Goal: Task Accomplishment & Management: Use online tool/utility

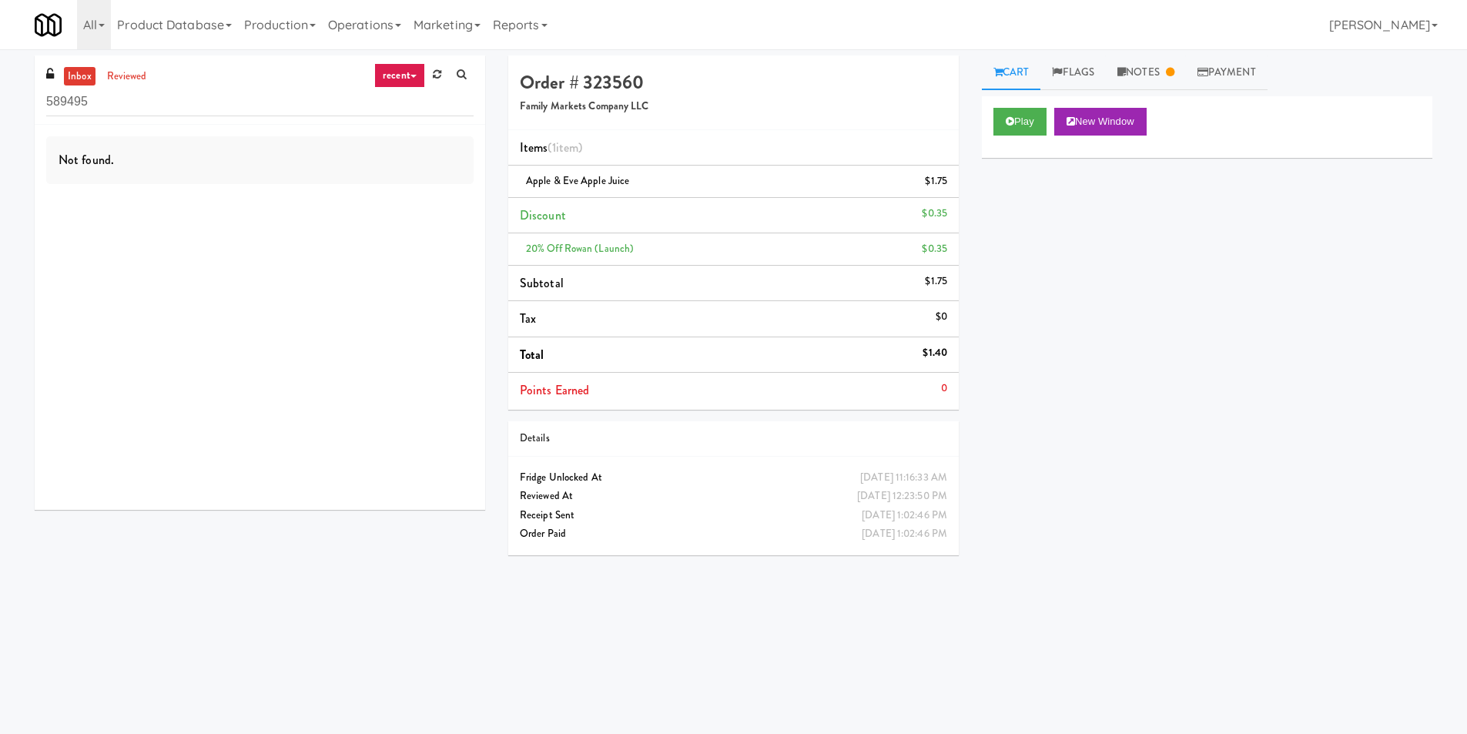
click at [219, 389] on div "Not found." at bounding box center [260, 317] width 450 height 385
click at [185, 101] on input "589495" at bounding box center [259, 102] width 427 height 28
click at [185, 100] on input "589495" at bounding box center [259, 102] width 427 height 28
paste input "234 Market - Pantry"
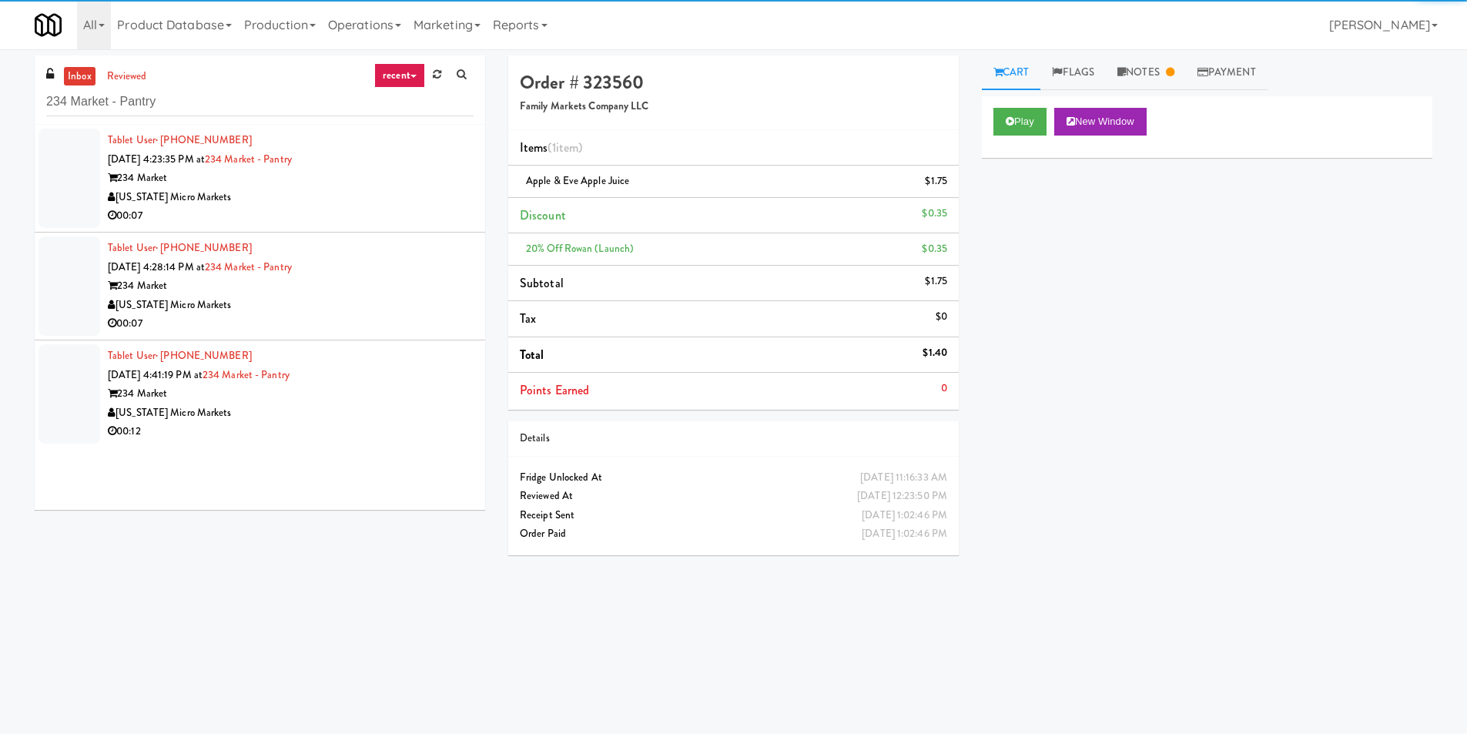
drag, startPoint x: 356, startPoint y: 188, endPoint x: 440, endPoint y: 214, distance: 87.2
click at [358, 189] on div "[US_STATE] Micro Markets" at bounding box center [291, 197] width 366 height 19
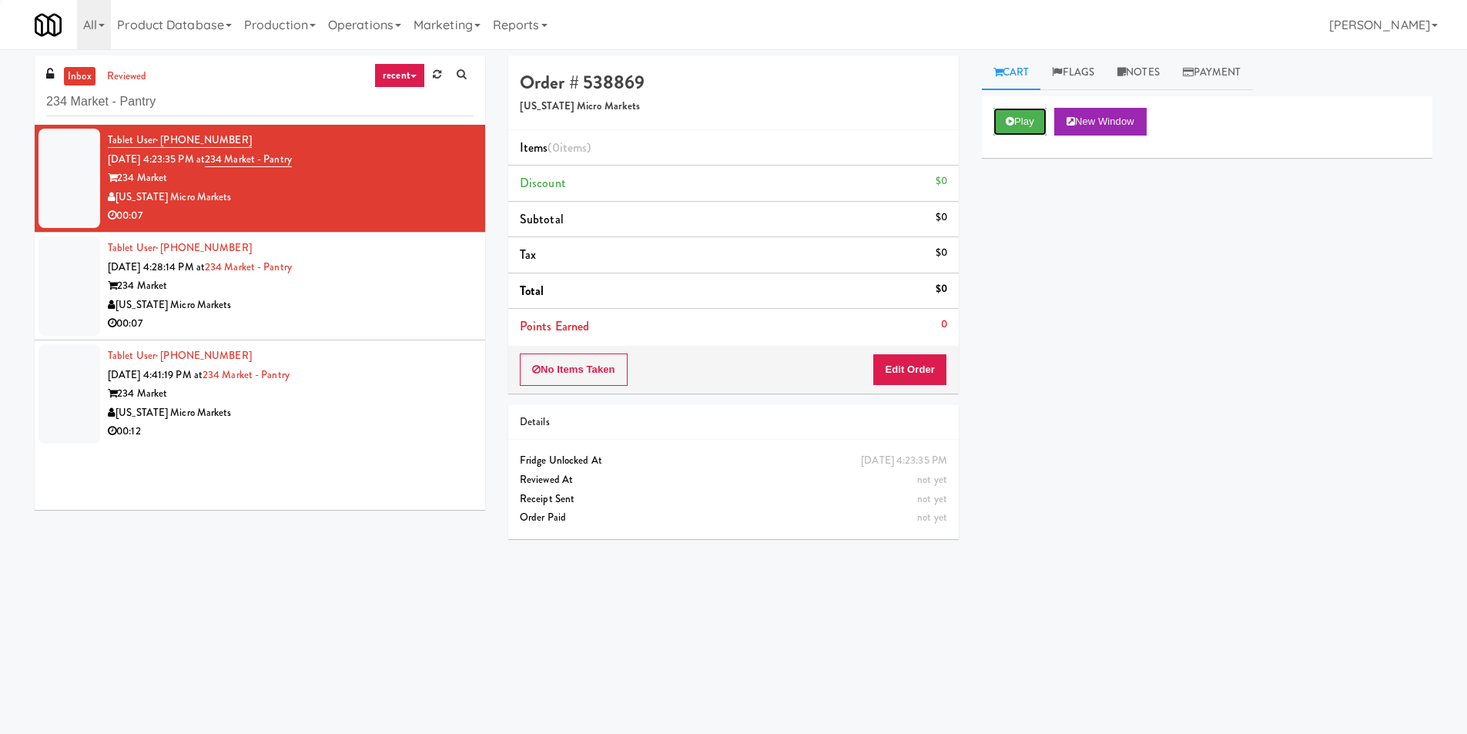
click at [1033, 125] on button "Play" at bounding box center [1019, 122] width 53 height 28
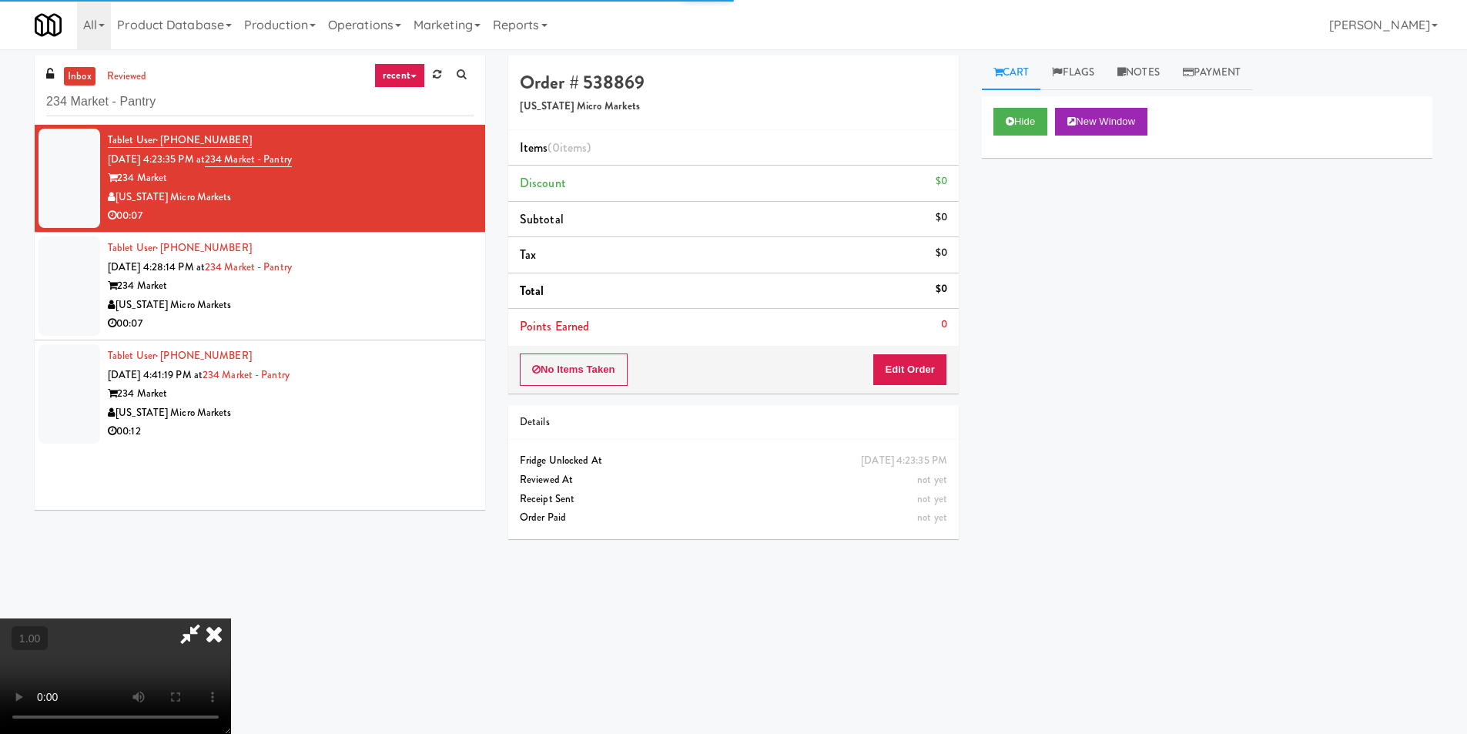
click at [1039, 271] on div "Hide New Window Primary Flag Clear Flag if unable to determine what was taken o…" at bounding box center [1207, 384] width 450 height 577
click at [922, 363] on button "Edit Order" at bounding box center [909, 369] width 75 height 32
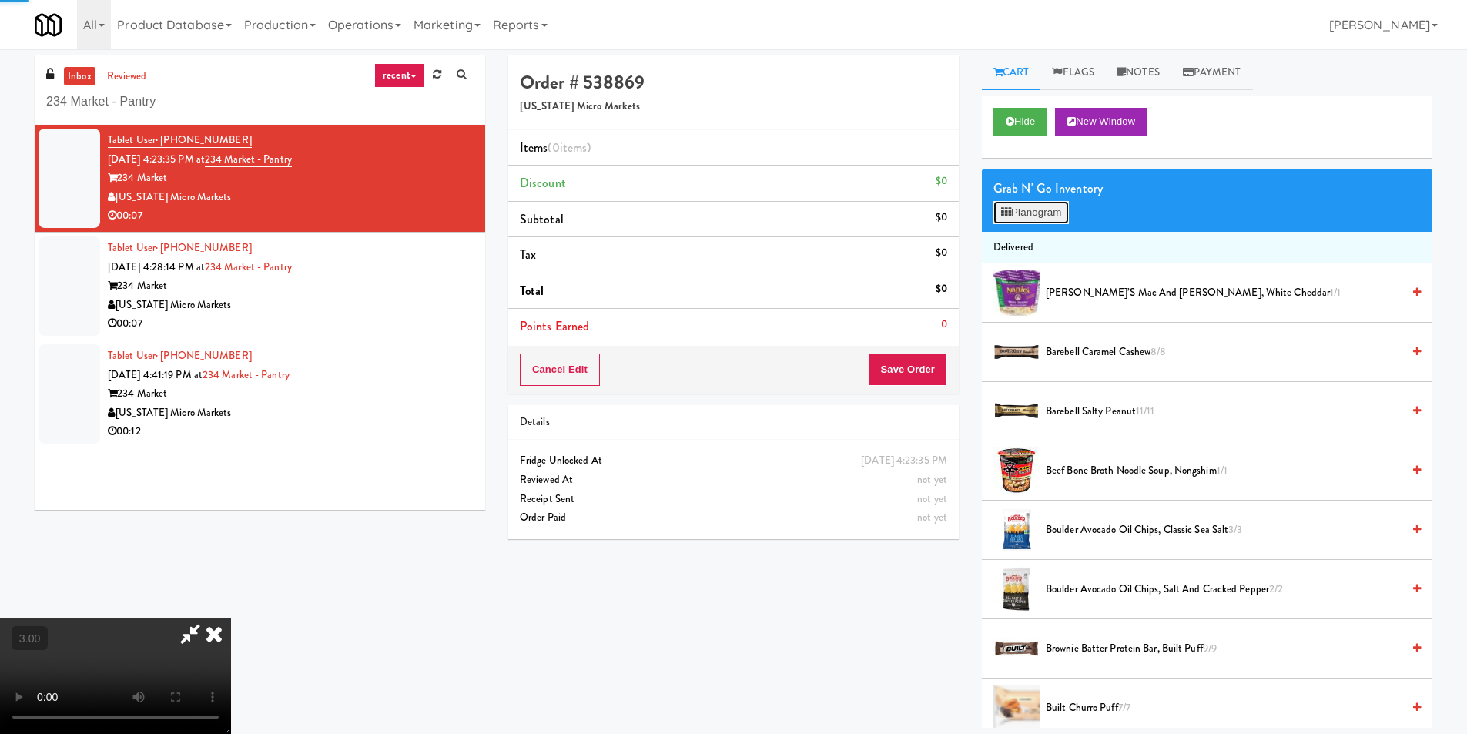
click at [1049, 216] on button "Planogram" at bounding box center [1030, 212] width 75 height 23
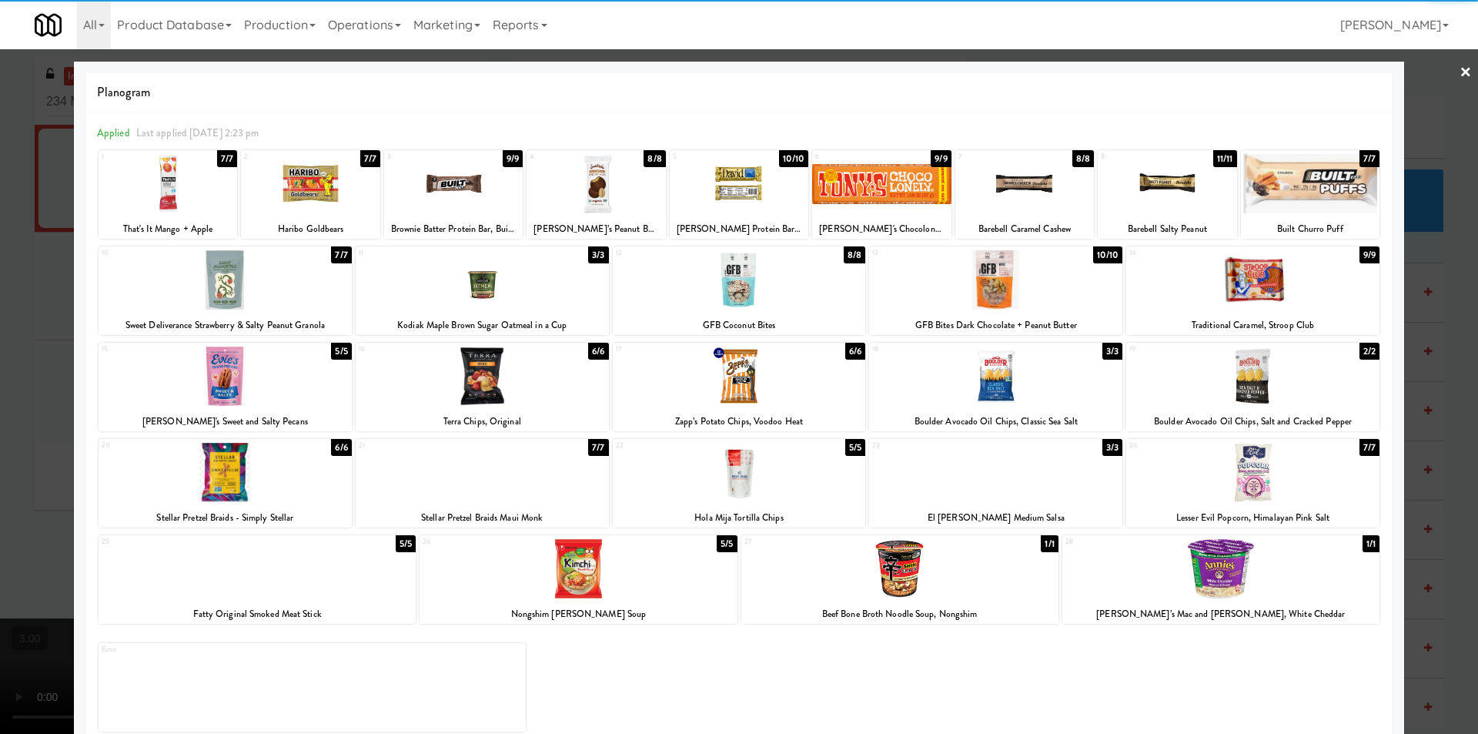
click at [312, 200] on div at bounding box center [310, 183] width 139 height 59
click at [1460, 68] on div at bounding box center [739, 367] width 1478 height 734
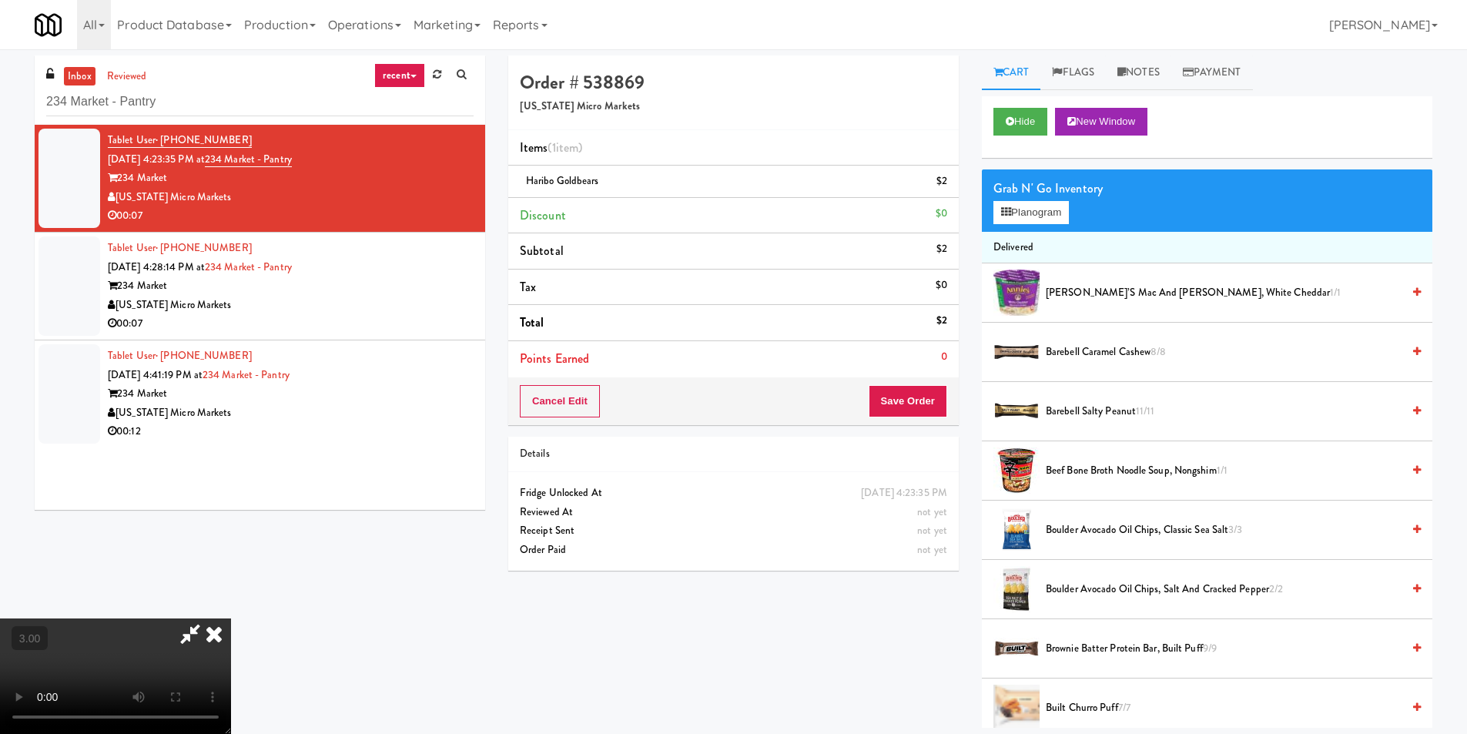
click at [231, 618] on video at bounding box center [115, 675] width 231 height 115
click at [231, 618] on icon at bounding box center [214, 633] width 34 height 31
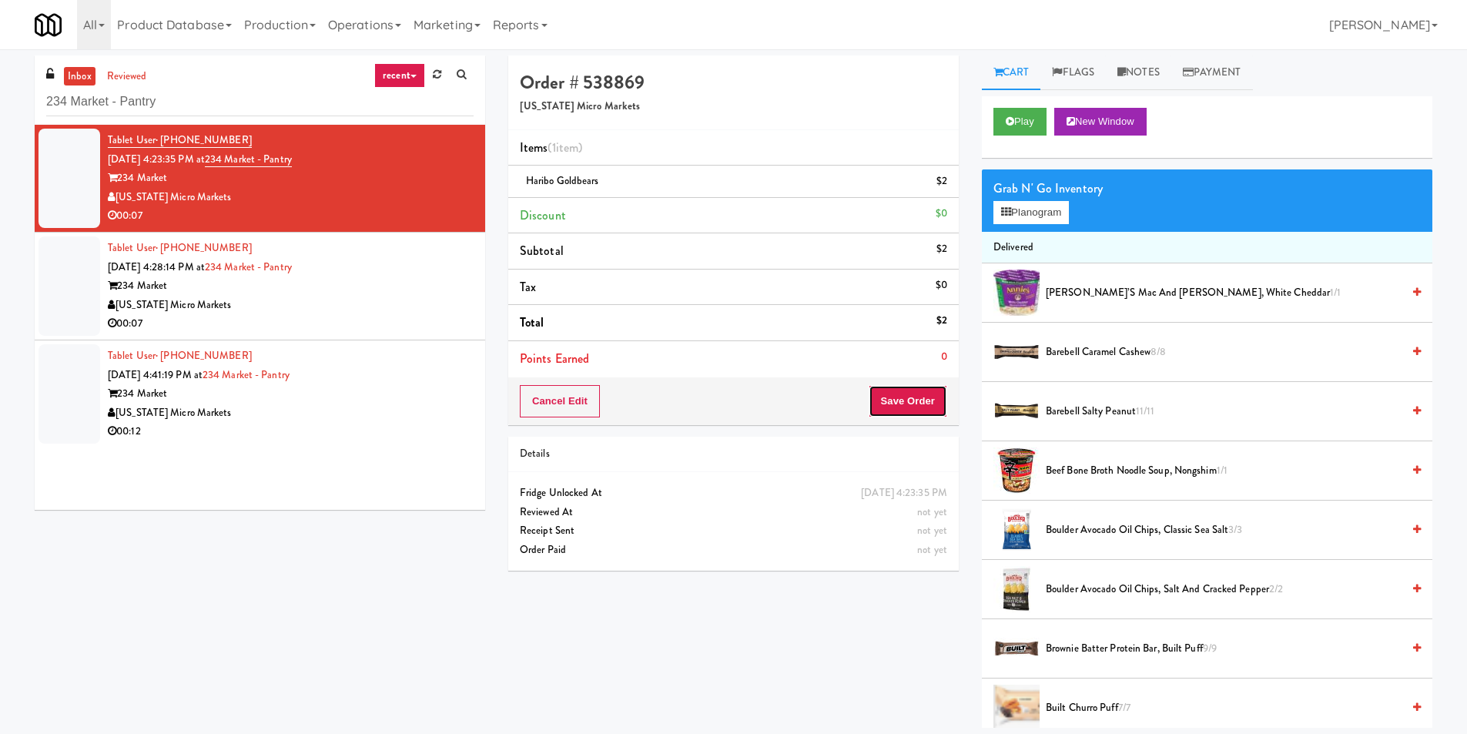
click at [908, 406] on button "Save Order" at bounding box center [907, 401] width 79 height 32
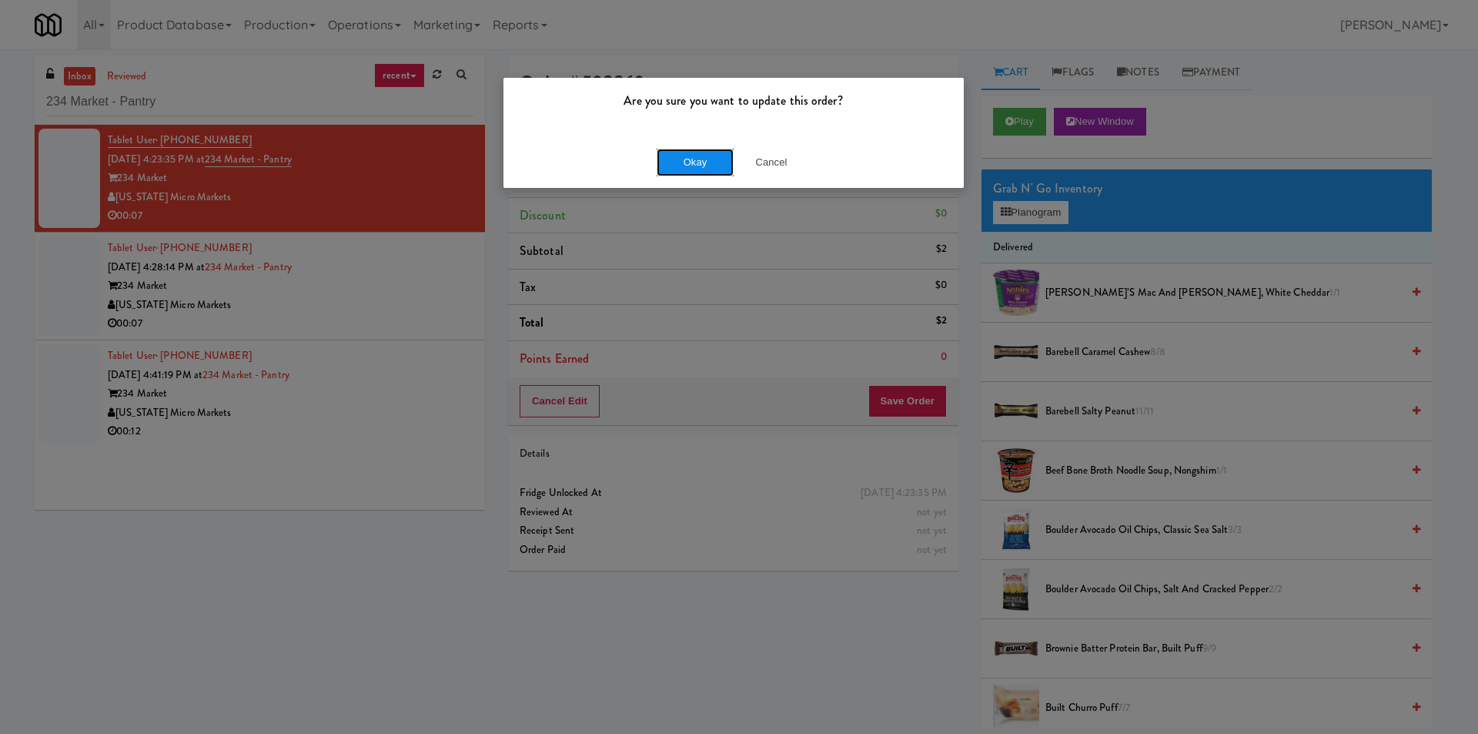
click at [707, 154] on button "Okay" at bounding box center [695, 163] width 77 height 28
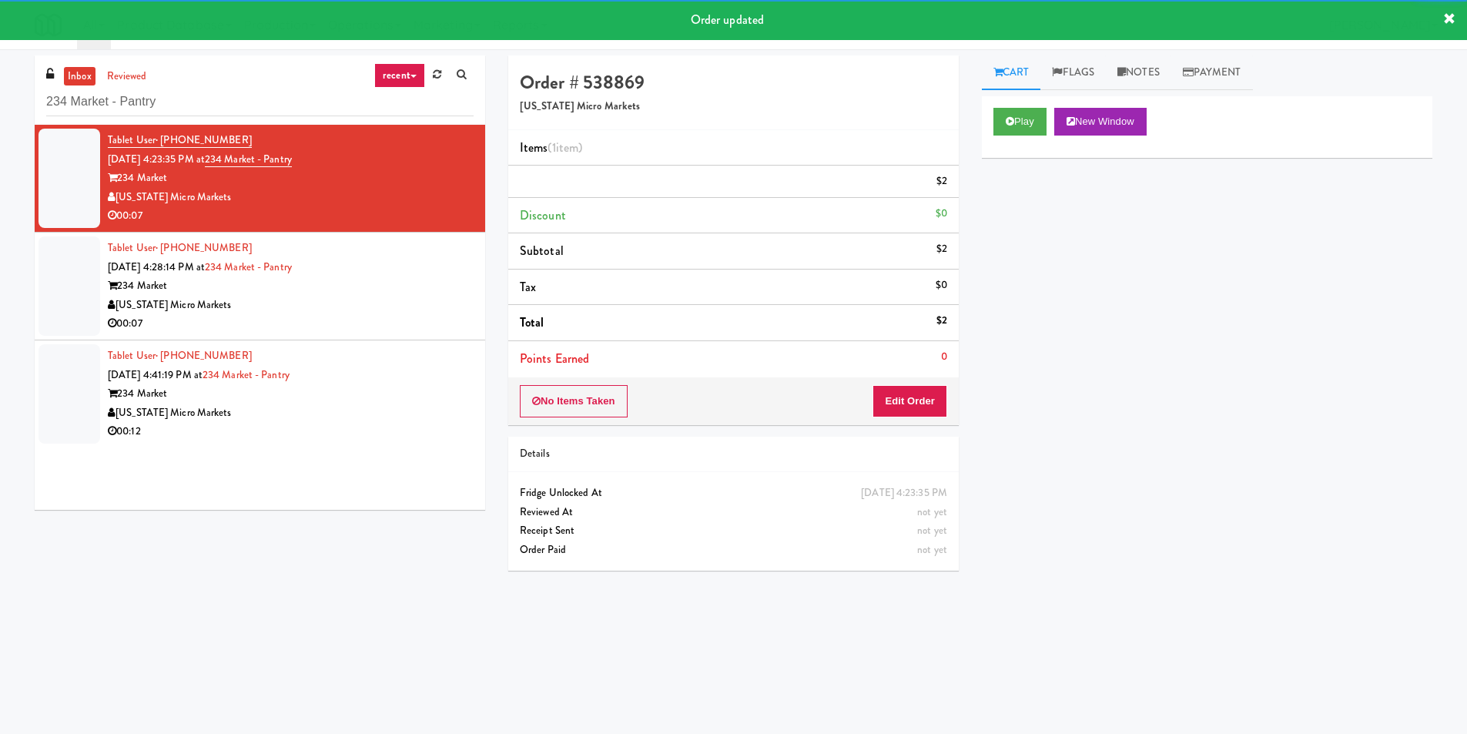
click at [428, 336] on li "Tablet User · (616) 334-3044 [DATE] 4:28:14 PM at 234 Market - Pantry 234 Marke…" at bounding box center [260, 286] width 450 height 108
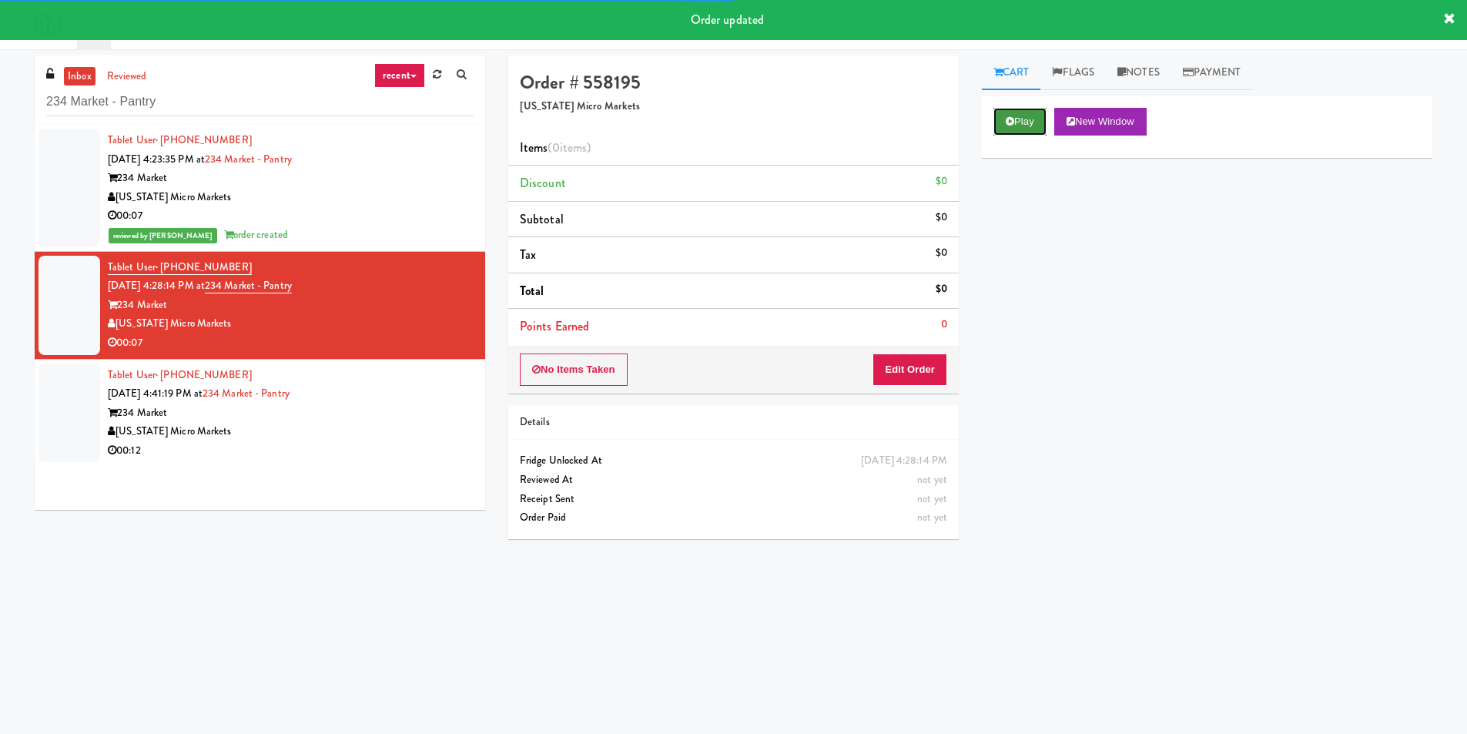
click at [1009, 123] on icon at bounding box center [1009, 121] width 8 height 10
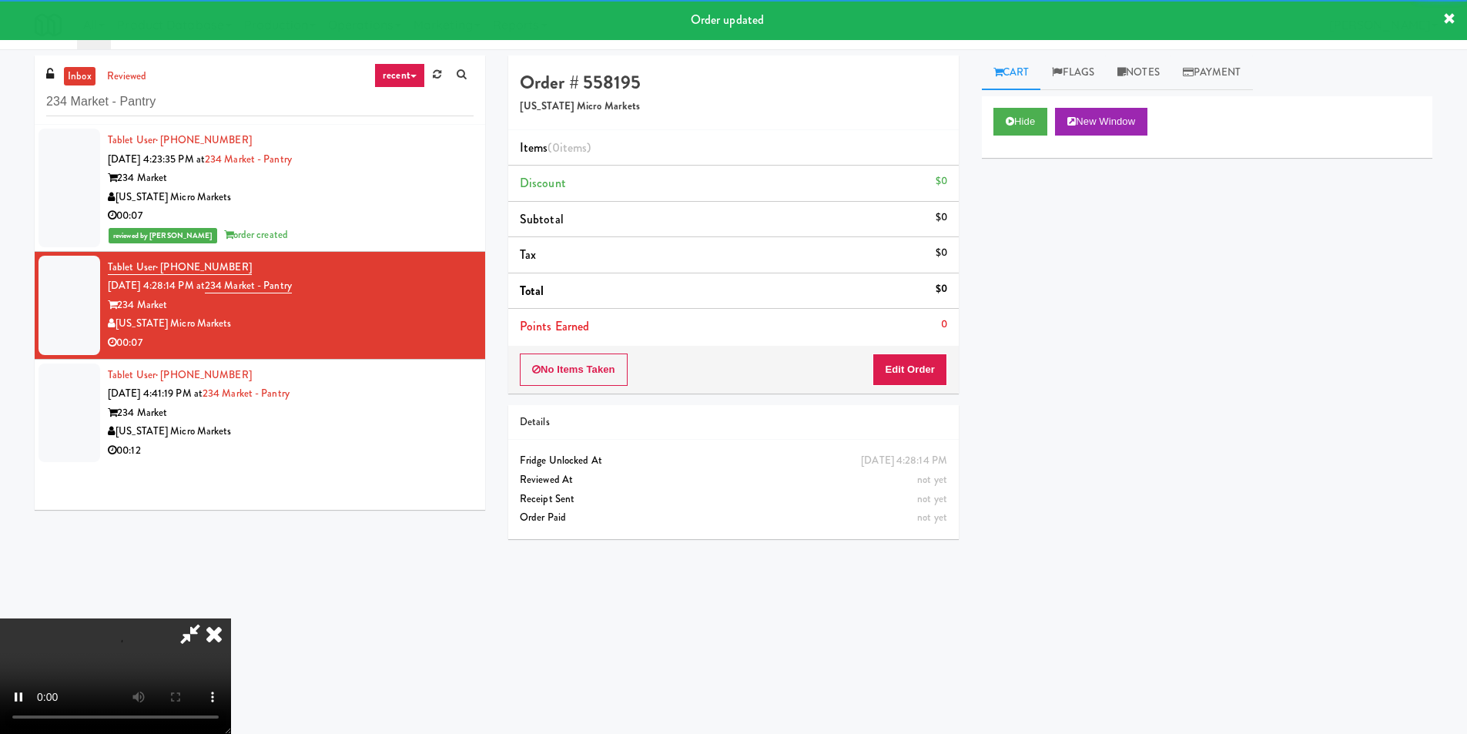
click at [1012, 245] on div "Hide New Window Primary Flag Clear Flag if unable to determine what was taken o…" at bounding box center [1207, 384] width 450 height 577
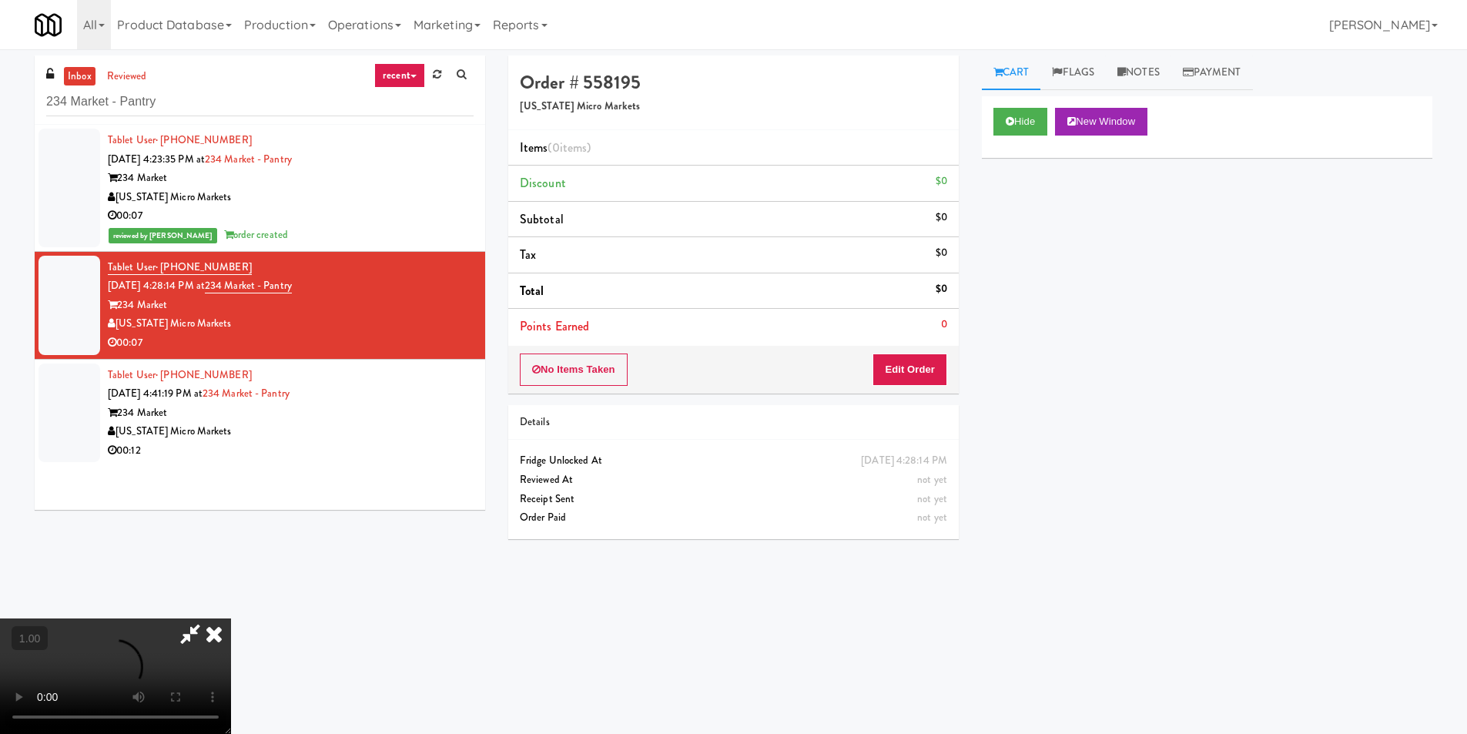
click at [1015, 287] on div "Hide New Window Primary Flag Clear Flag if unable to determine what was taken o…" at bounding box center [1207, 384] width 450 height 577
click at [231, 618] on video at bounding box center [115, 675] width 231 height 115
click at [906, 370] on button "Edit Order" at bounding box center [909, 369] width 75 height 32
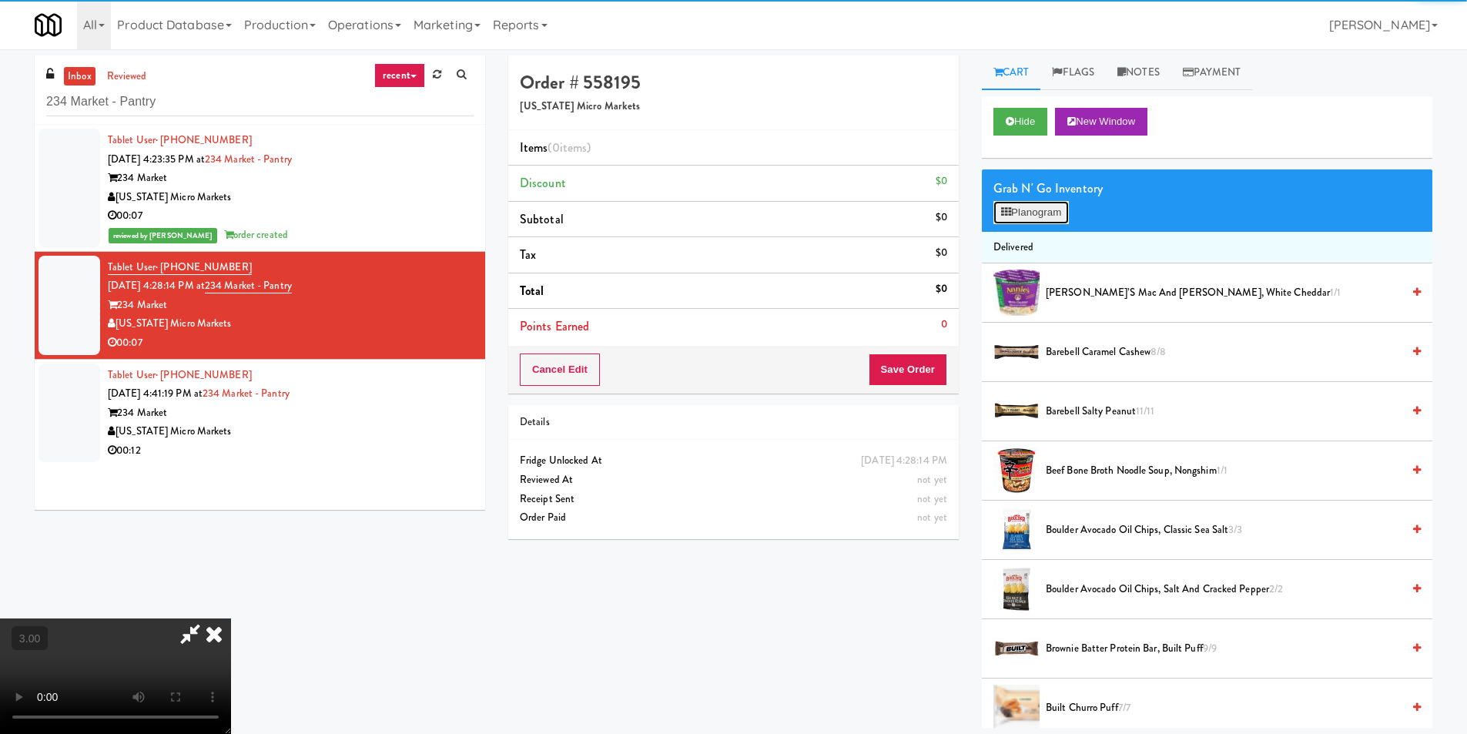
click at [1040, 208] on button "Planogram" at bounding box center [1030, 212] width 75 height 23
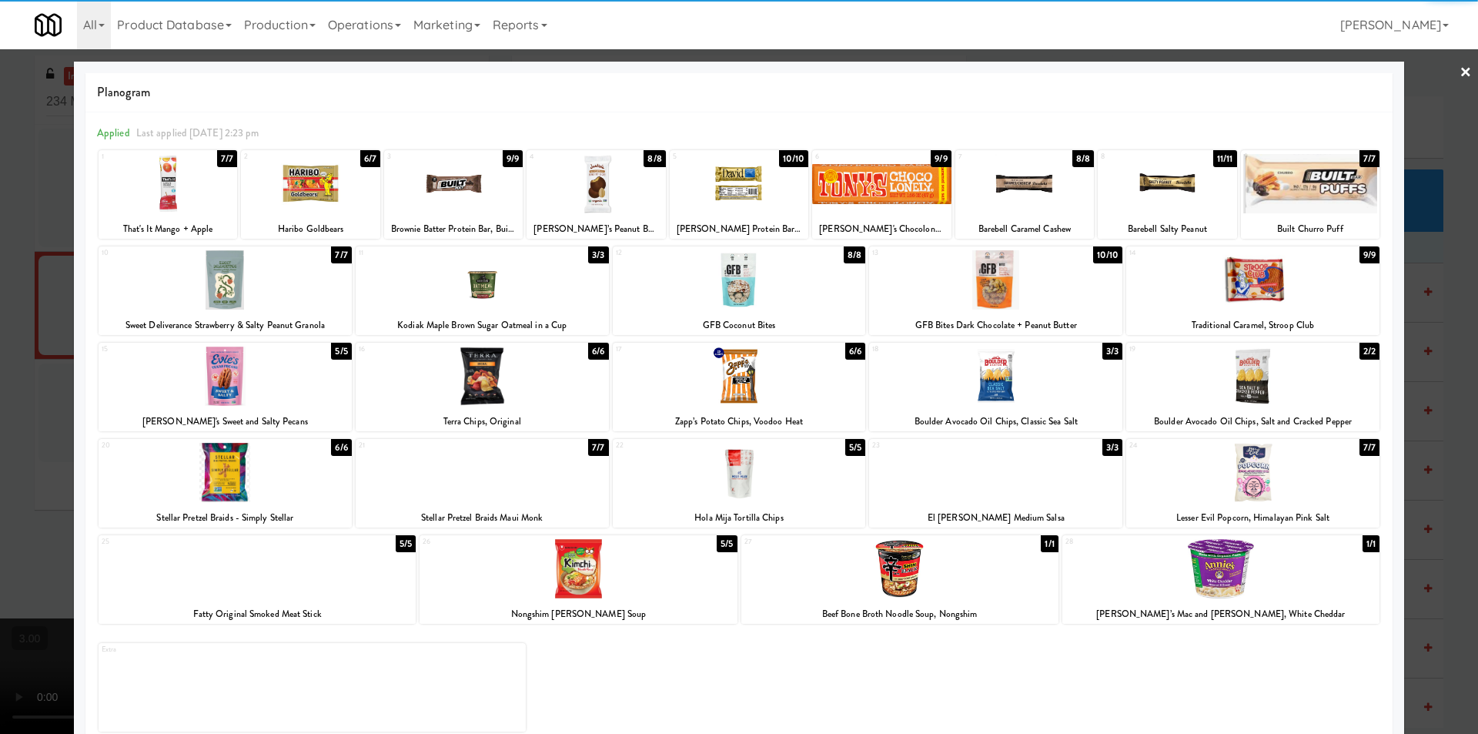
click at [646, 208] on div at bounding box center [596, 183] width 139 height 59
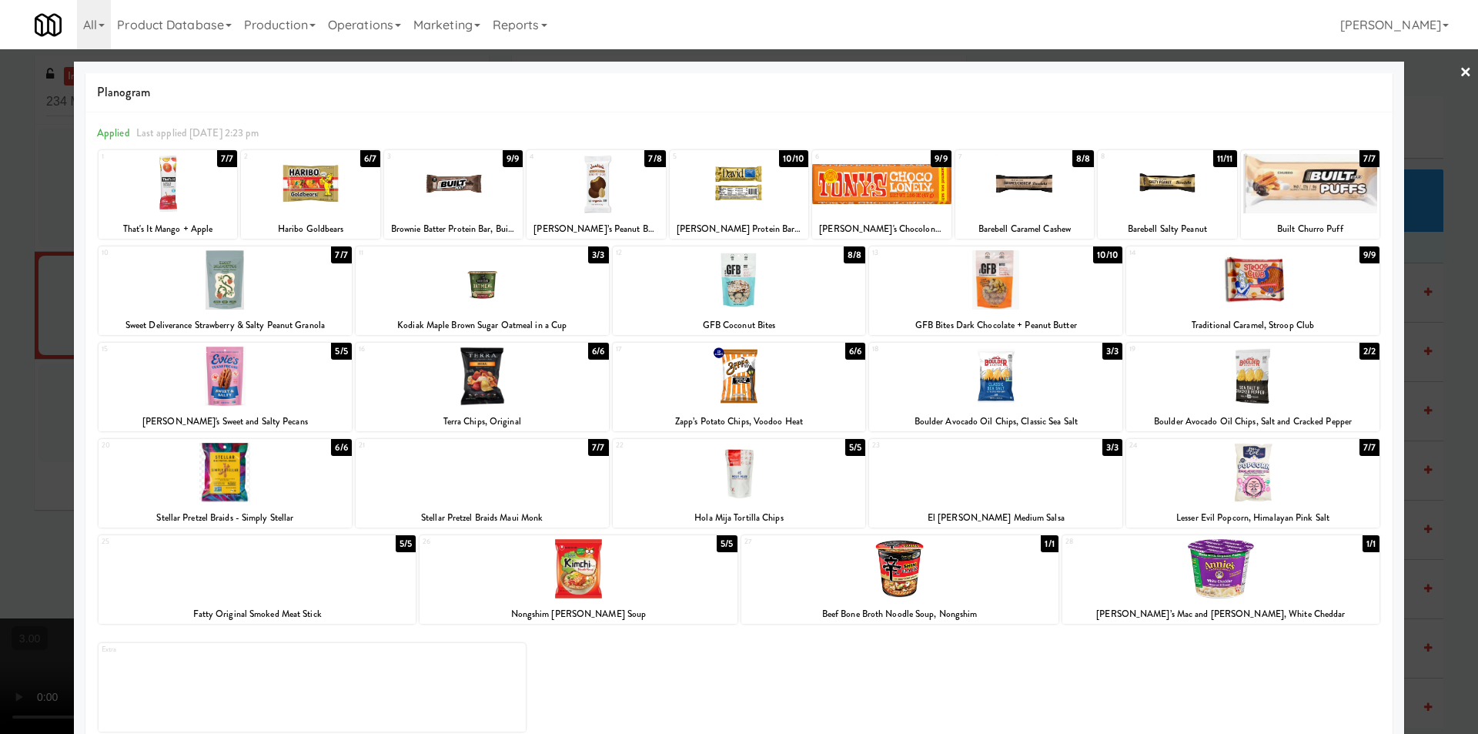
click at [1460, 73] on link "×" at bounding box center [1466, 73] width 12 height 48
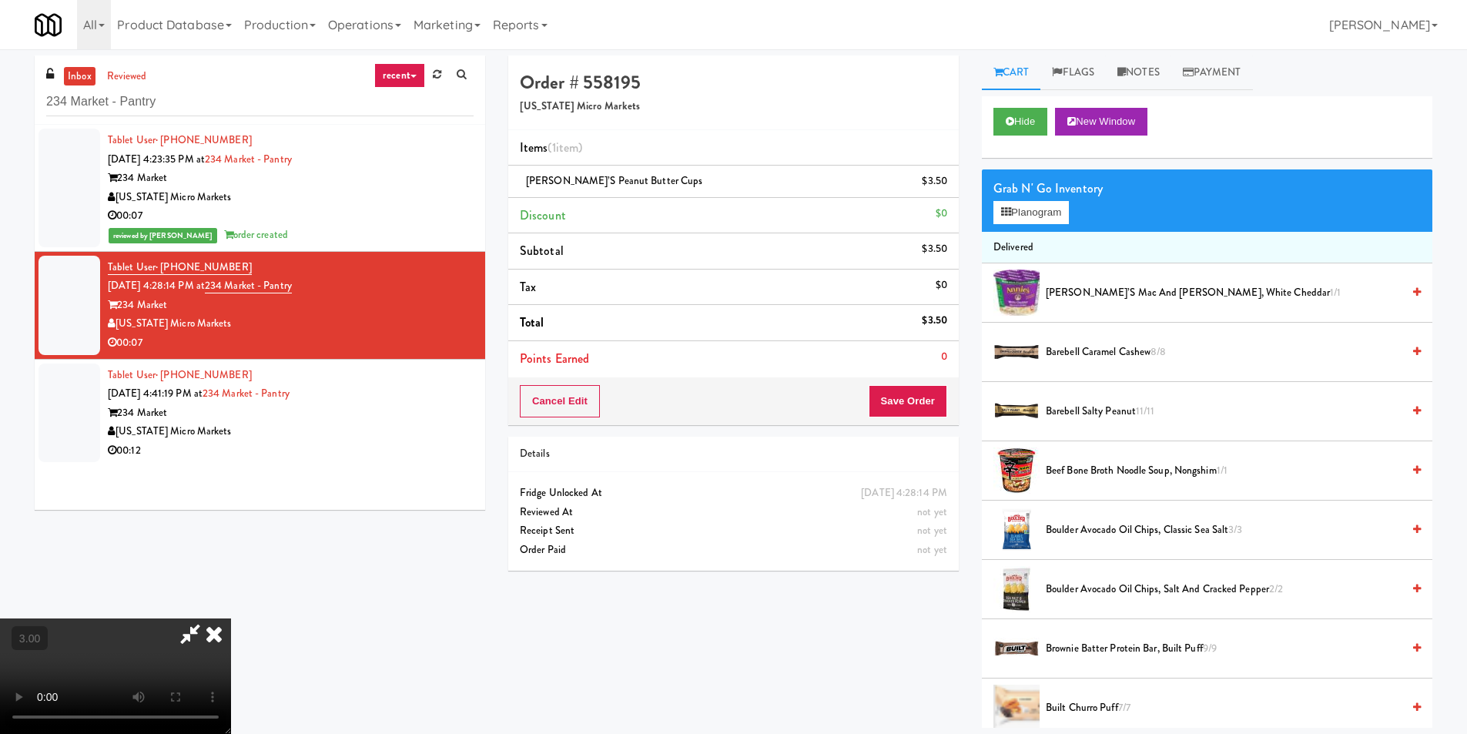
drag, startPoint x: 934, startPoint y: 381, endPoint x: 928, endPoint y: 390, distance: 10.0
click at [930, 384] on div "Cancel Edit Save Order" at bounding box center [733, 401] width 450 height 48
click at [927, 396] on button "Save Order" at bounding box center [907, 401] width 79 height 32
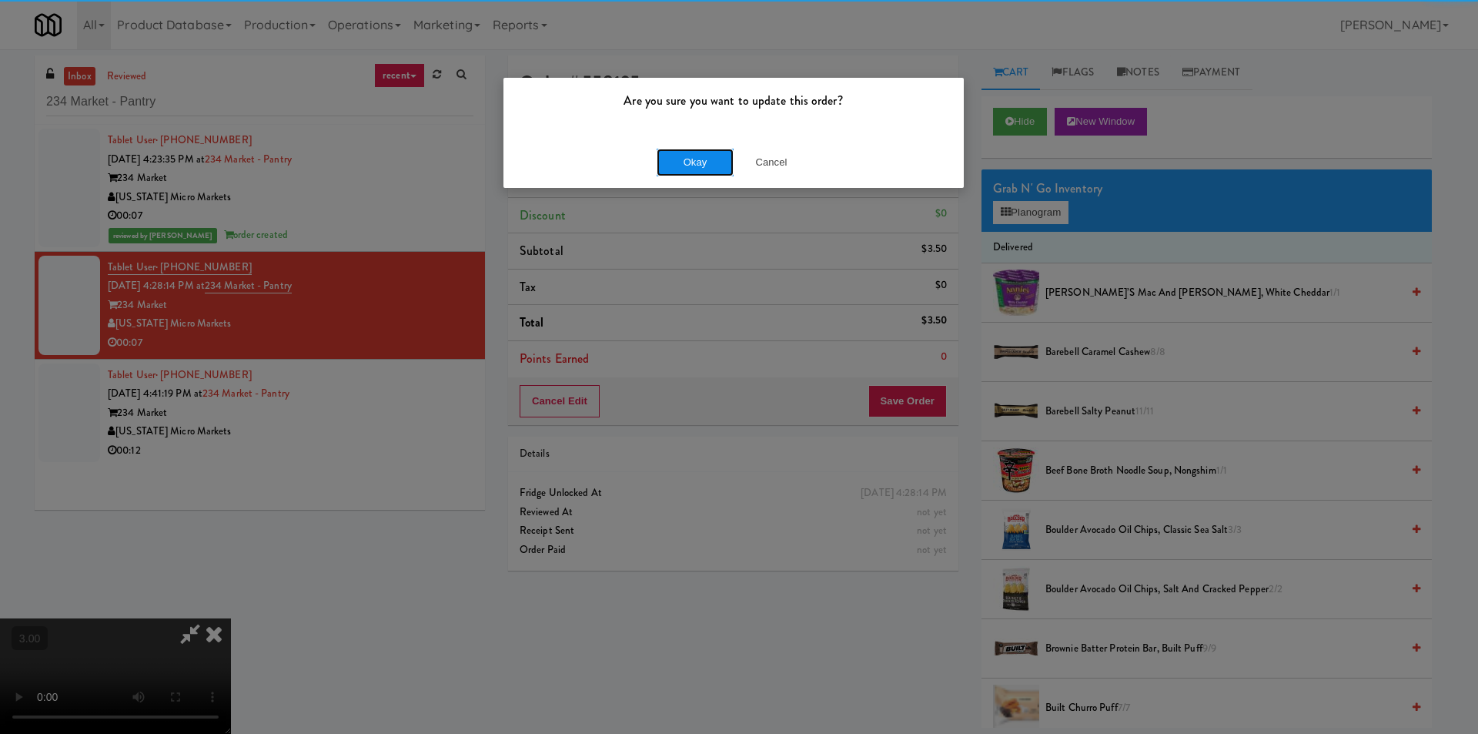
click at [693, 149] on button "Okay" at bounding box center [695, 163] width 77 height 28
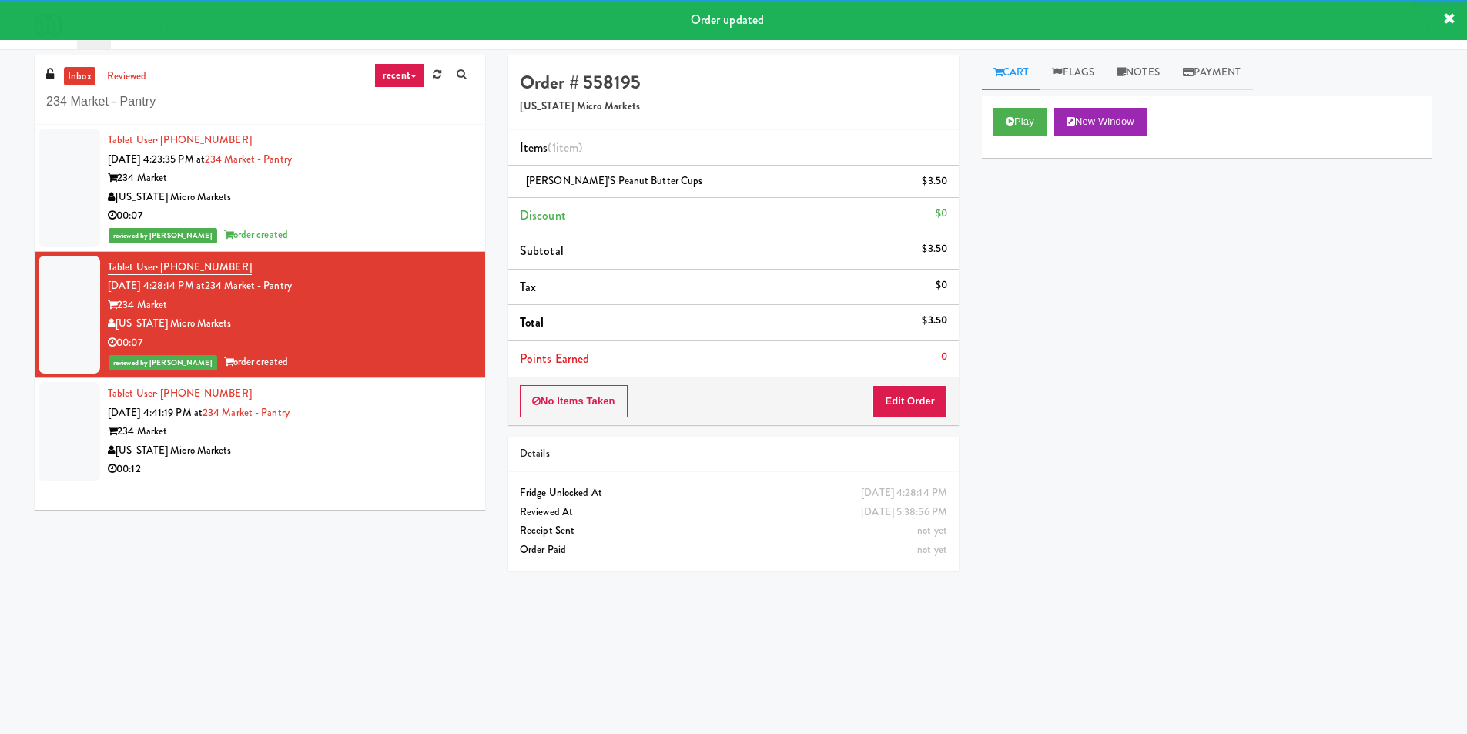
click at [426, 406] on div "Tablet User · (269) 512-2559 [DATE] 4:41:19 PM at 234 Market - Pantry 234 Marke…" at bounding box center [291, 431] width 366 height 95
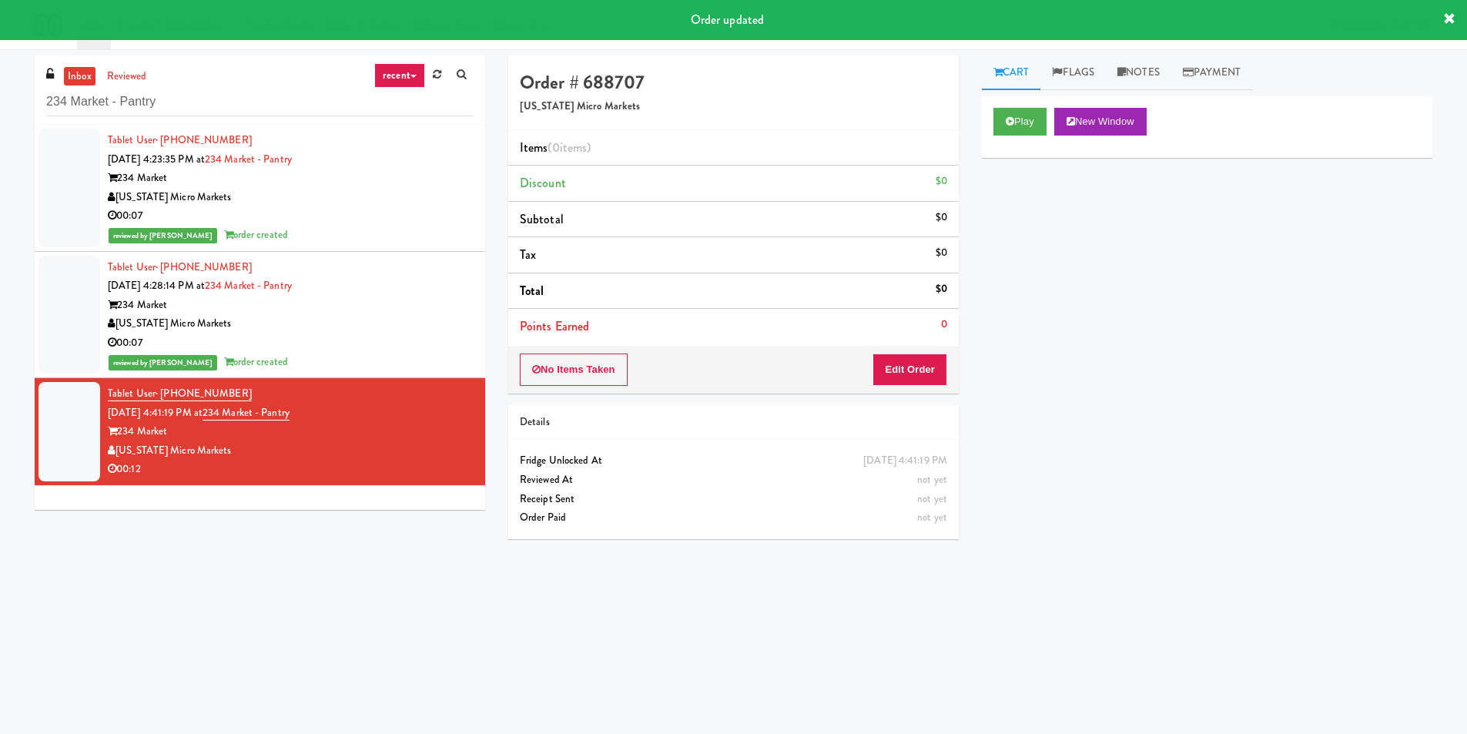
click at [1017, 136] on div "Play New Window" at bounding box center [1207, 127] width 450 height 62
drag, startPoint x: 1011, startPoint y: 121, endPoint x: 1012, endPoint y: 172, distance: 51.6
click at [1011, 120] on icon at bounding box center [1009, 121] width 8 height 10
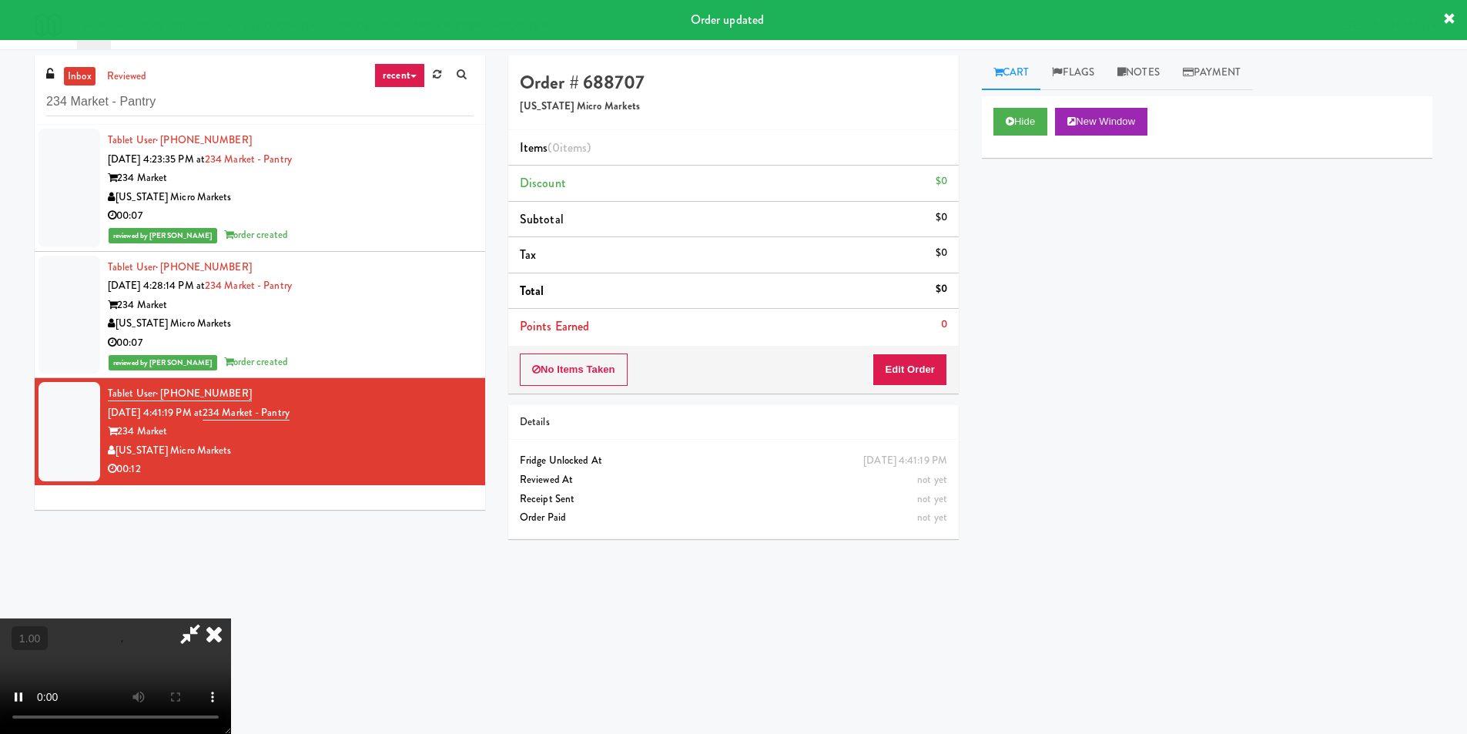
click at [1009, 226] on div "Hide New Window Primary Flag Clear Flag if unable to determine what was taken o…" at bounding box center [1207, 384] width 450 height 577
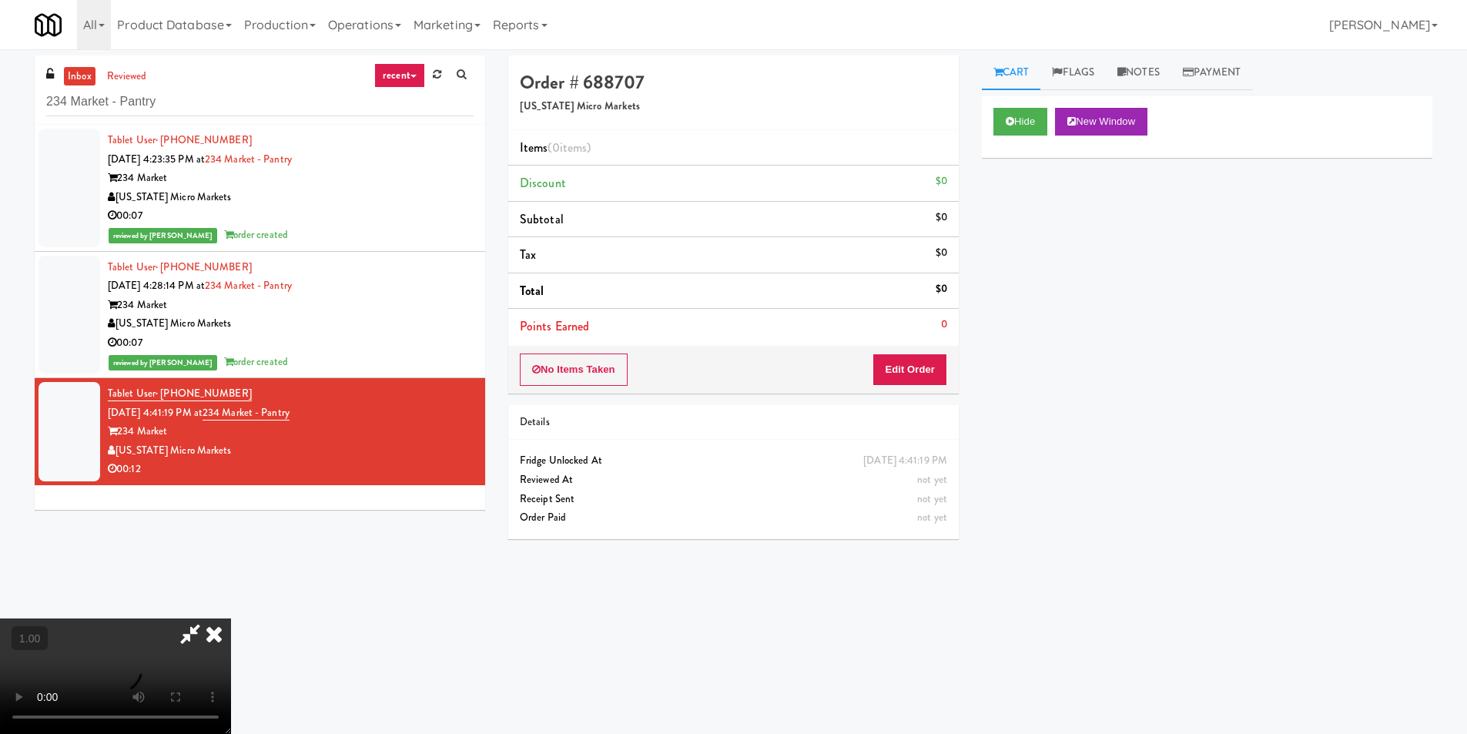
click at [1016, 300] on div "Hide New Window Primary Flag Clear Flag if unable to determine what was taken o…" at bounding box center [1207, 384] width 450 height 577
click at [231, 618] on video at bounding box center [115, 675] width 231 height 115
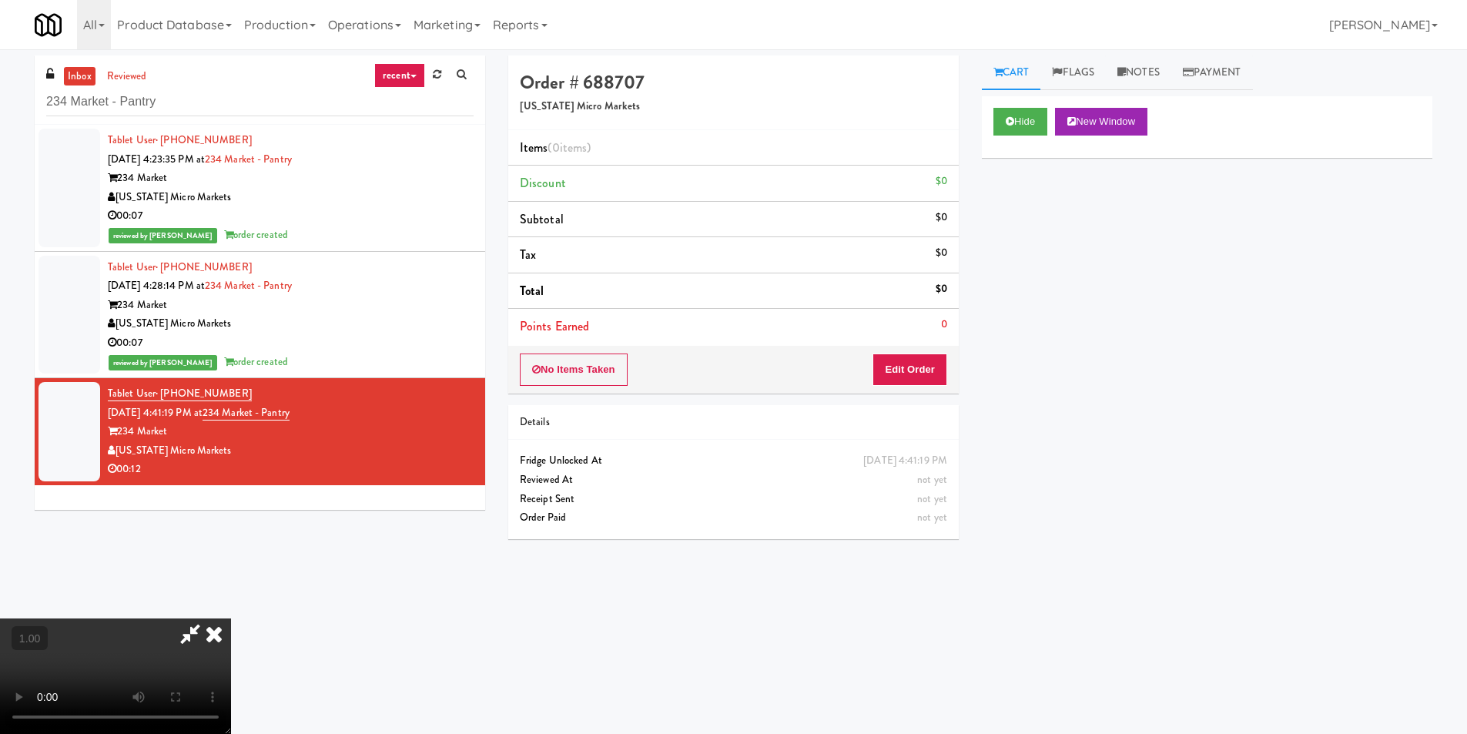
scroll to position [2, 0]
click at [231, 618] on video at bounding box center [115, 675] width 231 height 115
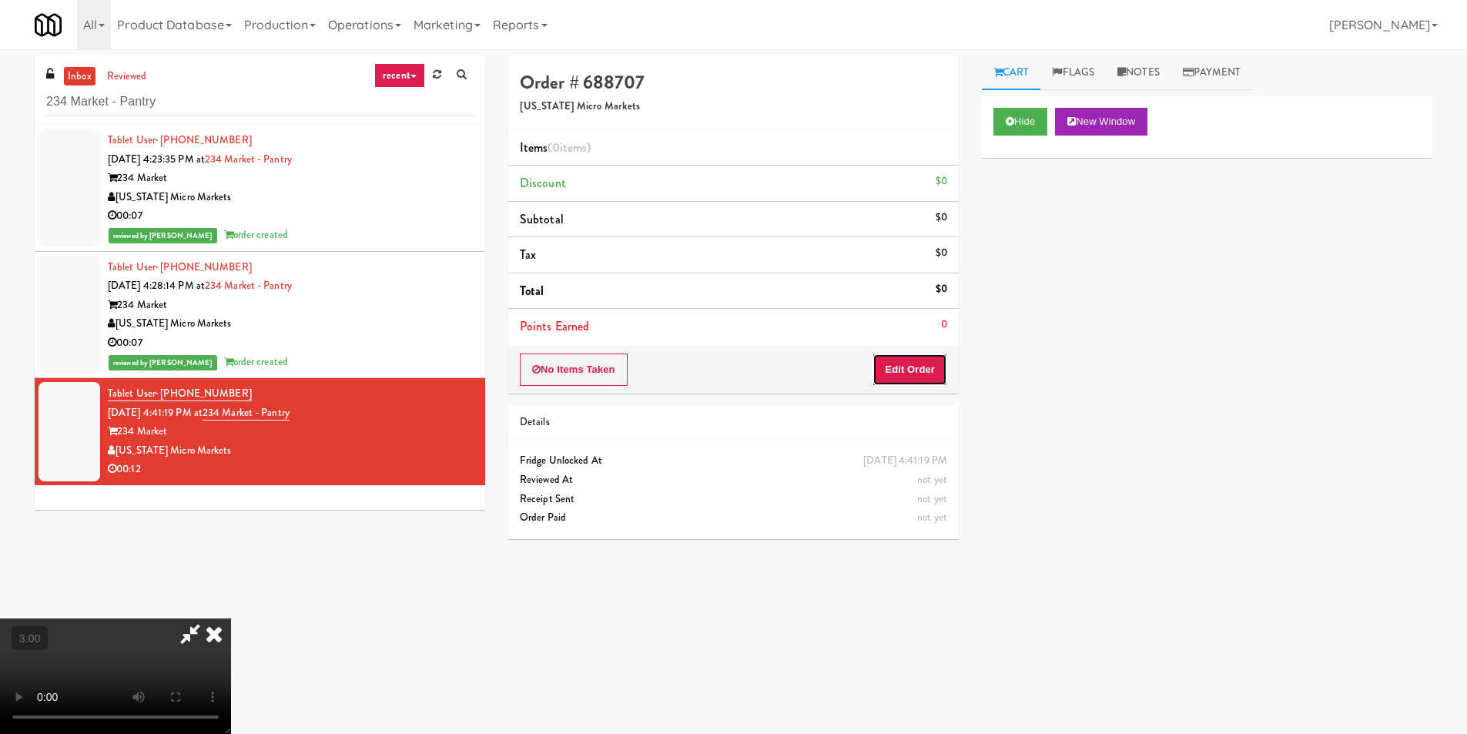
click at [930, 362] on button "Edit Order" at bounding box center [909, 369] width 75 height 32
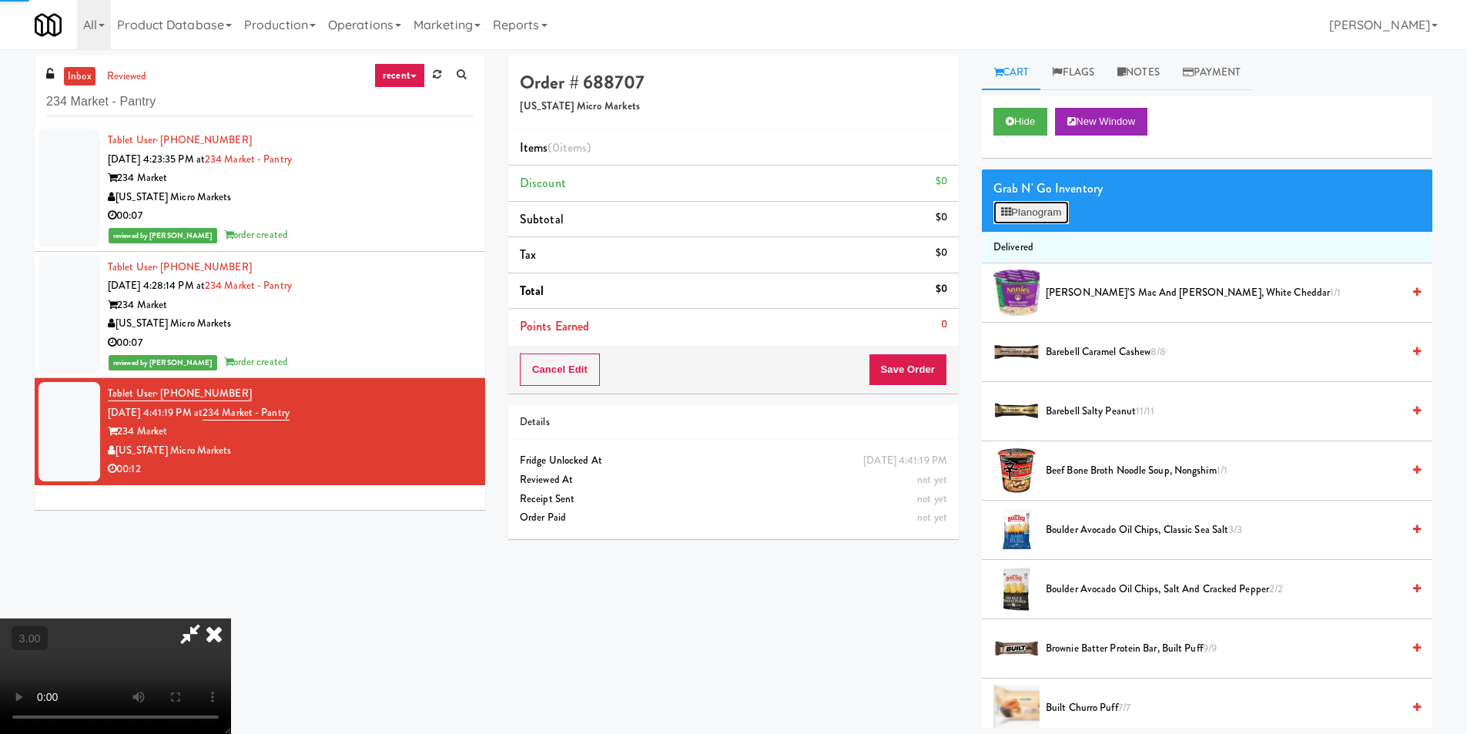
click at [1043, 202] on button "Planogram" at bounding box center [1030, 212] width 75 height 23
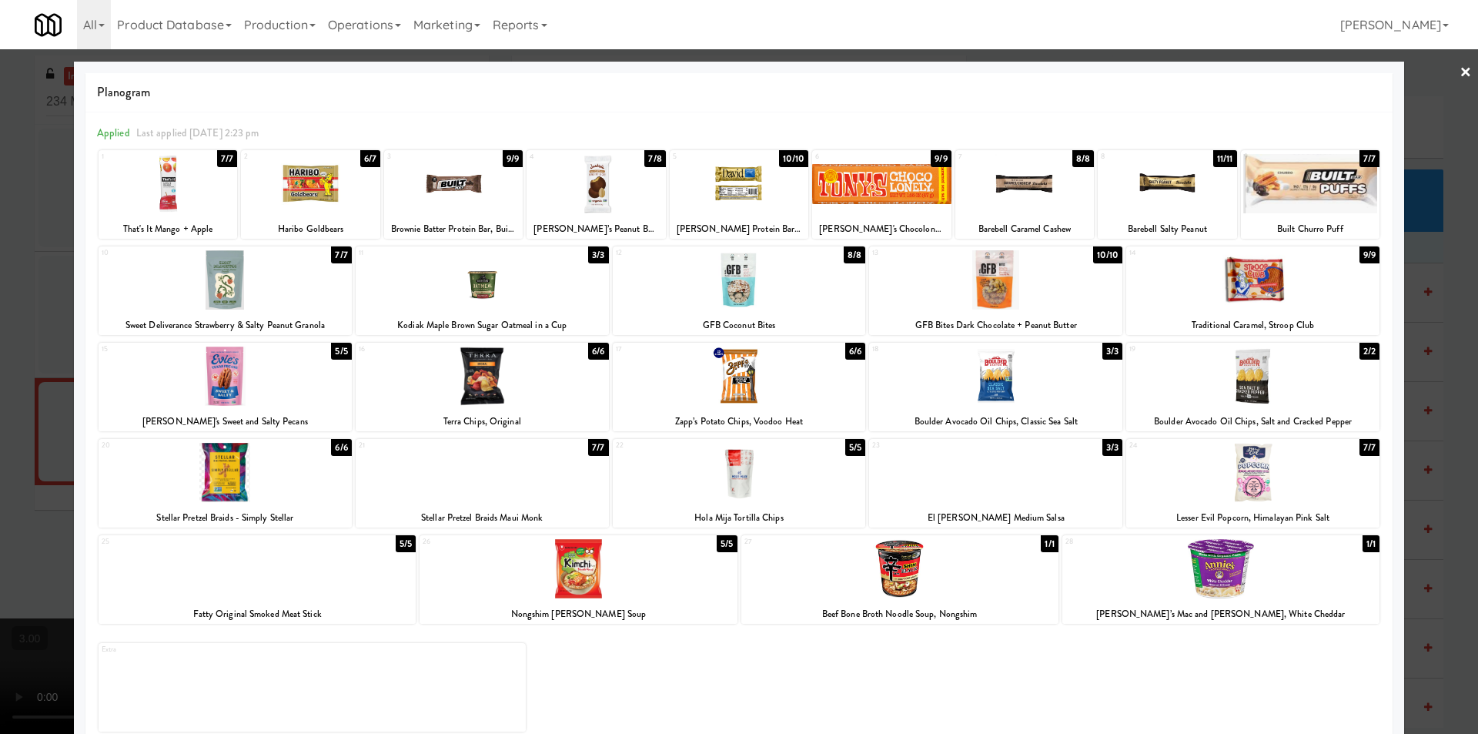
click at [935, 586] on div at bounding box center [899, 568] width 317 height 59
click at [746, 288] on div at bounding box center [739, 279] width 253 height 59
click at [1460, 66] on link "×" at bounding box center [1466, 73] width 12 height 48
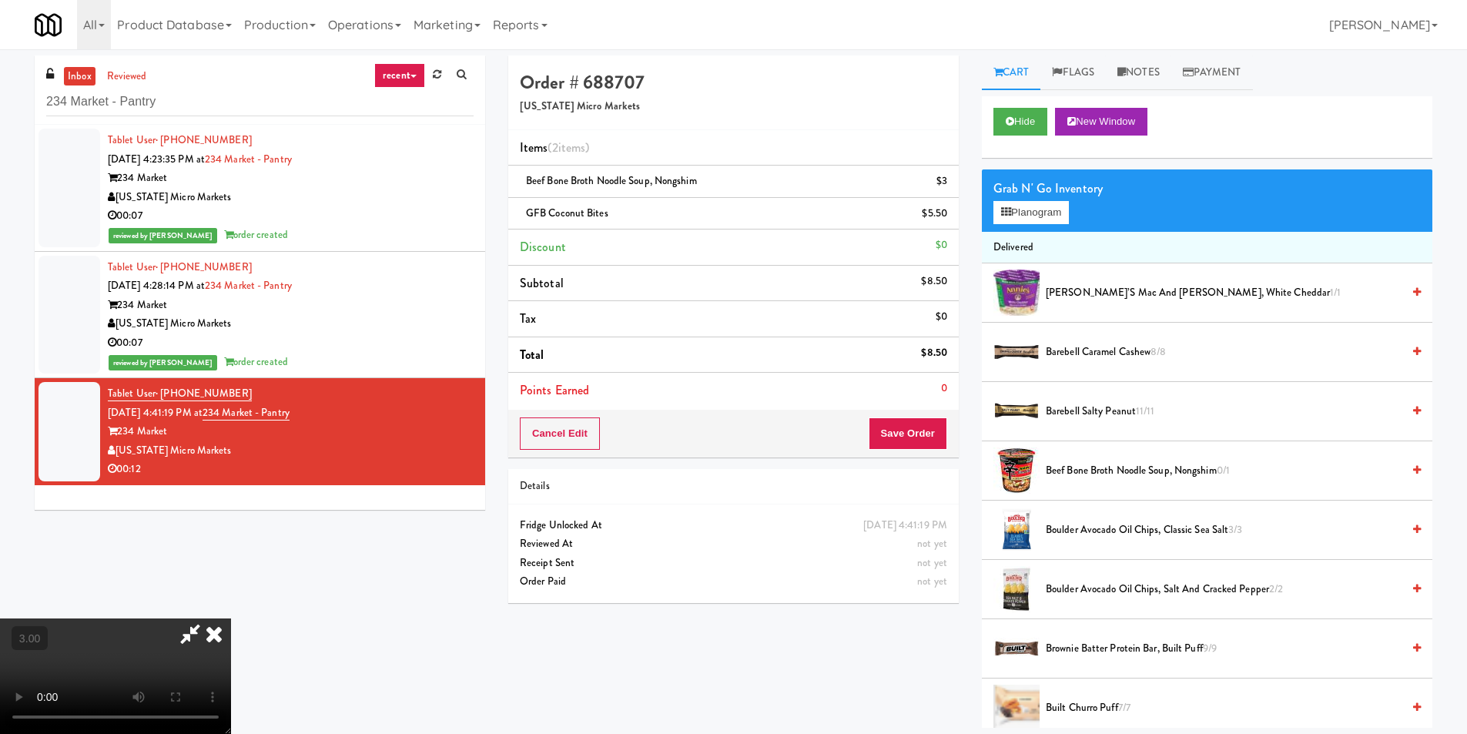
click at [231, 618] on video at bounding box center [115, 675] width 231 height 115
click at [208, 618] on icon at bounding box center [189, 633] width 35 height 31
click at [903, 424] on button "Save Order" at bounding box center [907, 433] width 79 height 32
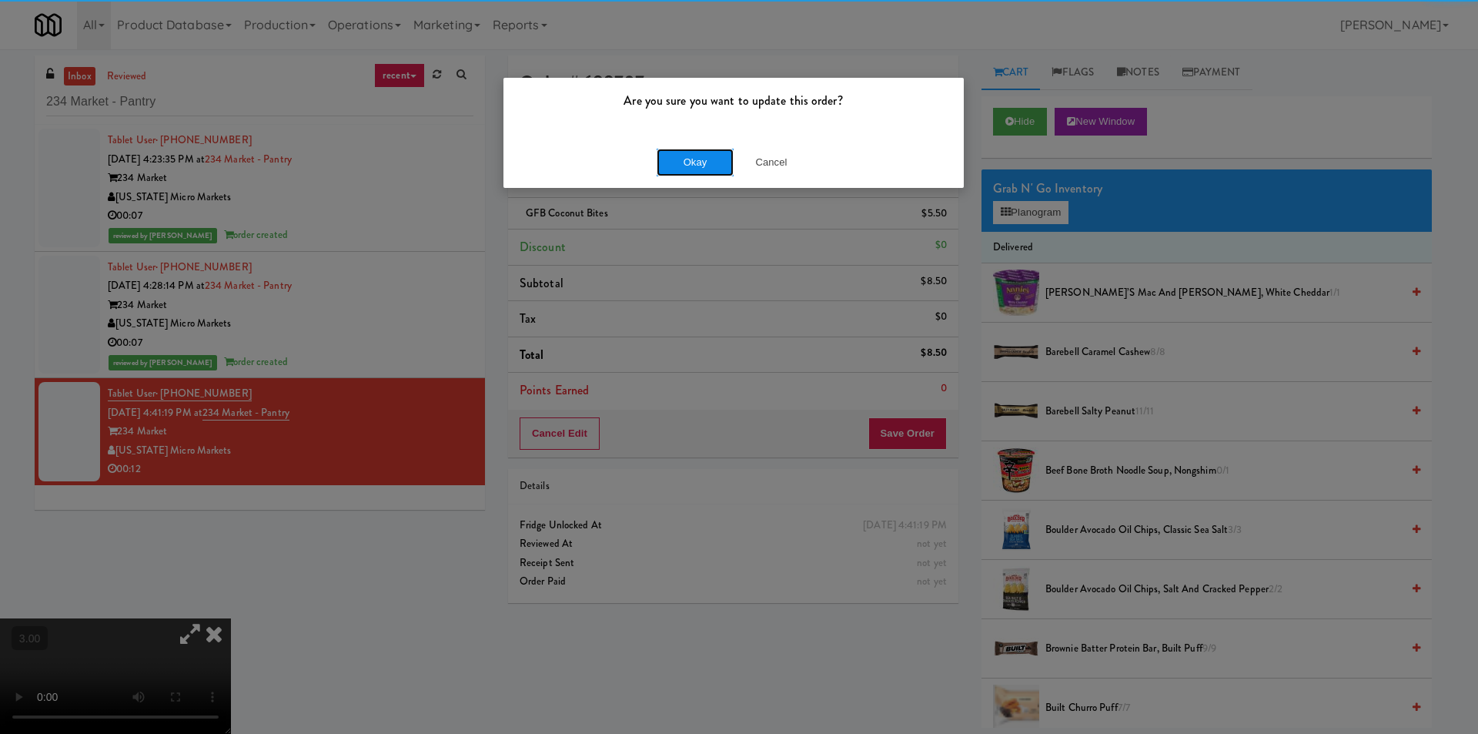
click at [672, 159] on button "Okay" at bounding box center [695, 163] width 77 height 28
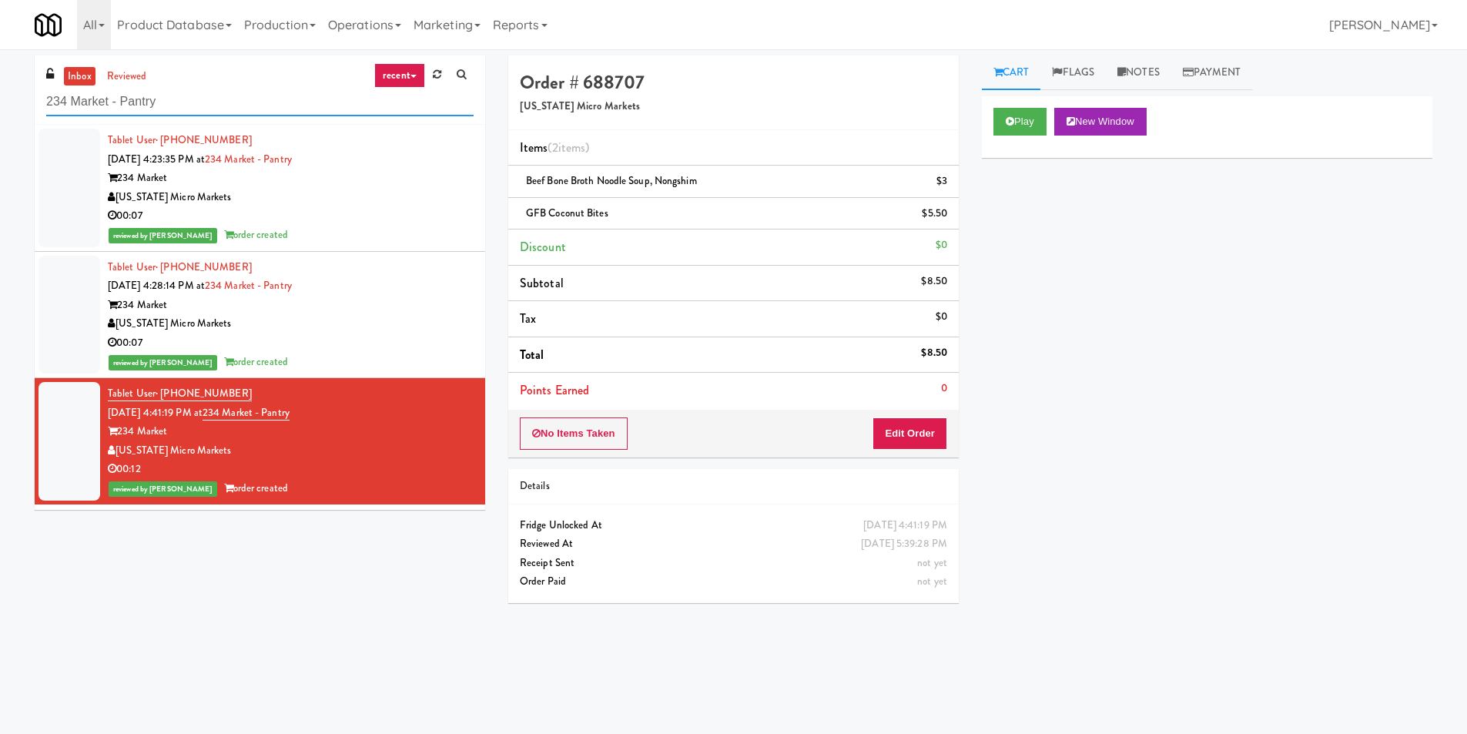
click at [288, 106] on input "234 Market - Pantry" at bounding box center [259, 102] width 427 height 28
paste input "[PERSON_NAME] Metrocenter"
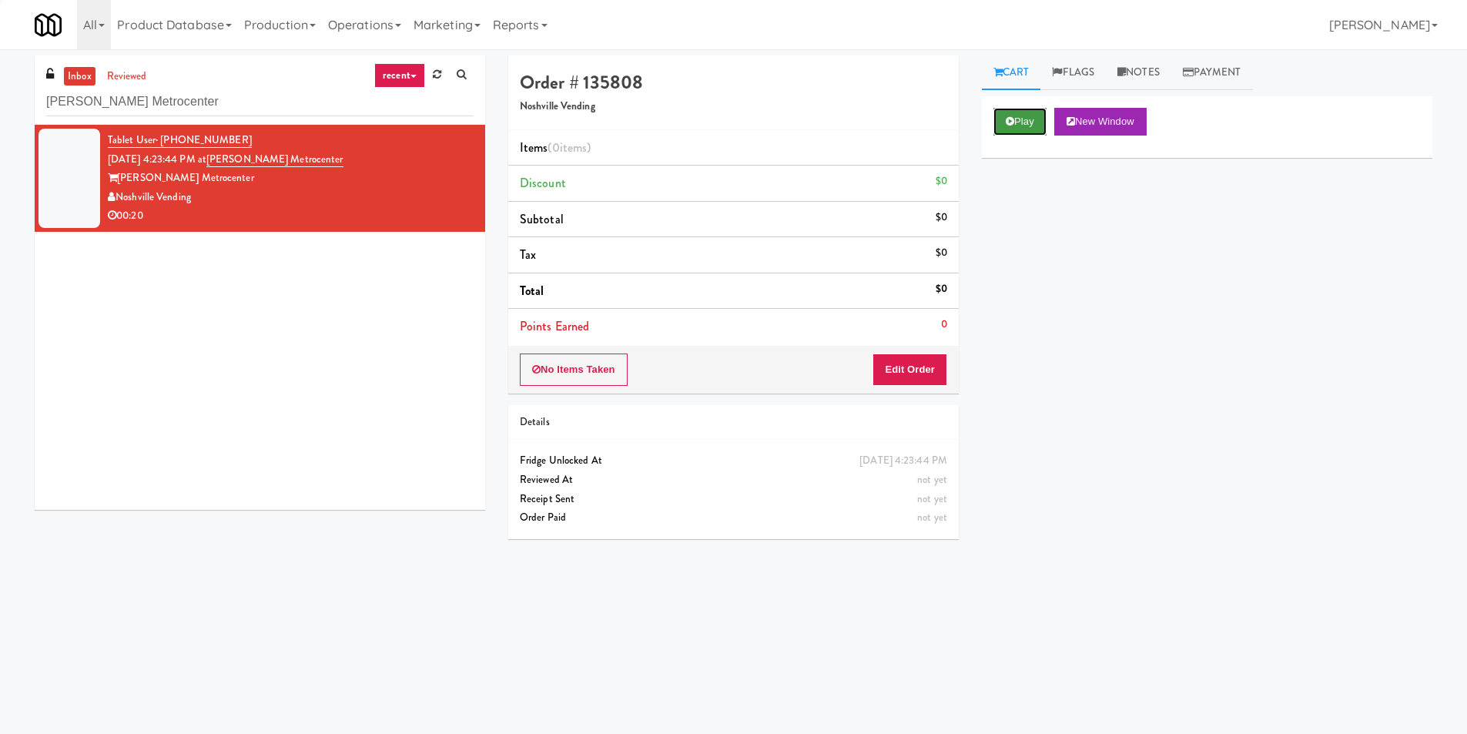
click at [1020, 119] on button "Play" at bounding box center [1019, 122] width 53 height 28
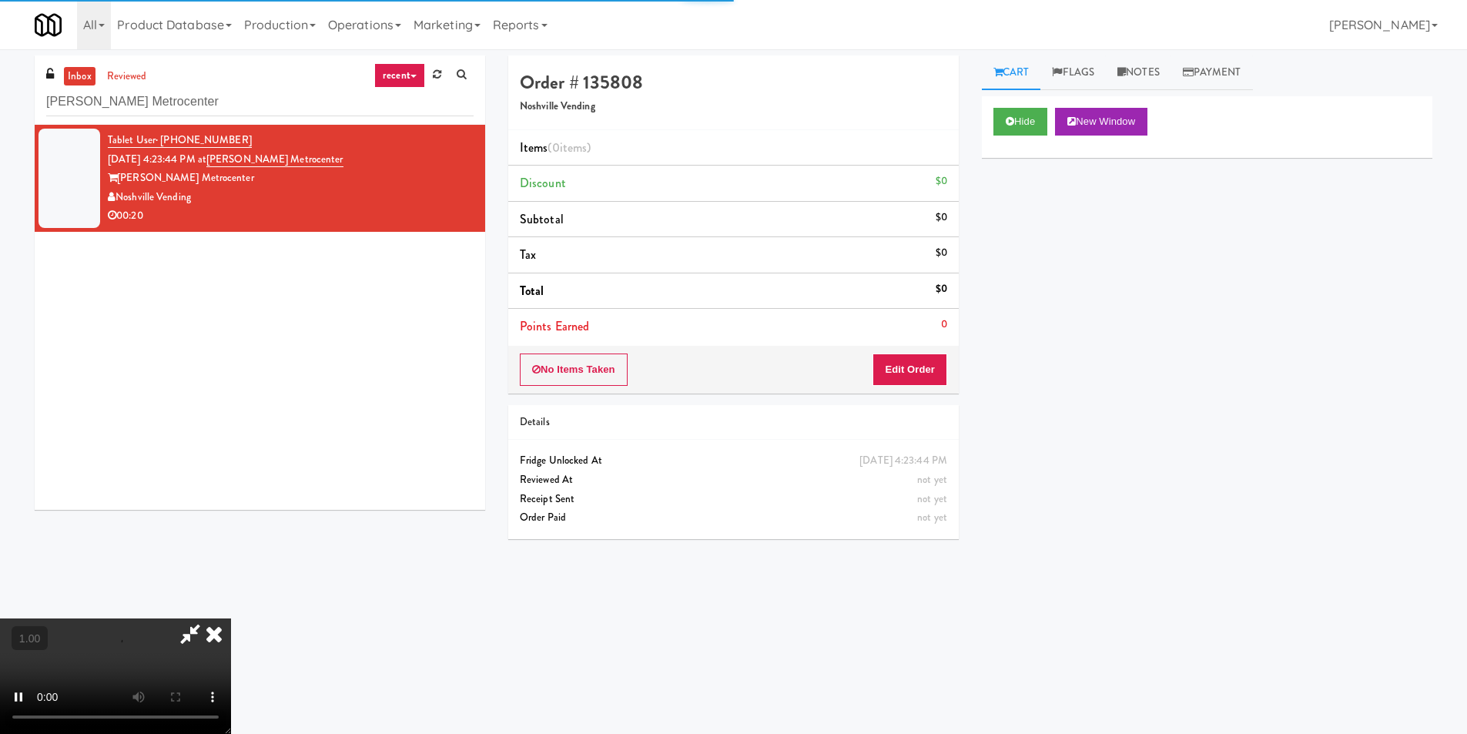
click at [1032, 202] on div "Hide New Window Primary Flag Clear Flag if unable to determine what was taken o…" at bounding box center [1207, 384] width 450 height 577
click at [1038, 281] on div "Hide New Window Primary Flag Clear Flag if unable to determine what was taken o…" at bounding box center [1207, 384] width 450 height 577
click at [231, 618] on video at bounding box center [115, 675] width 231 height 115
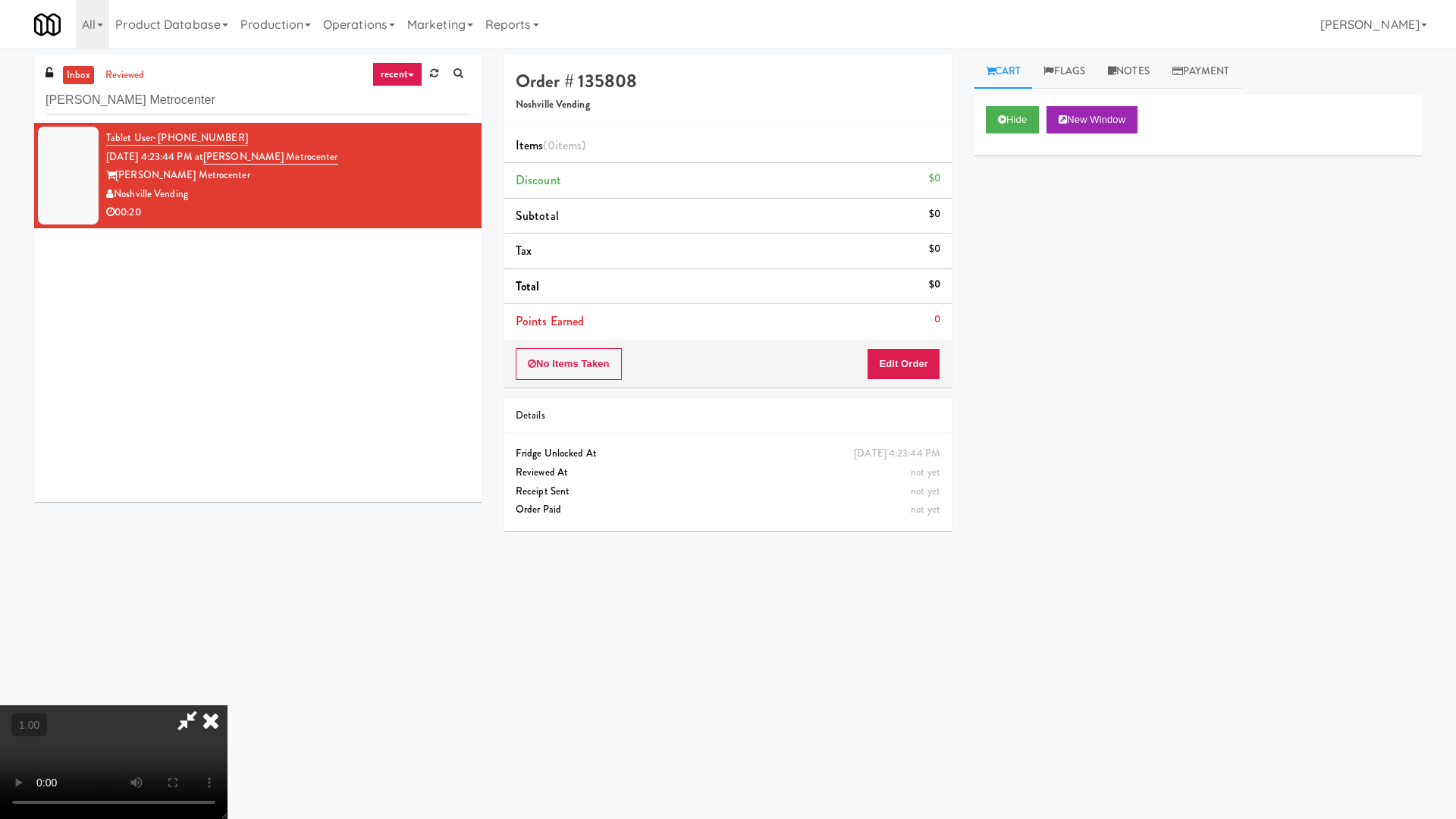
click at [228, 706] on video at bounding box center [113, 762] width 228 height 113
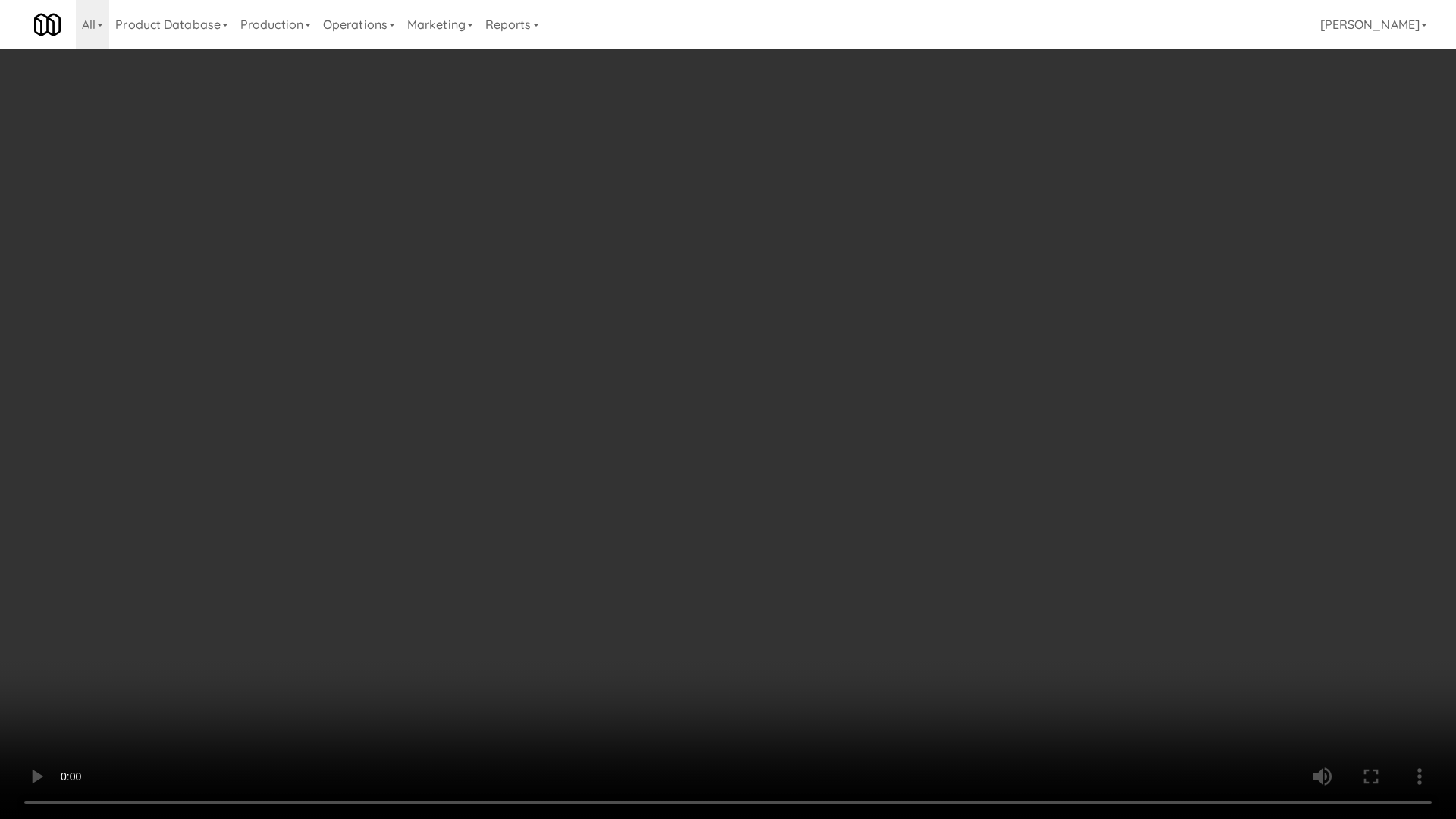
click at [941, 396] on video at bounding box center [728, 409] width 1456 height 819
click at [959, 397] on video at bounding box center [728, 409] width 1456 height 819
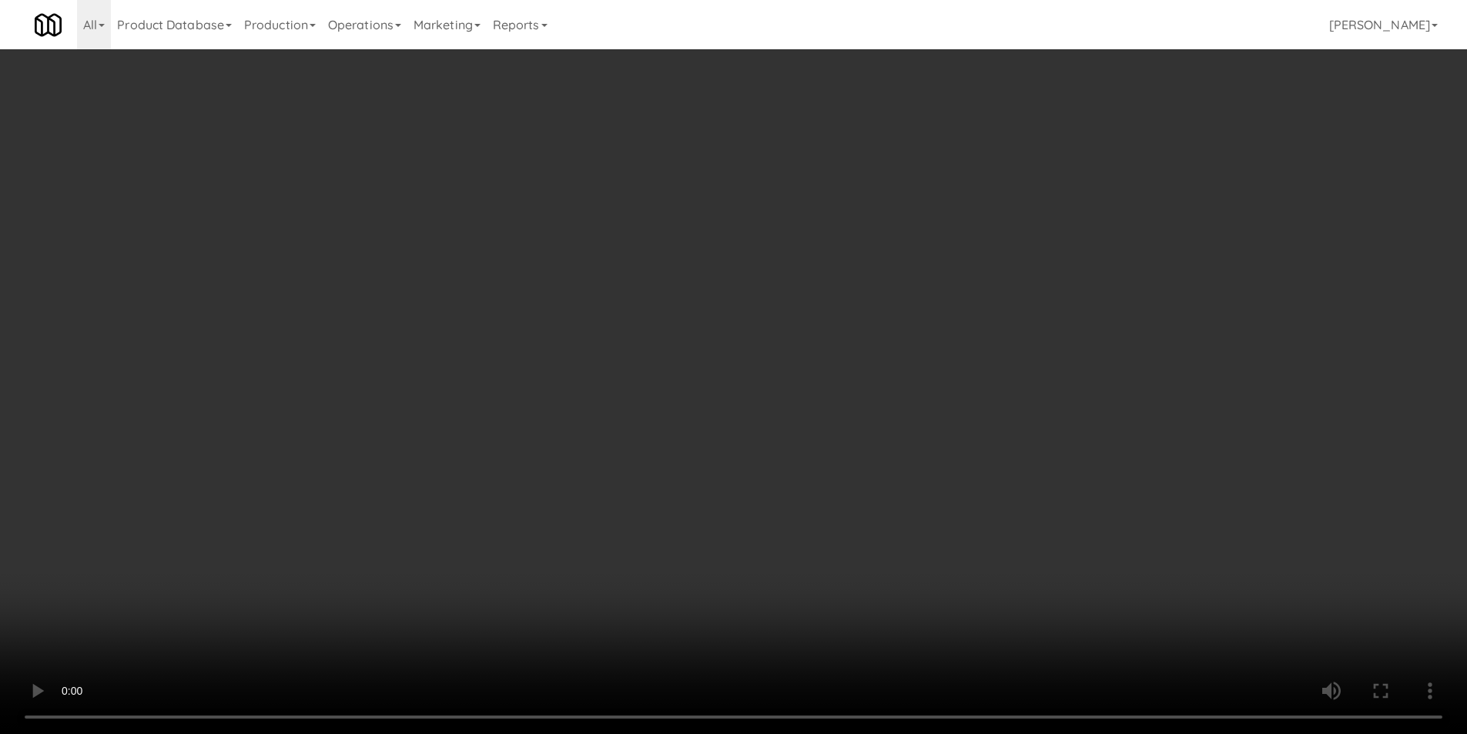
click at [935, 358] on div "No Items Taken Edit Order" at bounding box center [733, 370] width 450 height 48
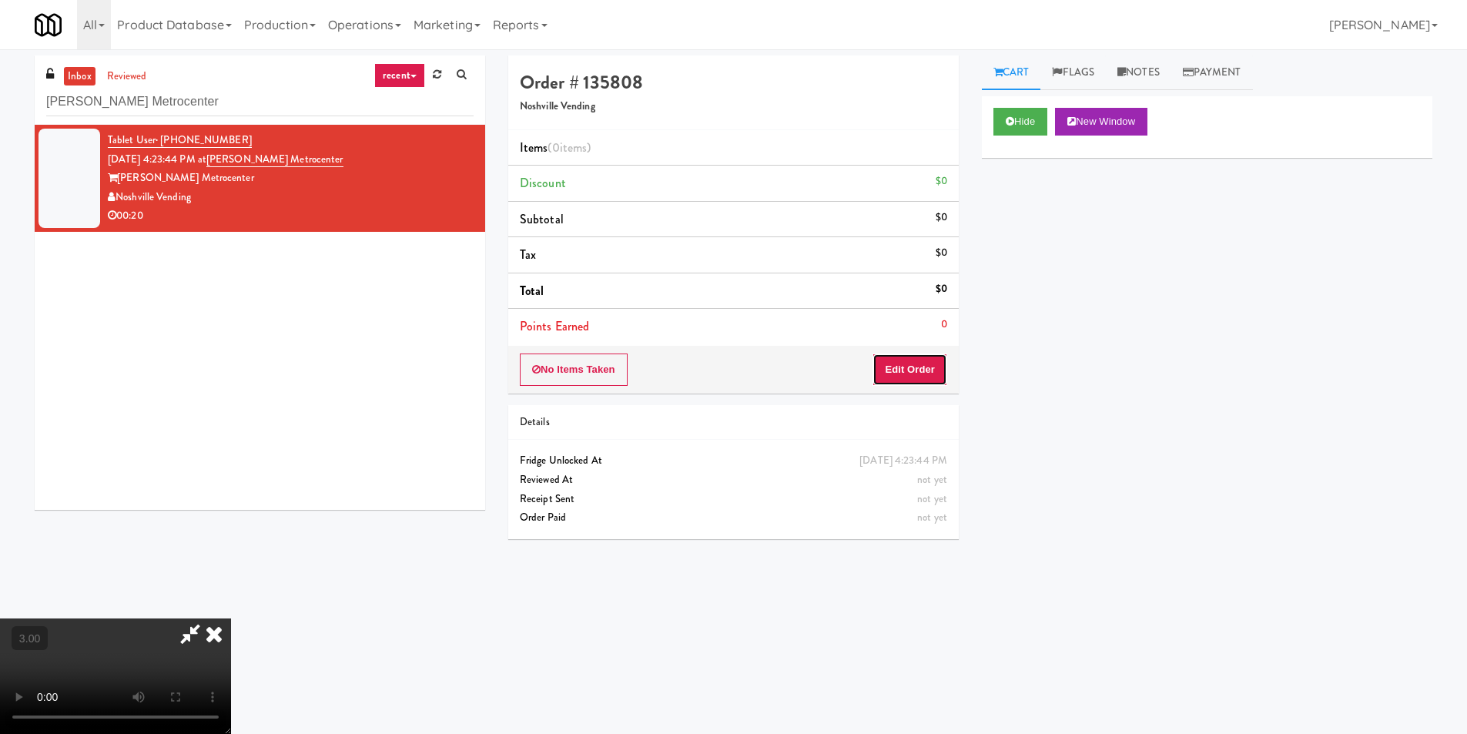
click at [935, 363] on button "Edit Order" at bounding box center [909, 369] width 75 height 32
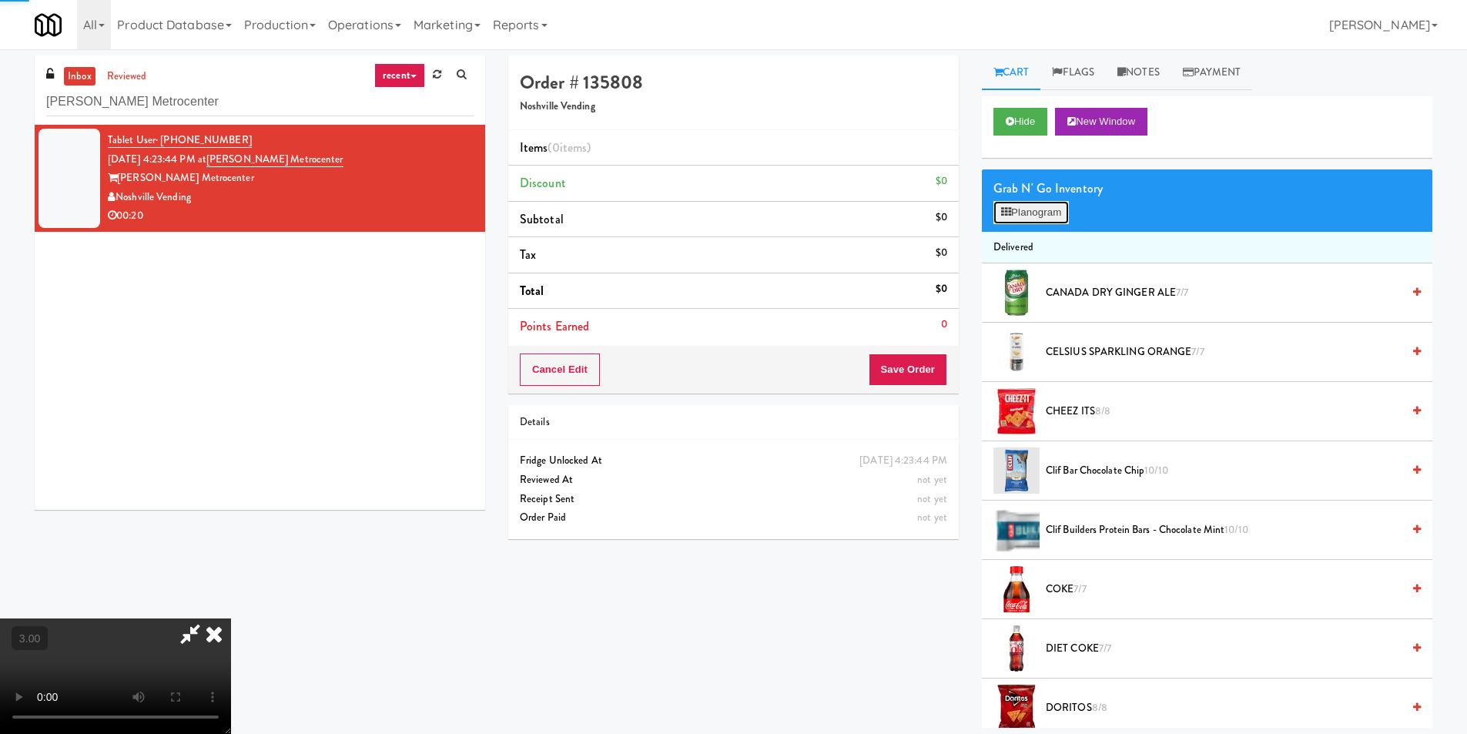
click at [1017, 212] on button "Planogram" at bounding box center [1030, 212] width 75 height 23
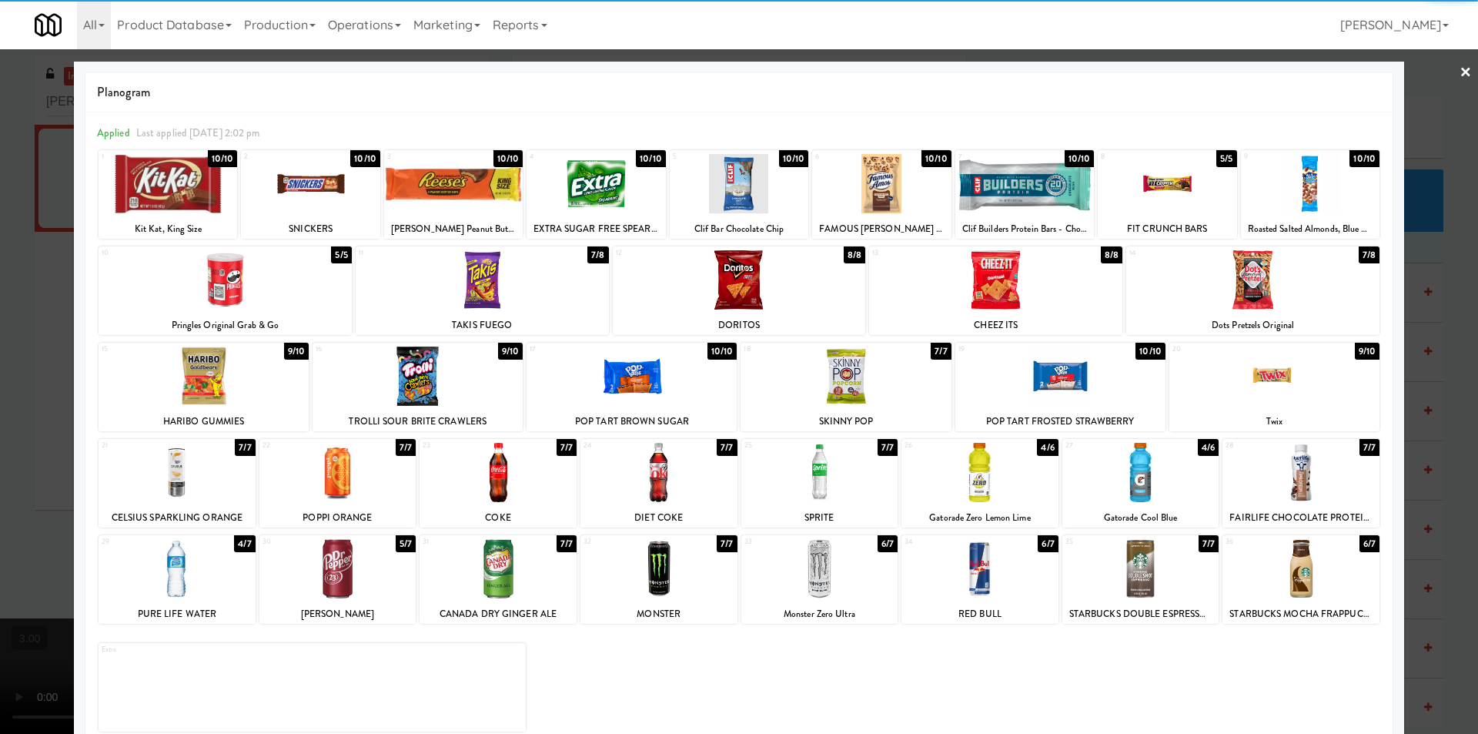
click at [1145, 473] on div at bounding box center [1140, 472] width 157 height 59
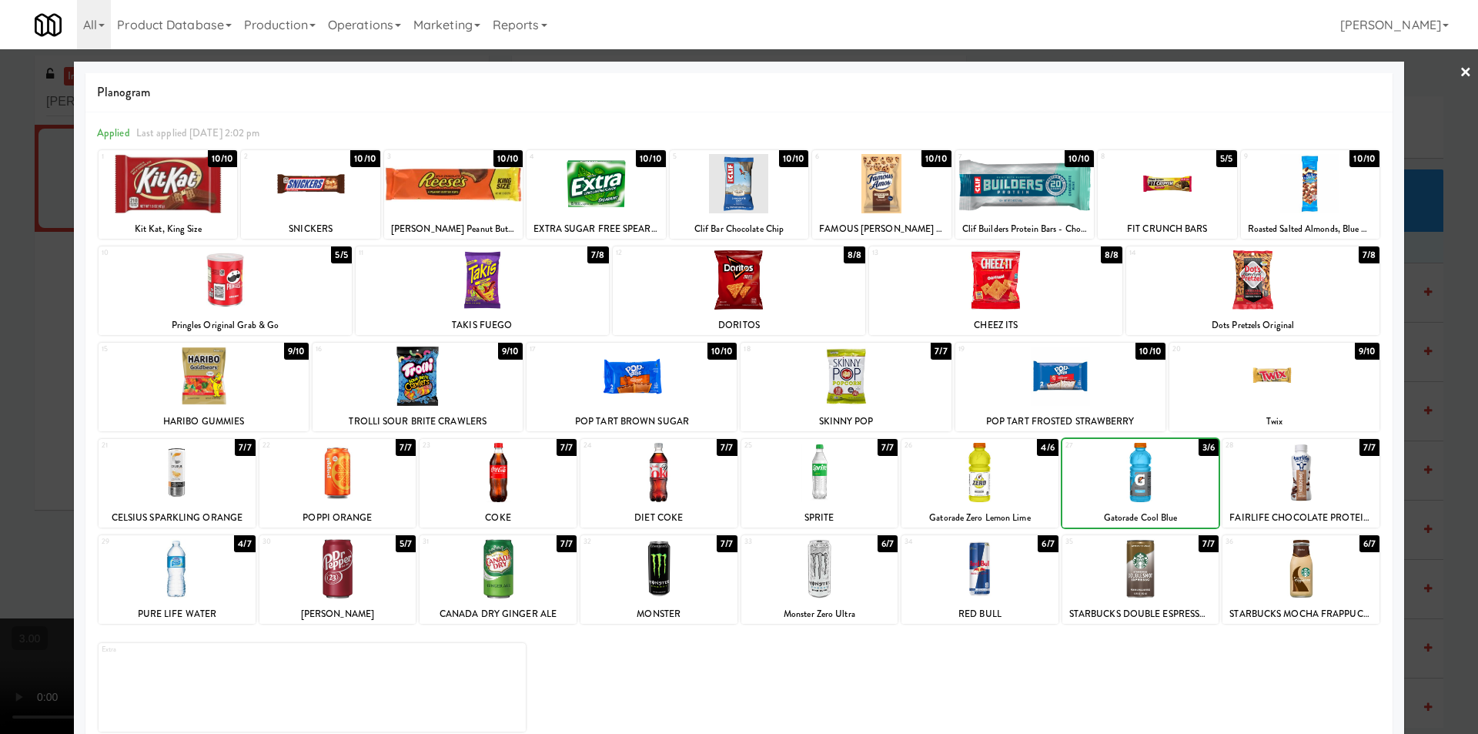
click at [1014, 487] on div at bounding box center [979, 472] width 157 height 59
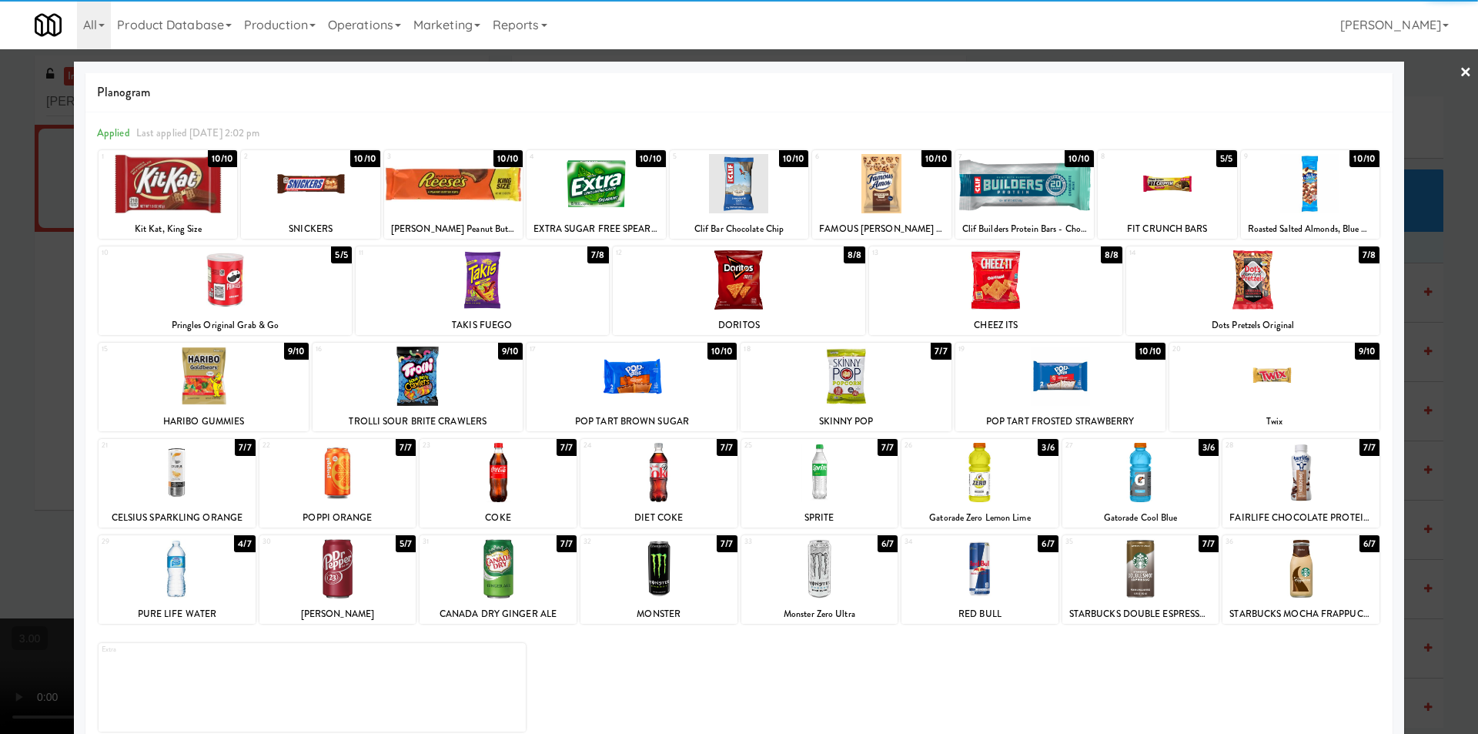
click at [827, 490] on div at bounding box center [819, 472] width 157 height 59
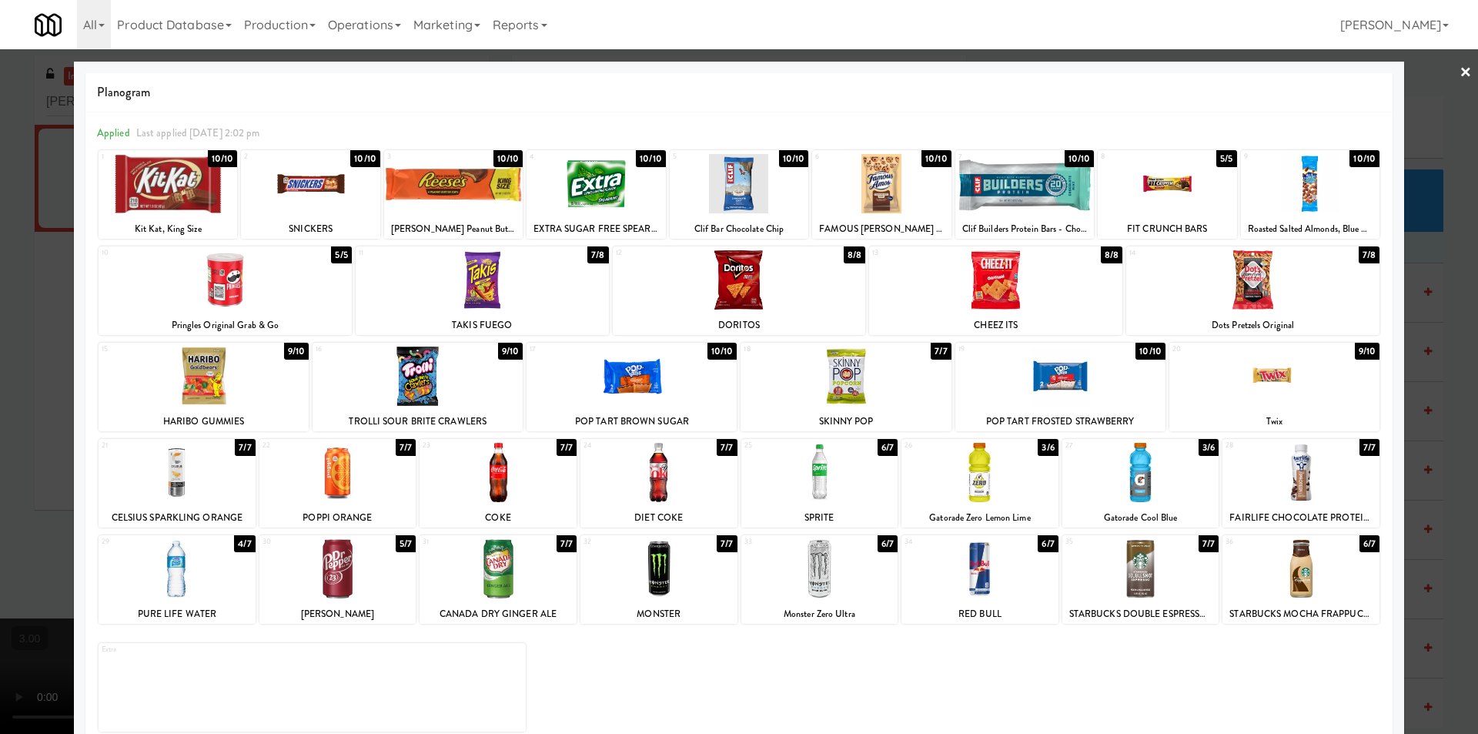
click at [542, 480] on div at bounding box center [498, 472] width 157 height 59
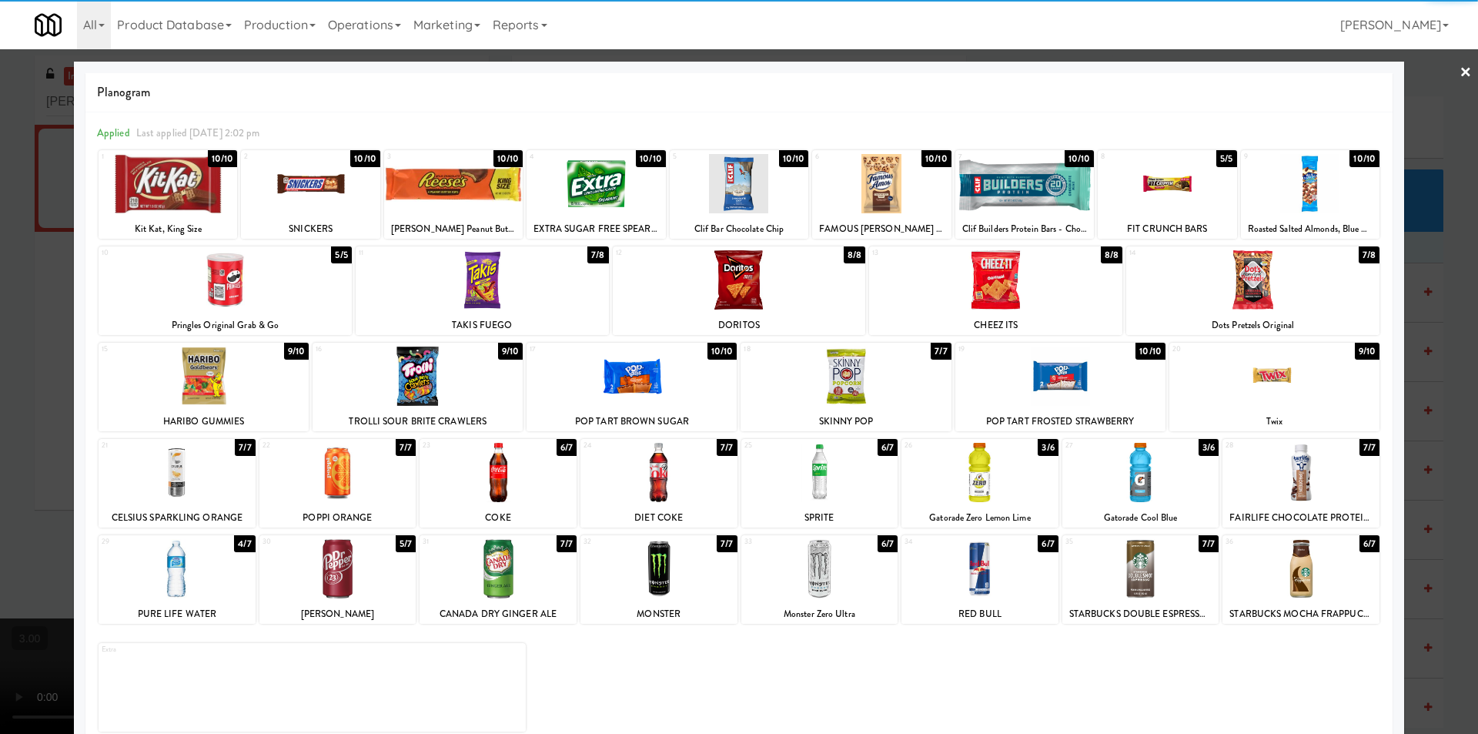
click at [1460, 79] on link "×" at bounding box center [1466, 73] width 12 height 48
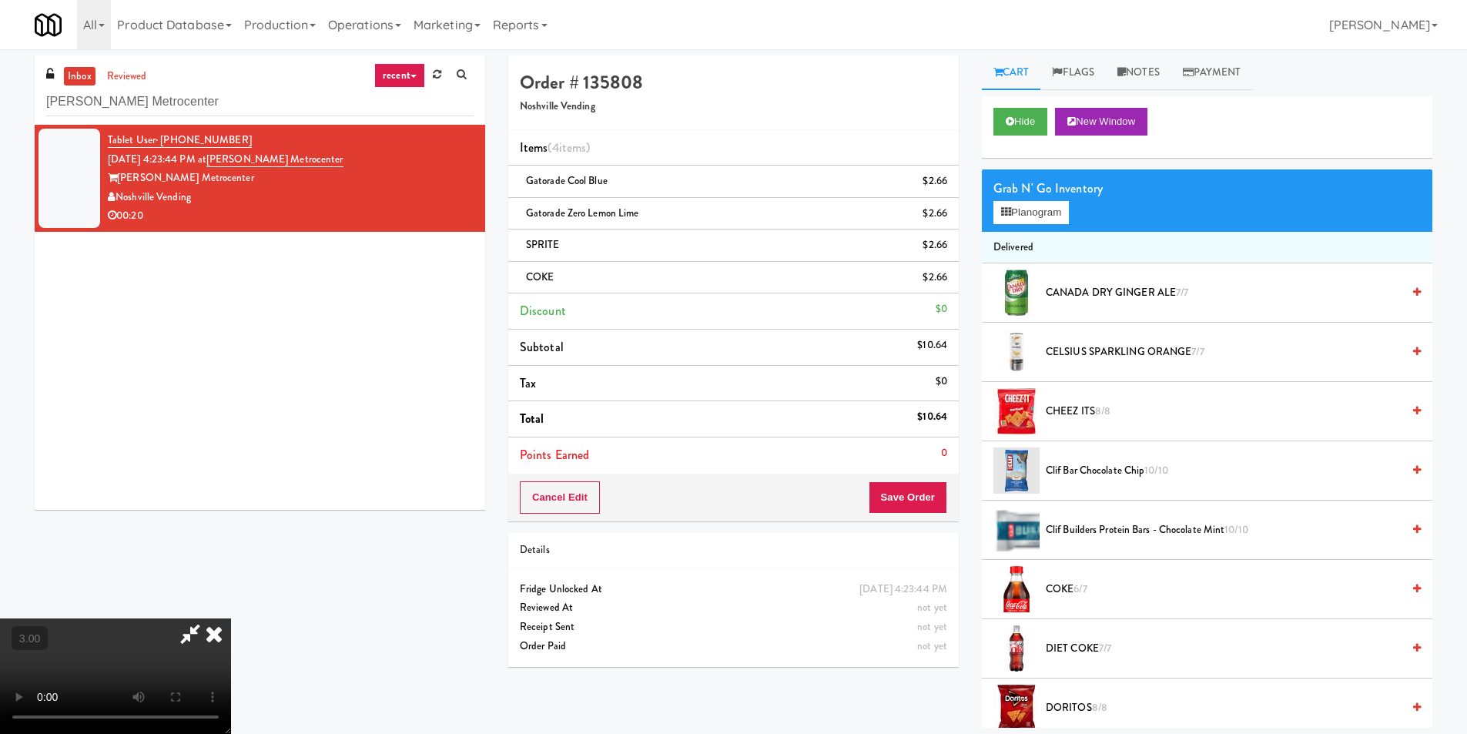
drag, startPoint x: 856, startPoint y: 259, endPoint x: 864, endPoint y: 280, distance: 22.9
click at [208, 618] on icon at bounding box center [189, 633] width 35 height 31
click at [900, 493] on button "Save Order" at bounding box center [907, 497] width 79 height 32
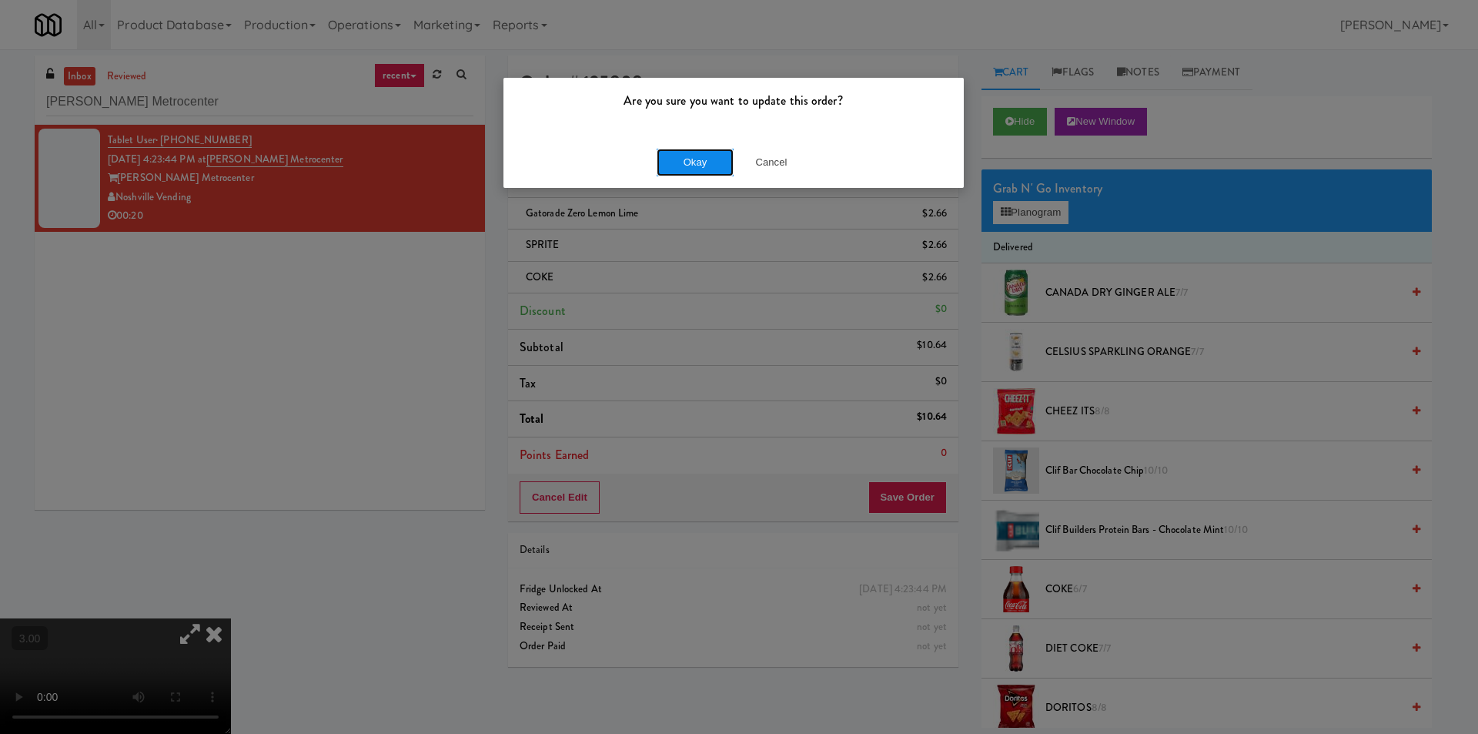
click at [707, 154] on button "Okay" at bounding box center [695, 163] width 77 height 28
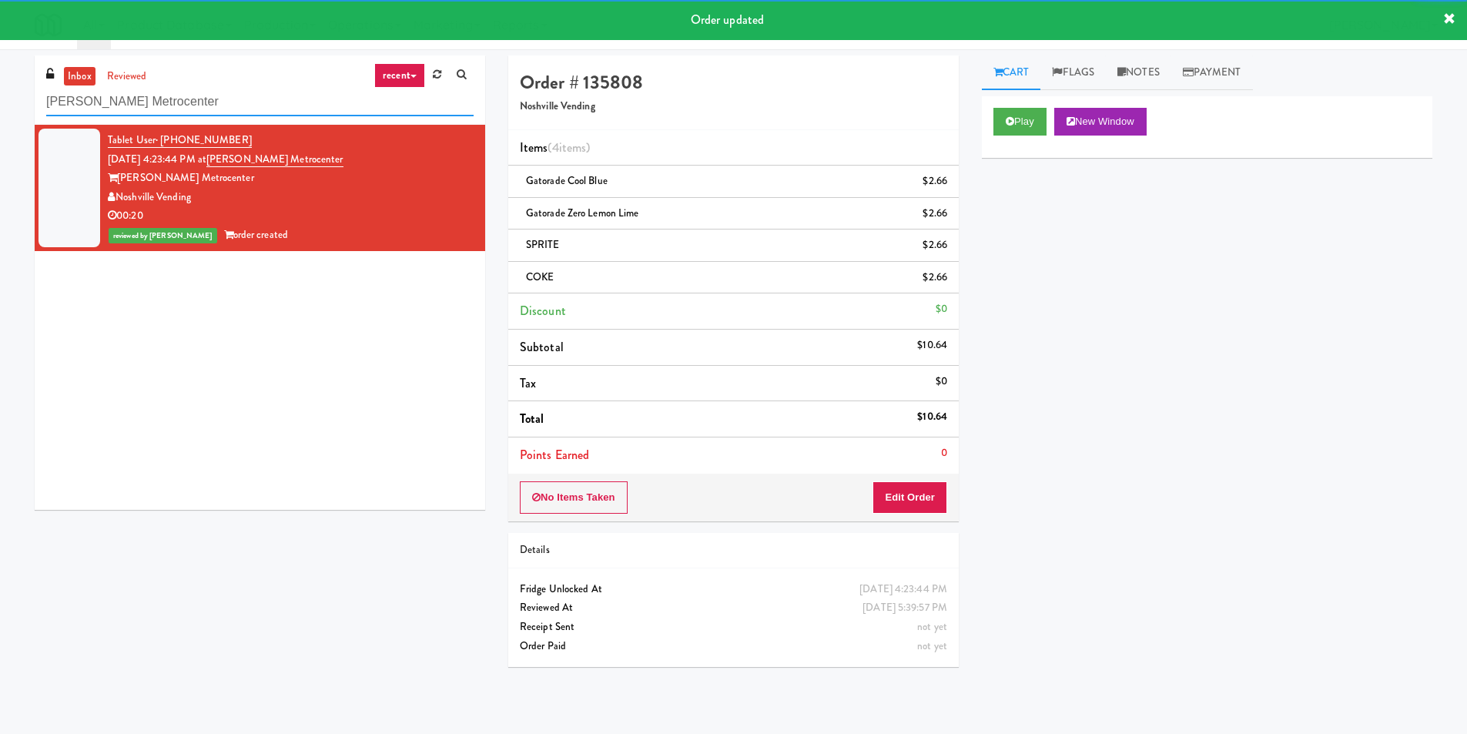
click at [262, 102] on input "[PERSON_NAME] Metrocenter" at bounding box center [259, 102] width 427 height 28
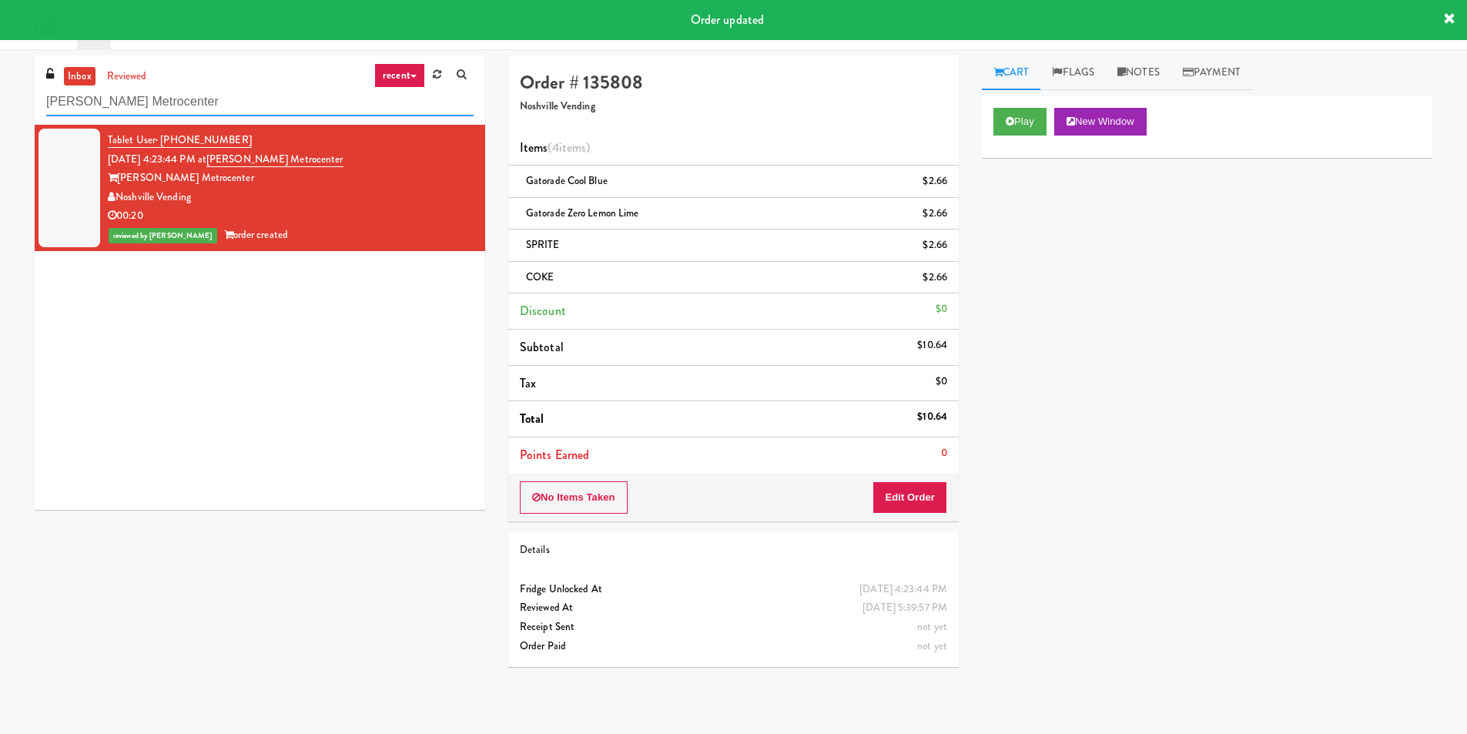
click at [262, 102] on input "[PERSON_NAME] Metrocenter" at bounding box center [259, 102] width 427 height 28
paste input "ado - Combo Cool"
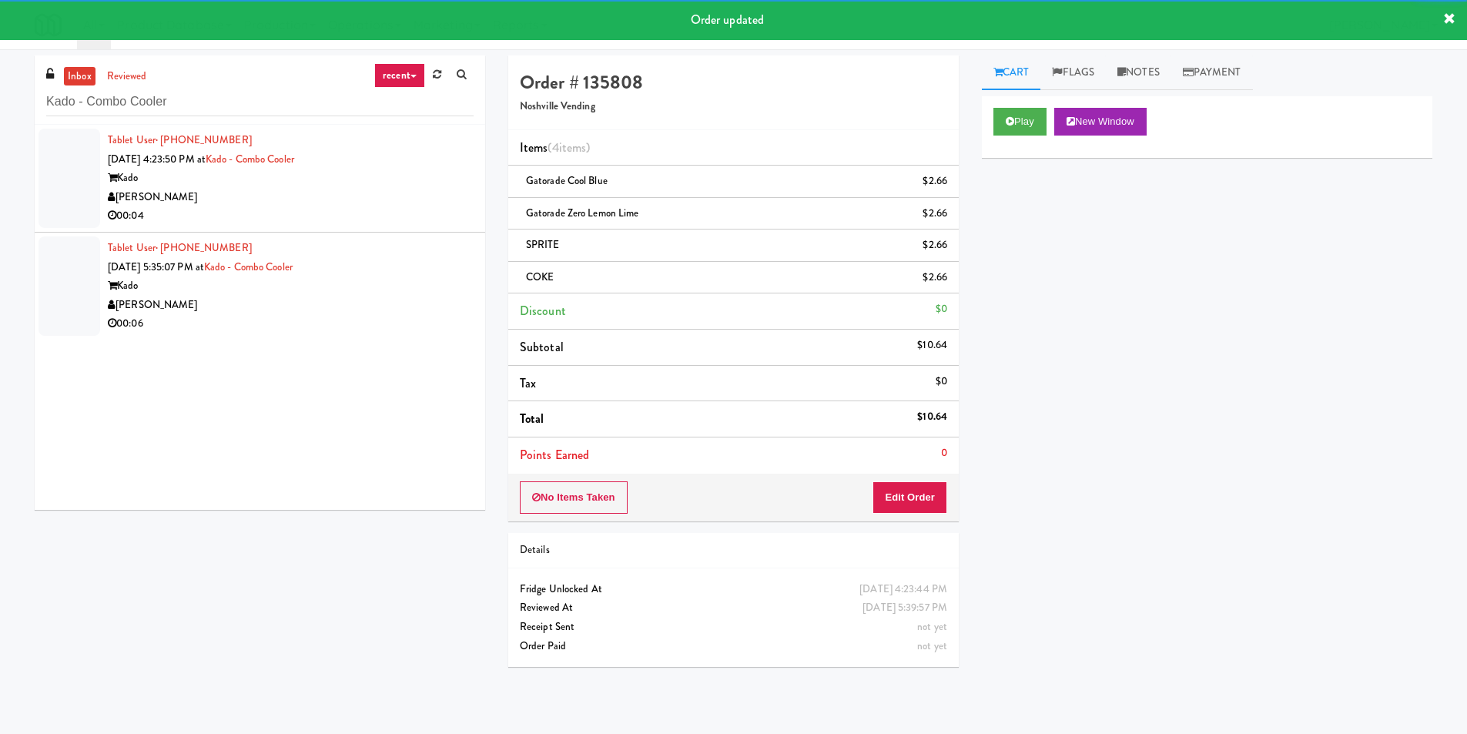
click at [337, 188] on div "[PERSON_NAME]" at bounding box center [291, 197] width 366 height 19
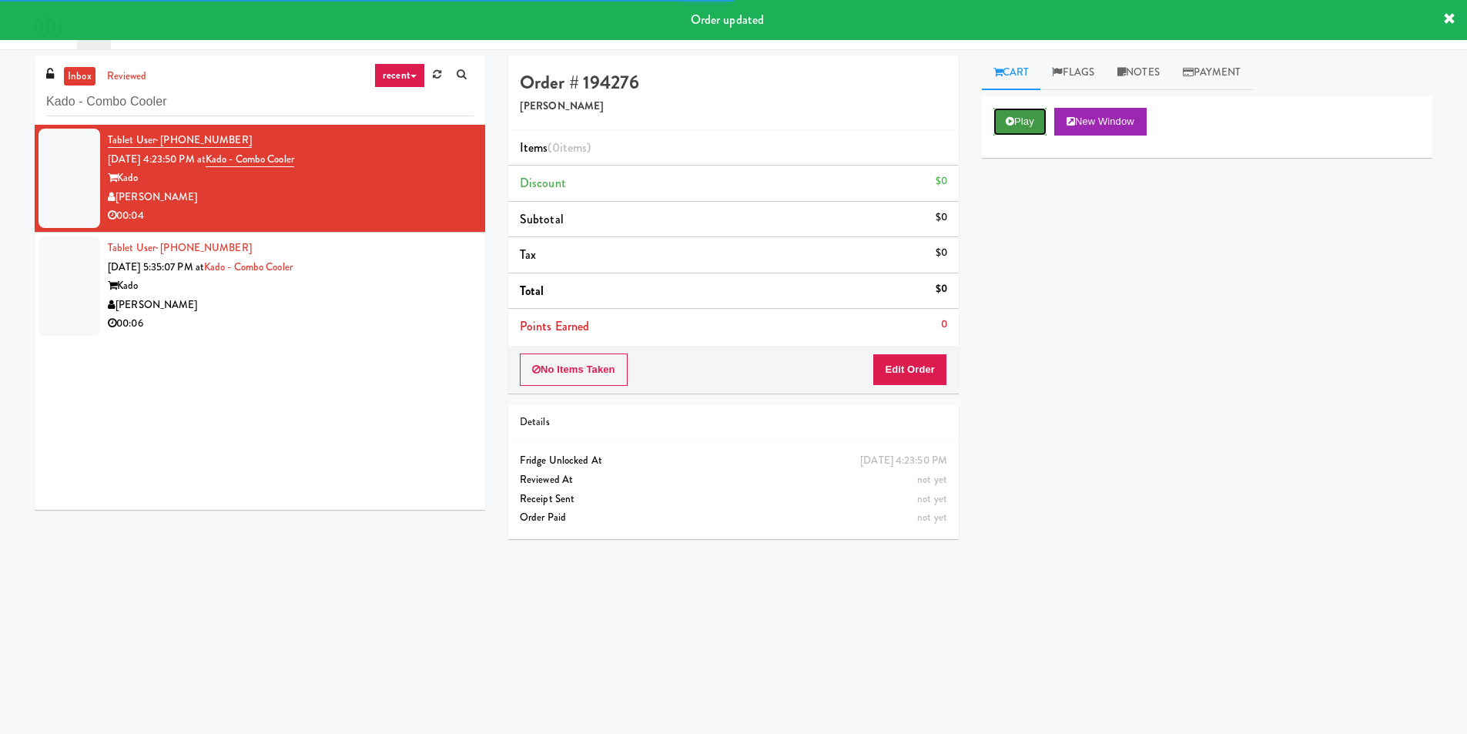
click at [1026, 125] on button "Play" at bounding box center [1019, 122] width 53 height 28
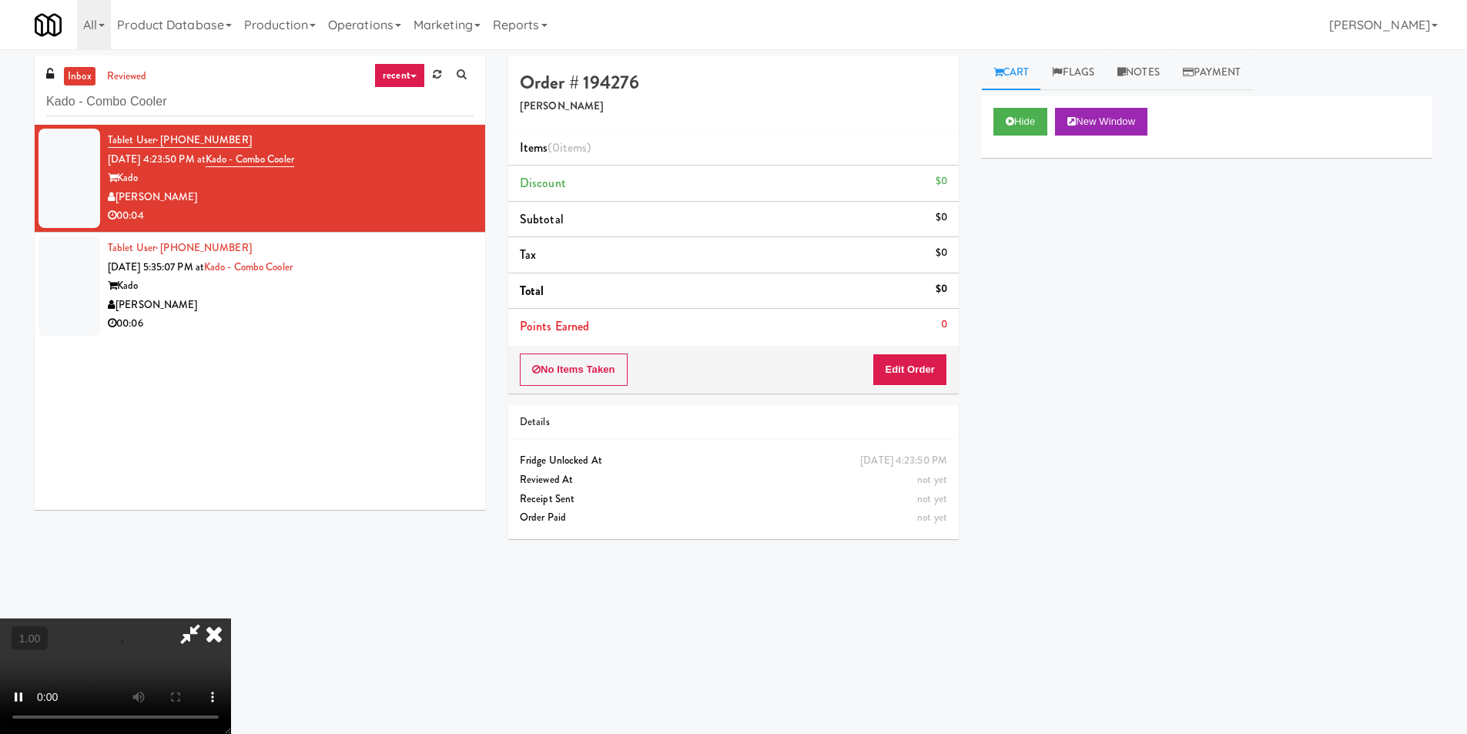
click at [1029, 256] on div "Hide New Window Primary Flag Clear Flag if unable to determine what was taken o…" at bounding box center [1207, 384] width 450 height 577
click at [231, 618] on video at bounding box center [115, 675] width 231 height 115
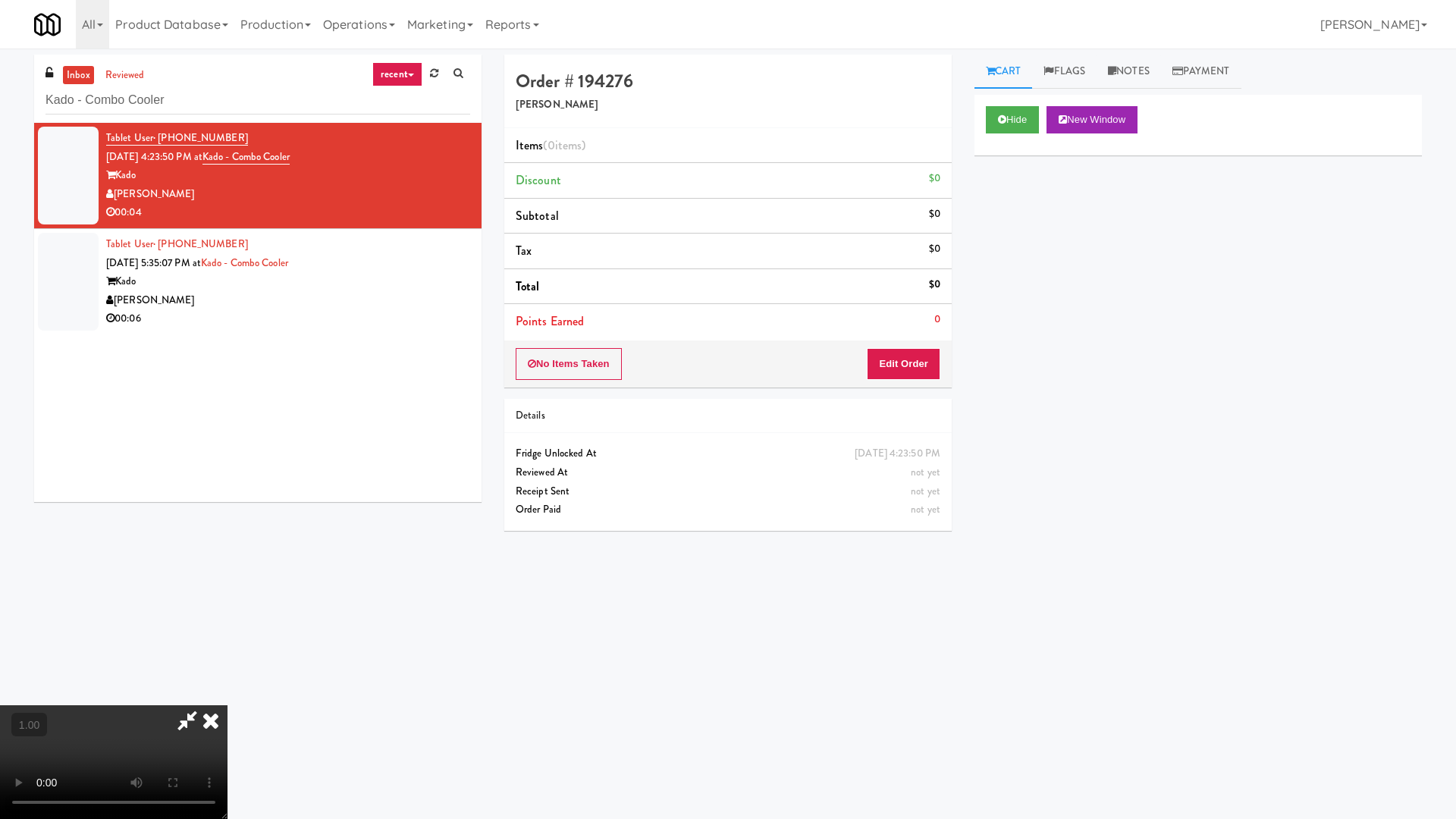
click at [228, 706] on video at bounding box center [113, 762] width 228 height 113
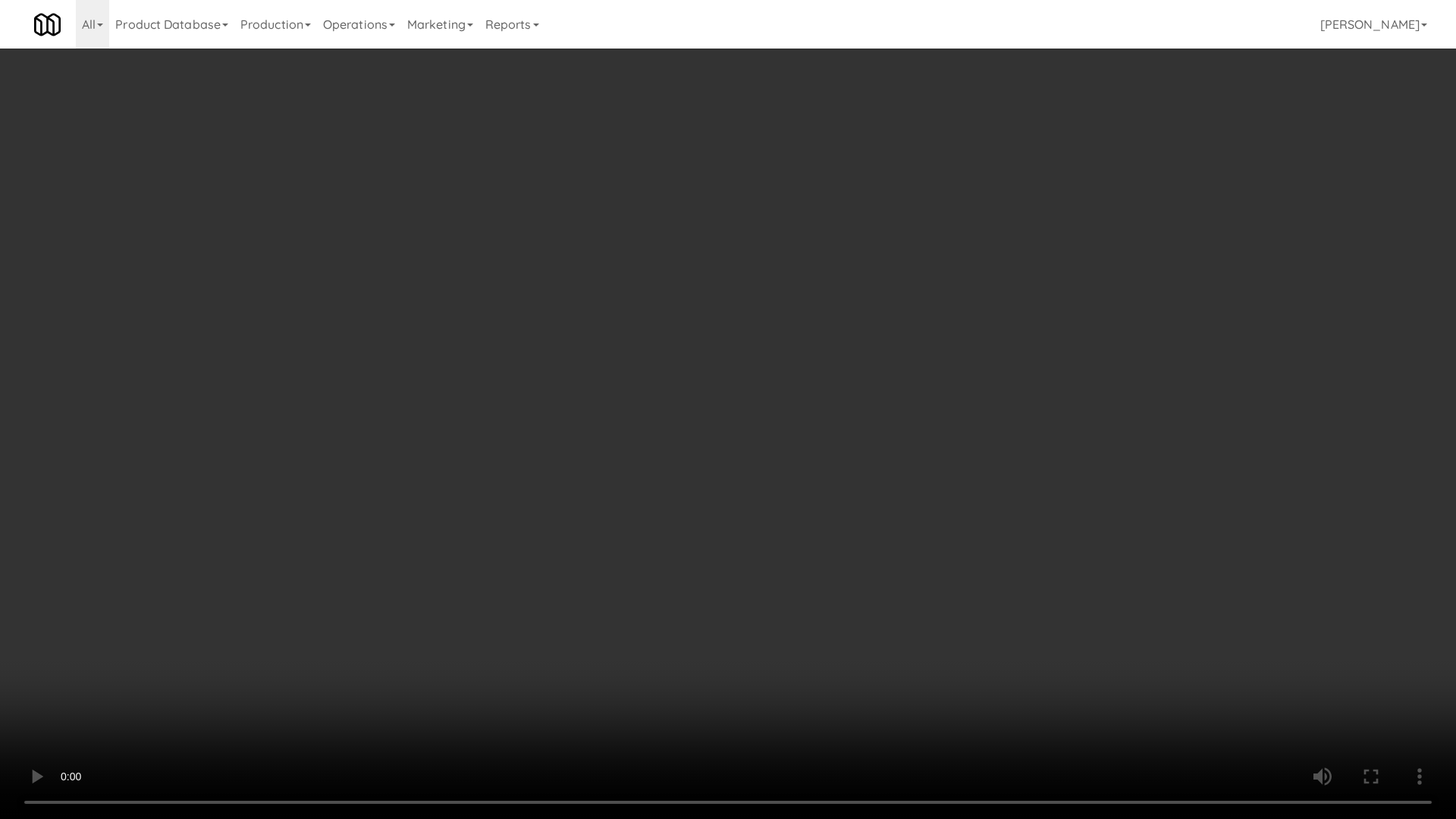
click at [863, 485] on video at bounding box center [728, 409] width 1456 height 819
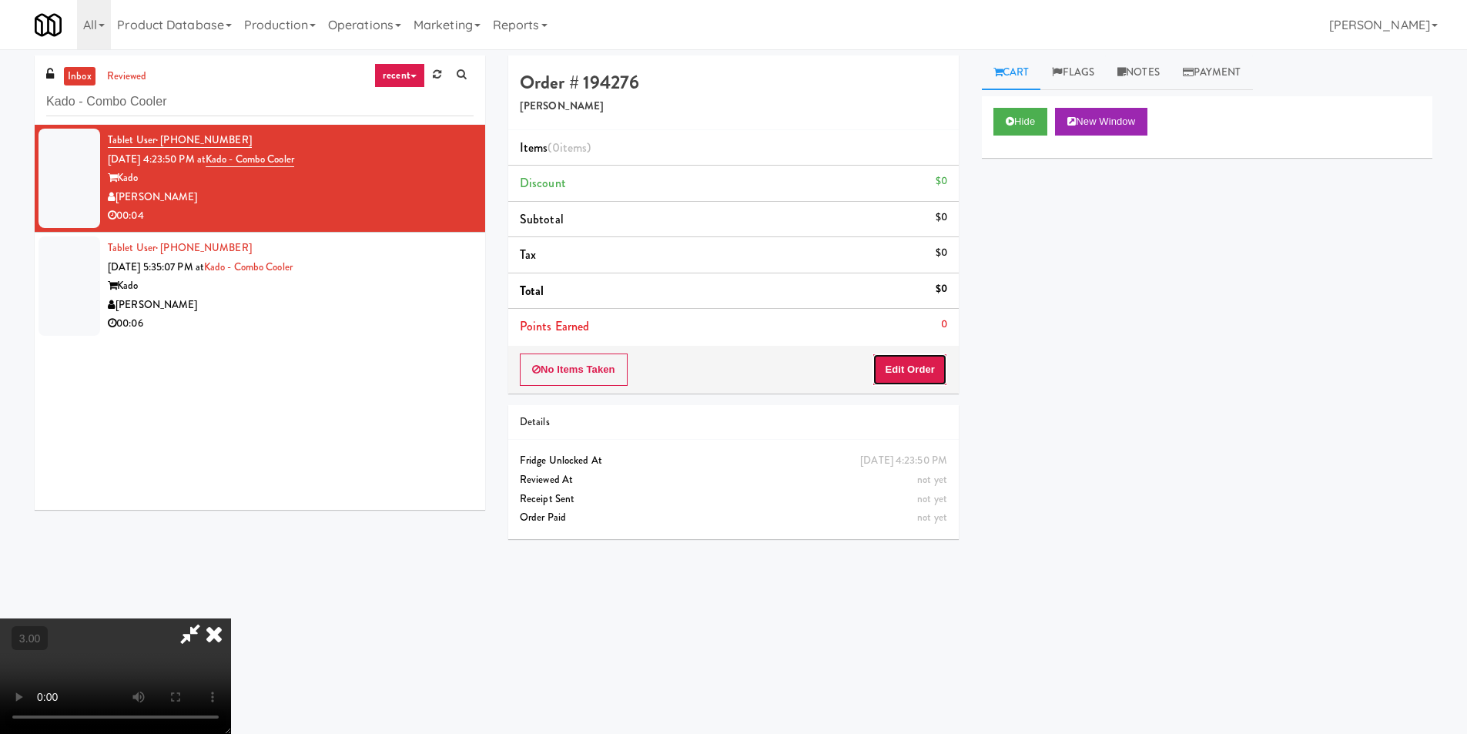
click at [883, 373] on button "Edit Order" at bounding box center [909, 369] width 75 height 32
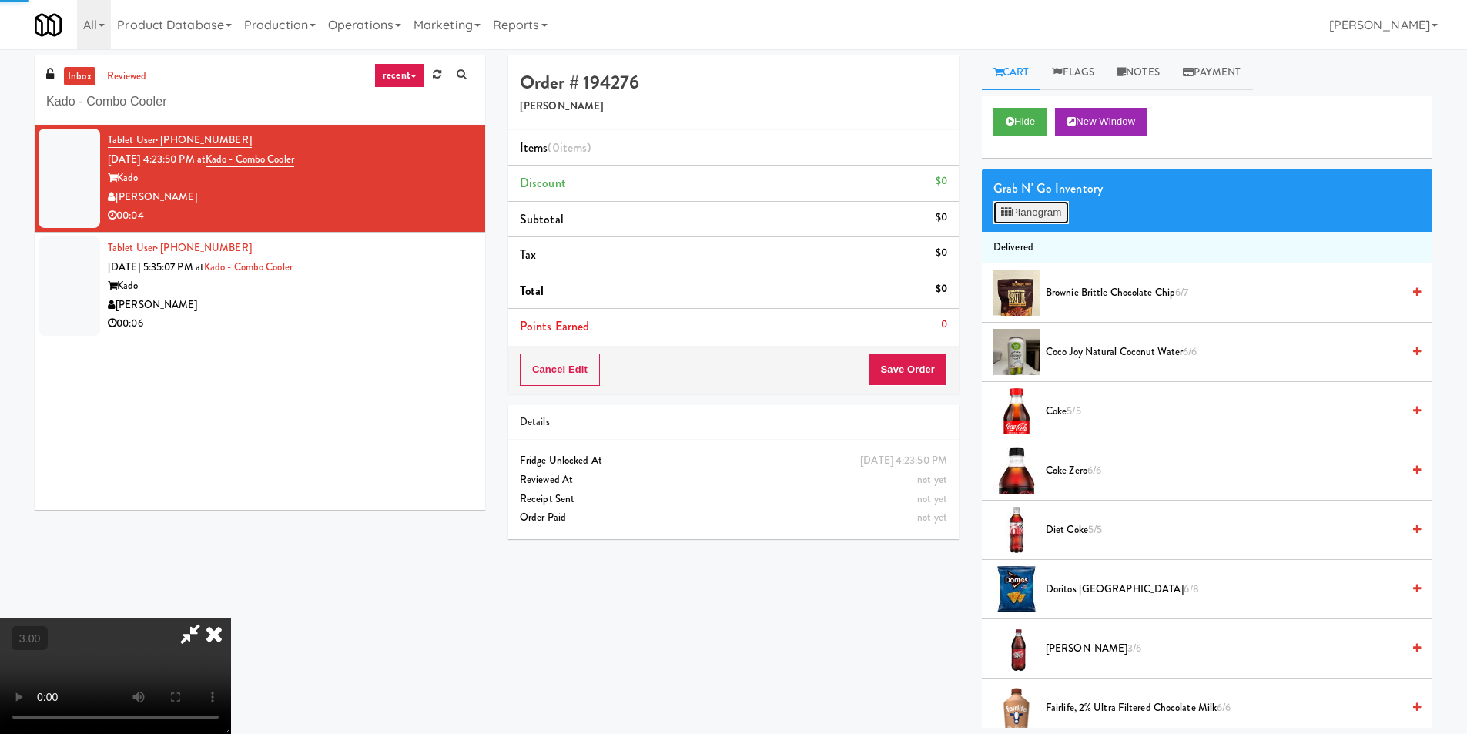
click at [1033, 216] on button "Planogram" at bounding box center [1030, 212] width 75 height 23
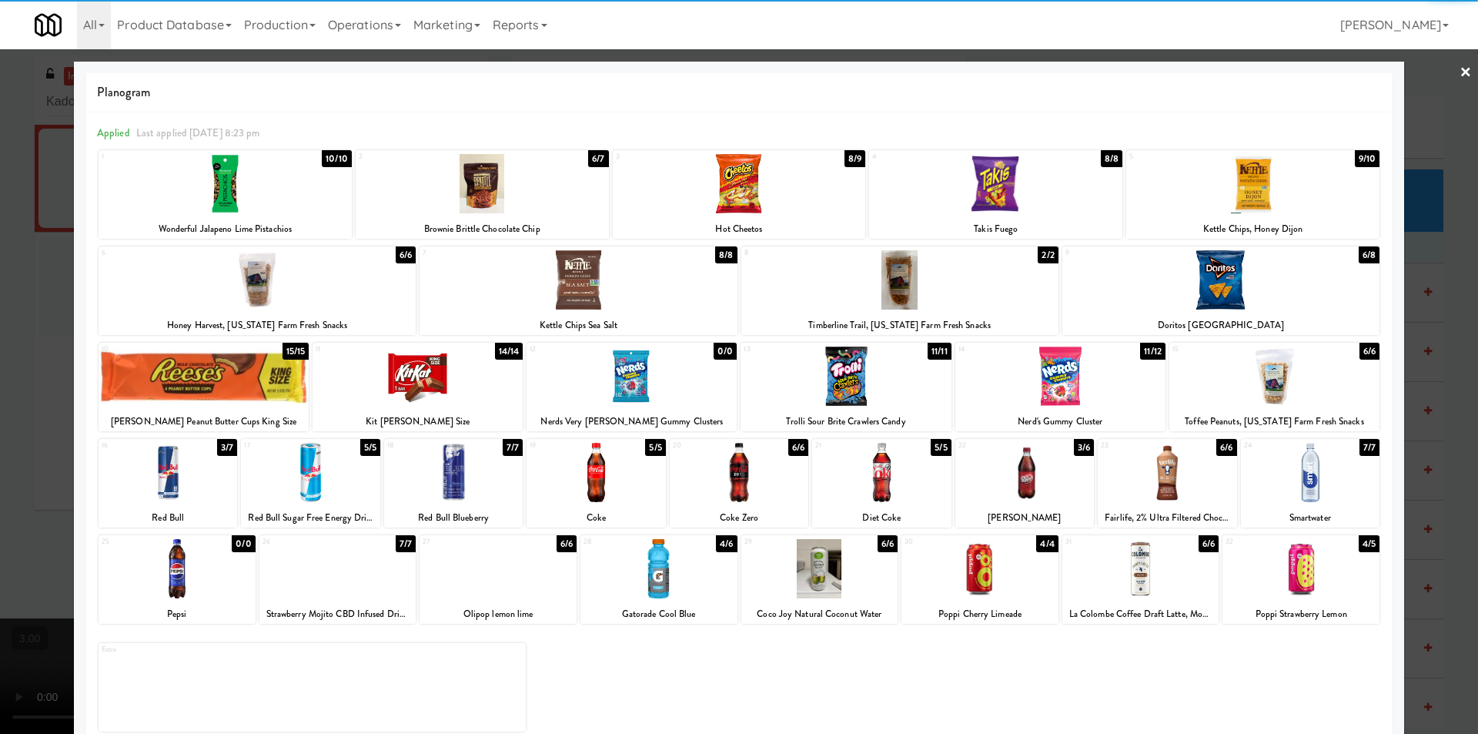
click at [1303, 472] on div at bounding box center [1310, 472] width 139 height 59
click at [1460, 72] on link "×" at bounding box center [1466, 73] width 12 height 48
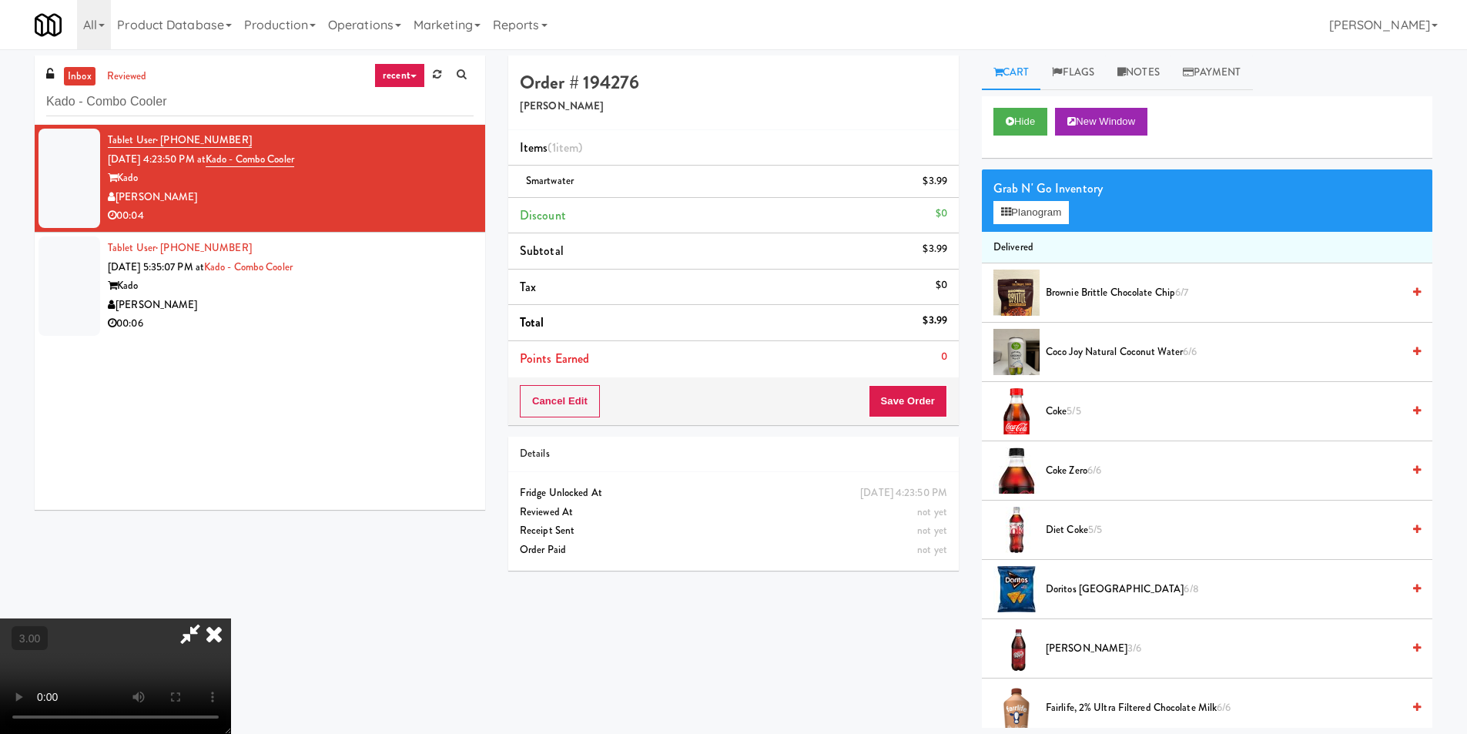
click at [231, 618] on icon at bounding box center [214, 633] width 34 height 31
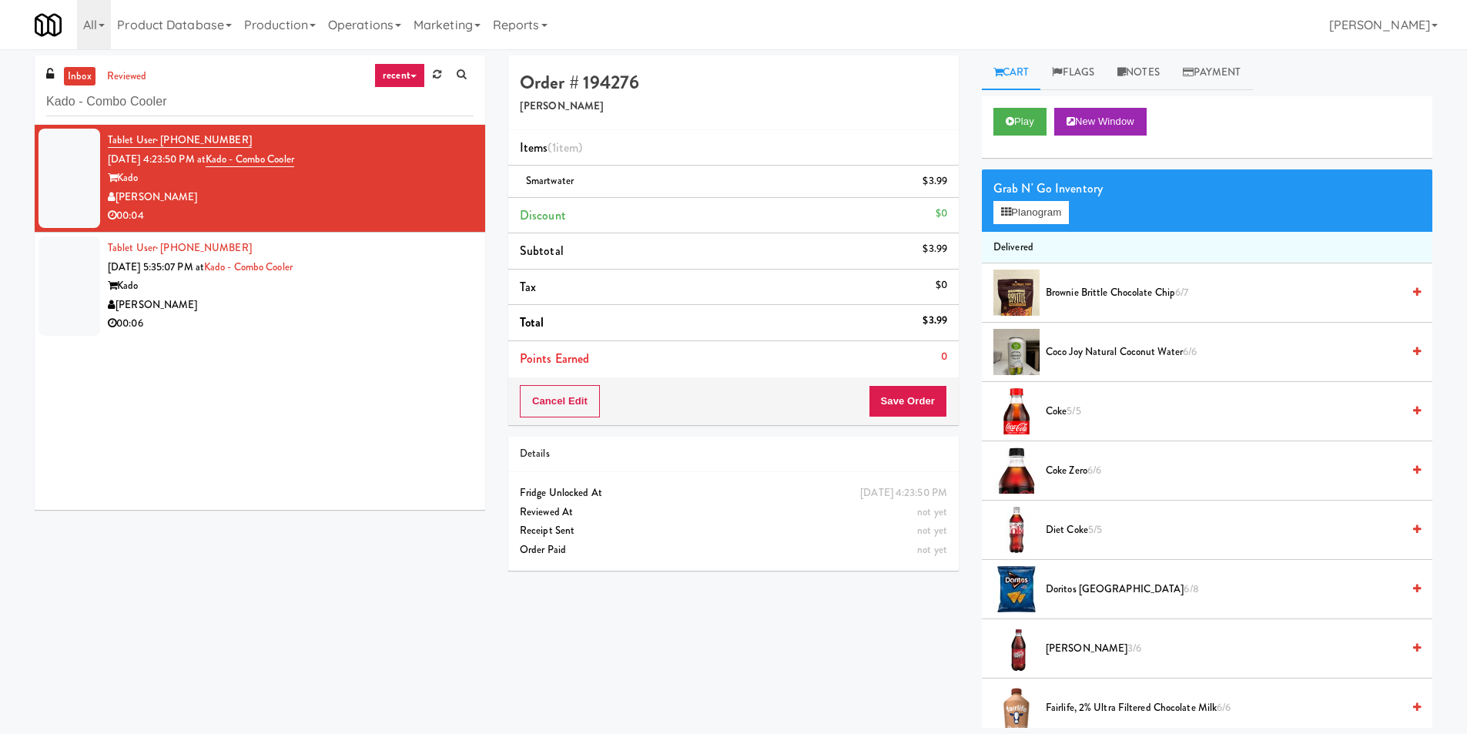
click at [911, 434] on div "Order # 194276 Davey Vending Items (1 item ) Smartwater $3.99 Discount $0 Subto…" at bounding box center [733, 318] width 473 height 527
click at [912, 403] on button "Save Order" at bounding box center [907, 401] width 79 height 32
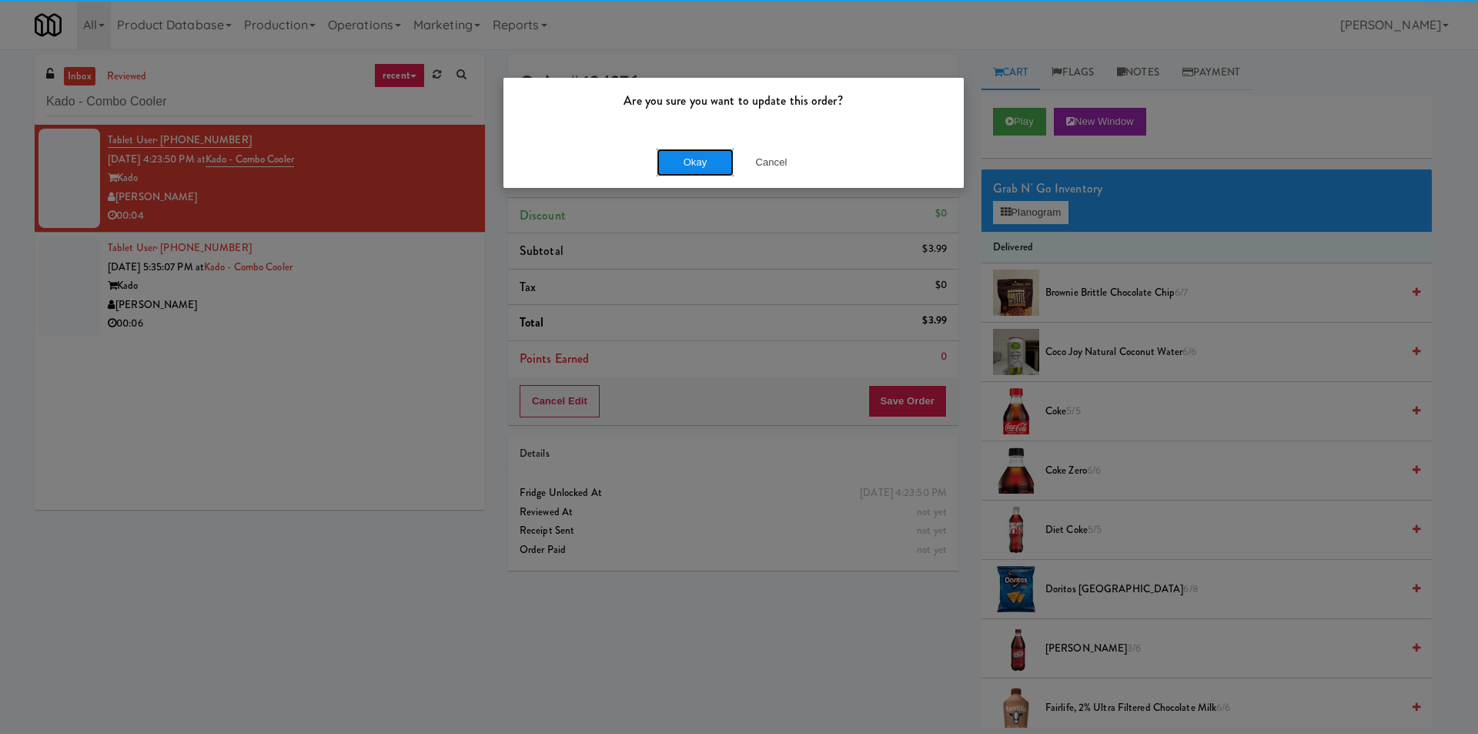
click at [704, 173] on button "Okay" at bounding box center [695, 163] width 77 height 28
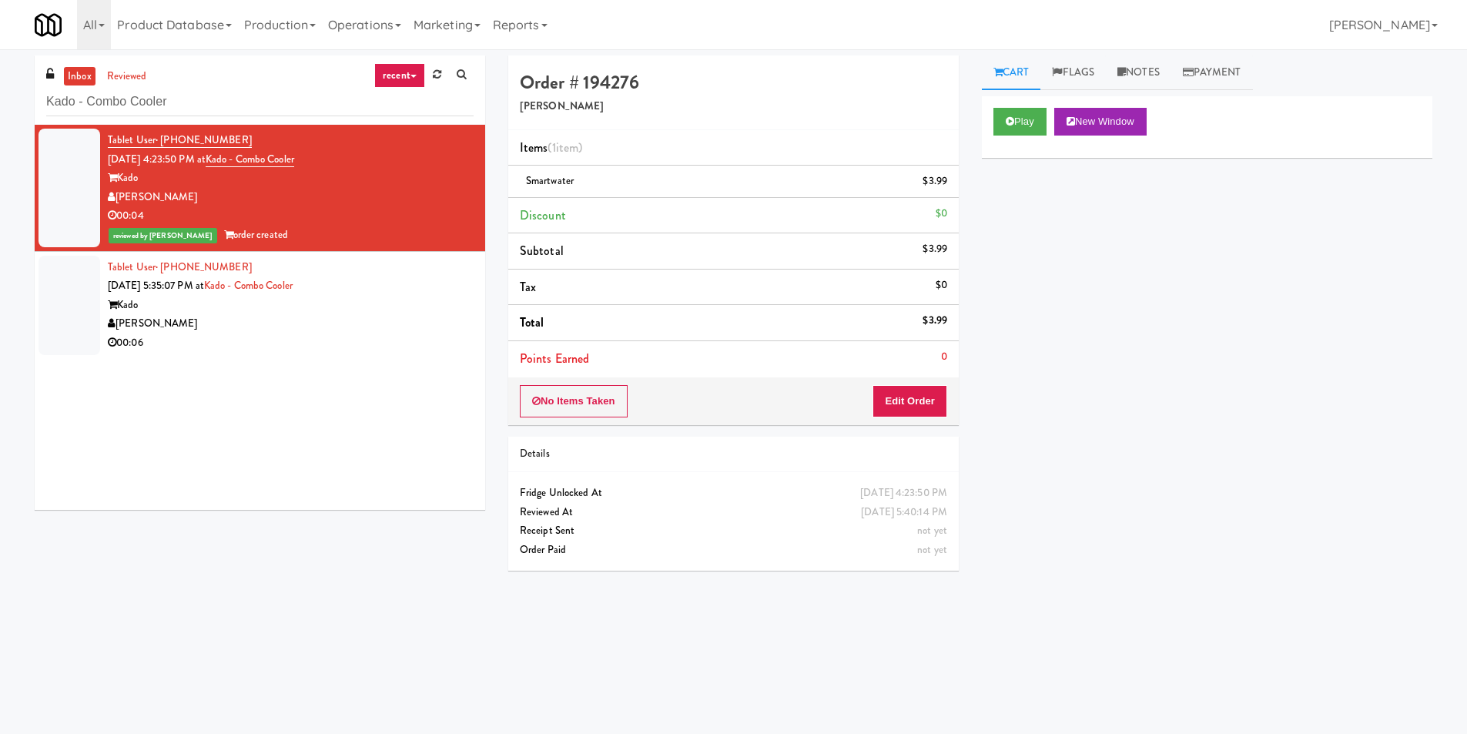
click at [247, 400] on div "Tablet User · (425) 760-0423 [DATE] 4:23:50 PM at Kado - Combo Cooler [PERSON_N…" at bounding box center [260, 317] width 450 height 385
click at [293, 104] on input "Kado - Combo Cooler" at bounding box center [259, 102] width 427 height 28
paste input "[PERSON_NAME] Left"
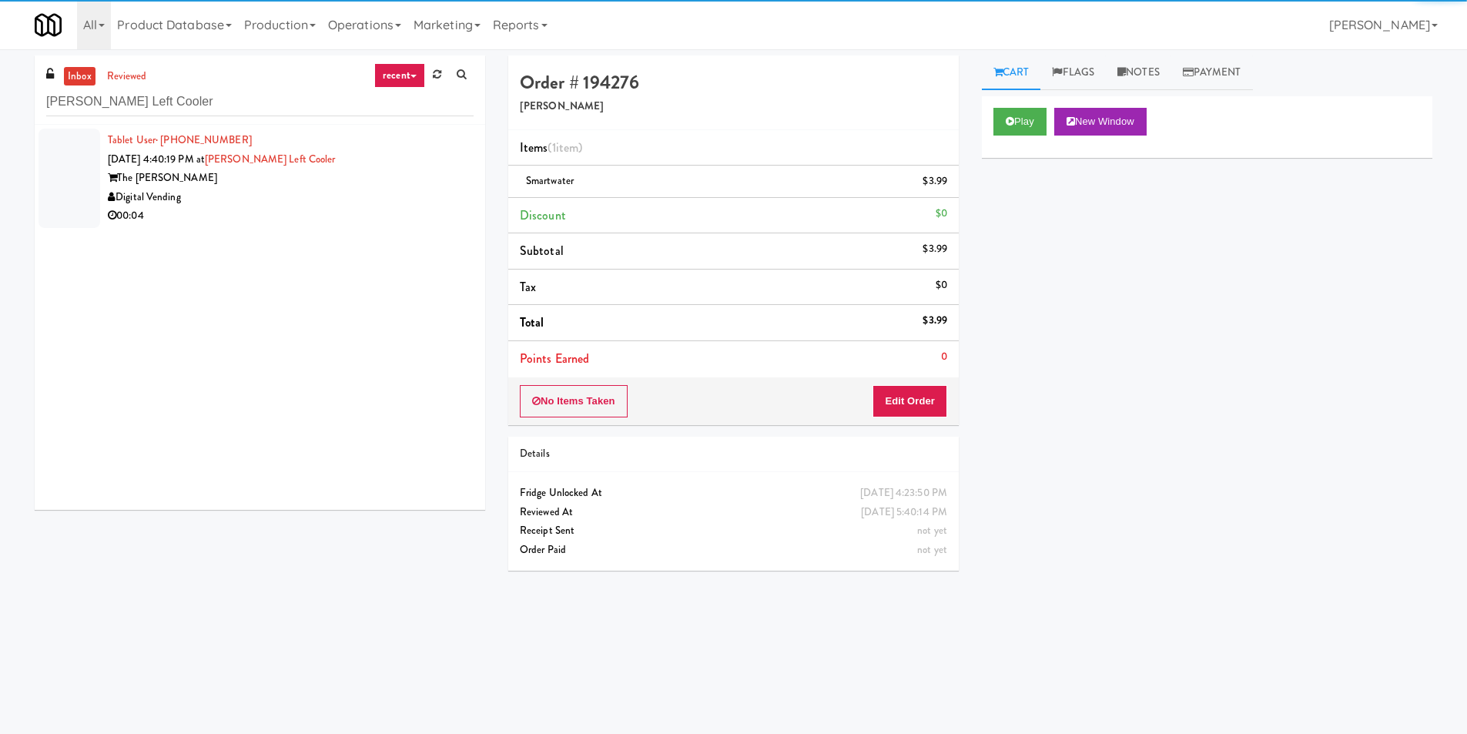
click at [400, 194] on div "Digital Vending" at bounding box center [291, 197] width 366 height 19
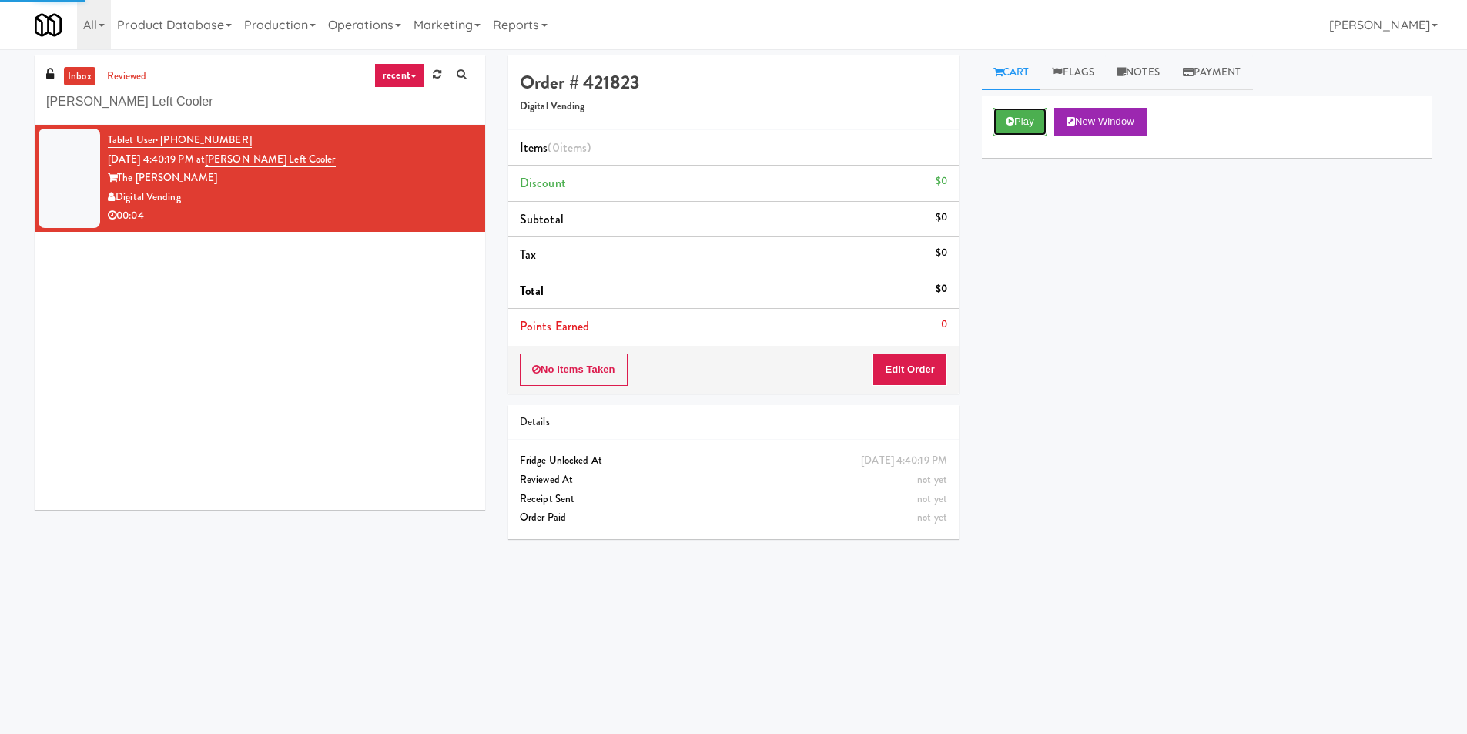
drag, startPoint x: 1018, startPoint y: 132, endPoint x: 1019, endPoint y: 226, distance: 93.9
click at [1018, 131] on button "Play" at bounding box center [1019, 122] width 53 height 28
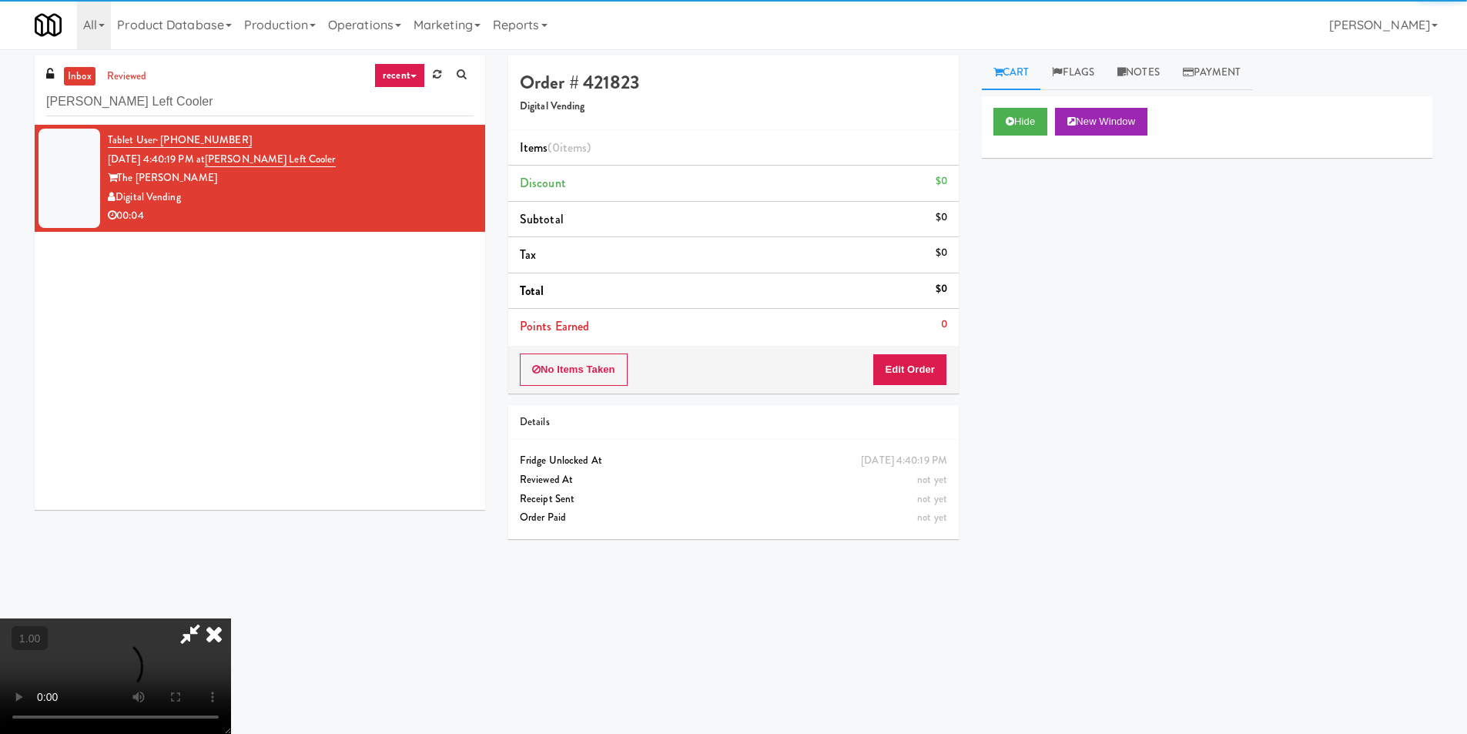
click at [1025, 254] on div "Hide New Window Primary Flag Clear Flag if unable to determine what was taken o…" at bounding box center [1207, 384] width 450 height 577
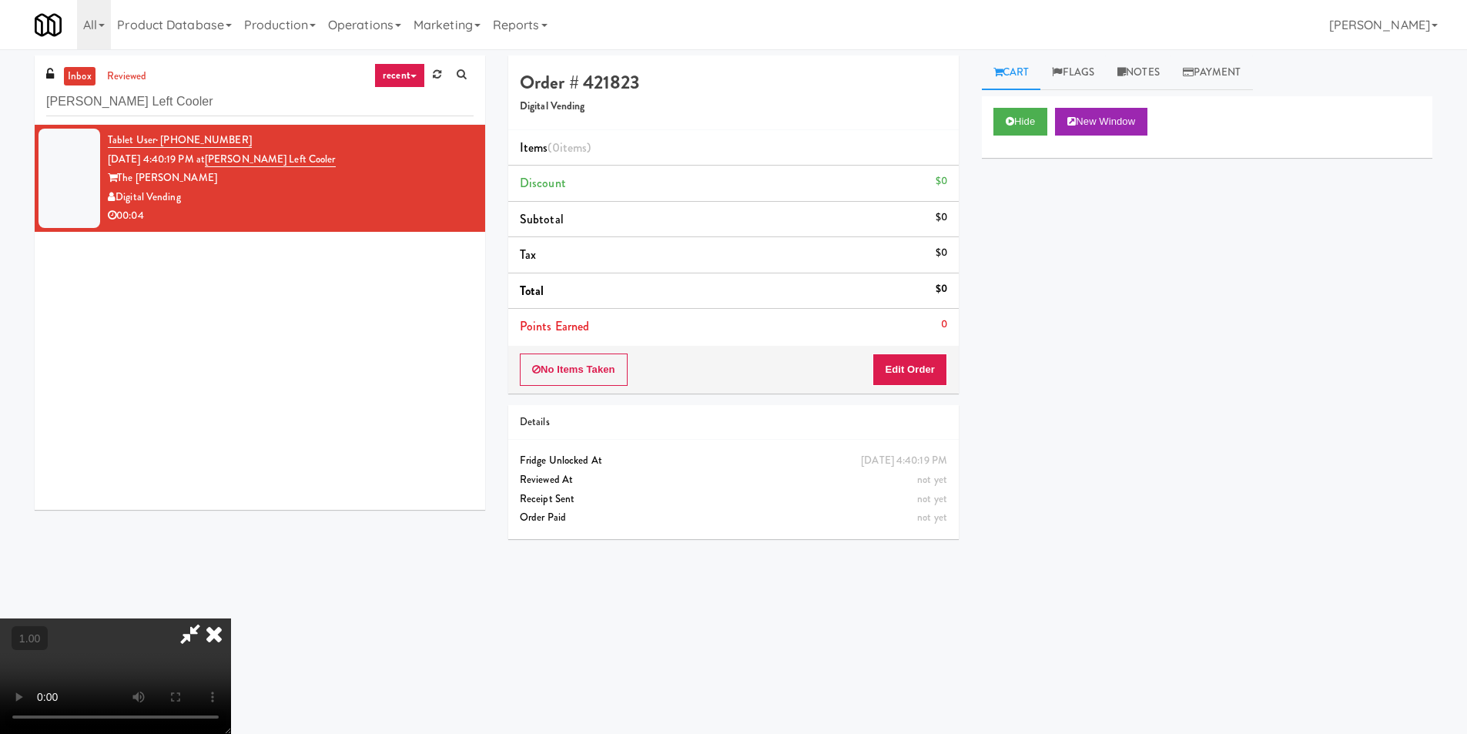
click at [1011, 329] on div "Hide New Window Primary Flag Clear Flag if unable to determine what was taken o…" at bounding box center [1207, 384] width 450 height 577
click at [231, 618] on video at bounding box center [115, 675] width 231 height 115
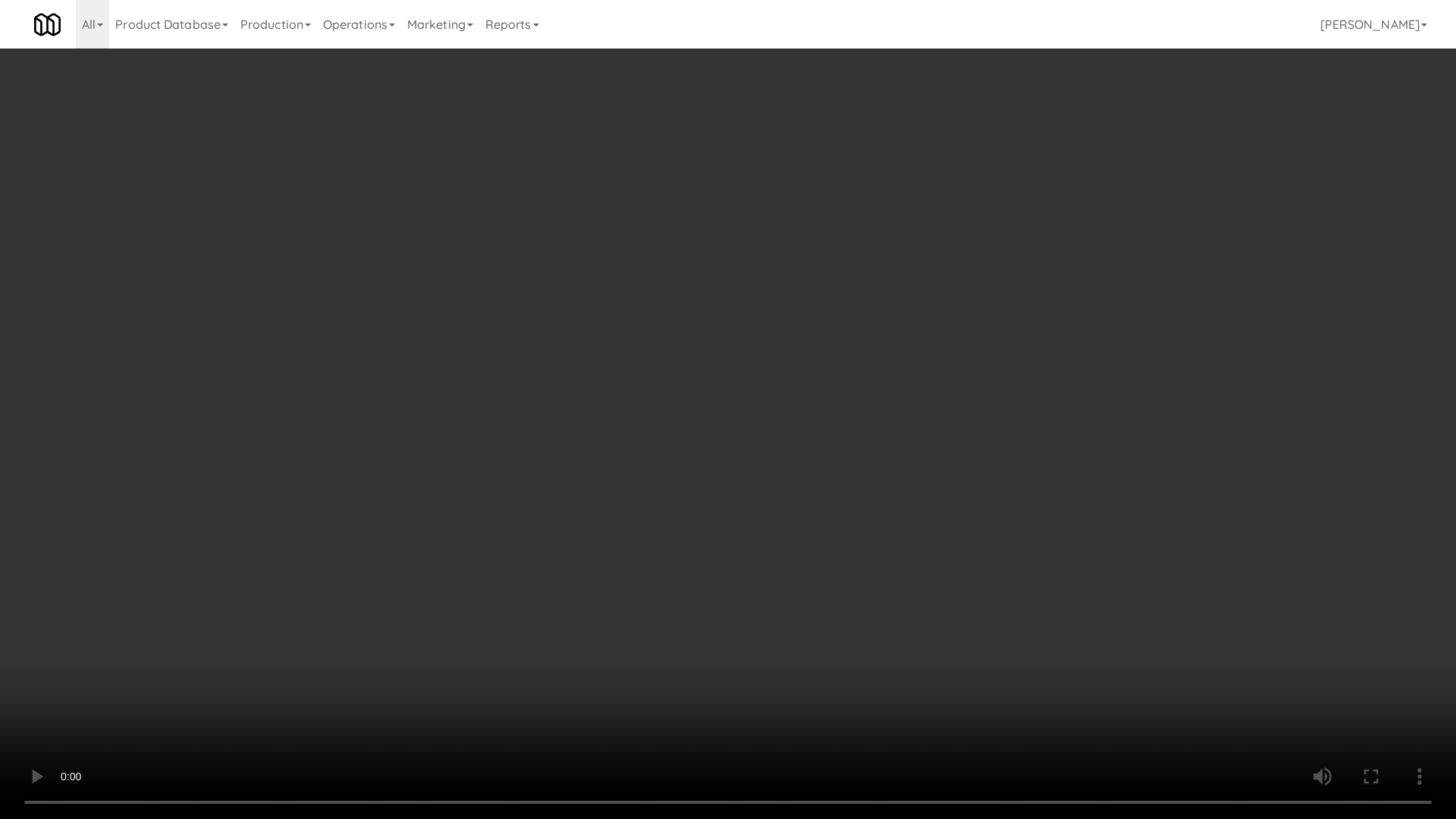
click at [834, 415] on video at bounding box center [728, 409] width 1456 height 819
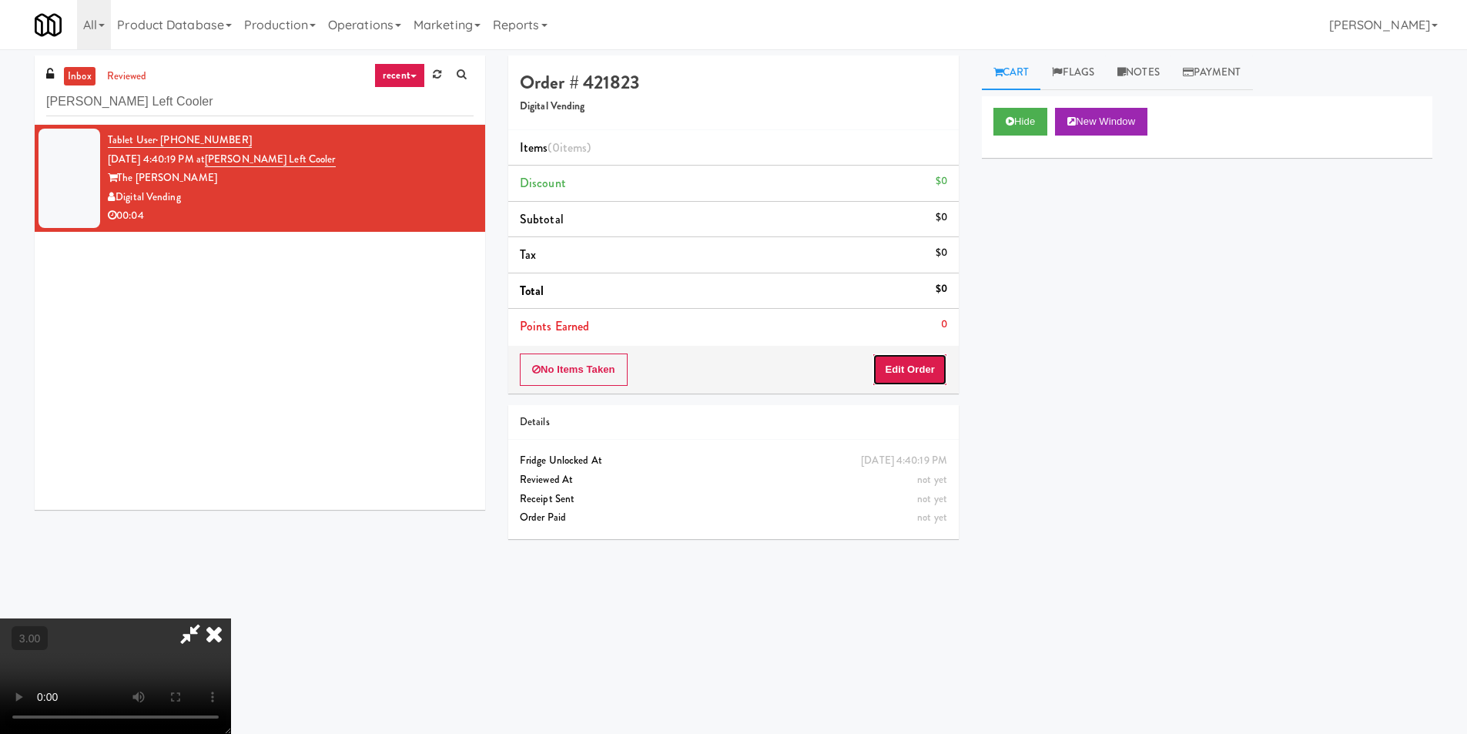
click at [915, 369] on button "Edit Order" at bounding box center [909, 369] width 75 height 32
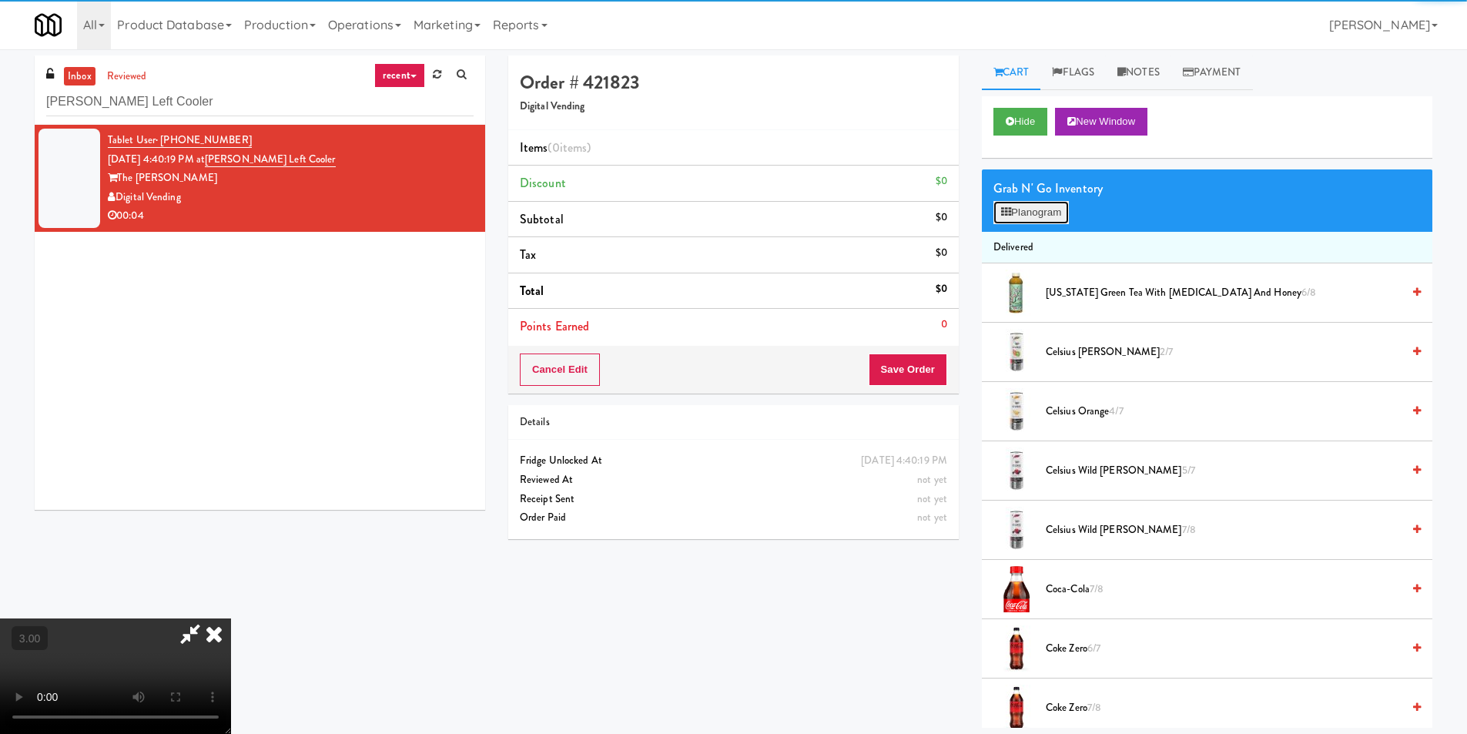
click at [1033, 223] on button "Planogram" at bounding box center [1030, 212] width 75 height 23
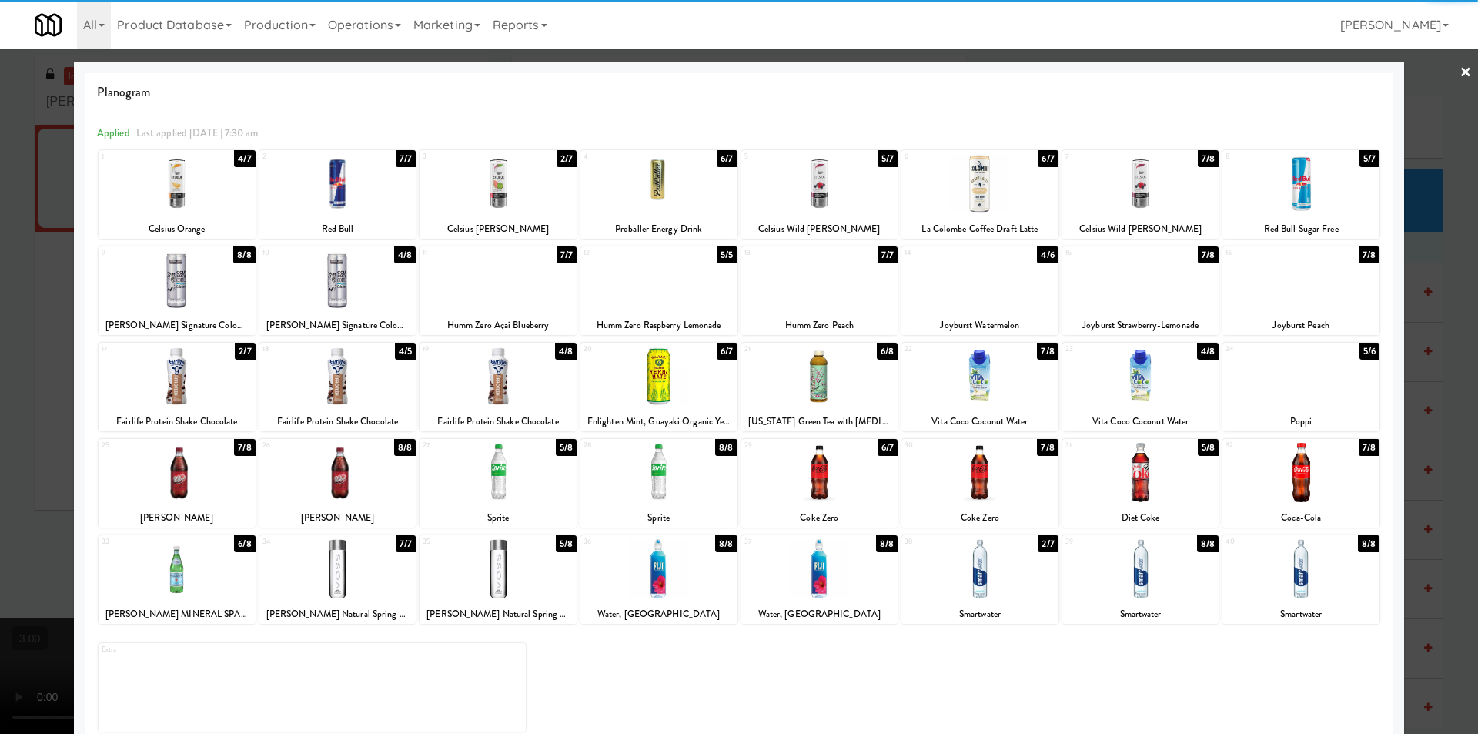
click at [1460, 76] on link "×" at bounding box center [1466, 73] width 12 height 48
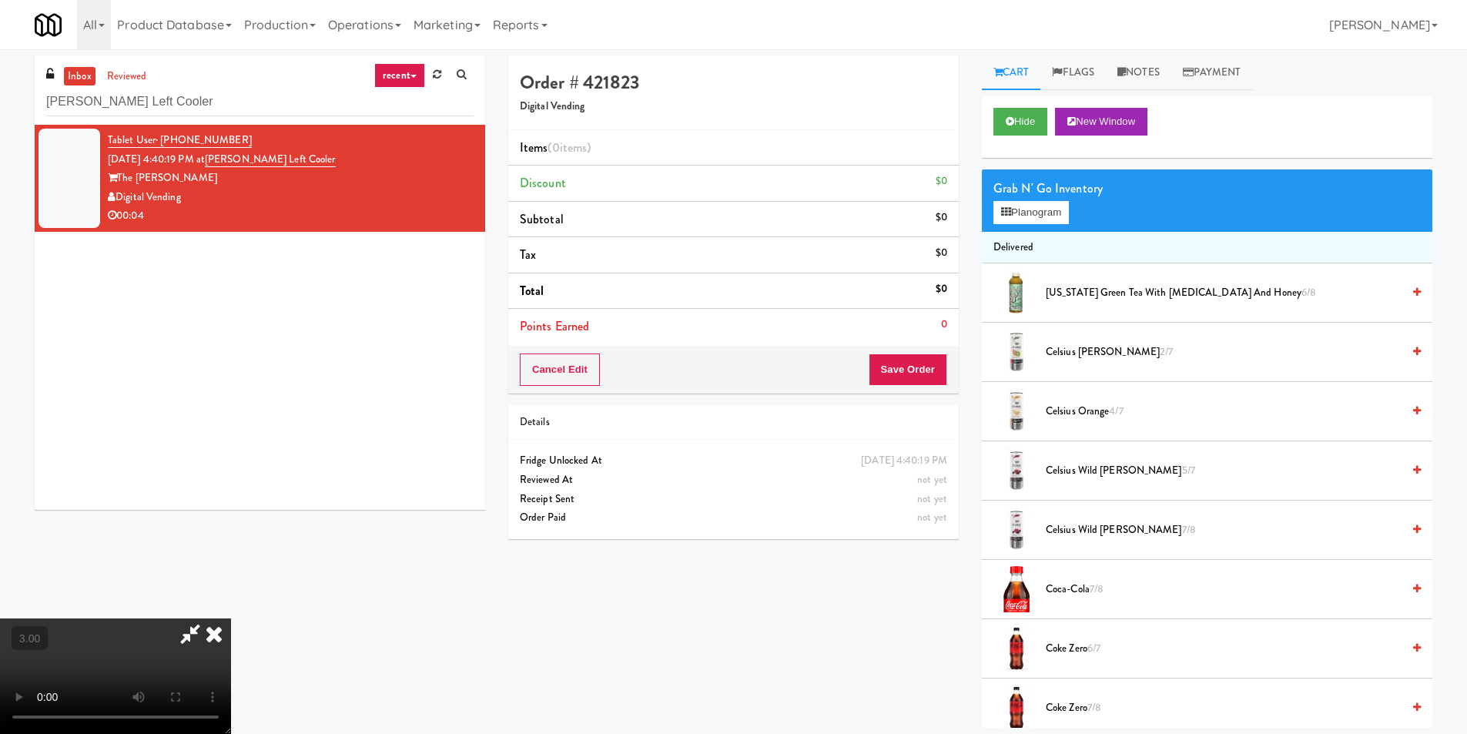
click at [1095, 296] on span "[US_STATE] Green Tea with [MEDICAL_DATA] and Honey 6/8" at bounding box center [1223, 292] width 356 height 19
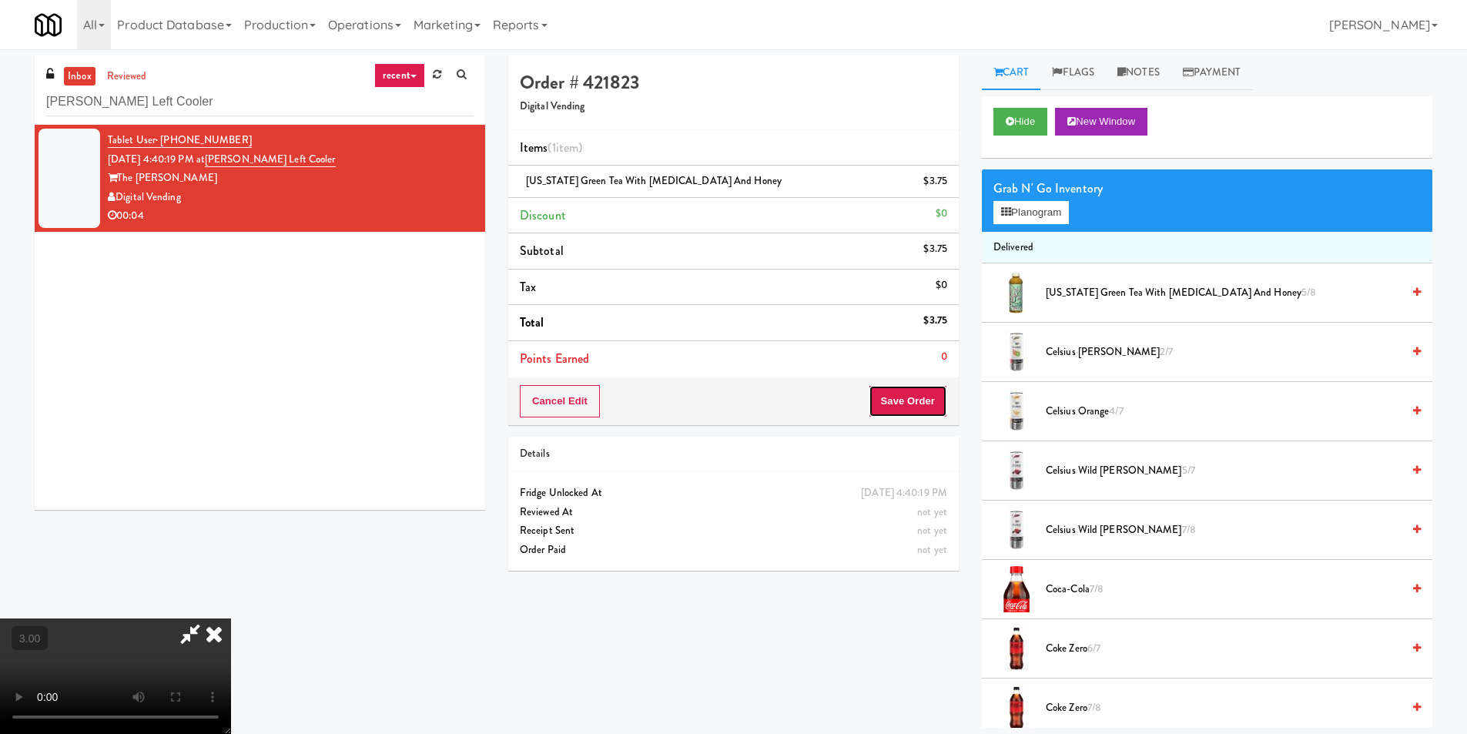
click at [911, 414] on button "Save Order" at bounding box center [907, 401] width 79 height 32
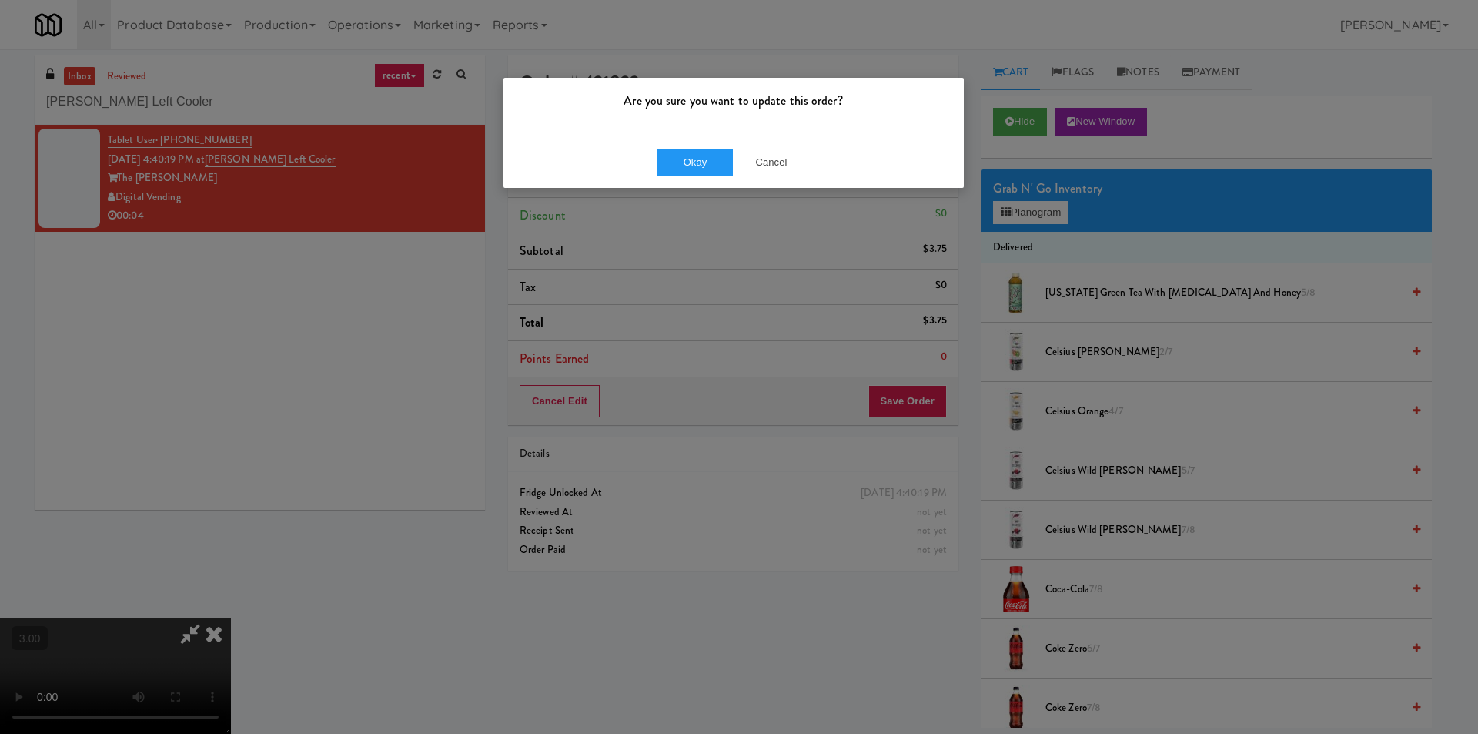
click at [709, 140] on div "Okay Cancel" at bounding box center [733, 162] width 460 height 52
click at [701, 154] on button "Okay" at bounding box center [695, 163] width 77 height 28
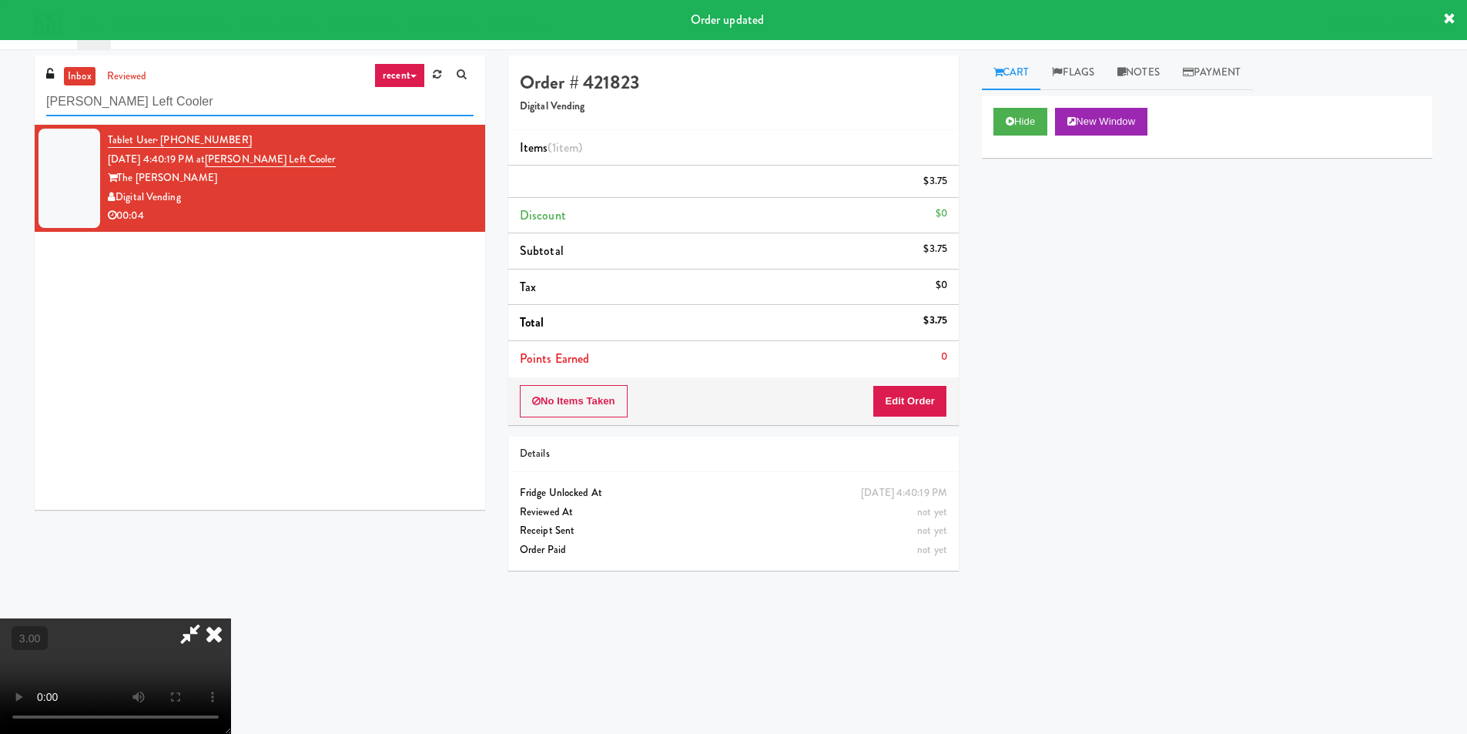
click at [223, 98] on input "[PERSON_NAME] Left Cooler" at bounding box center [259, 102] width 427 height 28
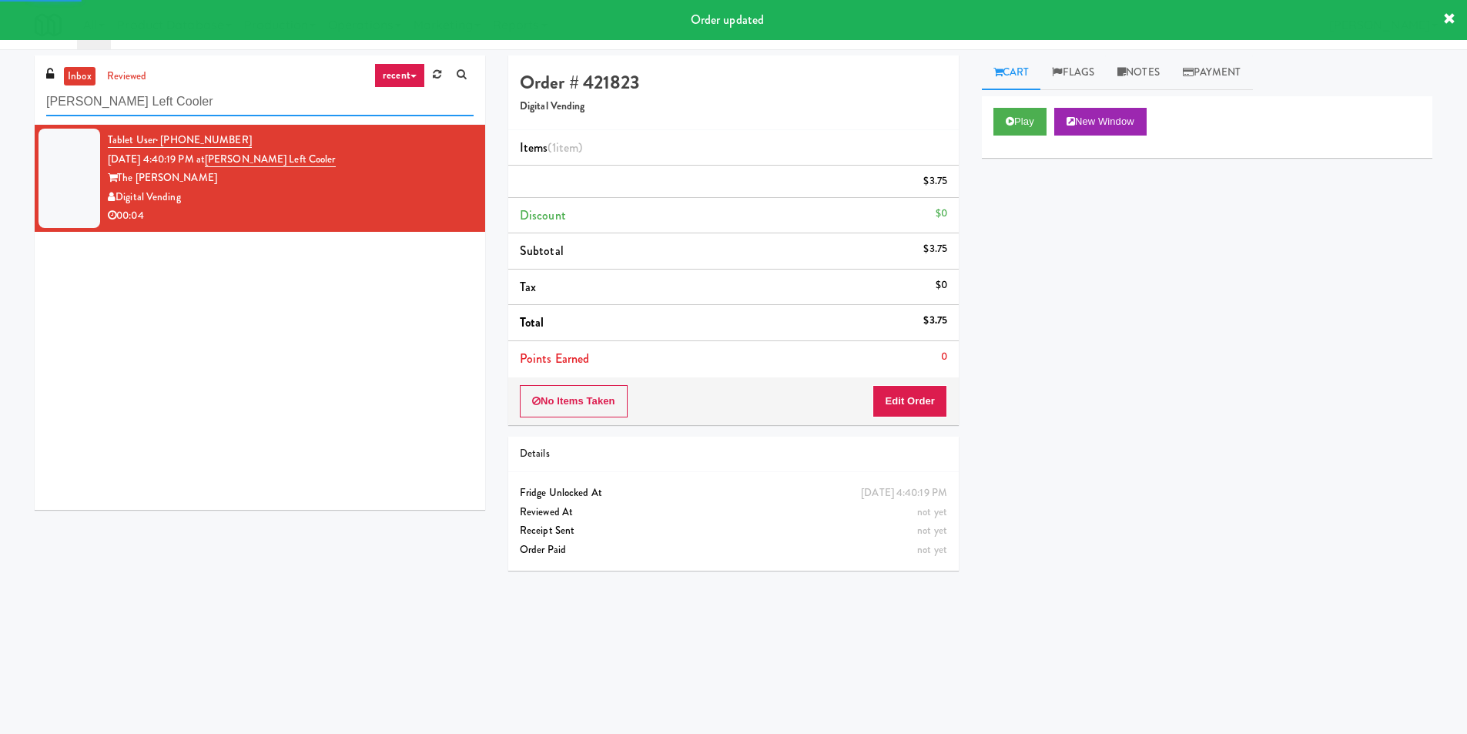
click at [223, 98] on input "[PERSON_NAME] Left Cooler" at bounding box center [259, 102] width 427 height 28
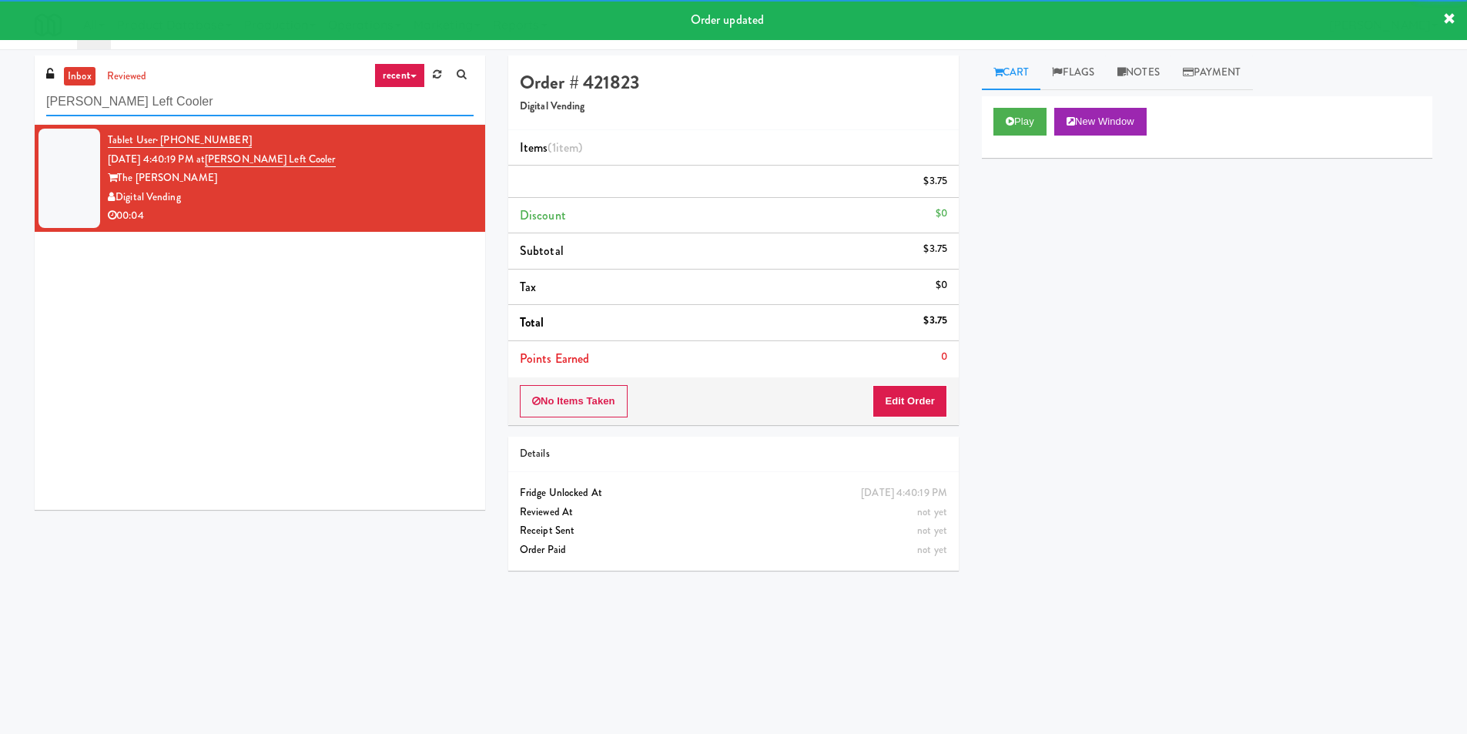
click at [223, 98] on input "[PERSON_NAME] Left Cooler" at bounding box center [259, 102] width 427 height 28
paste input "Rock Solid Reboot (Left)"
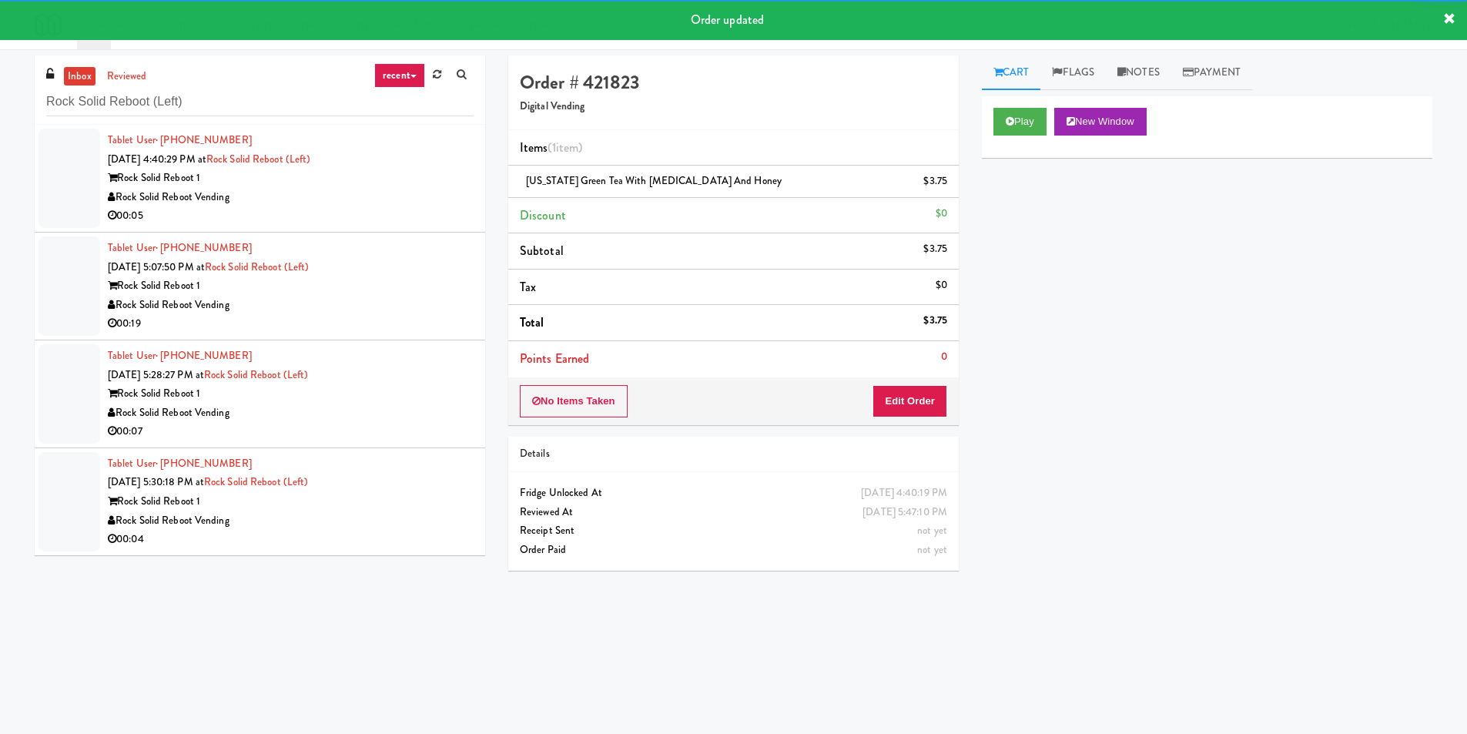
click at [360, 181] on div "Rock Solid Reboot 1" at bounding box center [291, 178] width 366 height 19
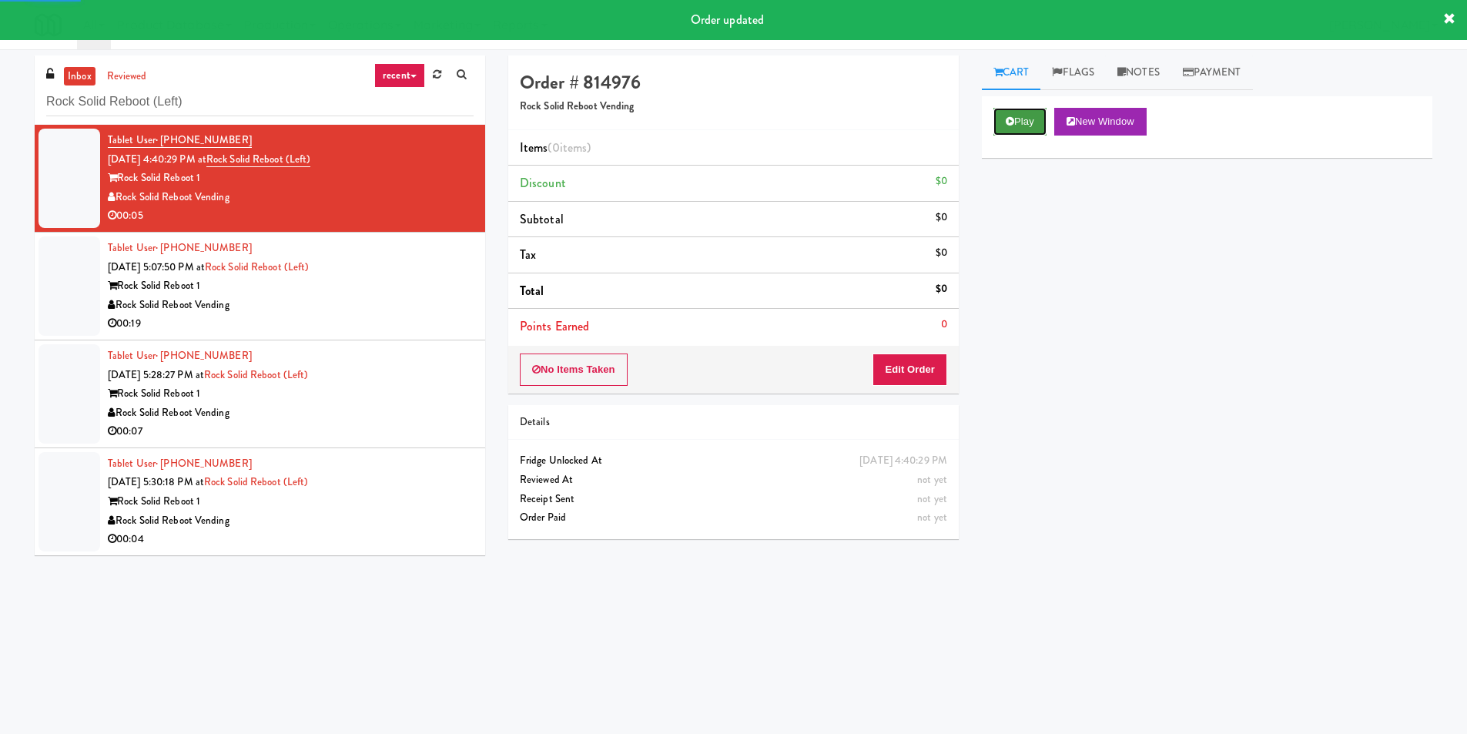
click at [1021, 115] on button "Play" at bounding box center [1019, 122] width 53 height 28
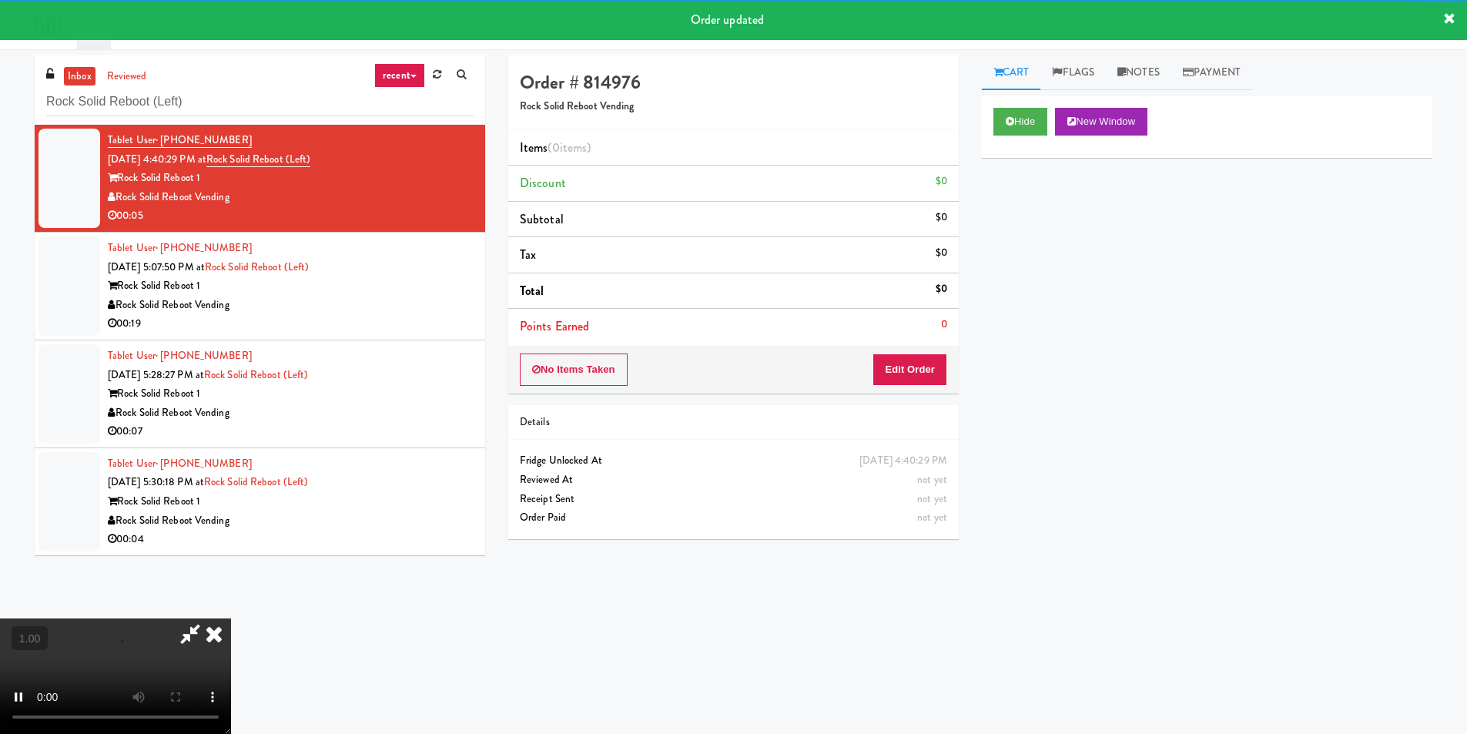
click at [1012, 217] on div "Hide New Window Primary Flag Clear Flag if unable to determine what was taken o…" at bounding box center [1207, 384] width 450 height 577
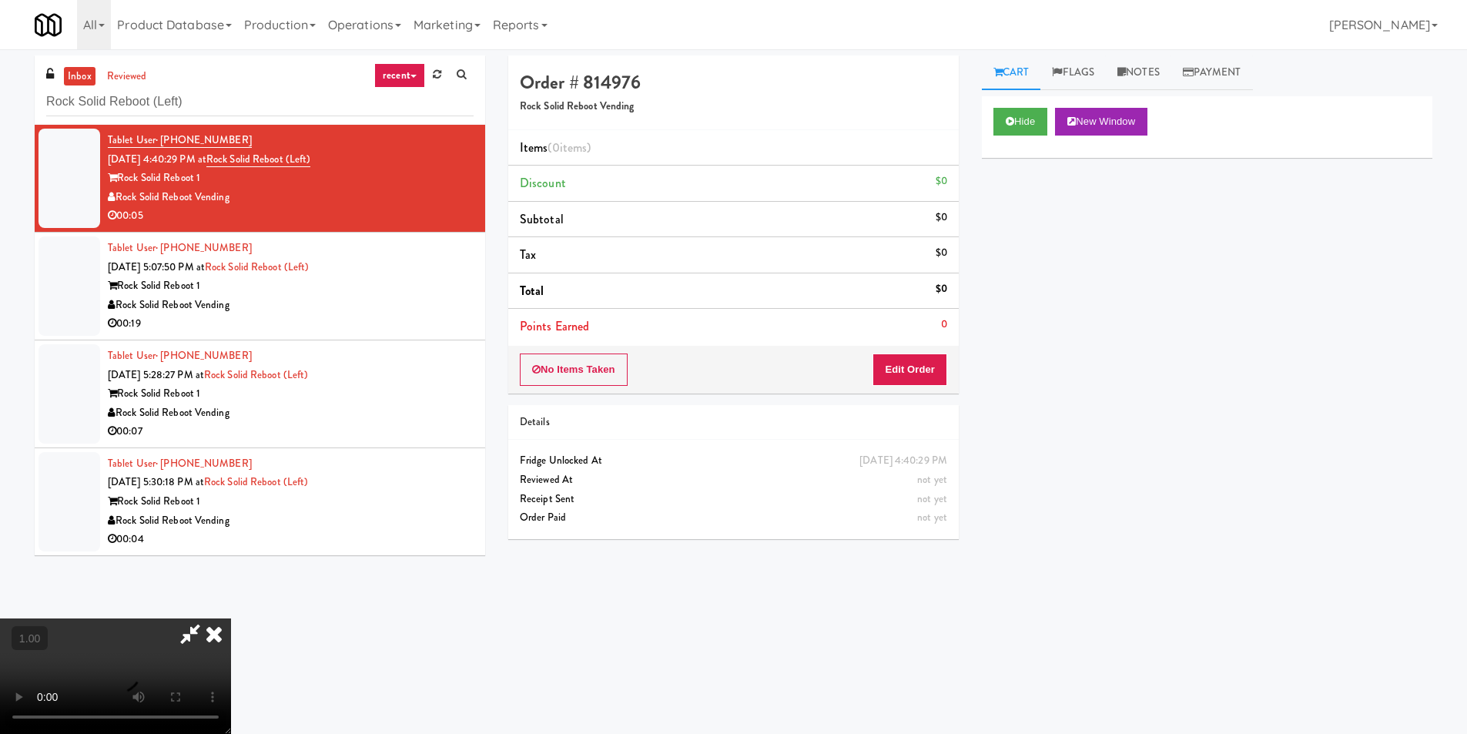
click at [998, 303] on div "Hide New Window Primary Flag Clear Flag if unable to determine what was taken o…" at bounding box center [1207, 384] width 450 height 577
click at [908, 371] on button "Edit Order" at bounding box center [909, 369] width 75 height 32
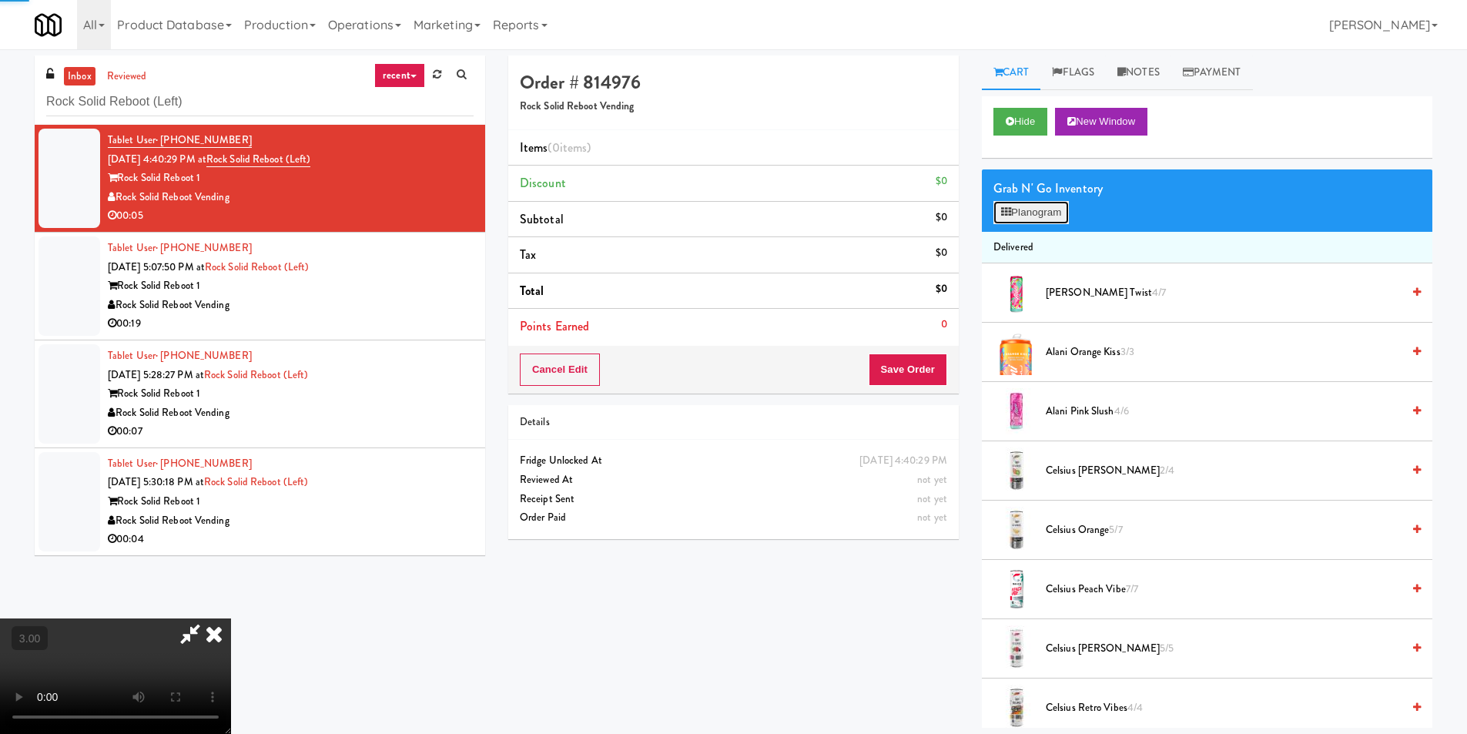
click at [1037, 212] on button "Planogram" at bounding box center [1030, 212] width 75 height 23
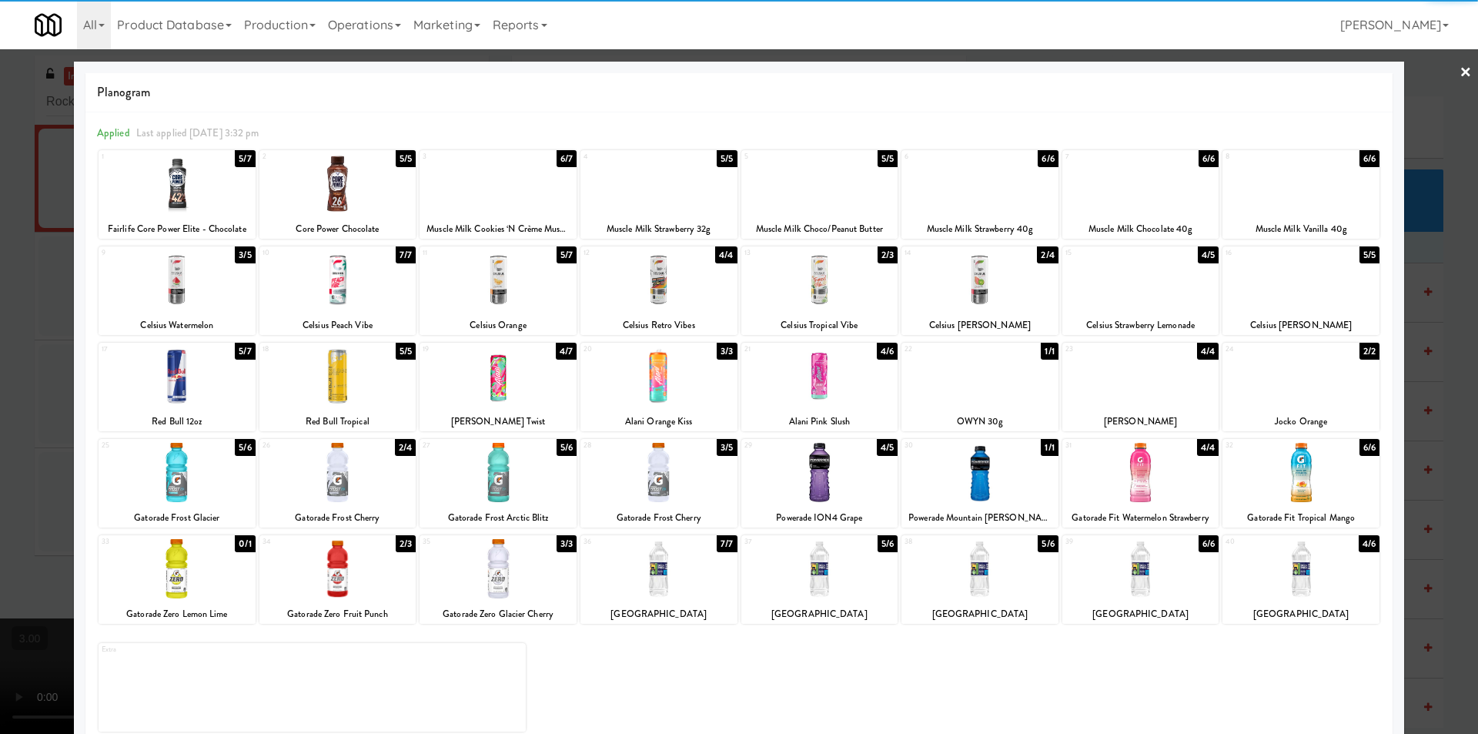
click at [179, 196] on div at bounding box center [177, 183] width 157 height 59
drag, startPoint x: 1454, startPoint y: 65, endPoint x: 1433, endPoint y: 81, distance: 26.5
click at [1460, 65] on link "×" at bounding box center [1466, 73] width 12 height 48
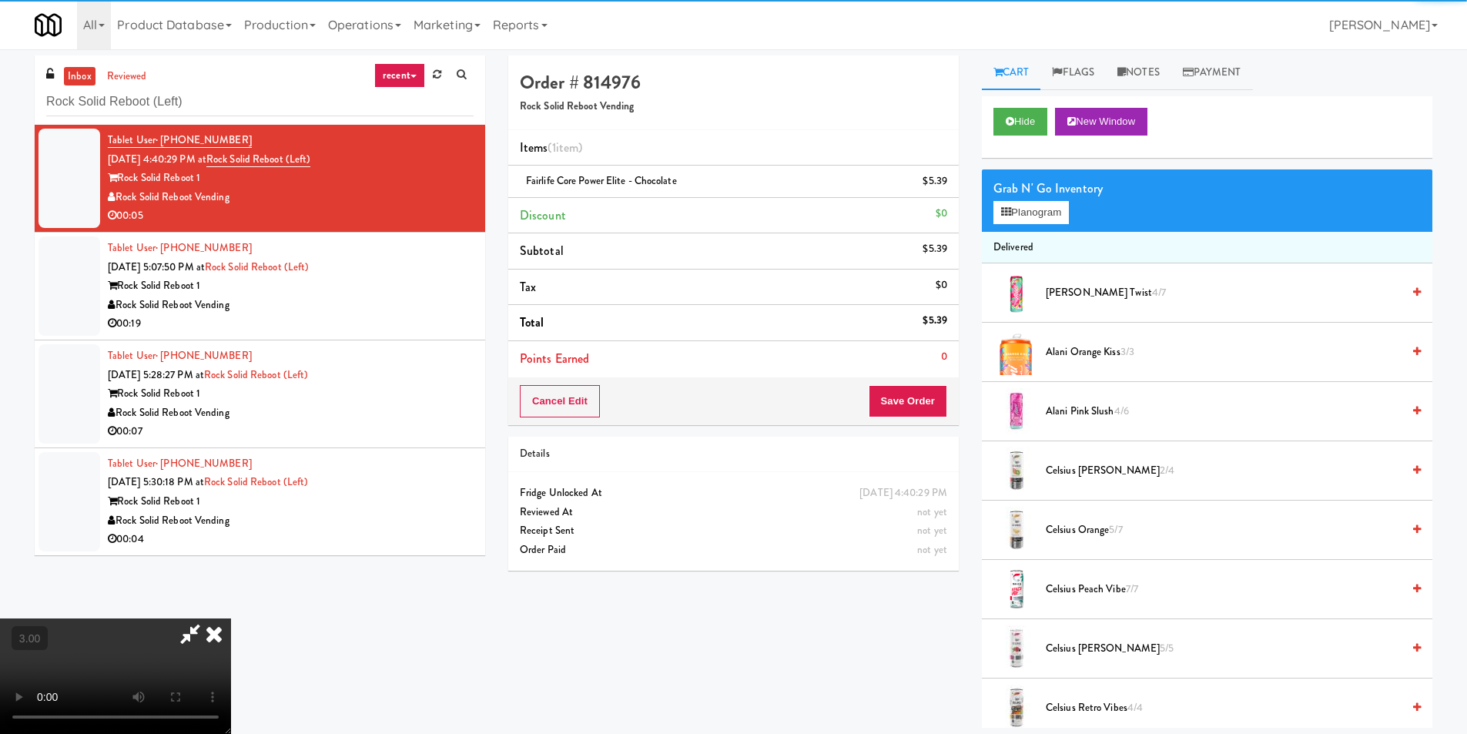
click at [231, 618] on video at bounding box center [115, 675] width 231 height 115
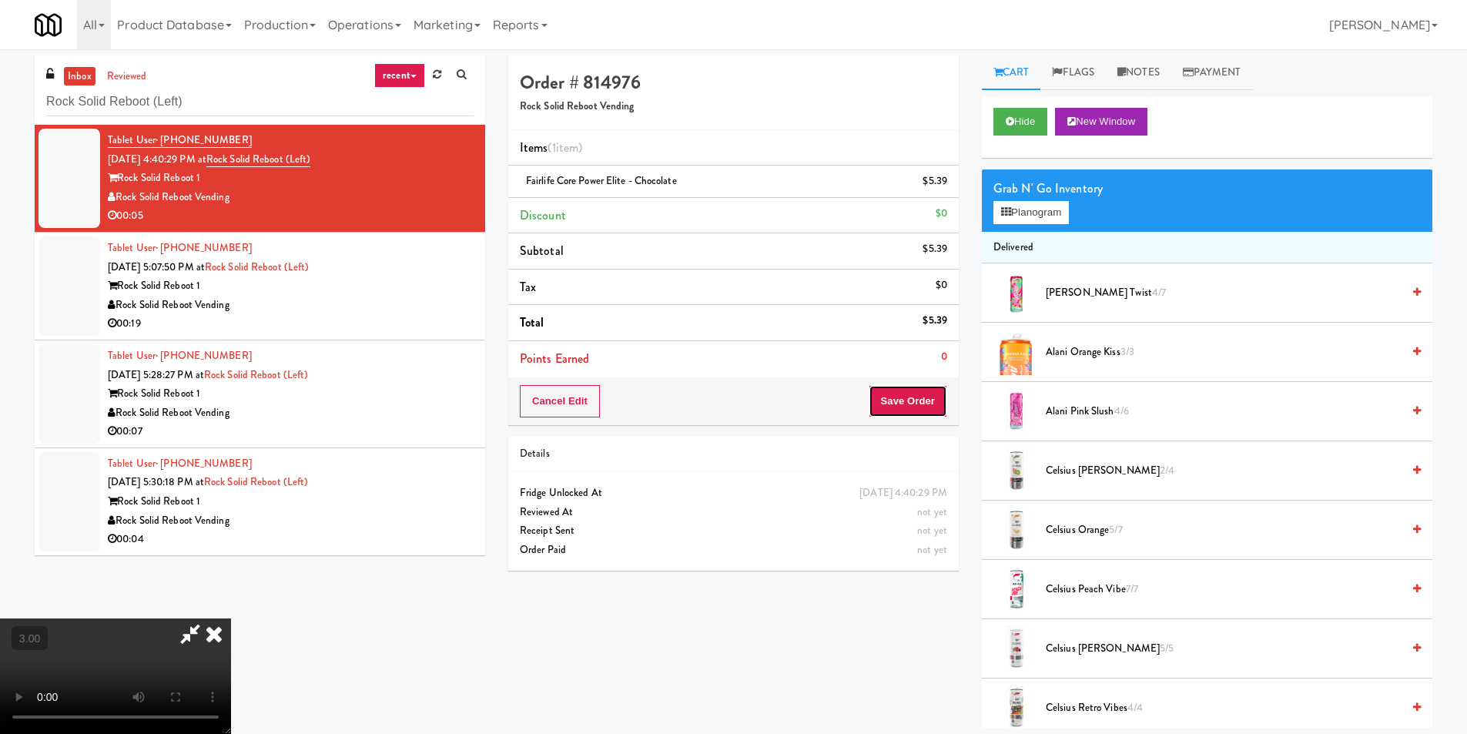
click at [908, 389] on button "Save Order" at bounding box center [907, 401] width 79 height 32
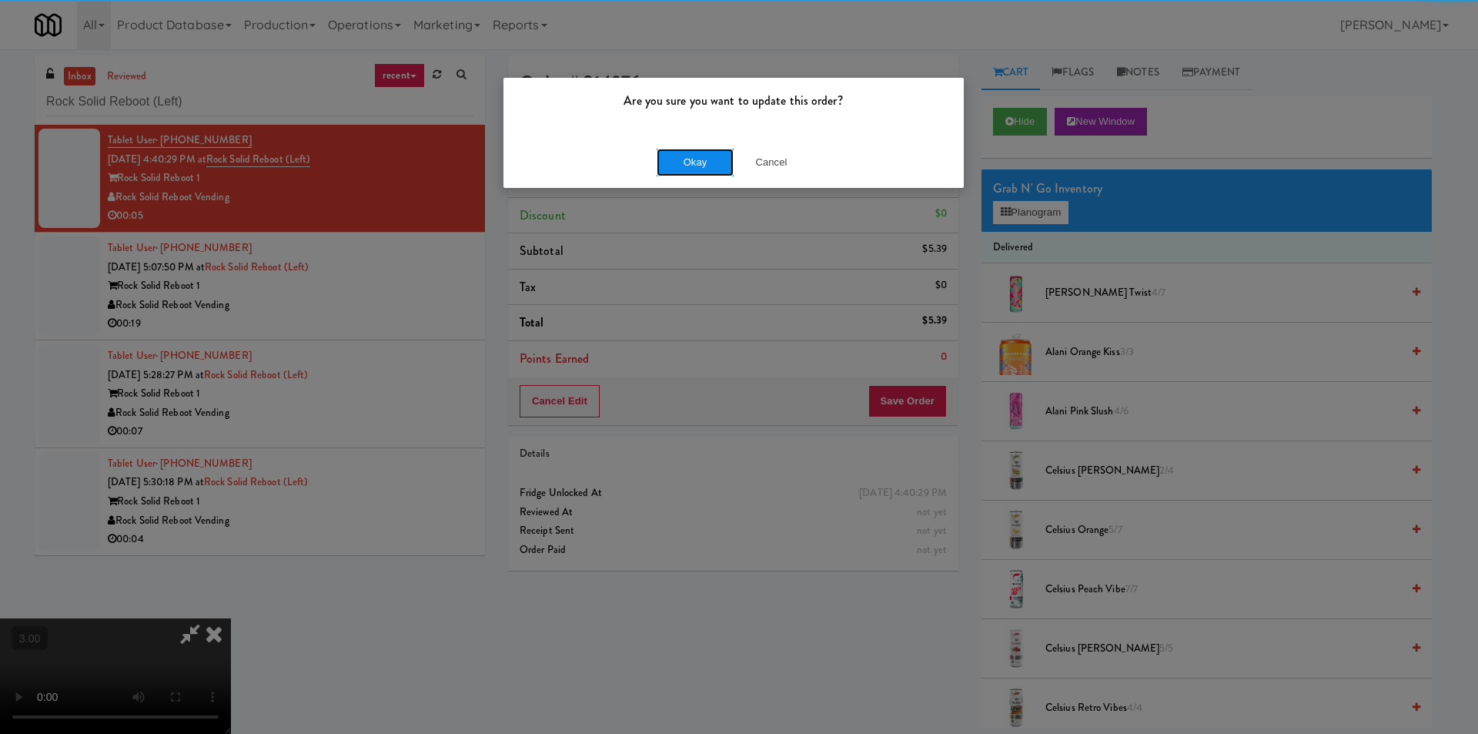
click at [666, 163] on button "Okay" at bounding box center [695, 163] width 77 height 28
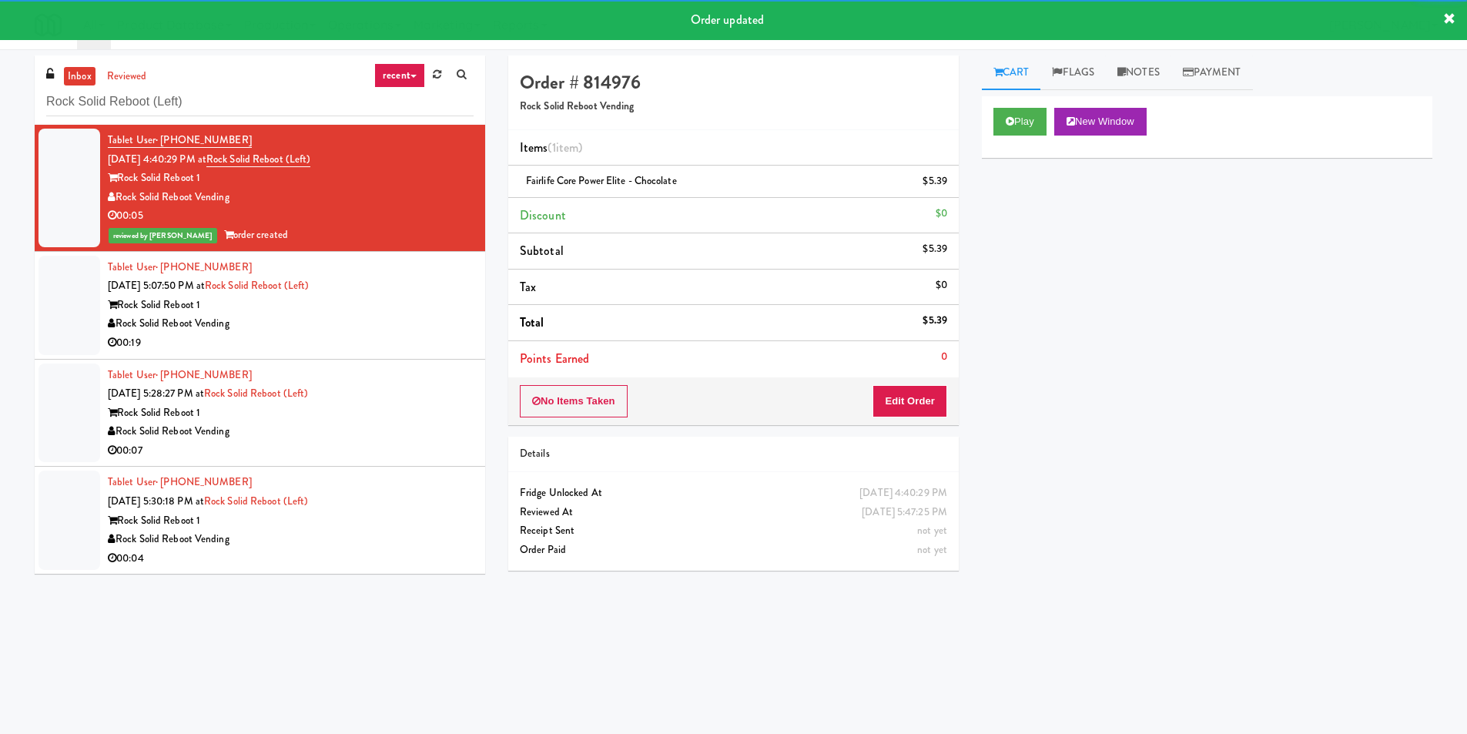
click at [456, 317] on div "Rock Solid Reboot Vending" at bounding box center [291, 323] width 366 height 19
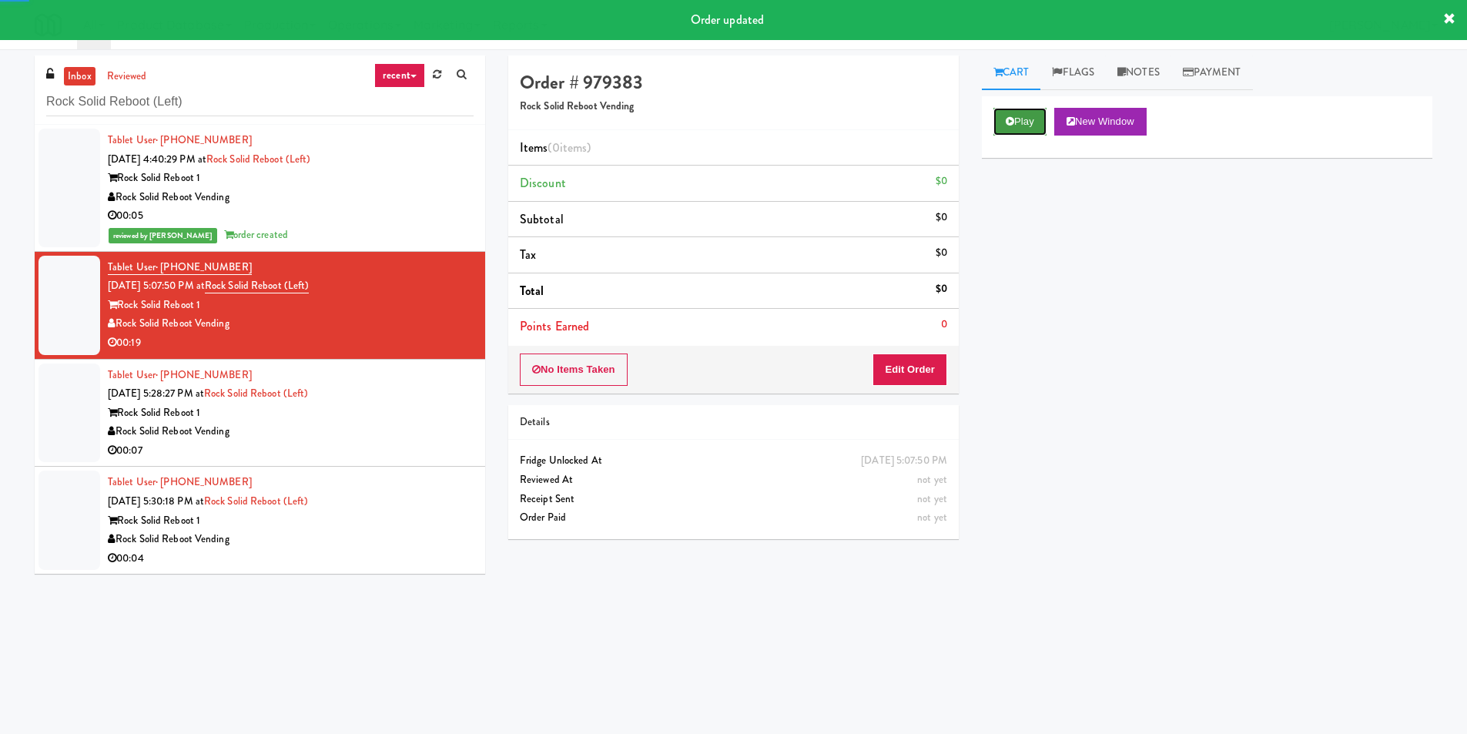
click at [1012, 124] on icon at bounding box center [1009, 121] width 8 height 10
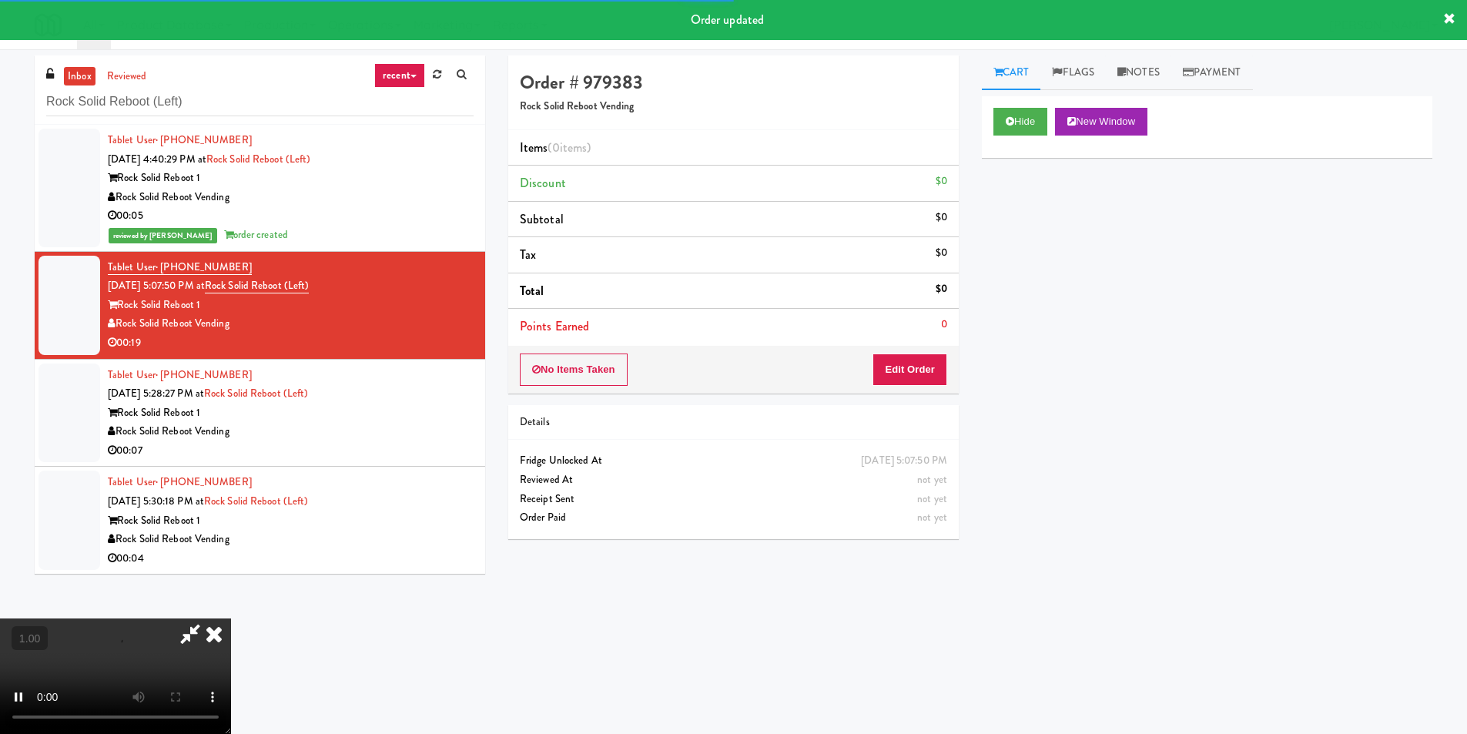
click at [1031, 243] on div "Hide New Window Primary Flag Clear Flag if unable to determine what was taken o…" at bounding box center [1207, 384] width 450 height 577
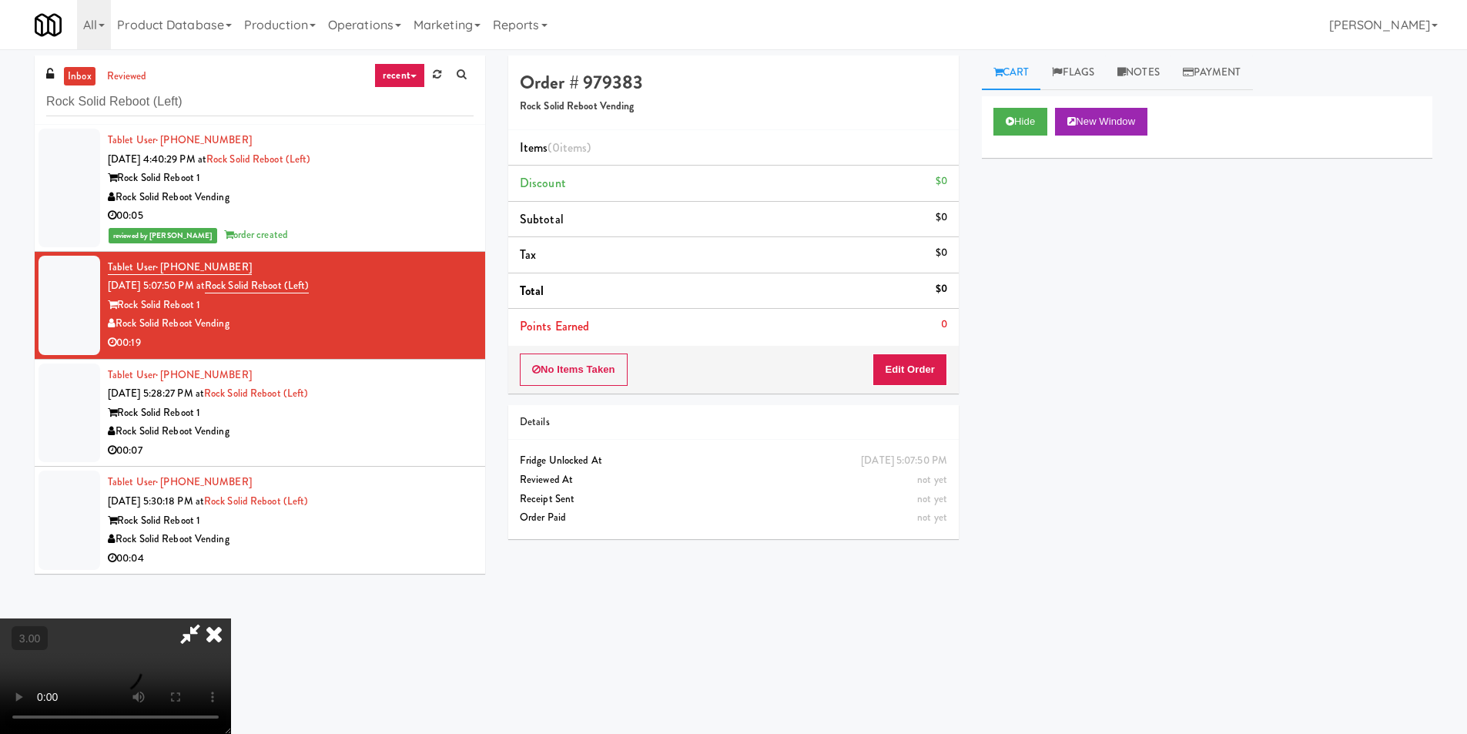
scroll to position [2, 0]
click at [231, 618] on video at bounding box center [115, 675] width 231 height 115
click at [918, 376] on button "Edit Order" at bounding box center [909, 369] width 75 height 32
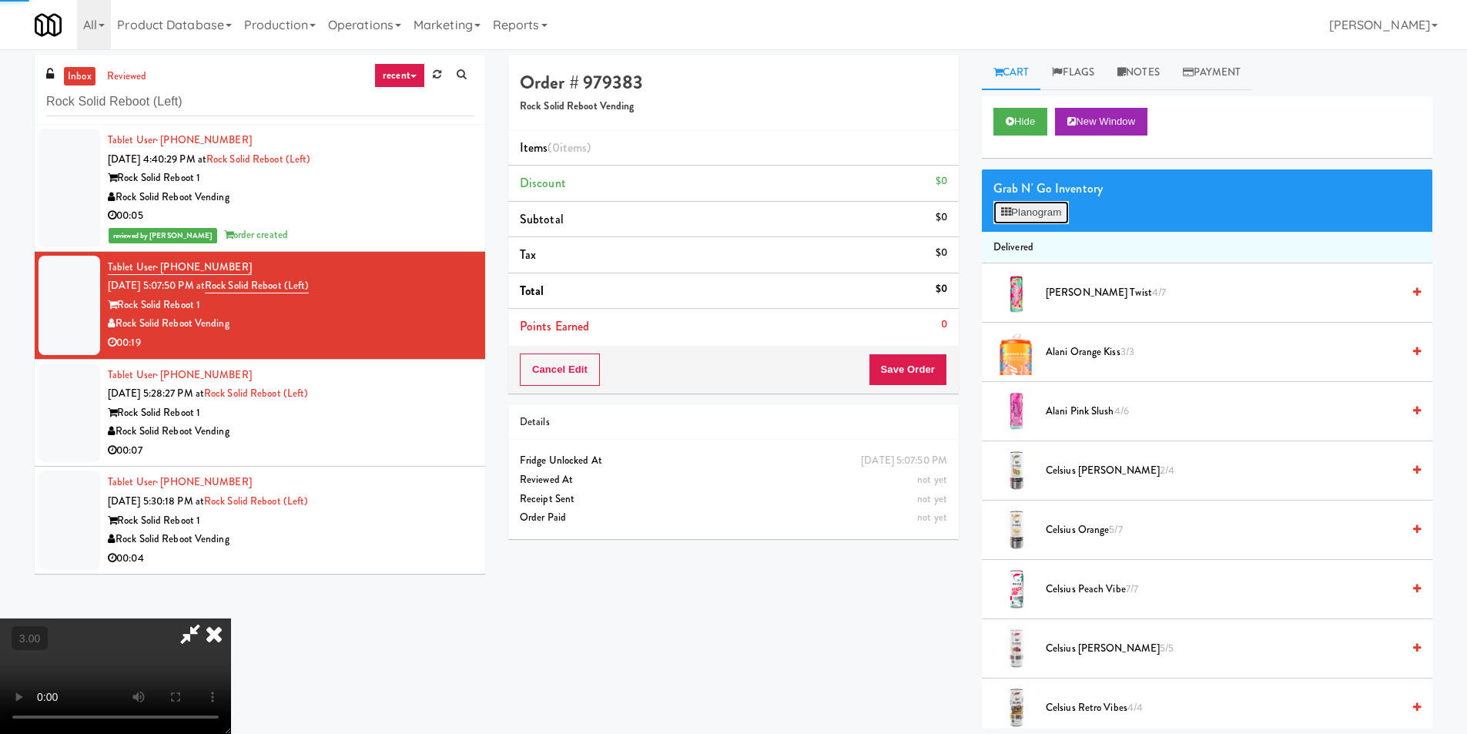
click at [1023, 222] on button "Planogram" at bounding box center [1030, 212] width 75 height 23
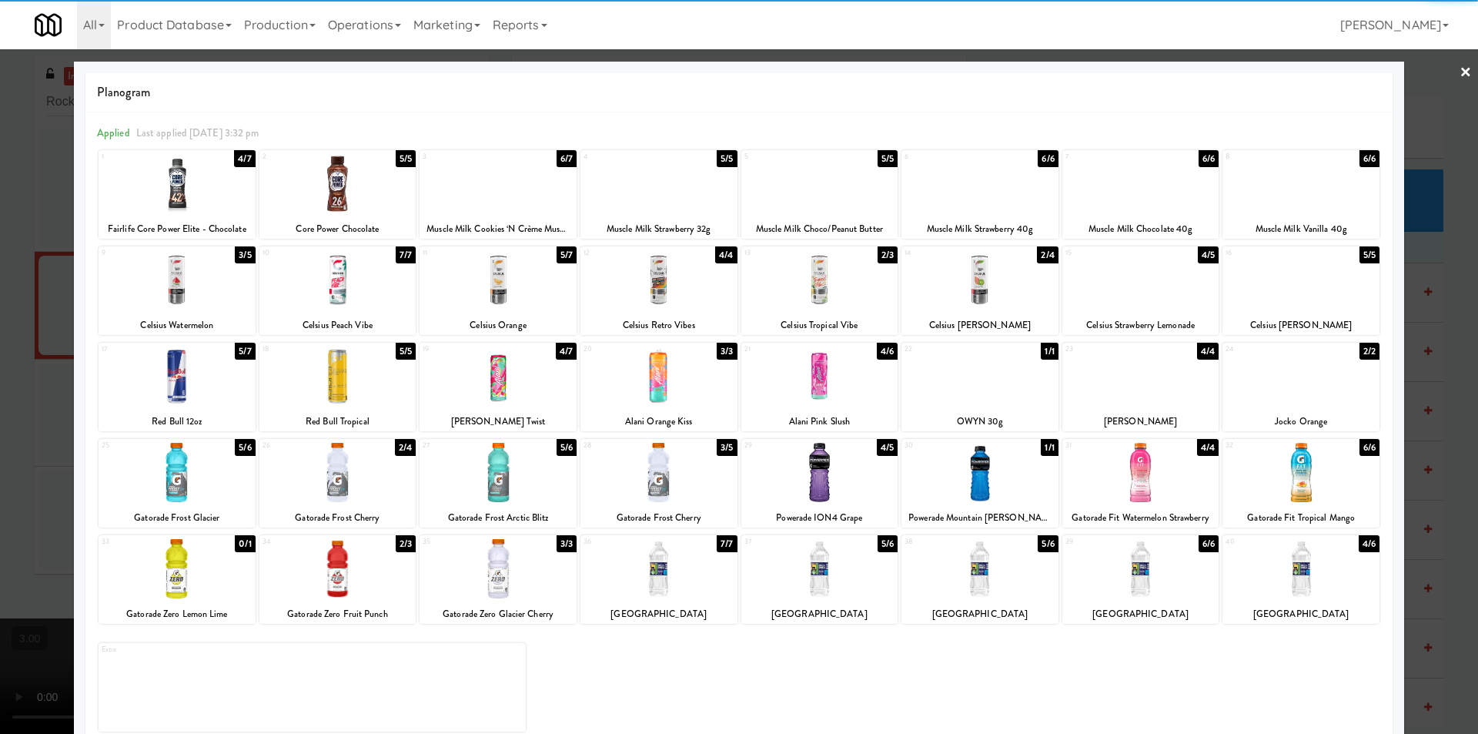
click at [664, 486] on div at bounding box center [658, 472] width 157 height 59
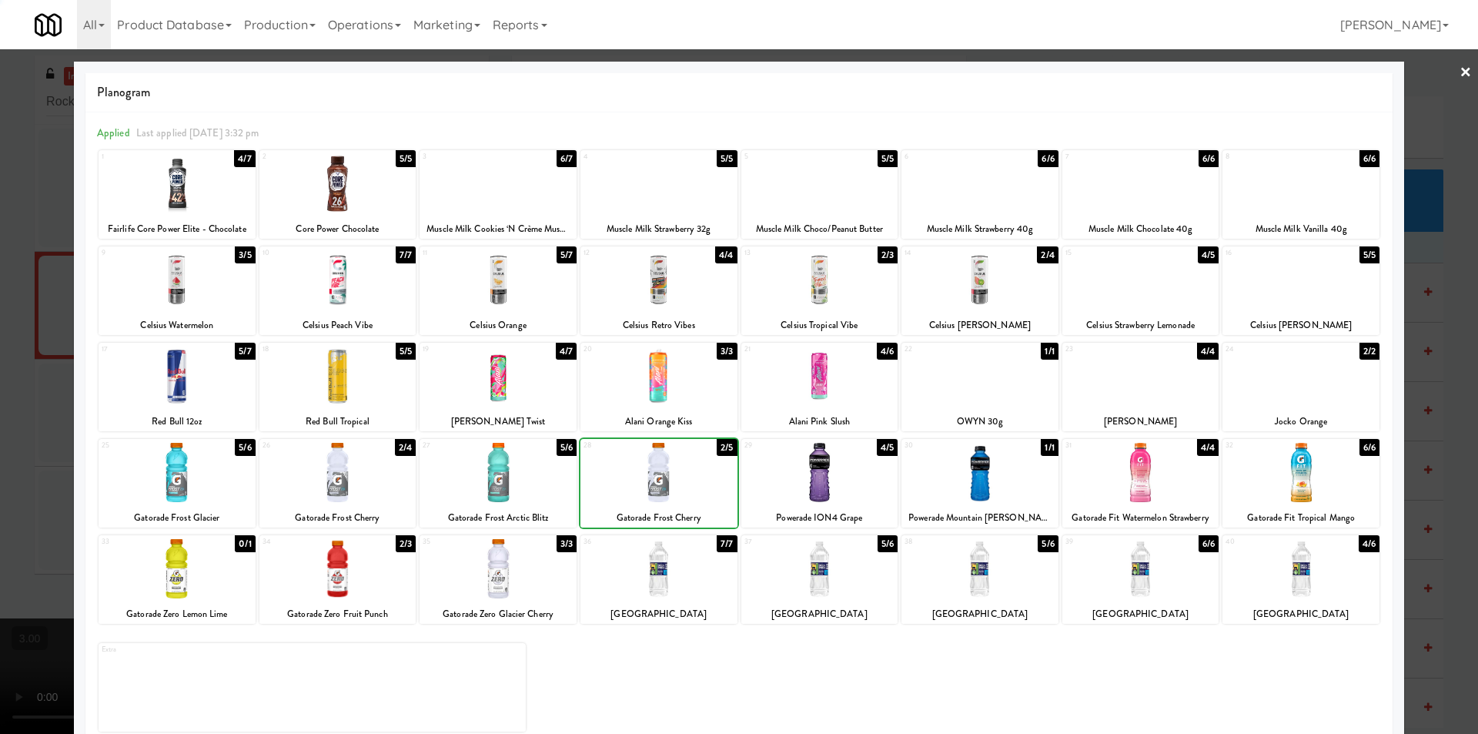
click at [519, 569] on div at bounding box center [498, 568] width 157 height 59
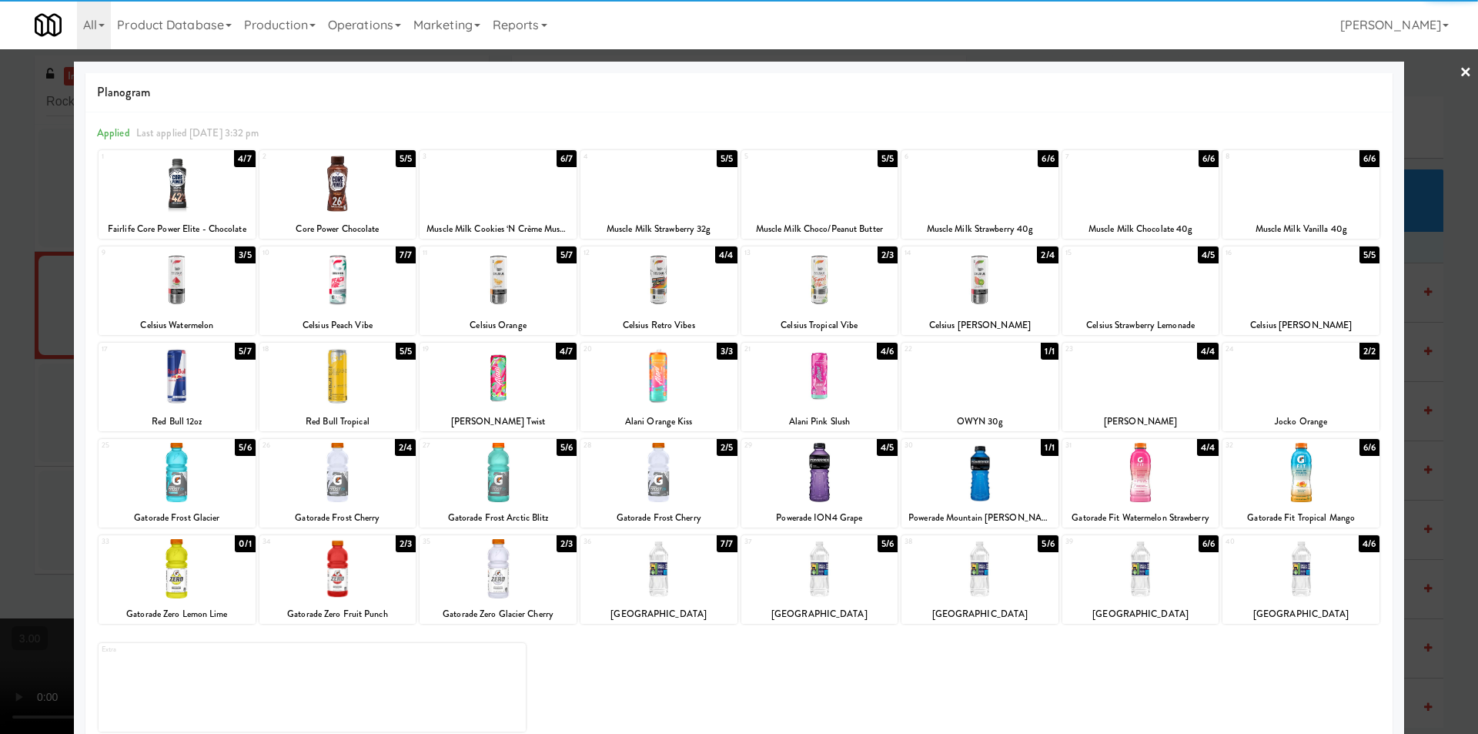
click at [1446, 80] on div at bounding box center [739, 367] width 1478 height 734
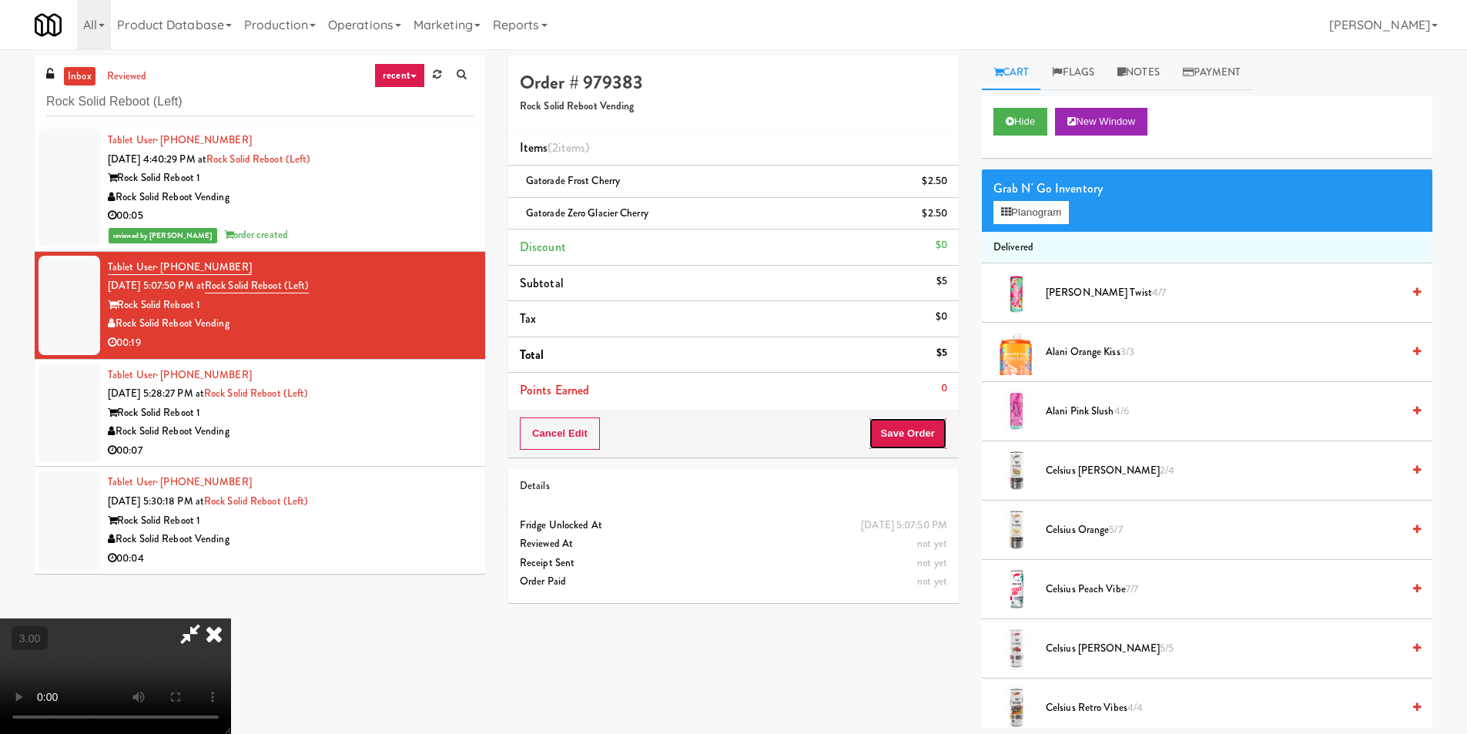
click at [932, 427] on button "Save Order" at bounding box center [907, 433] width 79 height 32
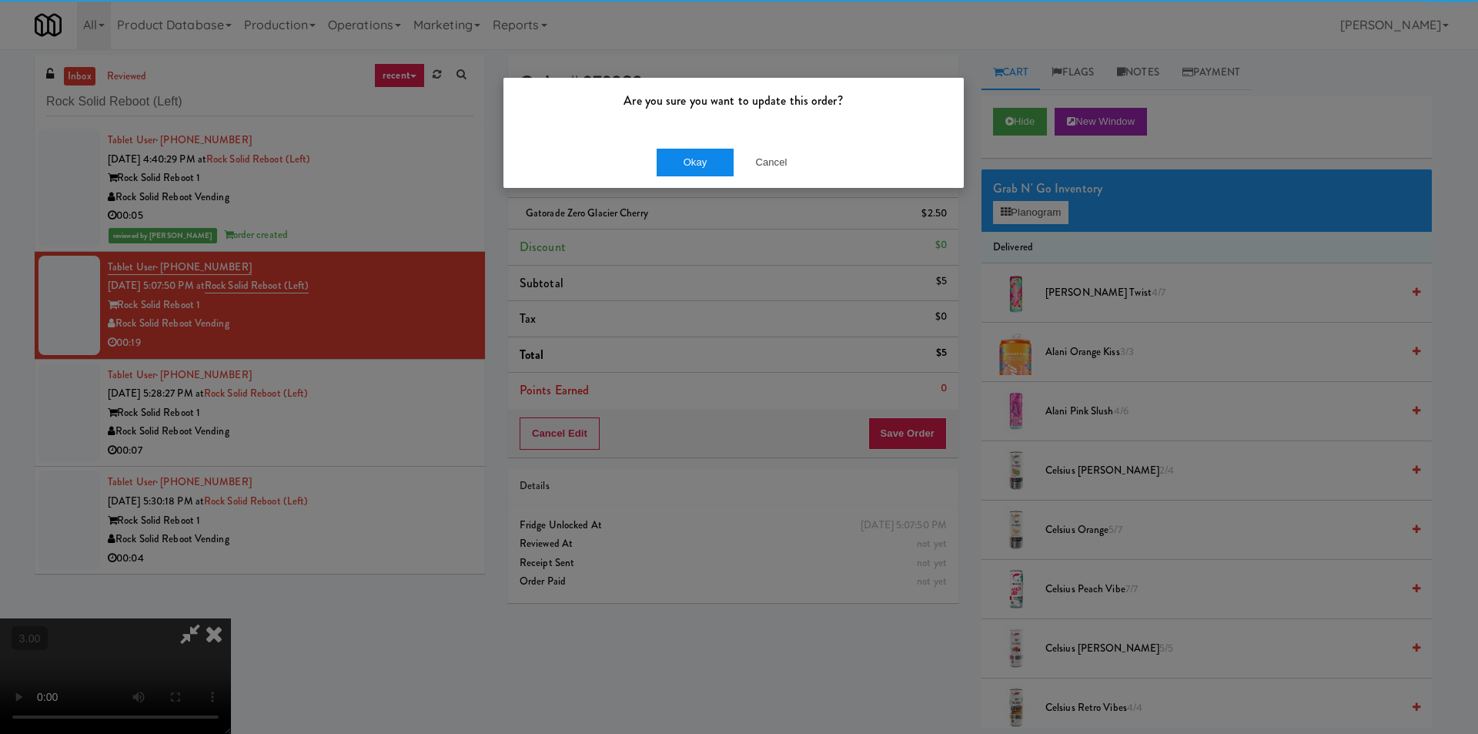
click at [673, 147] on div "Okay Cancel" at bounding box center [733, 162] width 460 height 52
click at [693, 162] on button "Okay" at bounding box center [695, 163] width 77 height 28
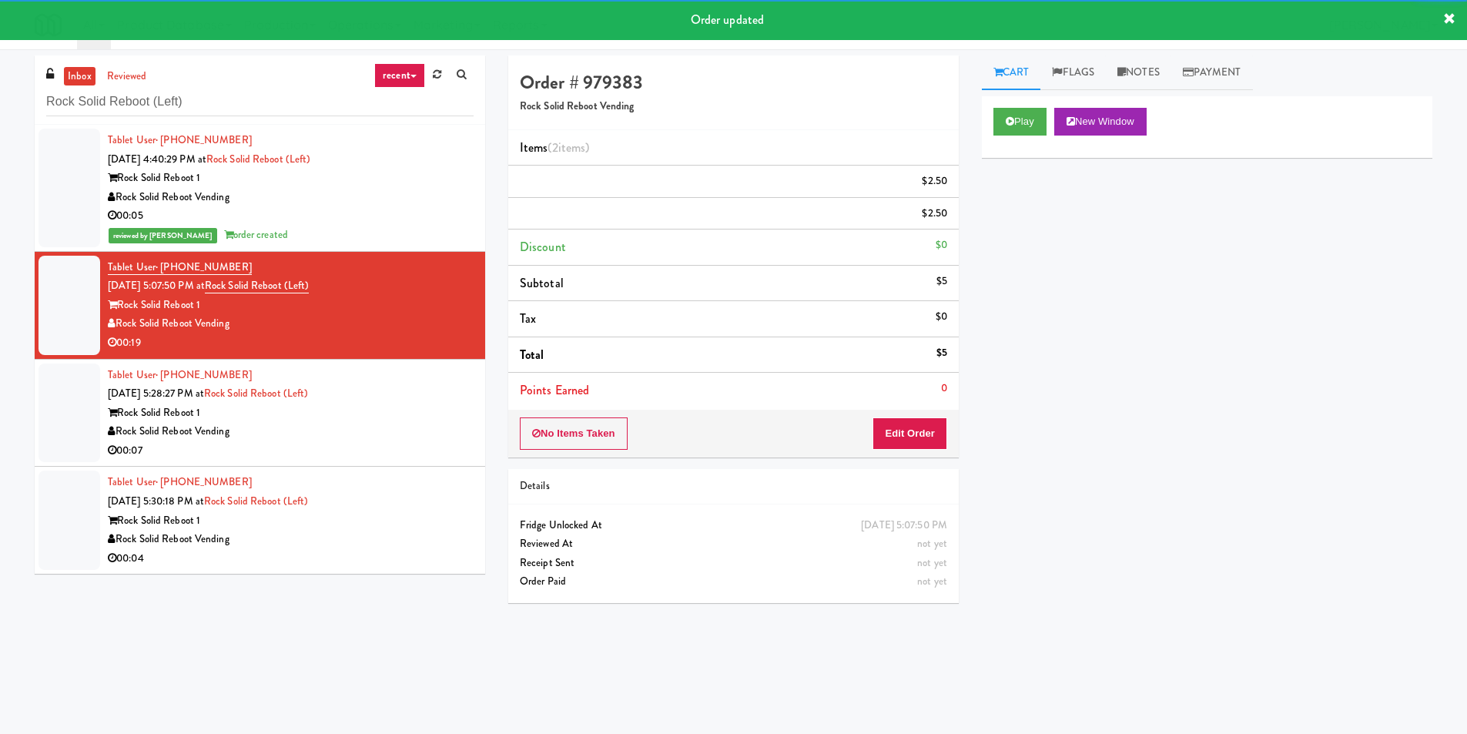
click at [414, 417] on div "Tablet User · (252) 654-5655 [DATE] 5:28:27 PM at Rock Solid Reboot (Left) Rock…" at bounding box center [291, 413] width 366 height 95
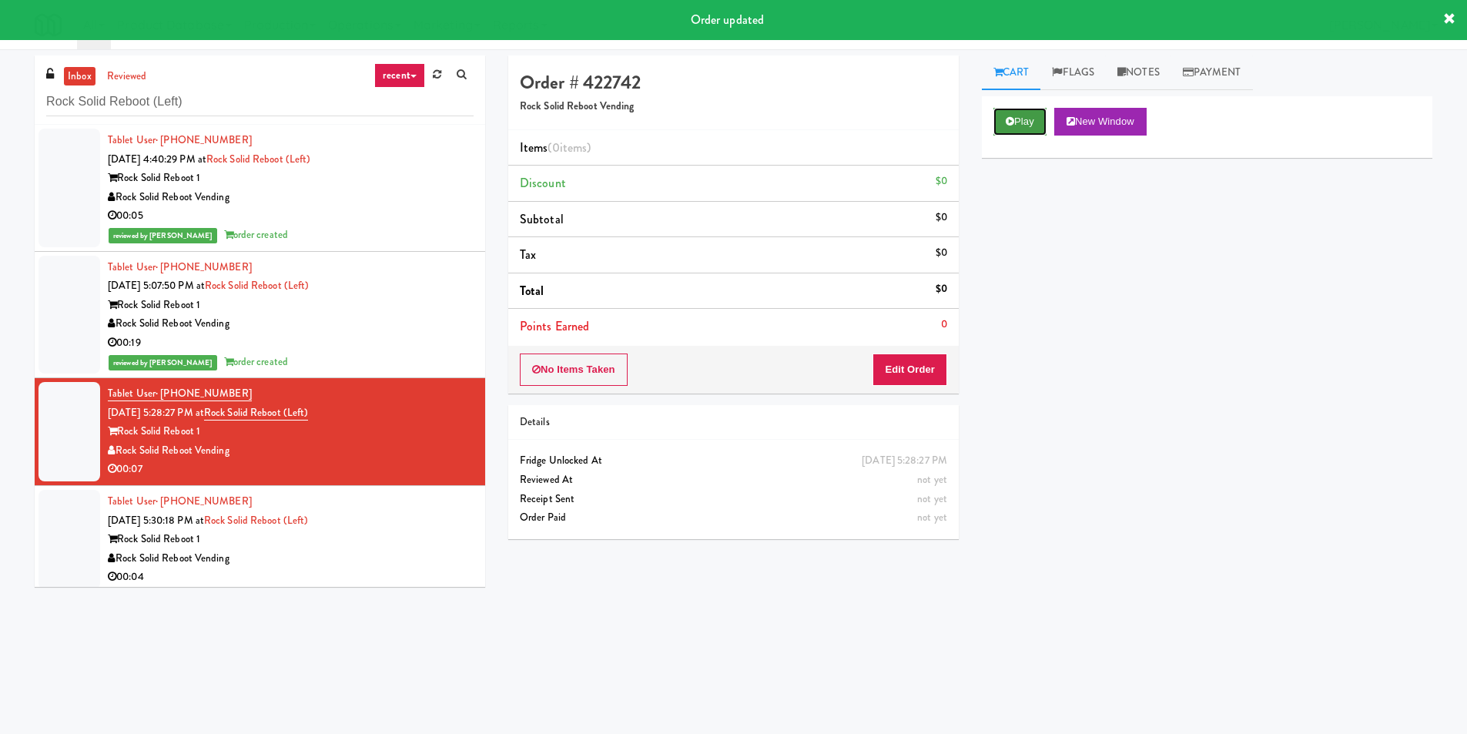
click at [1032, 128] on button "Play" at bounding box center [1019, 122] width 53 height 28
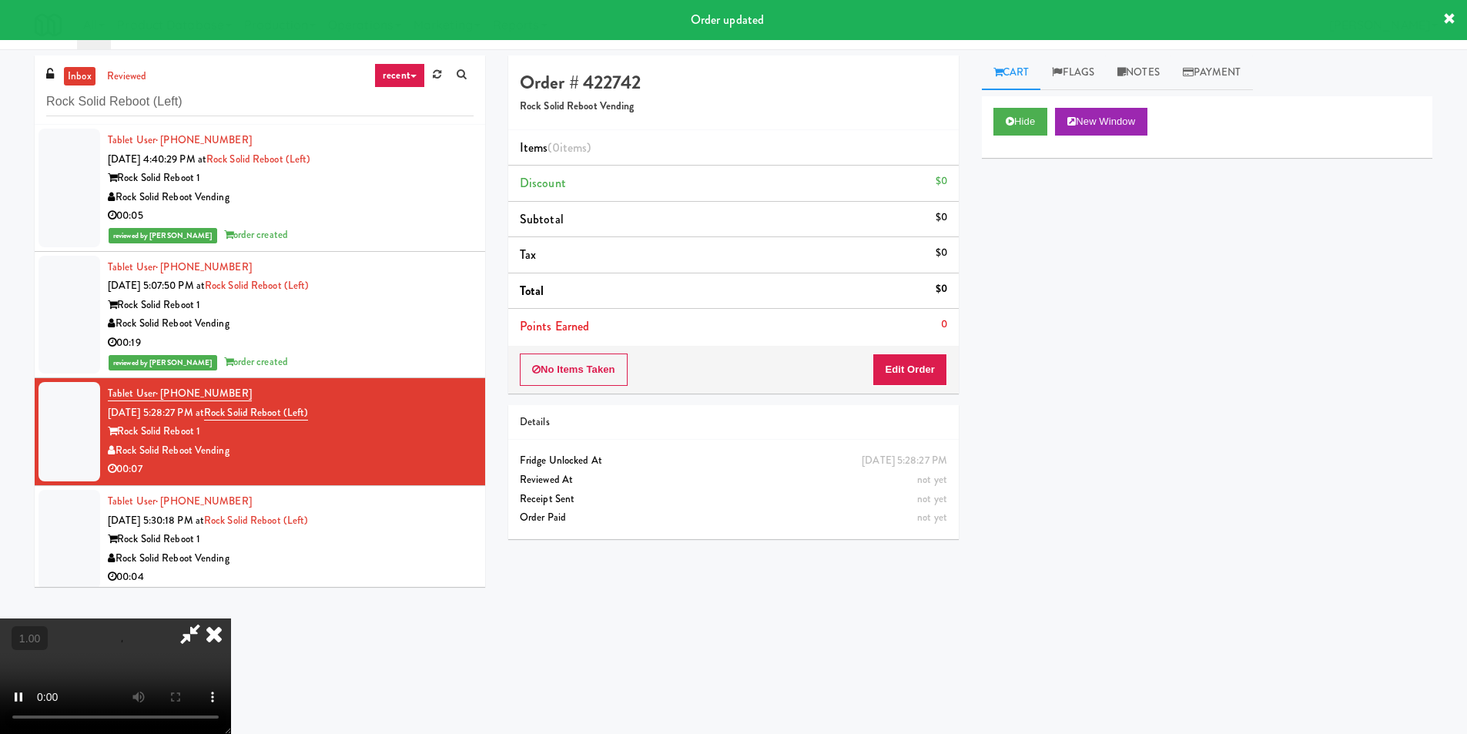
click at [1008, 260] on div "Hide New Window Primary Flag Clear Flag if unable to determine what was taken o…" at bounding box center [1207, 384] width 450 height 577
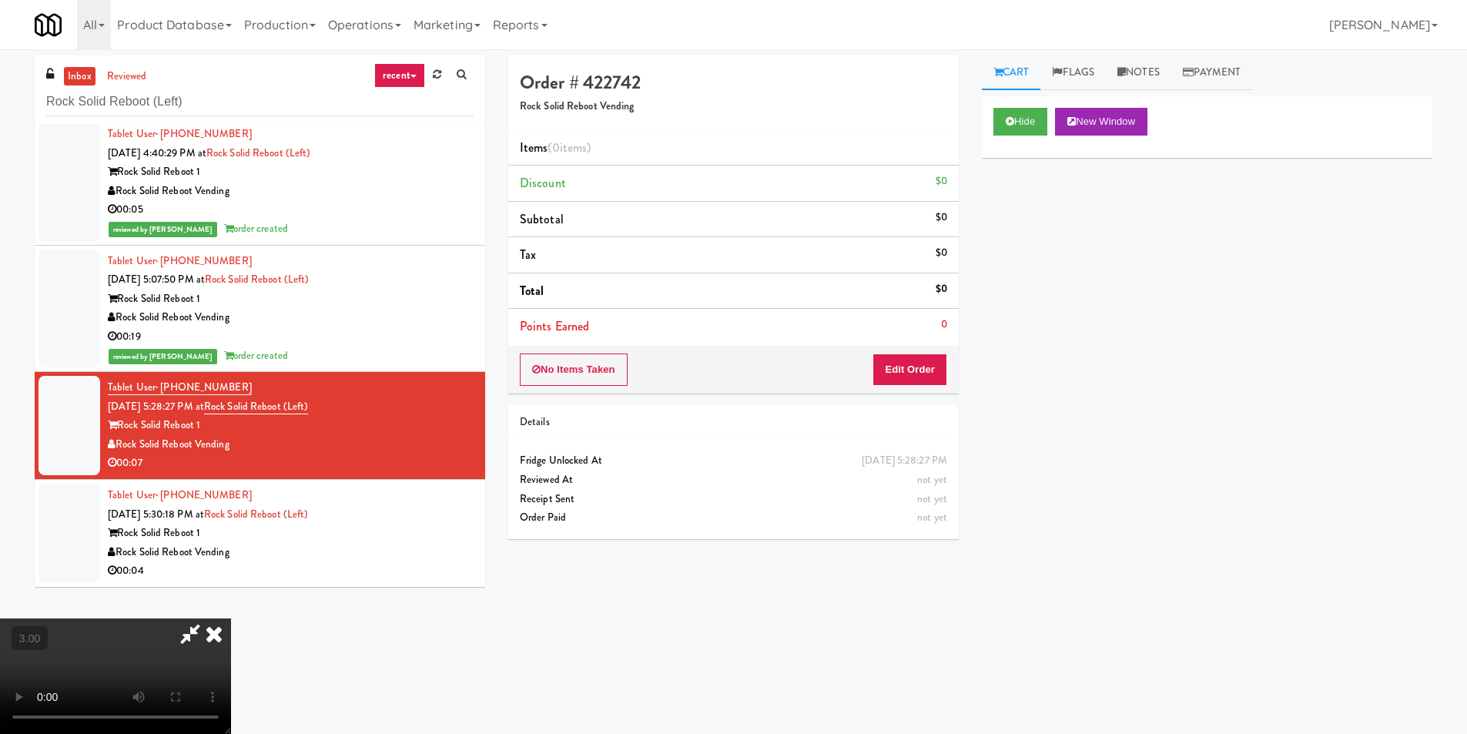
scroll to position [79, 0]
click at [922, 365] on button "Edit Order" at bounding box center [909, 369] width 75 height 32
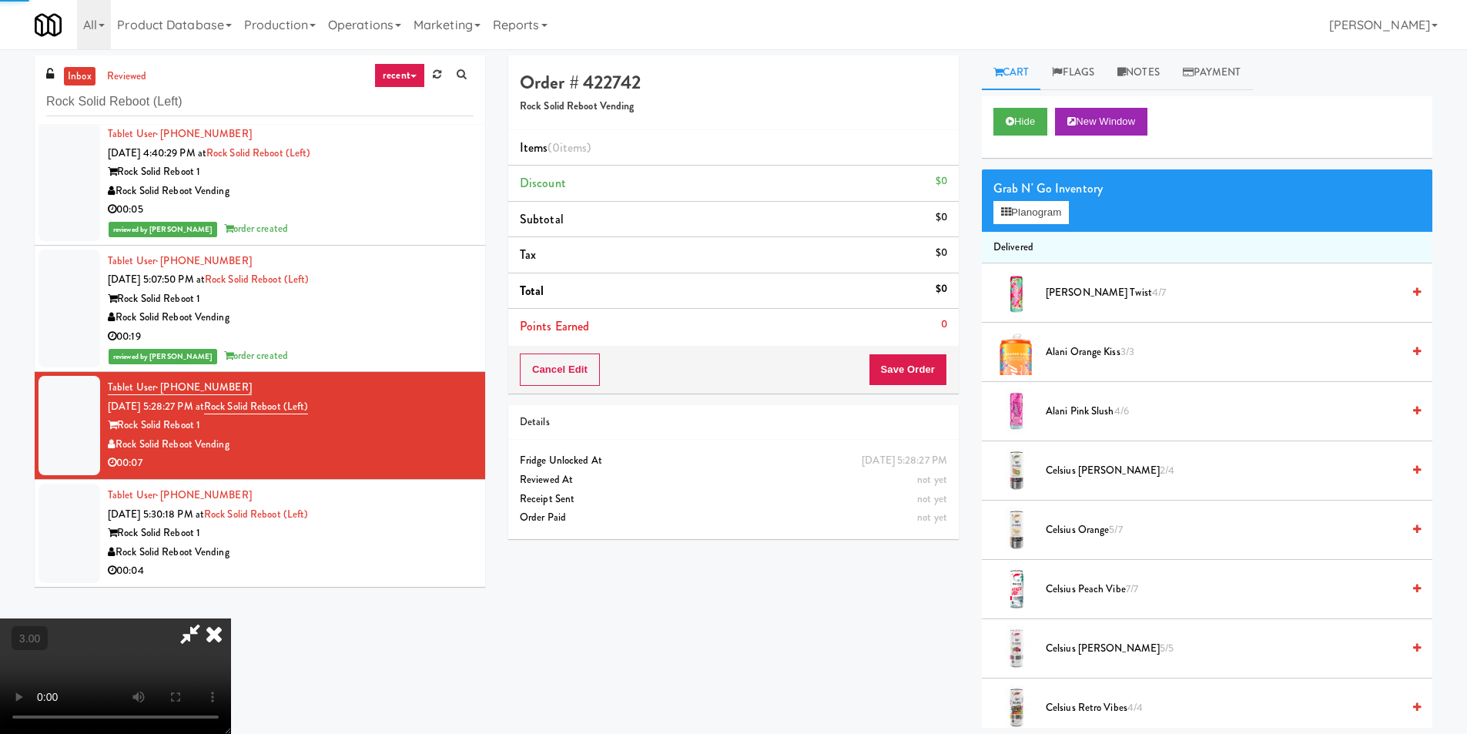
click at [1044, 199] on div "Grab N' Go Inventory" at bounding box center [1206, 188] width 427 height 23
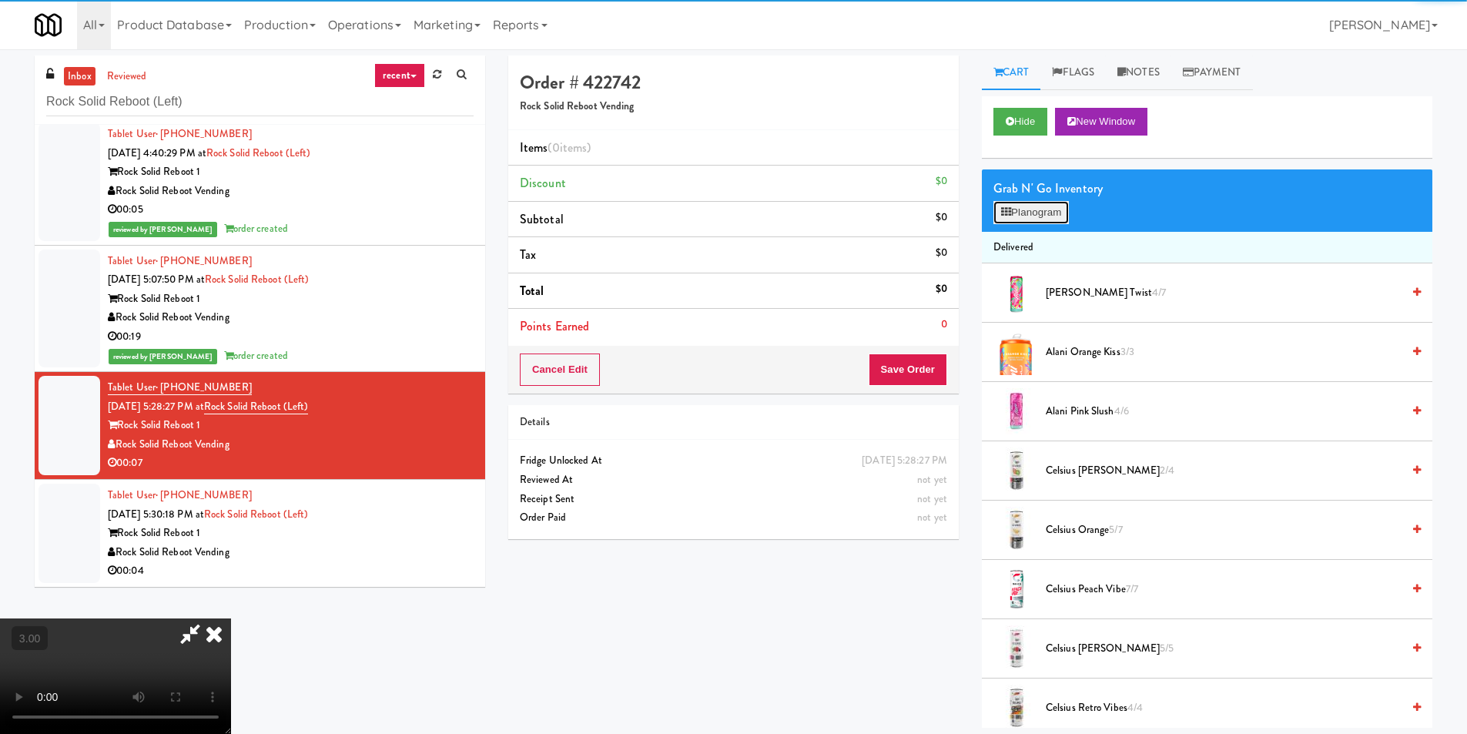
click at [1031, 212] on button "Planogram" at bounding box center [1030, 212] width 75 height 23
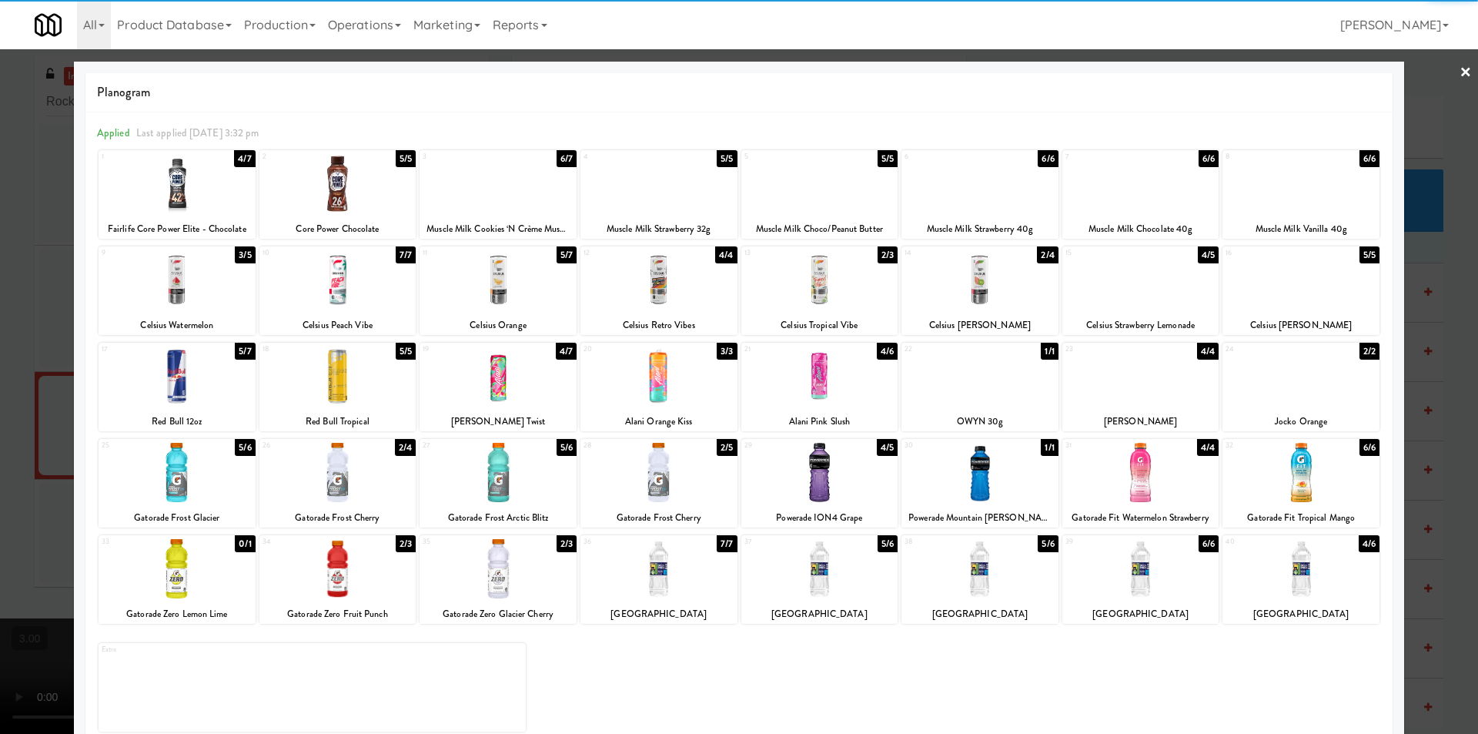
click at [194, 500] on div at bounding box center [177, 472] width 157 height 59
click at [1460, 68] on div at bounding box center [739, 367] width 1478 height 734
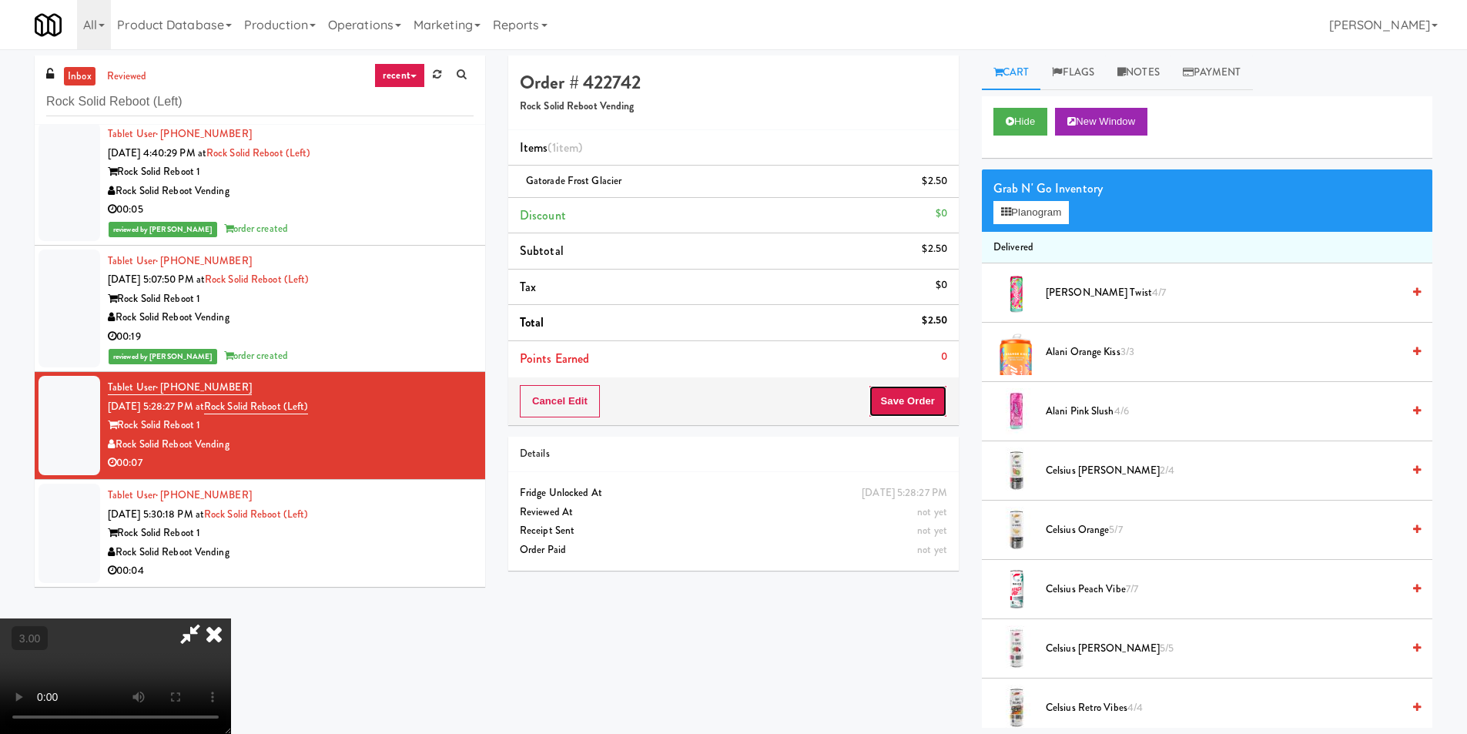
click at [928, 403] on button "Save Order" at bounding box center [907, 401] width 79 height 32
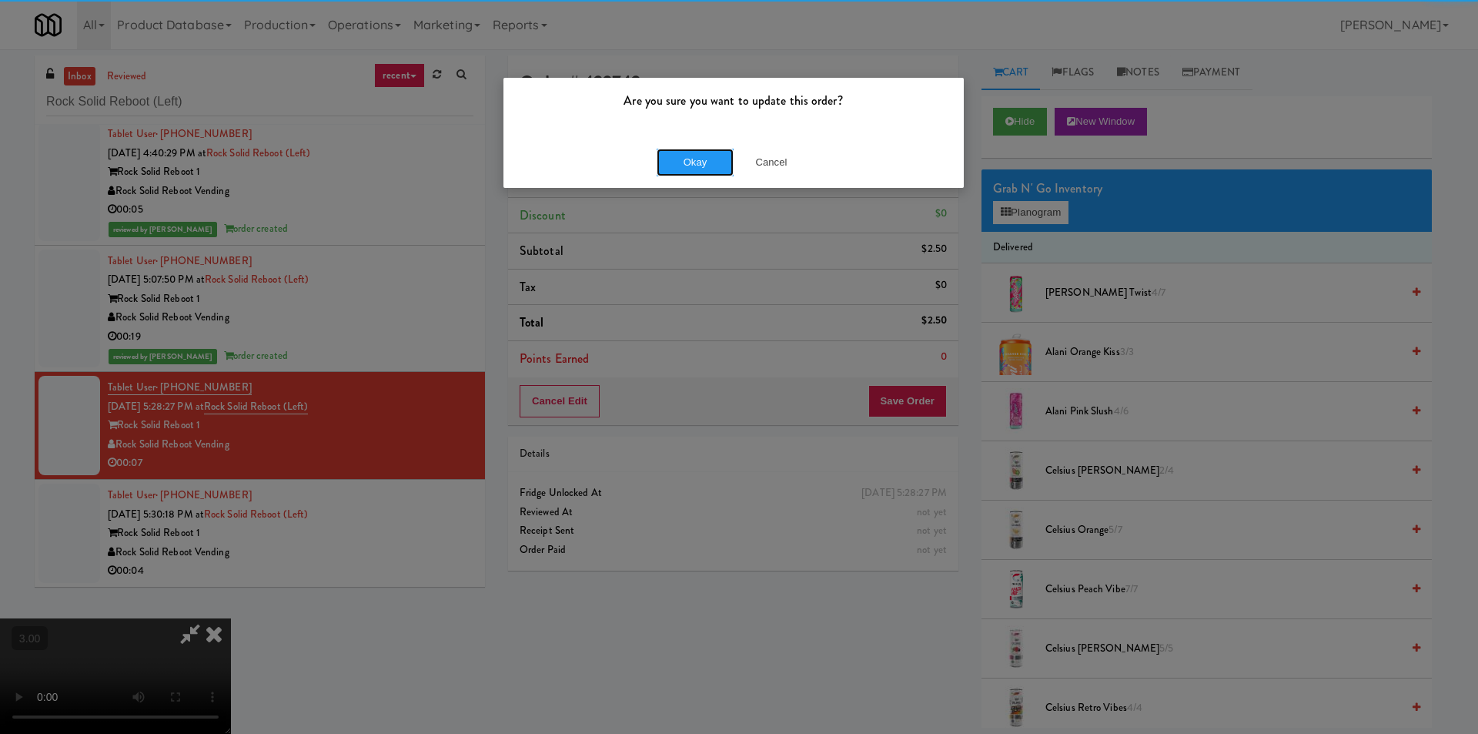
click at [675, 176] on button "Okay" at bounding box center [695, 163] width 77 height 28
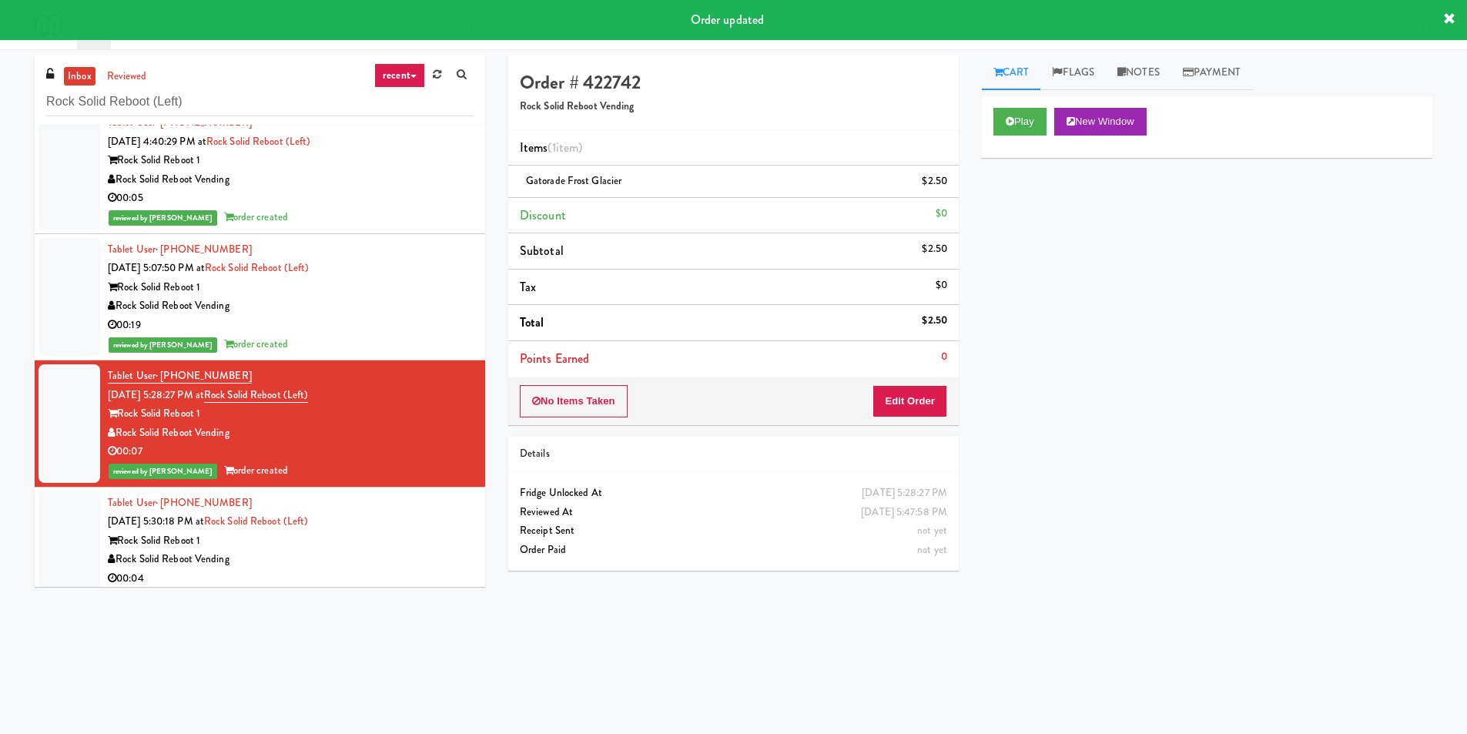
scroll to position [25, 0]
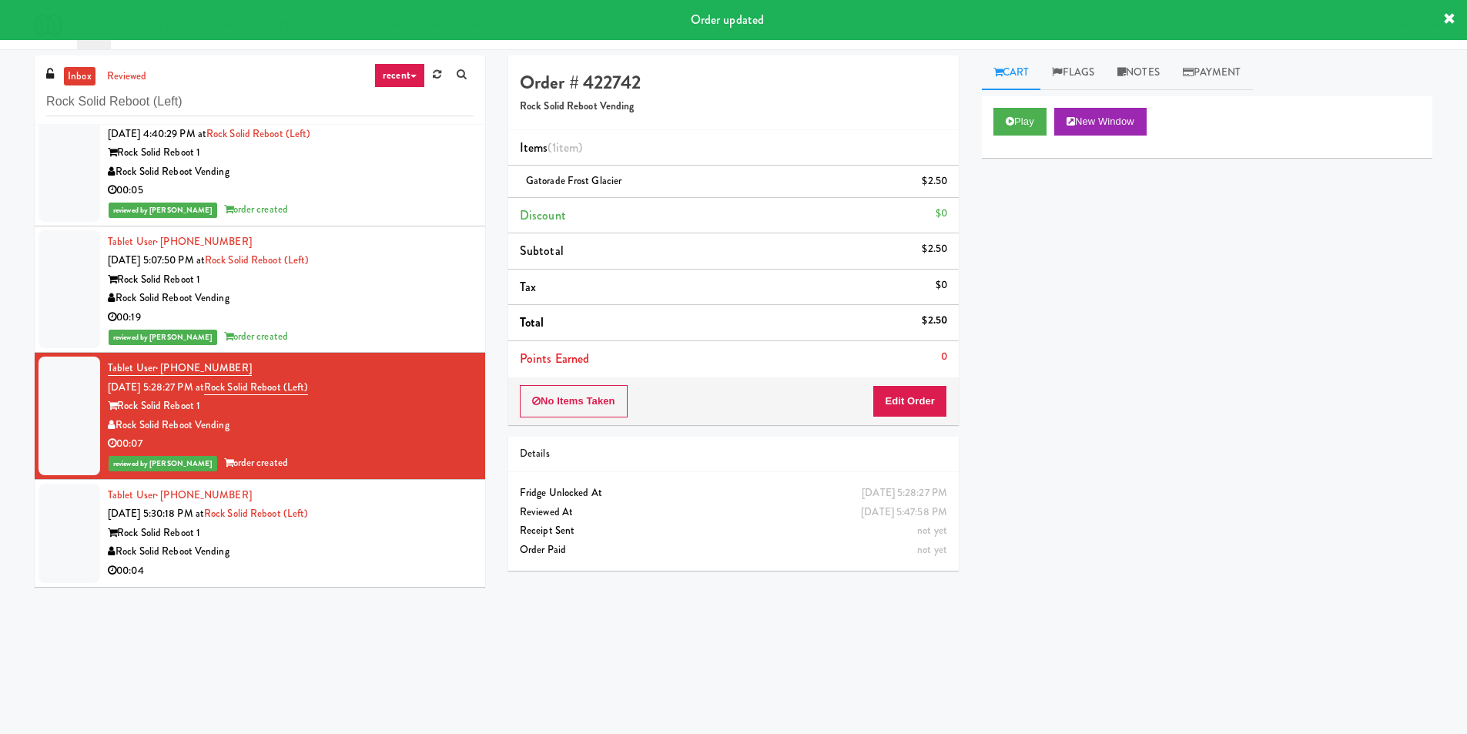
click at [420, 503] on div "Tablet User · (845) 665-5177 [DATE] 5:30:18 PM at Rock Solid Reboot (Left) Rock…" at bounding box center [291, 533] width 366 height 95
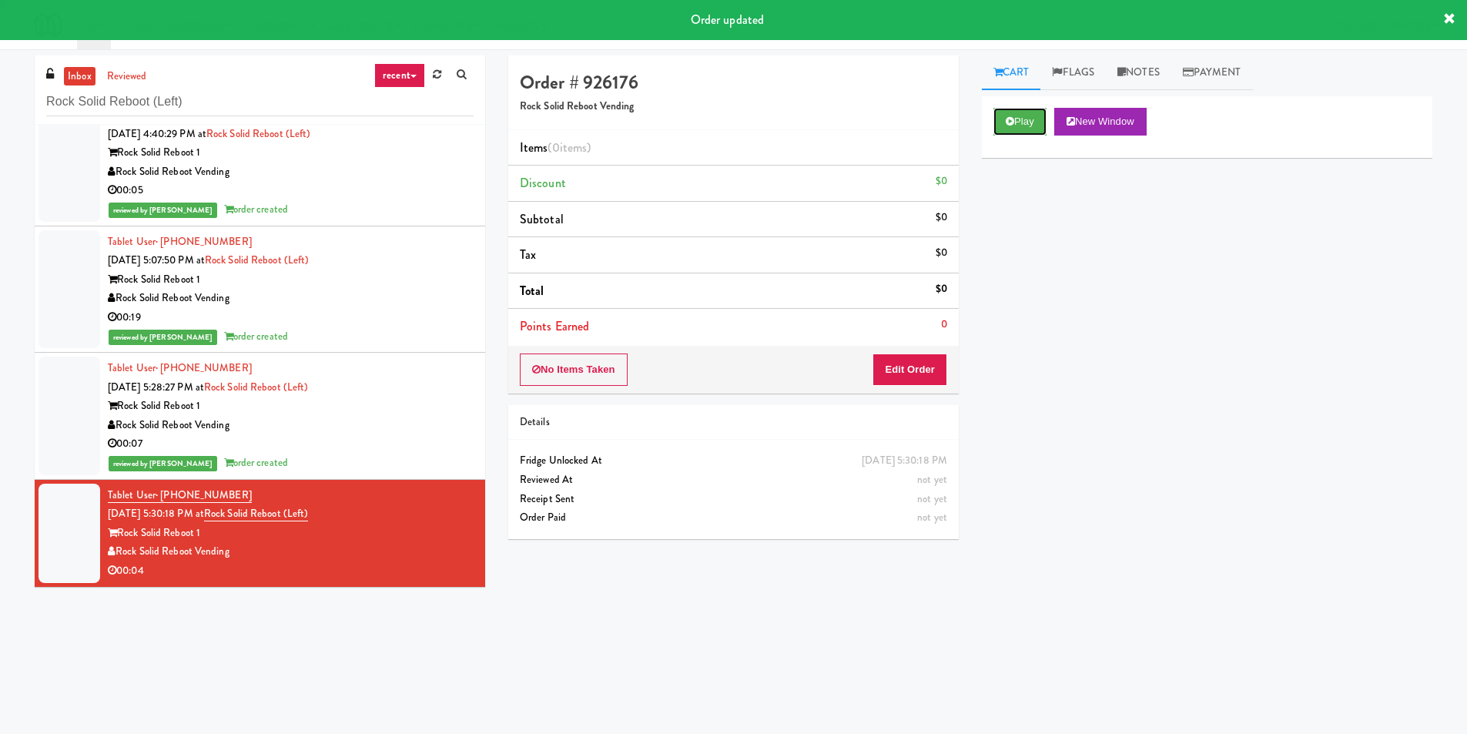
click at [1020, 120] on button "Play" at bounding box center [1019, 122] width 53 height 28
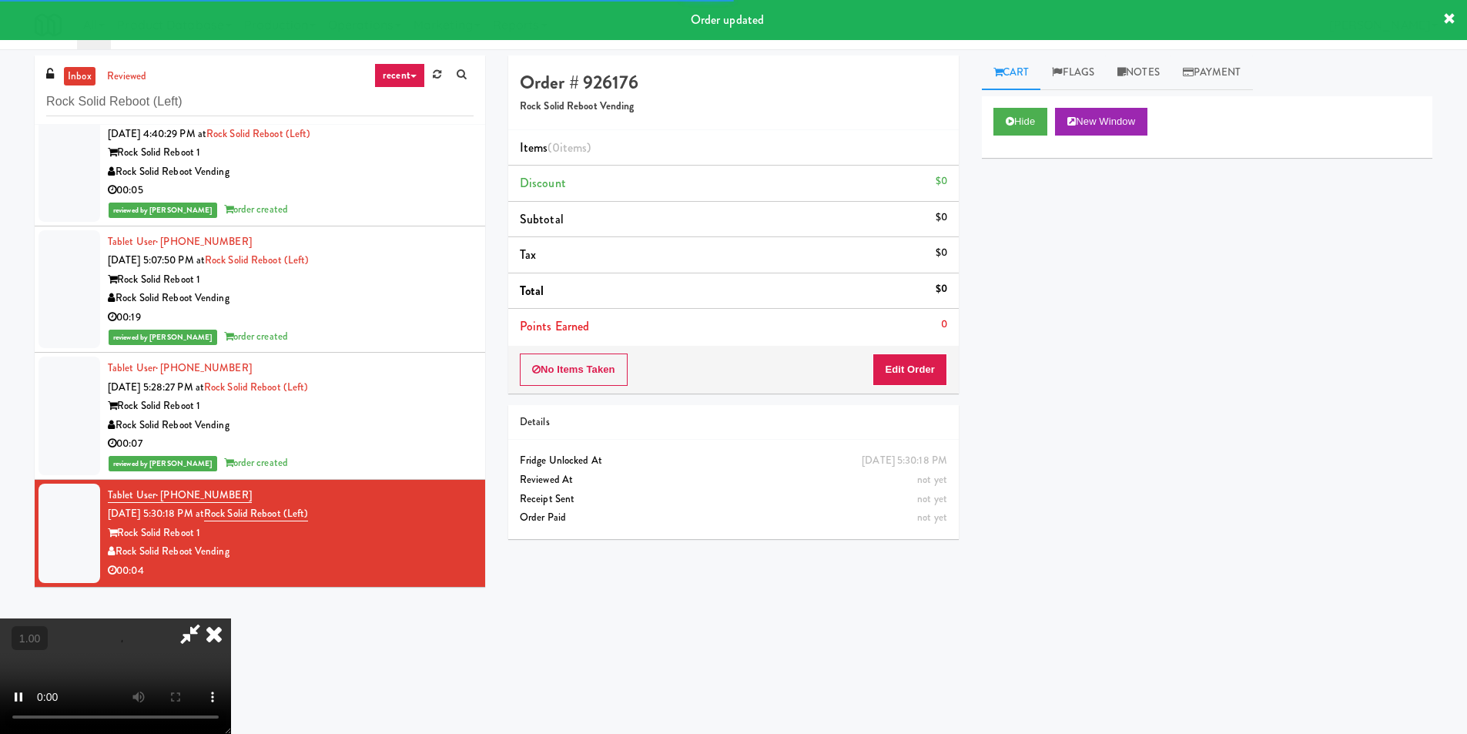
click at [1036, 226] on div "Hide New Window Primary Flag Clear Flag if unable to determine what was taken o…" at bounding box center [1207, 384] width 450 height 577
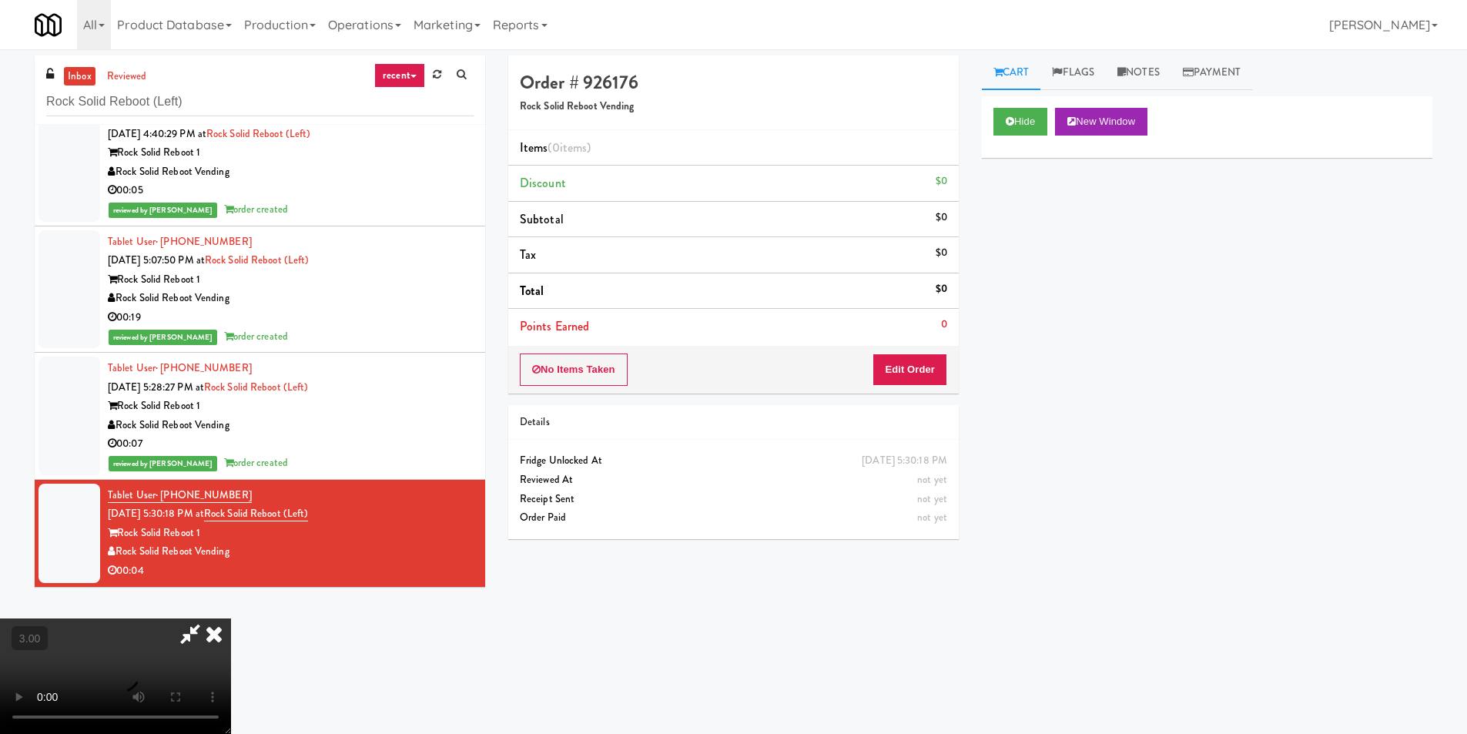
scroll to position [2, 0]
click at [231, 618] on video at bounding box center [115, 675] width 231 height 115
click at [917, 364] on button "Edit Order" at bounding box center [909, 369] width 75 height 32
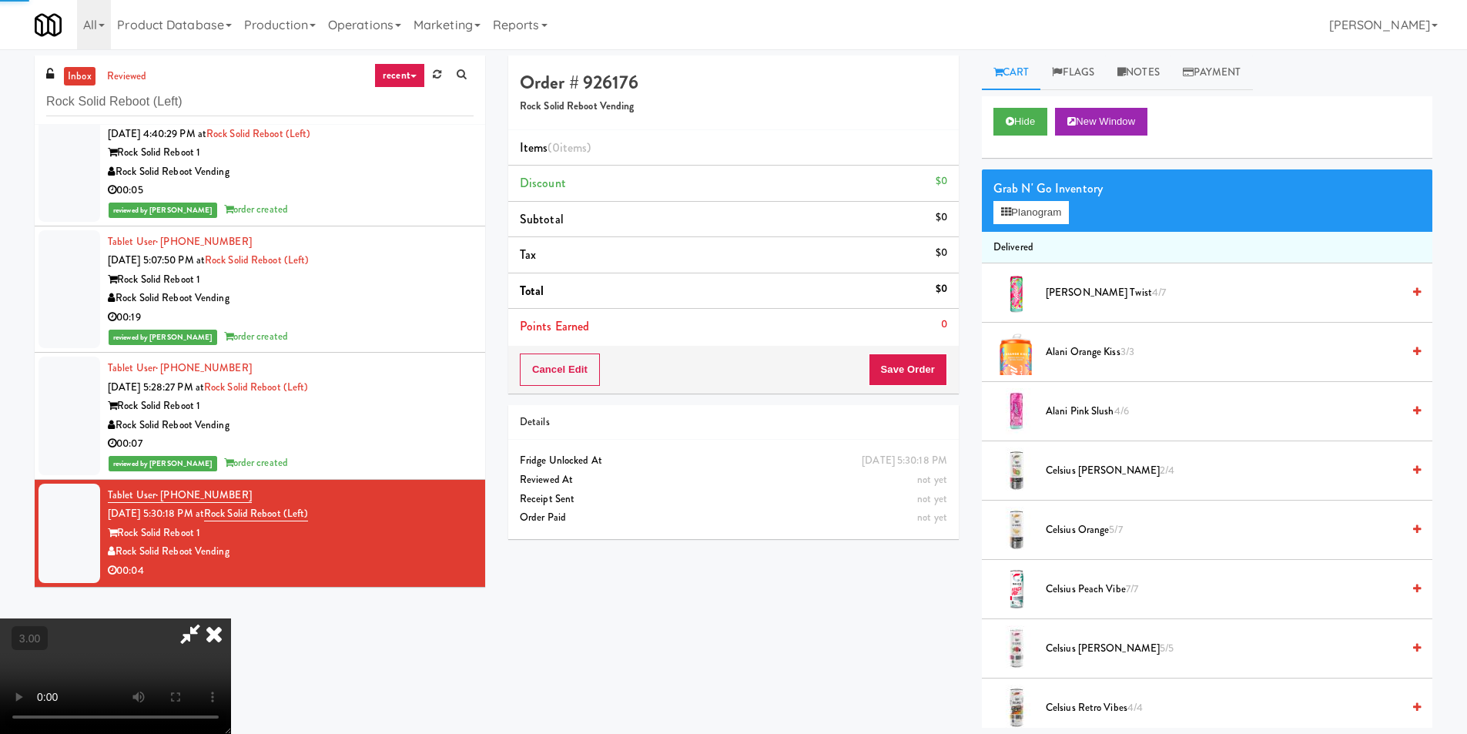
click at [1014, 229] on div "Grab N' Go Inventory Planogram" at bounding box center [1207, 200] width 450 height 62
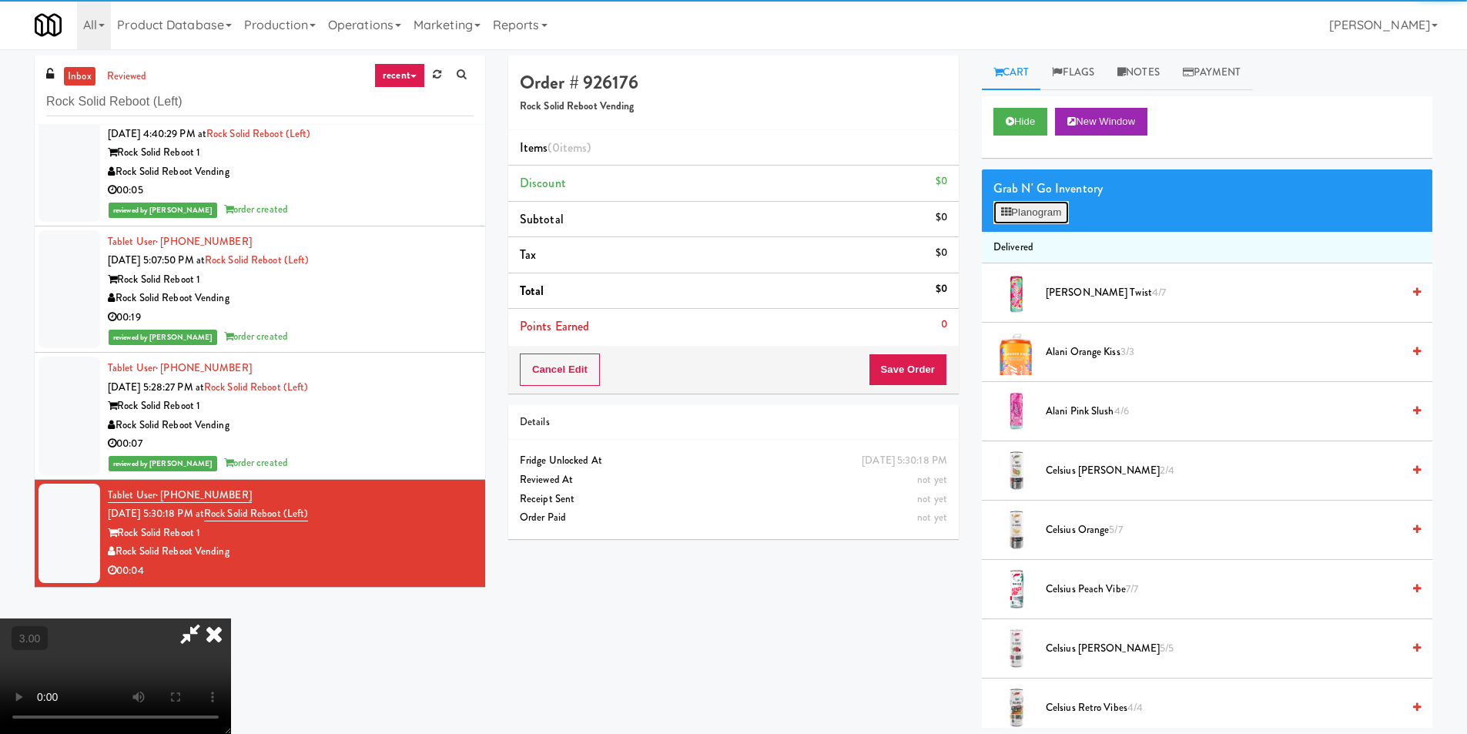
click at [1019, 218] on button "Planogram" at bounding box center [1030, 212] width 75 height 23
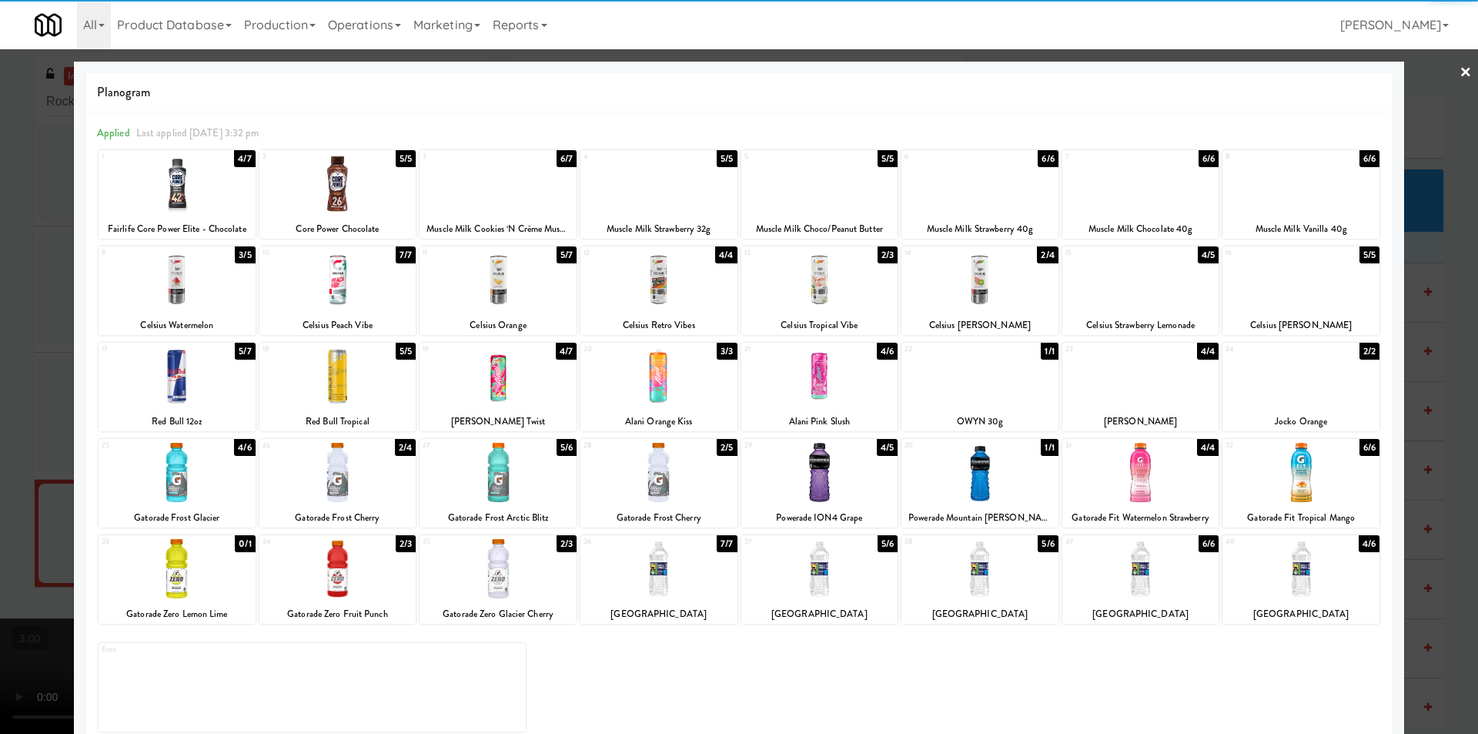
click at [660, 582] on div at bounding box center [658, 568] width 157 height 59
click at [1444, 74] on div at bounding box center [739, 367] width 1478 height 734
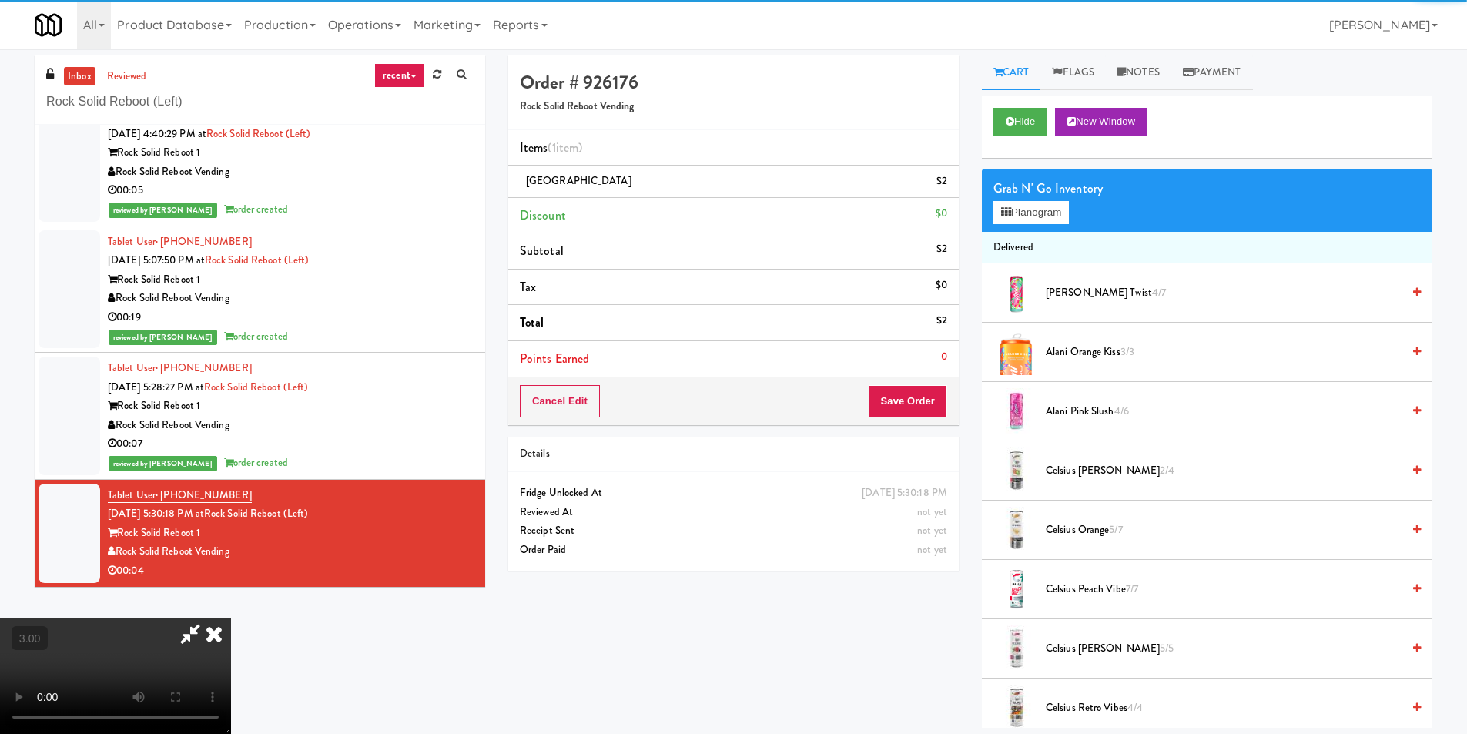
click at [231, 618] on video at bounding box center [115, 675] width 231 height 115
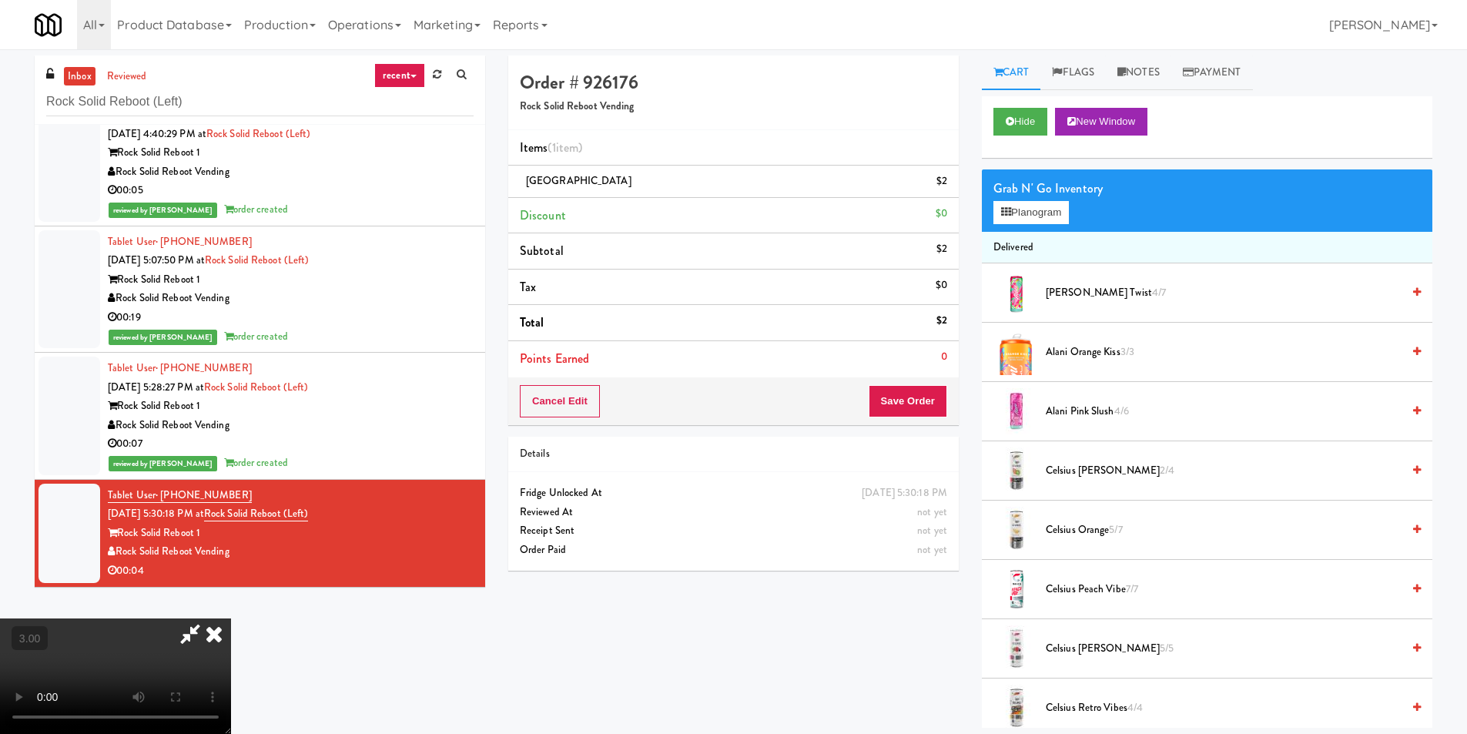
scroll to position [232, 0]
click at [918, 404] on button "Save Order" at bounding box center [907, 401] width 79 height 32
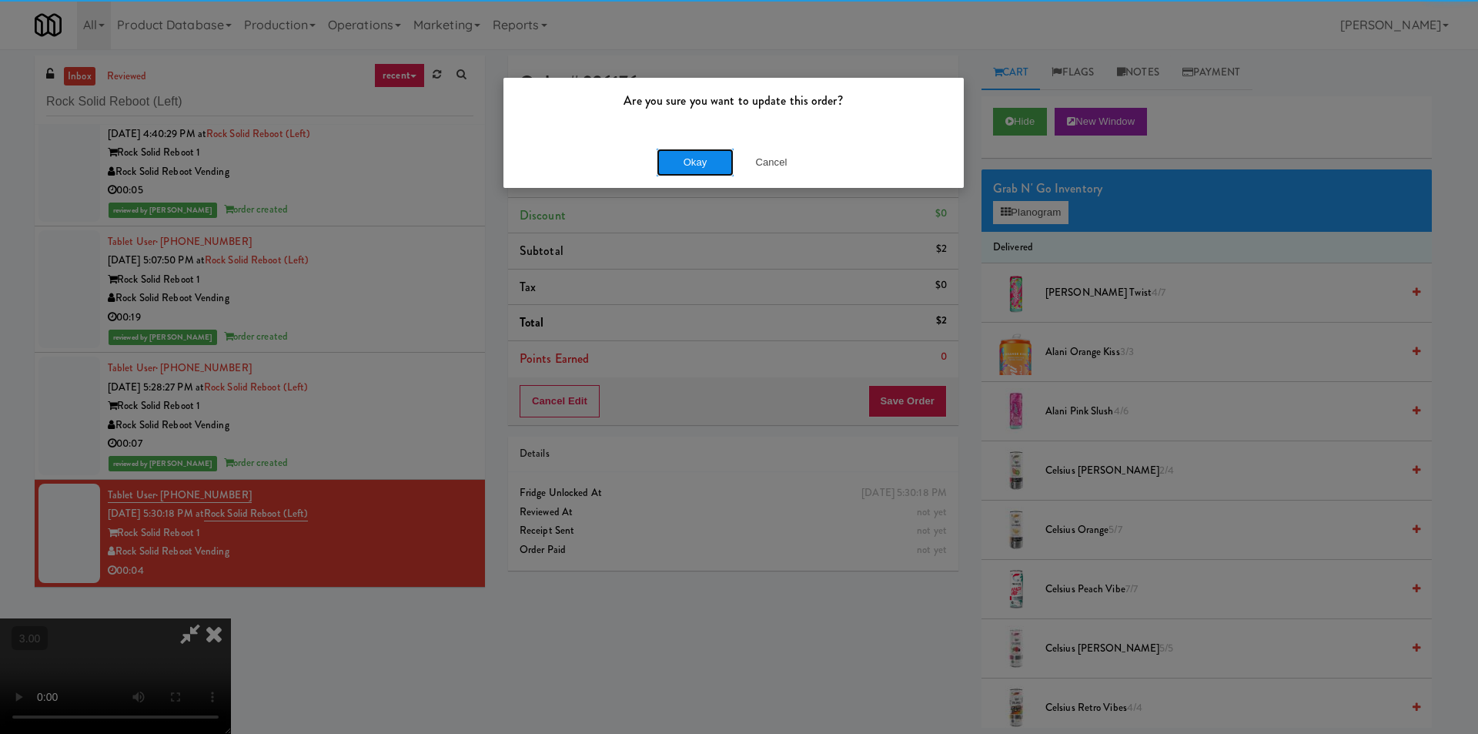
click at [694, 169] on button "Okay" at bounding box center [695, 163] width 77 height 28
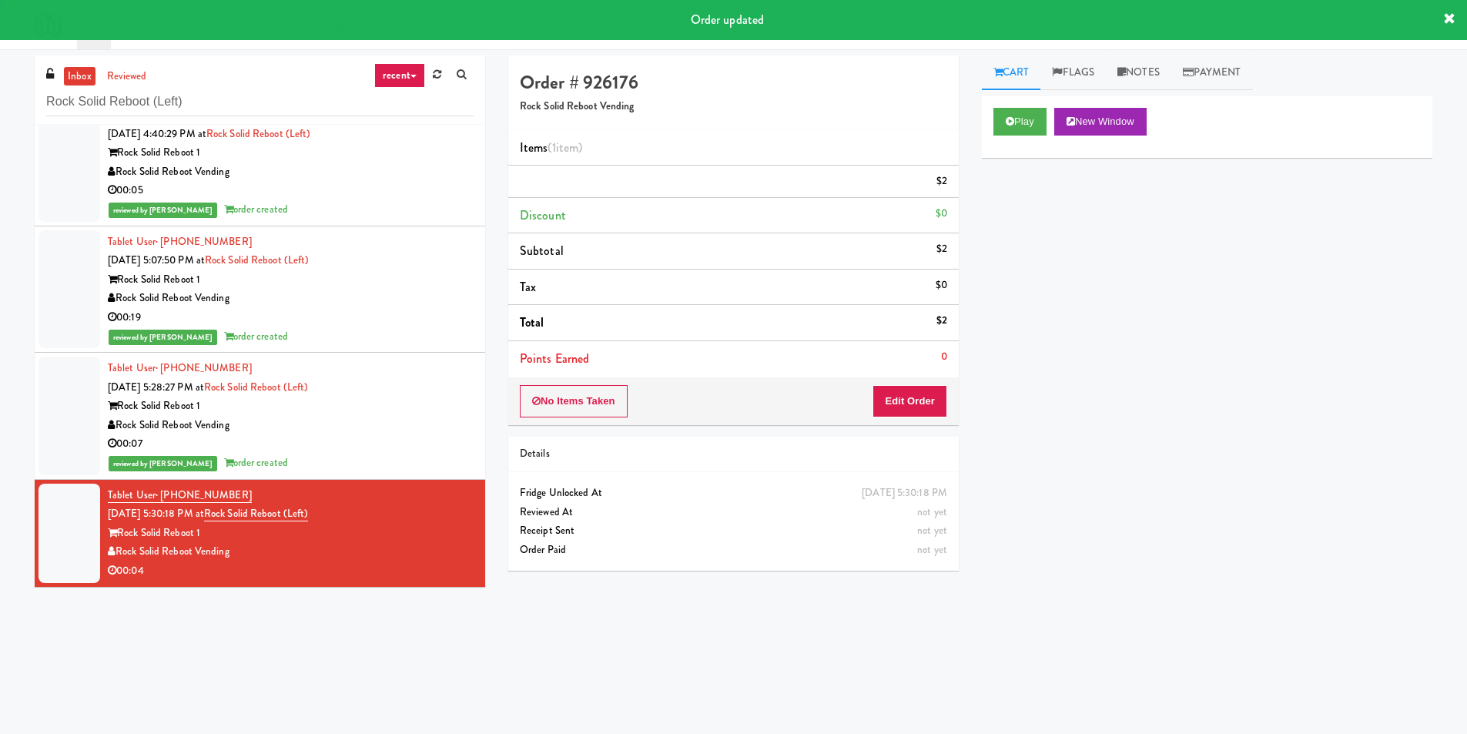
scroll to position [0, 0]
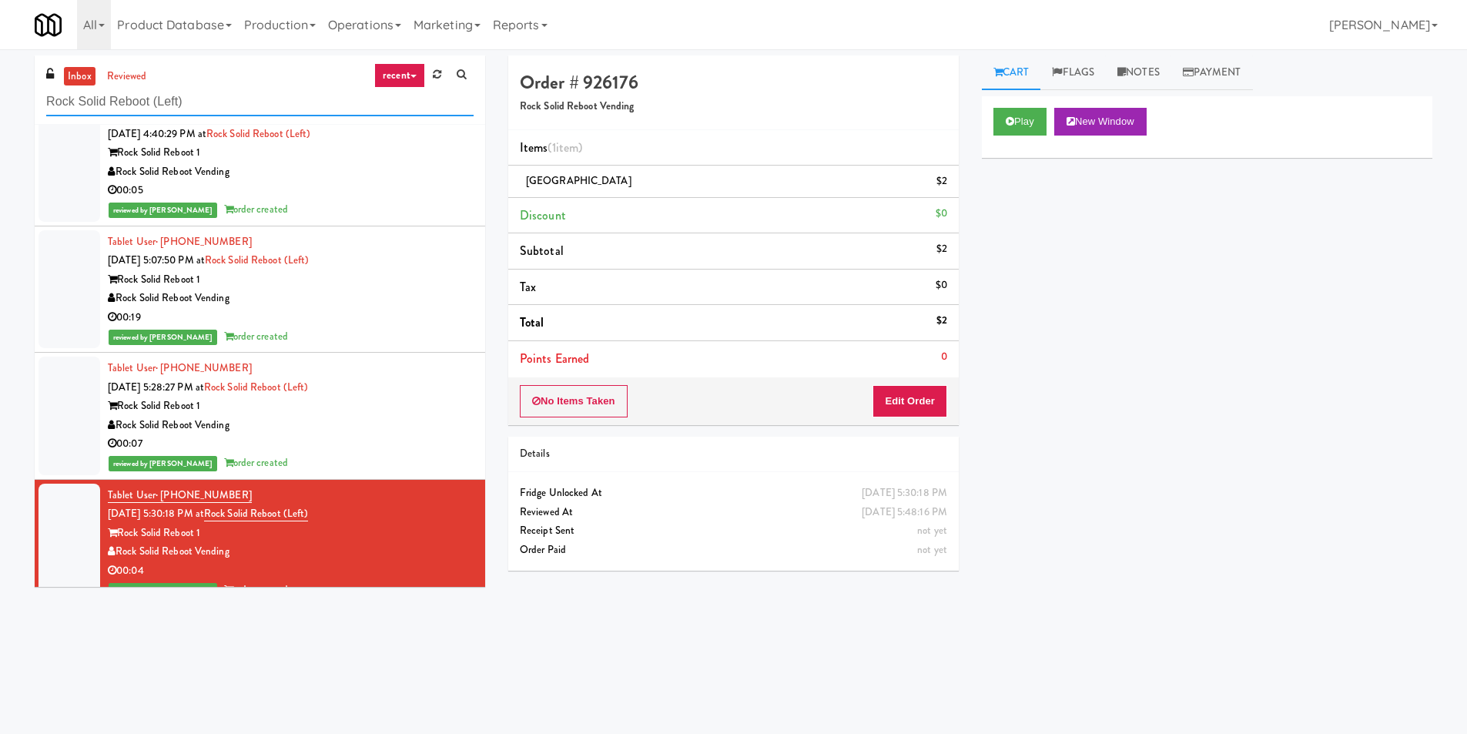
click at [283, 108] on input "Rock Solid Reboot (Left)" at bounding box center [259, 102] width 427 height 28
paste input "[PERSON_NAME] Tower Fridge"
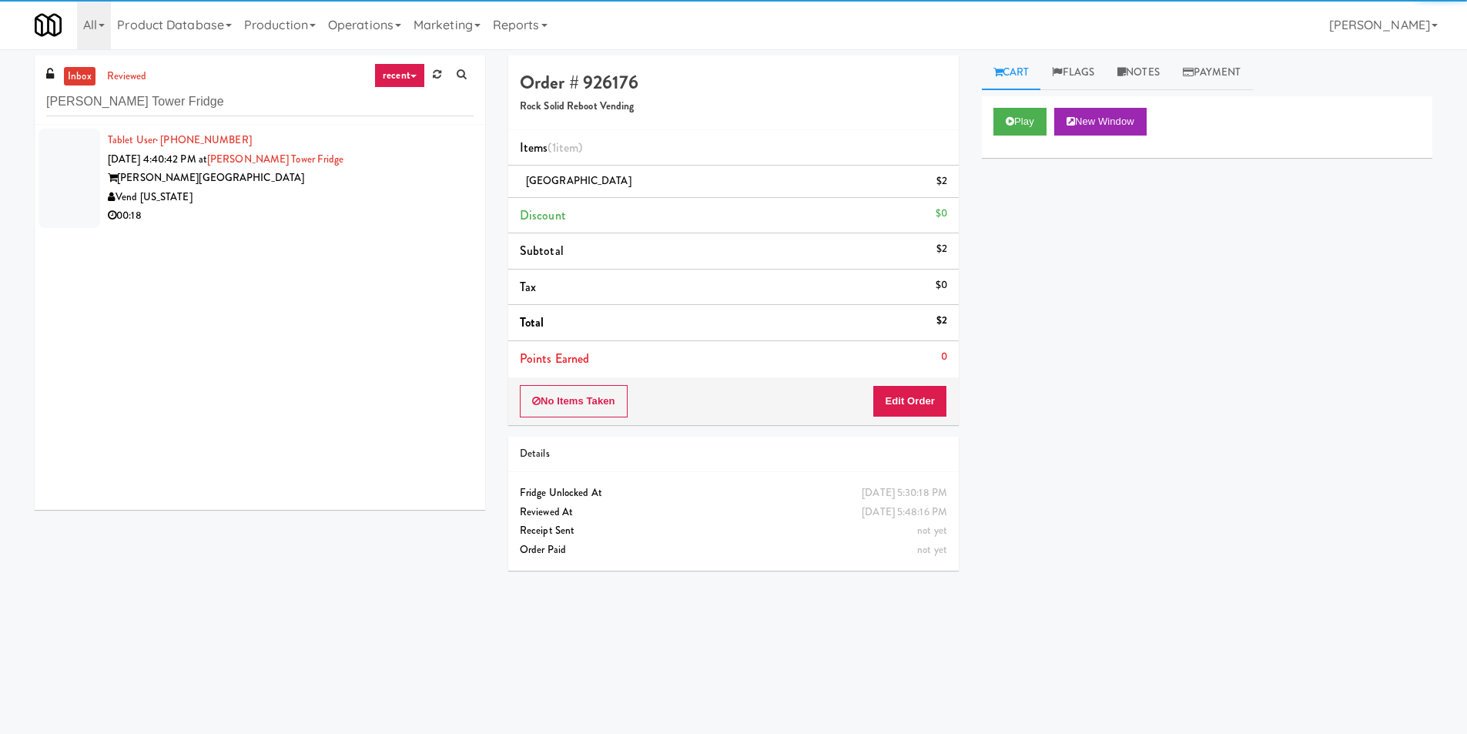
click at [372, 192] on div "Vend [US_STATE]" at bounding box center [291, 197] width 366 height 19
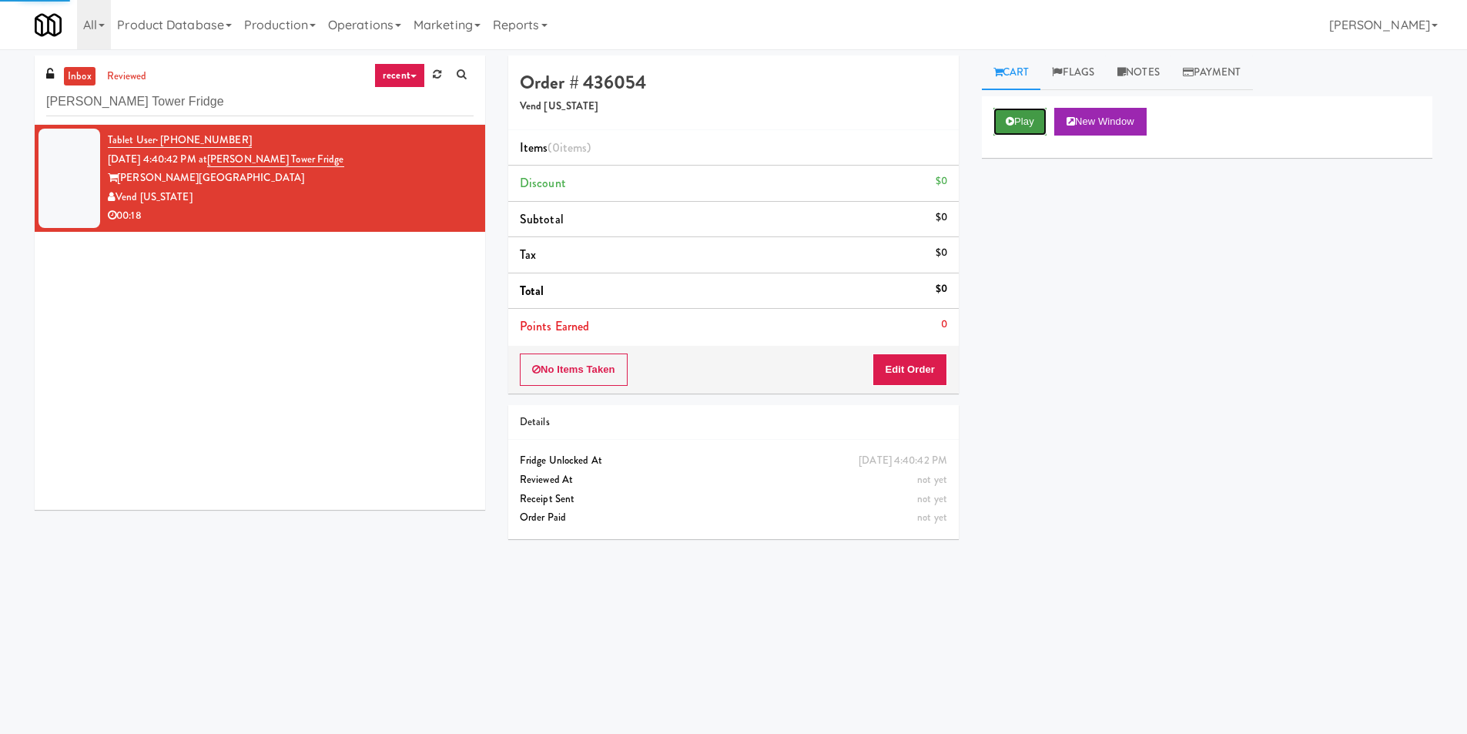
click at [1020, 124] on button "Play" at bounding box center [1019, 122] width 53 height 28
click at [1029, 243] on div "Play New Window Primary Flag Clear Flag if unable to determine what was taken o…" at bounding box center [1207, 384] width 450 height 577
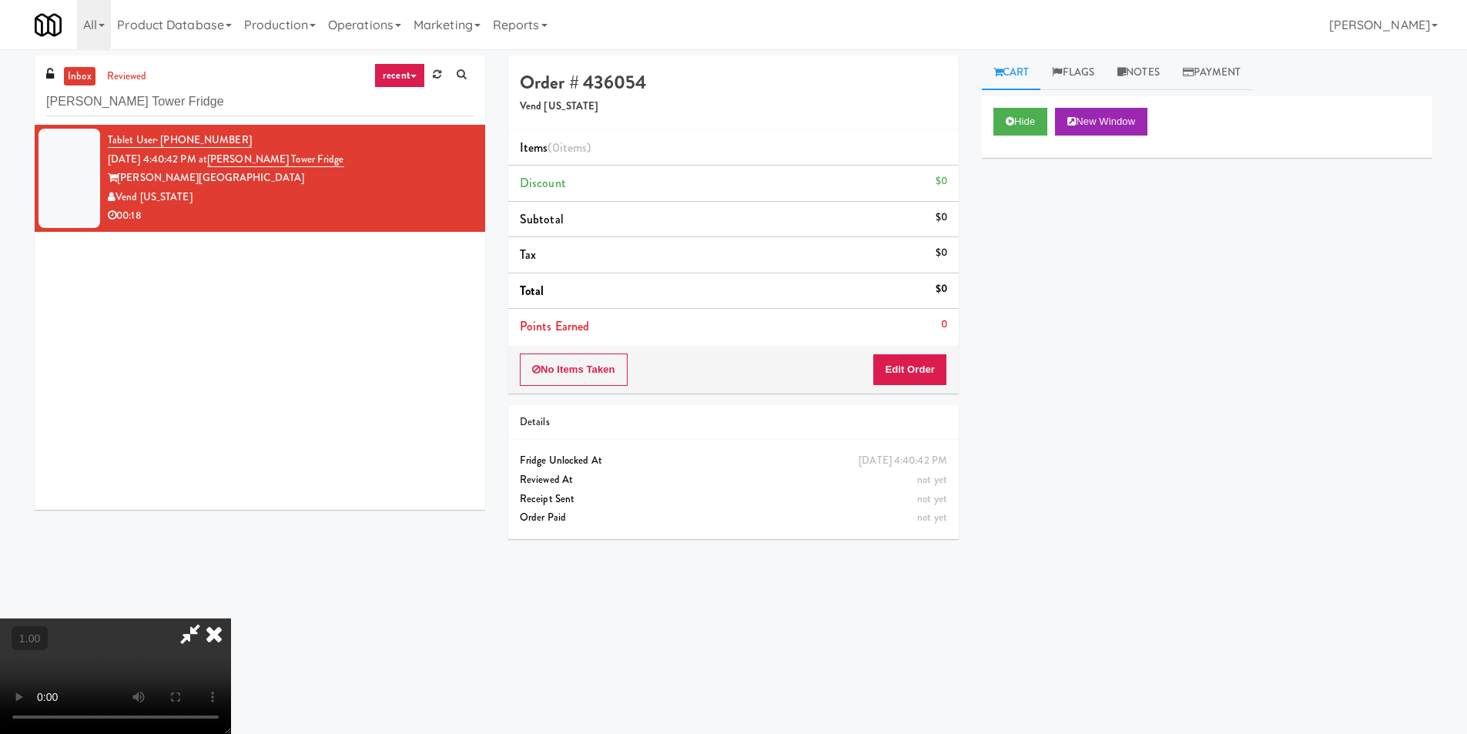
click at [975, 382] on div "Cart Flags Notes Payment Hide New Window Primary Flag Clear Flag if unable to d…" at bounding box center [1206, 364] width 473 height 618
click at [918, 376] on button "Edit Order" at bounding box center [909, 369] width 75 height 32
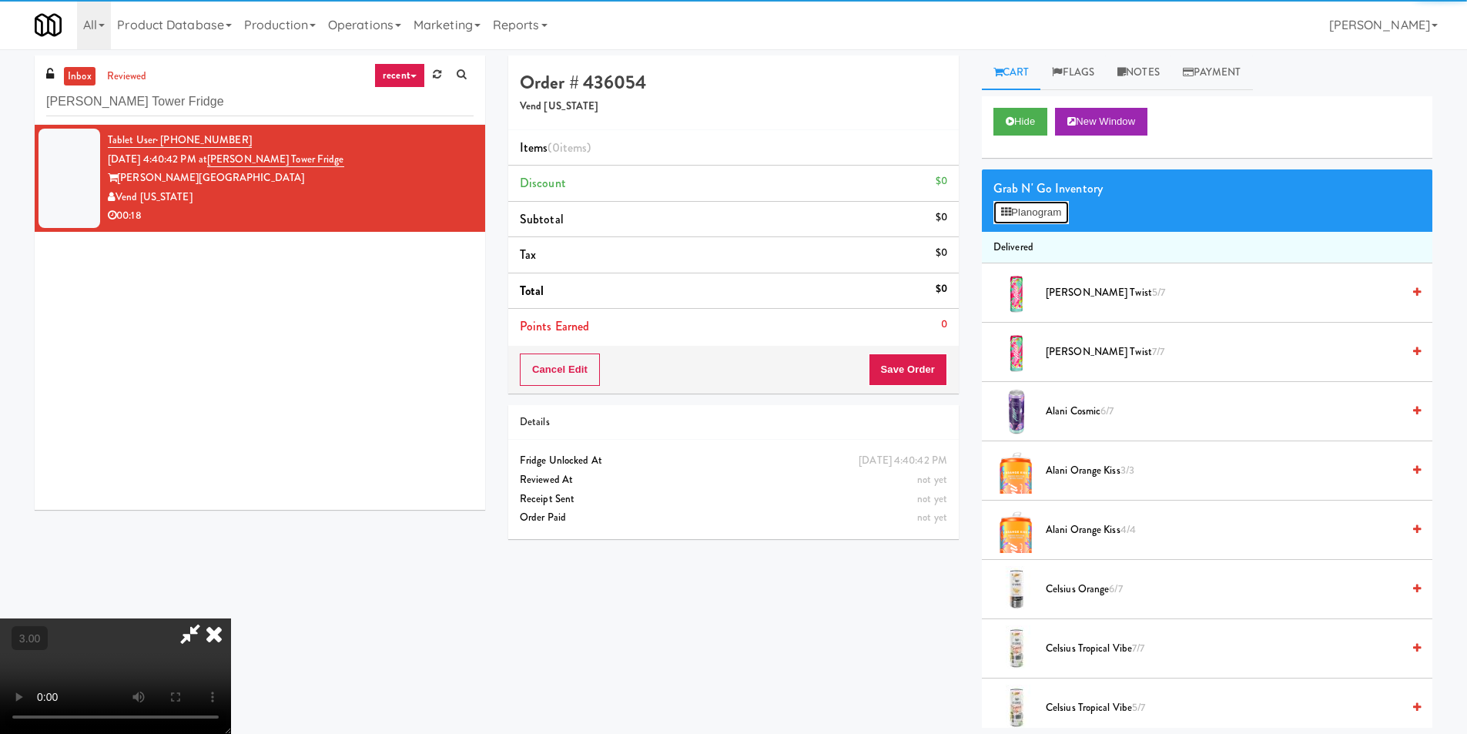
click at [1030, 212] on button "Planogram" at bounding box center [1030, 212] width 75 height 23
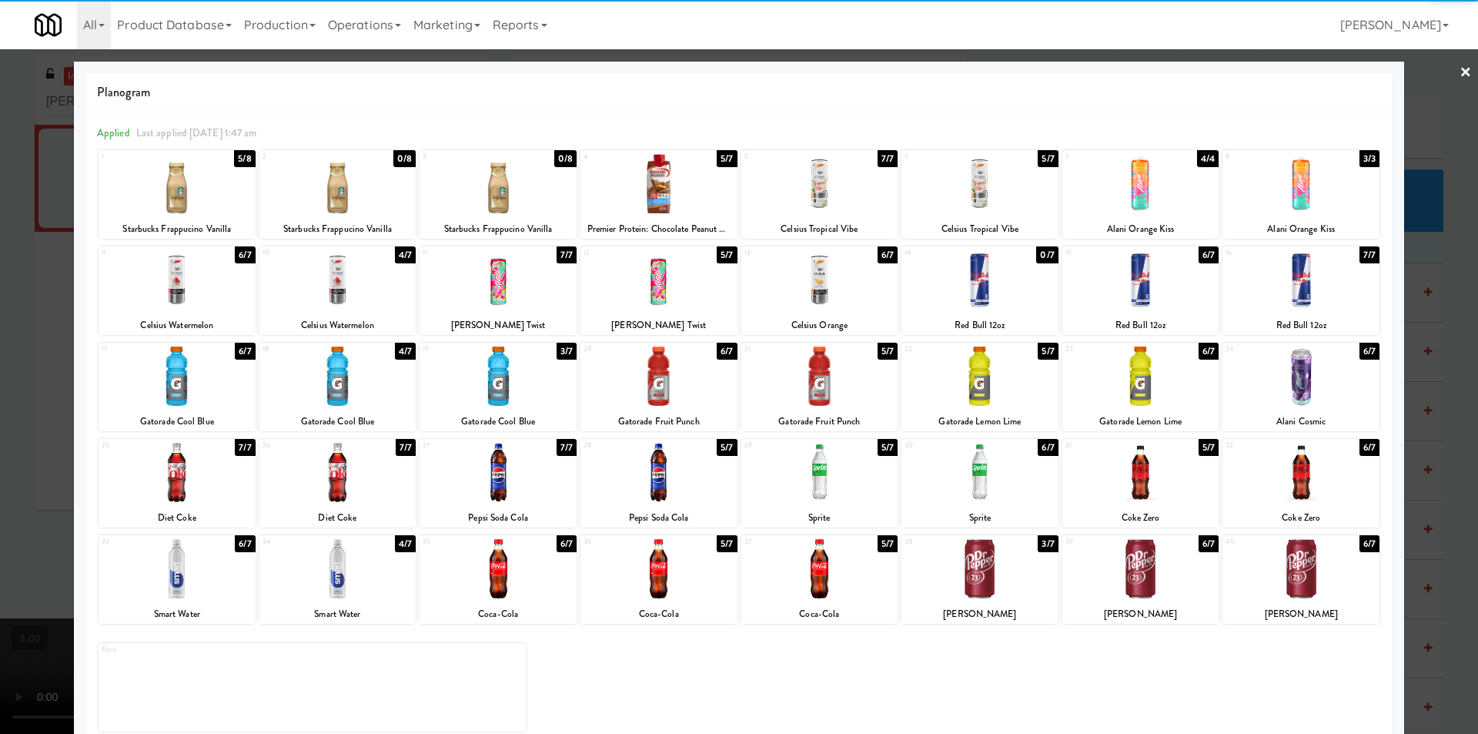
click at [512, 279] on div at bounding box center [498, 279] width 157 height 59
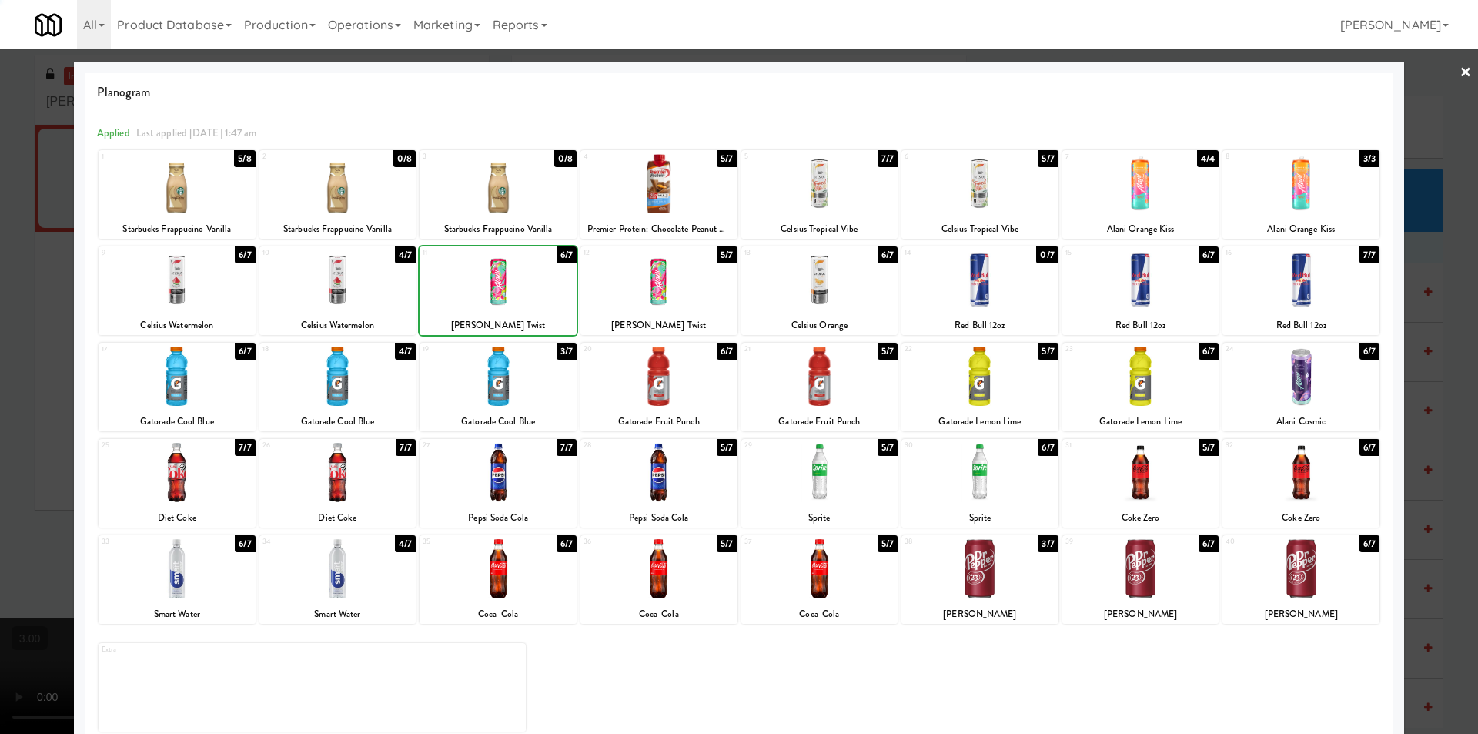
click at [512, 279] on div at bounding box center [498, 279] width 157 height 59
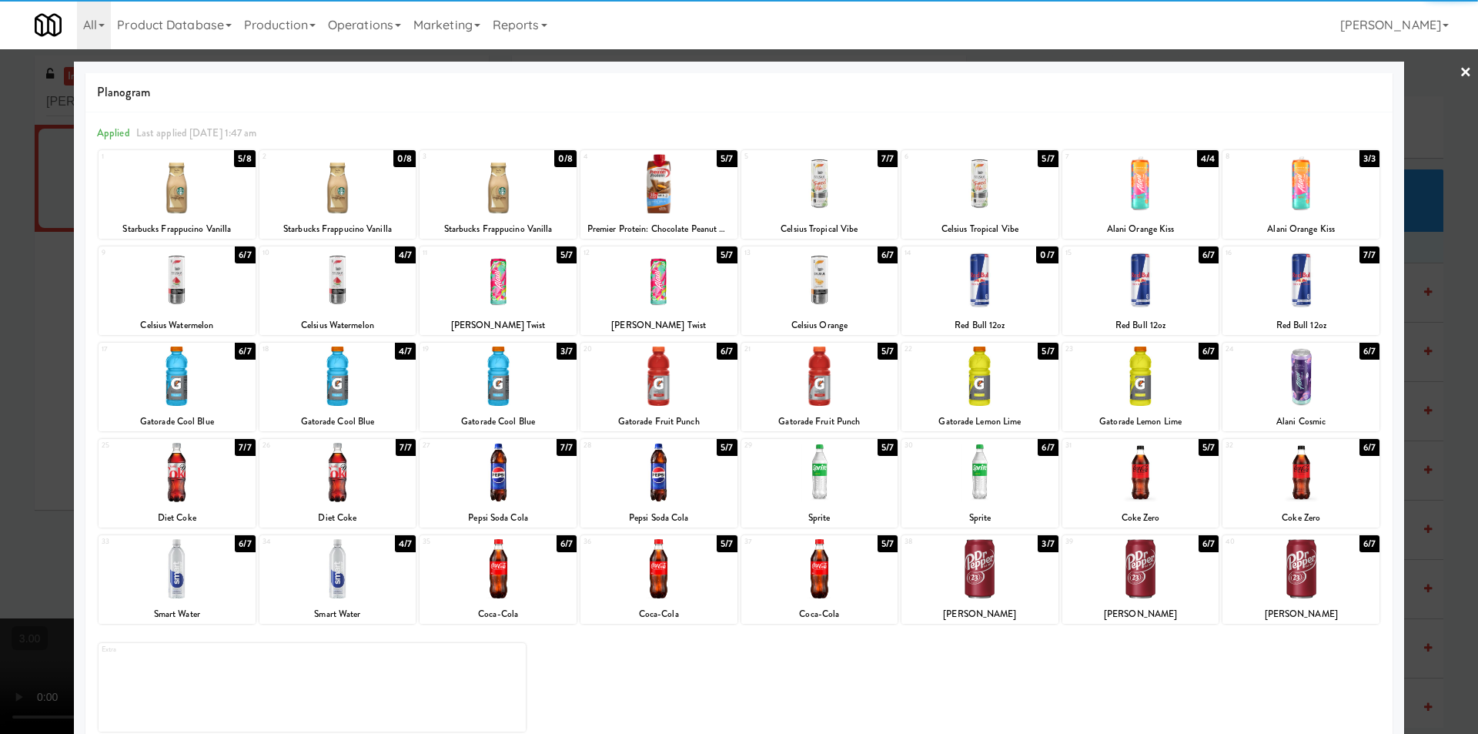
click at [1462, 65] on div at bounding box center [739, 367] width 1478 height 734
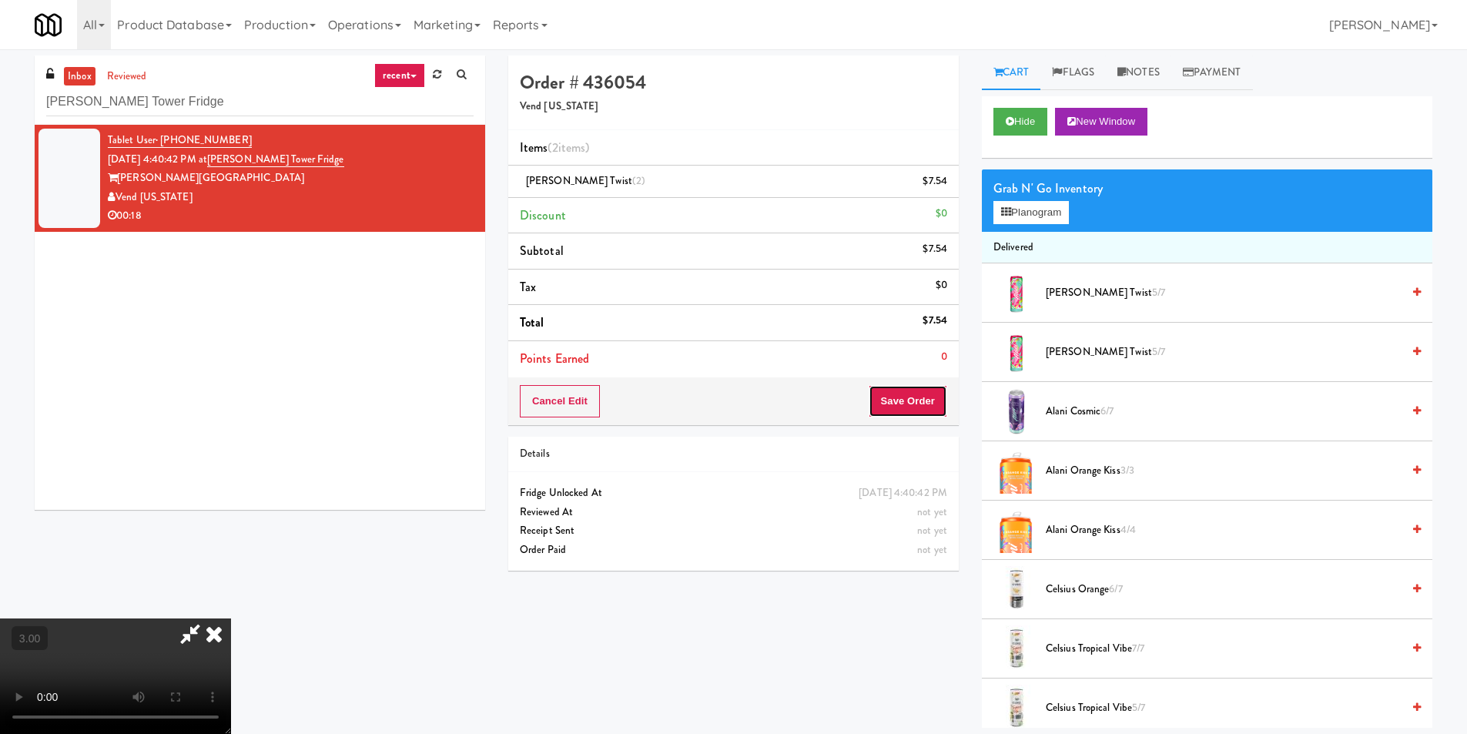
click at [939, 400] on button "Save Order" at bounding box center [907, 401] width 79 height 32
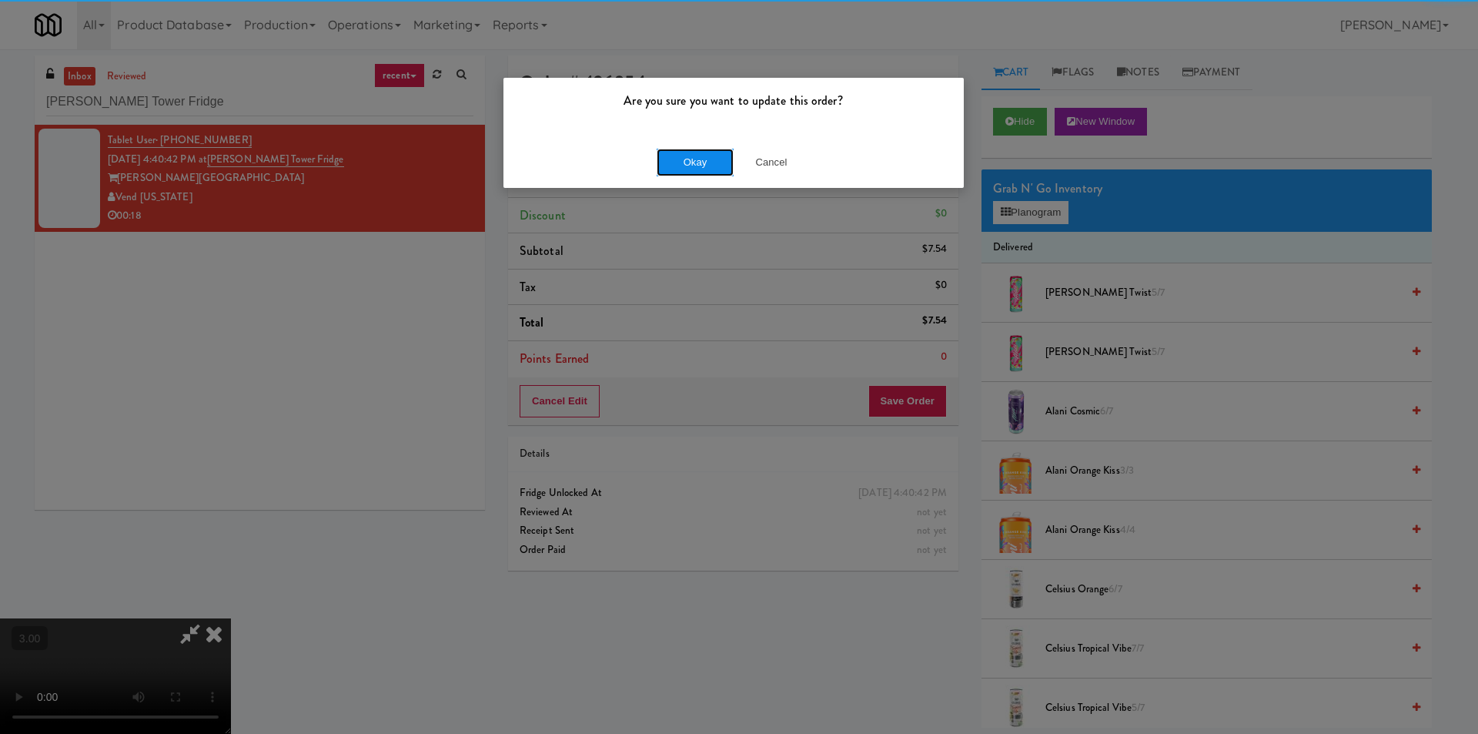
click at [724, 159] on button "Okay" at bounding box center [695, 163] width 77 height 28
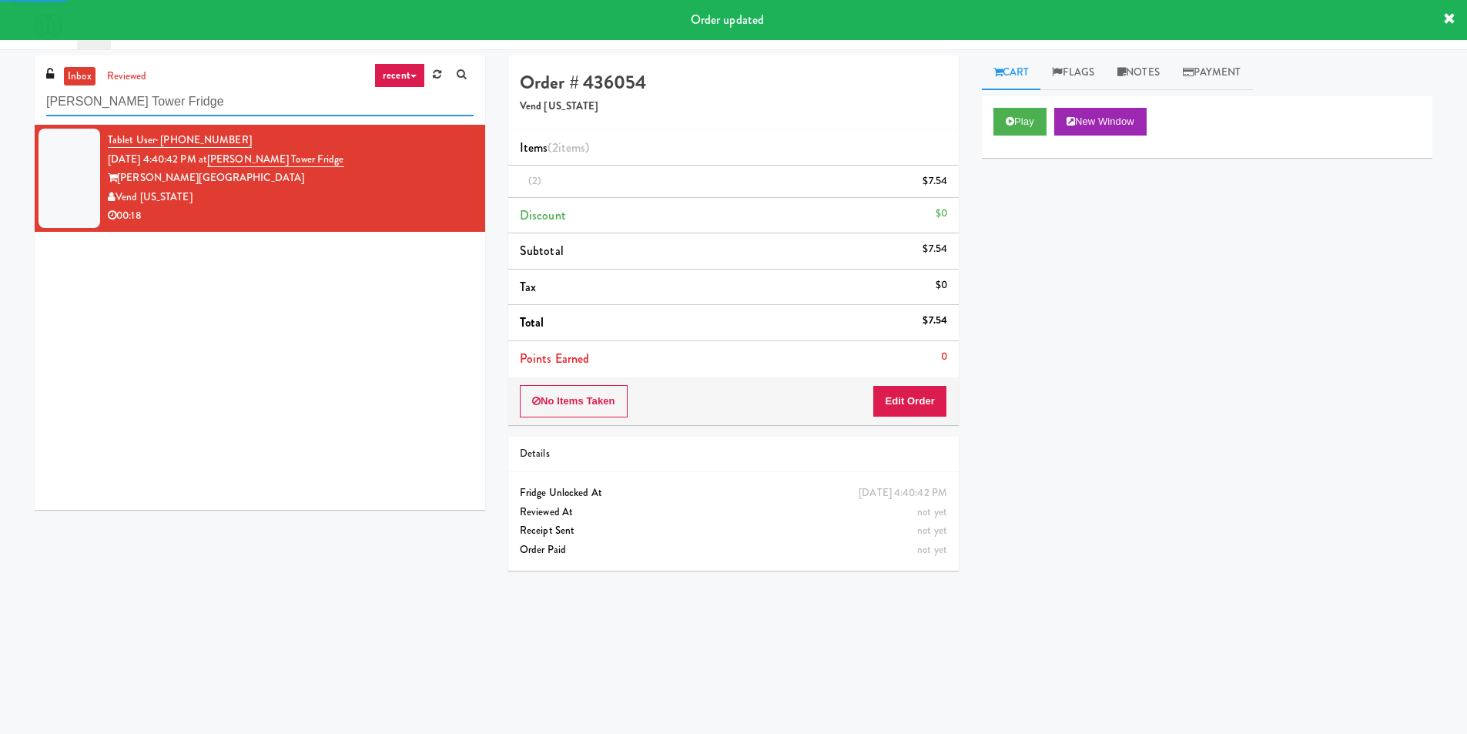
click at [228, 105] on input "[PERSON_NAME] Tower Fridge" at bounding box center [259, 102] width 427 height 28
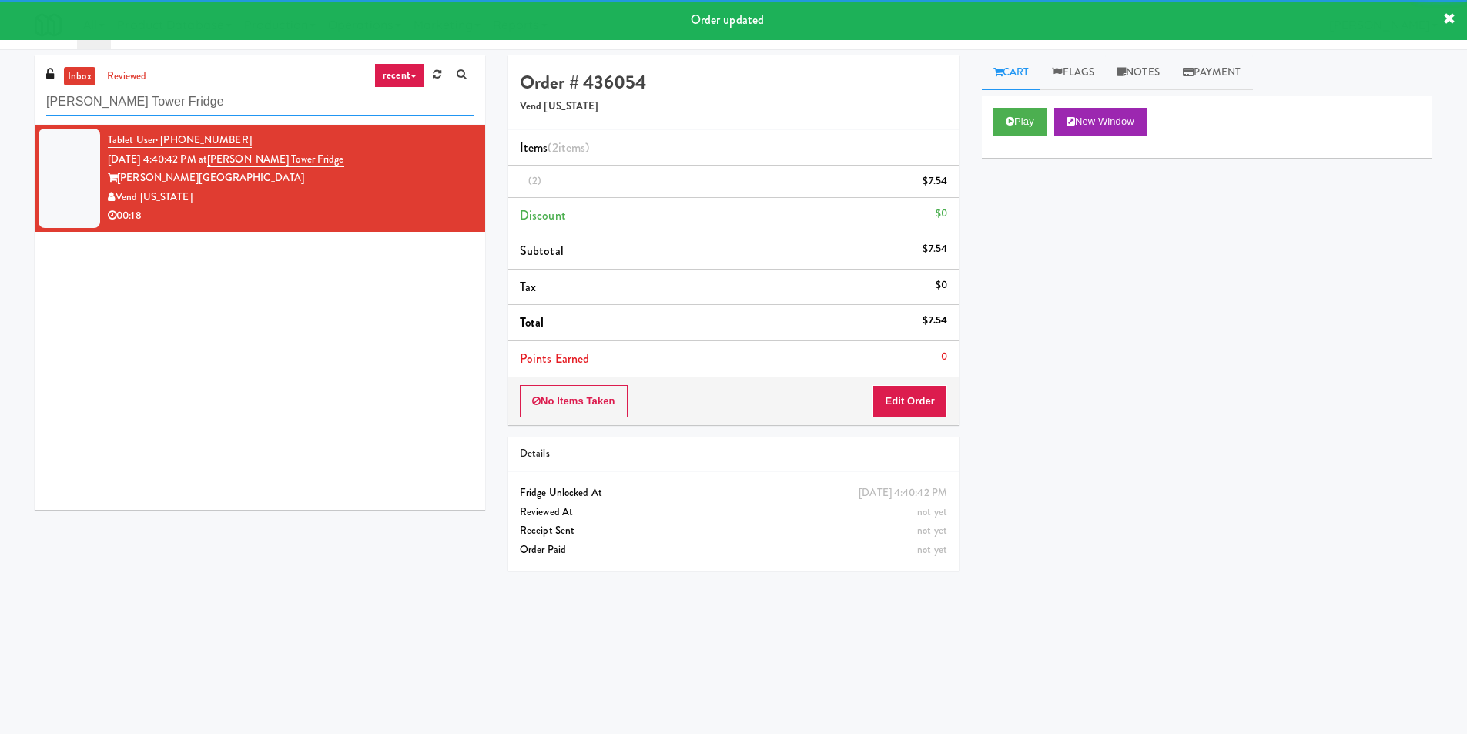
click at [228, 105] on input "[PERSON_NAME] Tower Fridge" at bounding box center [259, 102] width 427 height 28
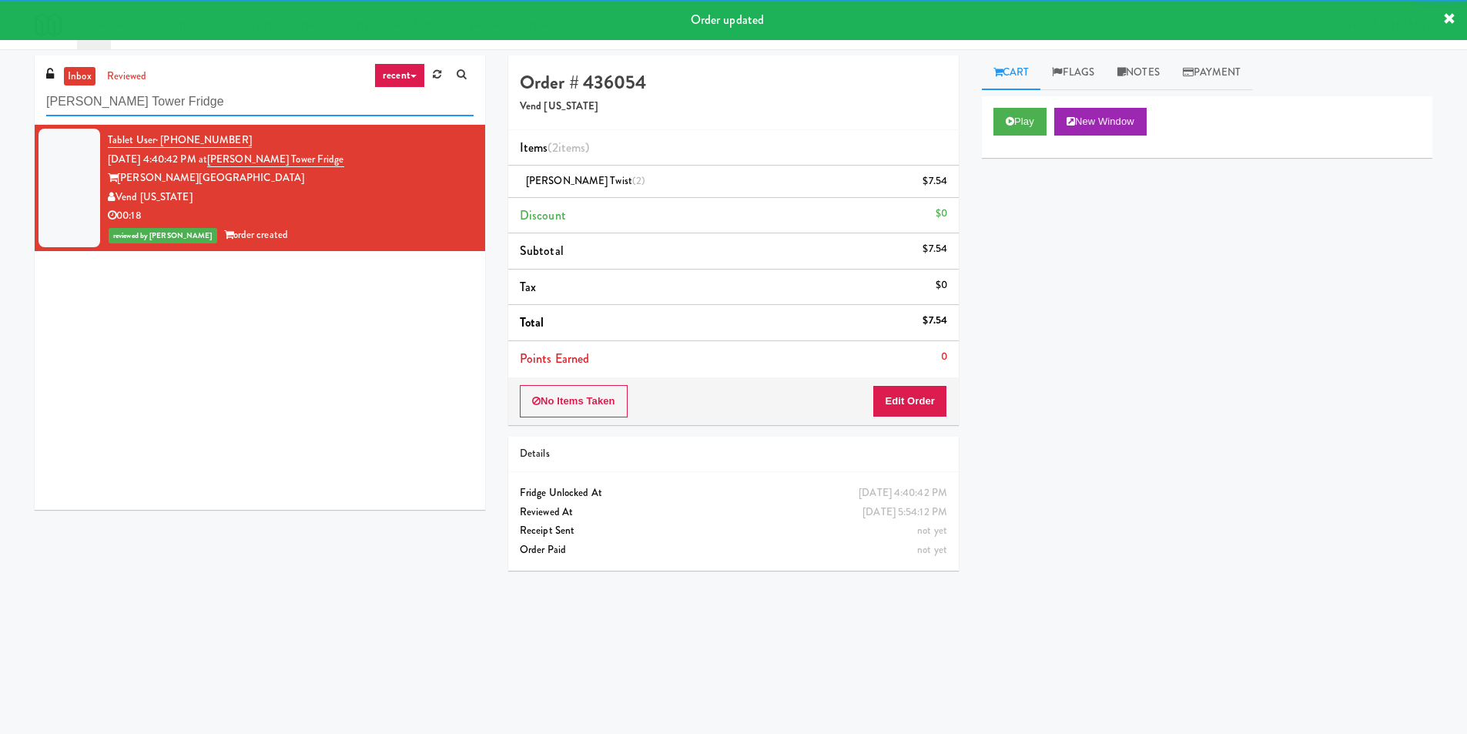
click at [228, 105] on input "[PERSON_NAME] Tower Fridge" at bounding box center [259, 102] width 427 height 28
paste input "Domain -"
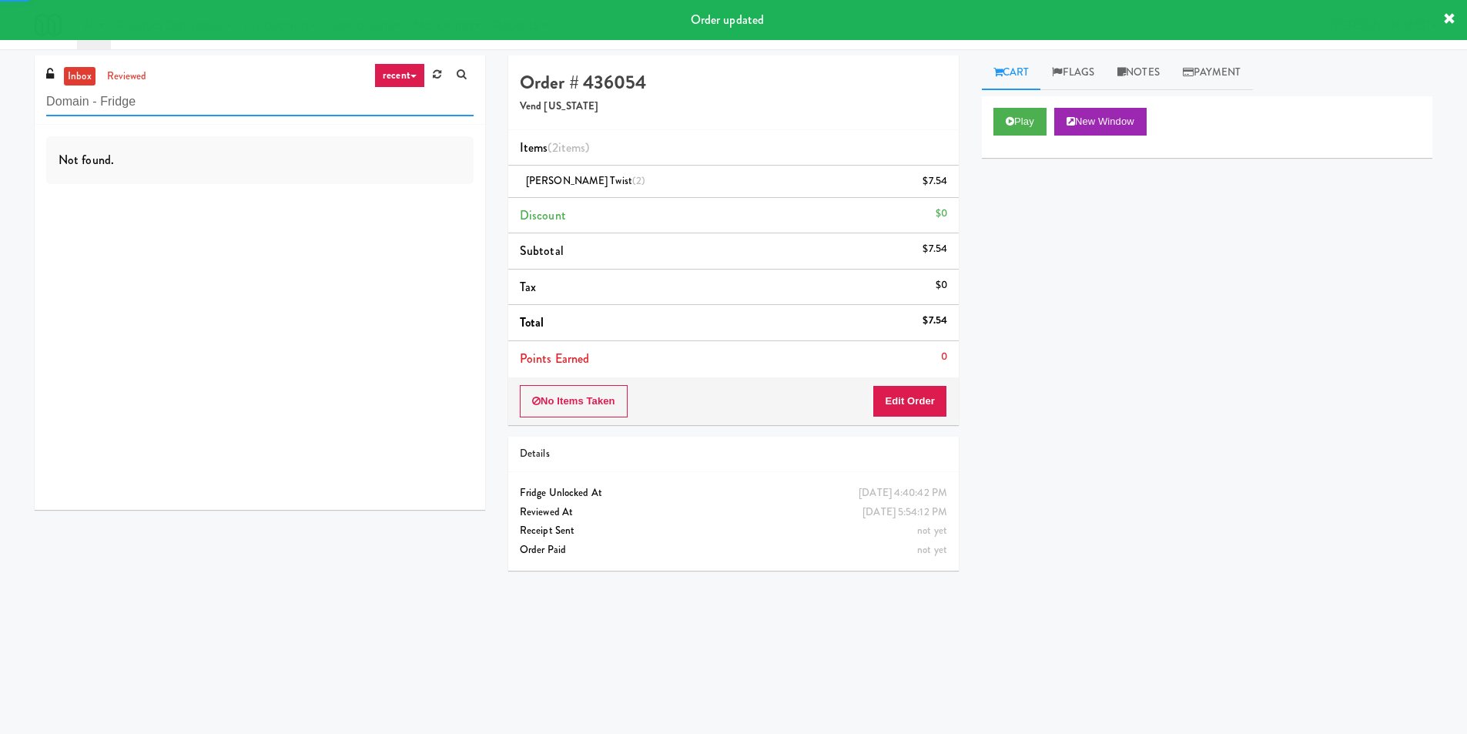
type input "Domain - Fridge"
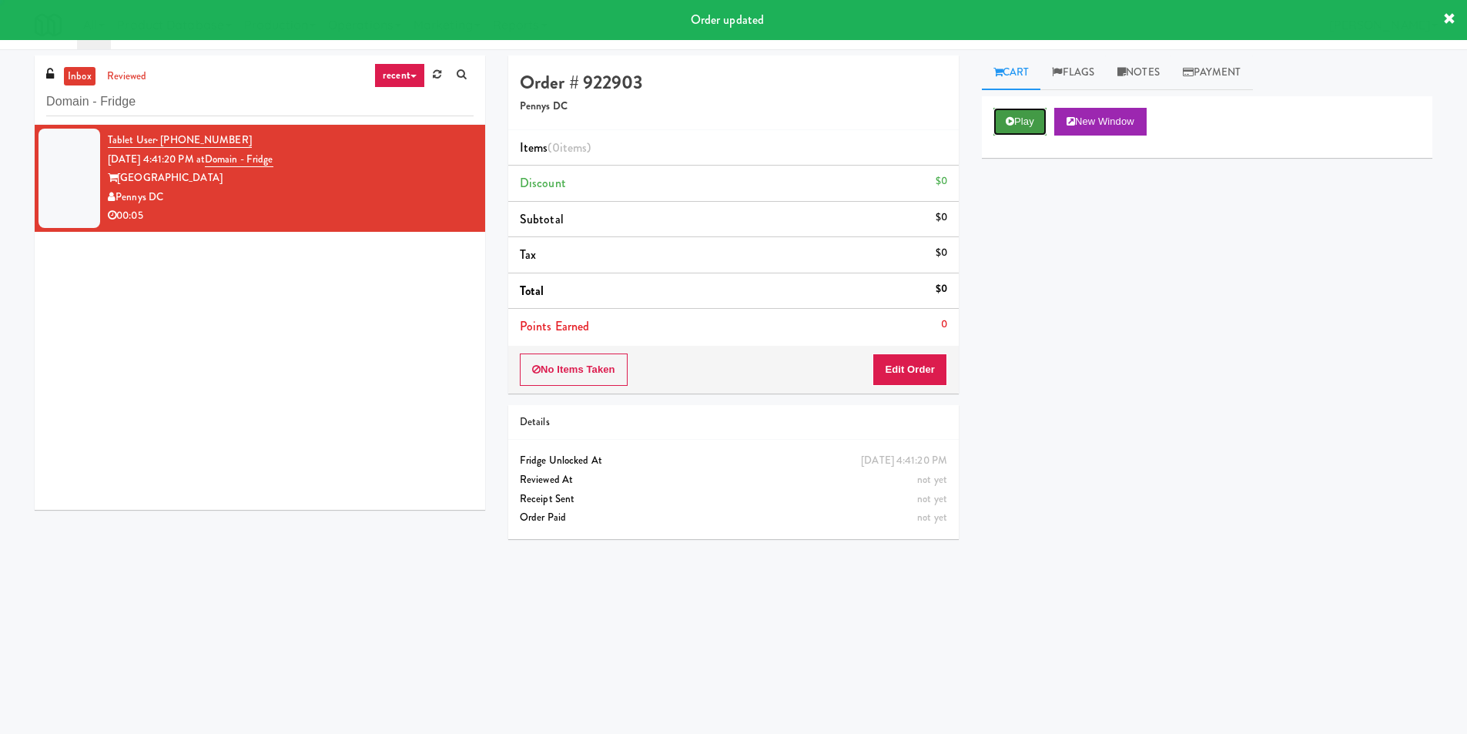
click at [1013, 120] on icon at bounding box center [1009, 121] width 8 height 10
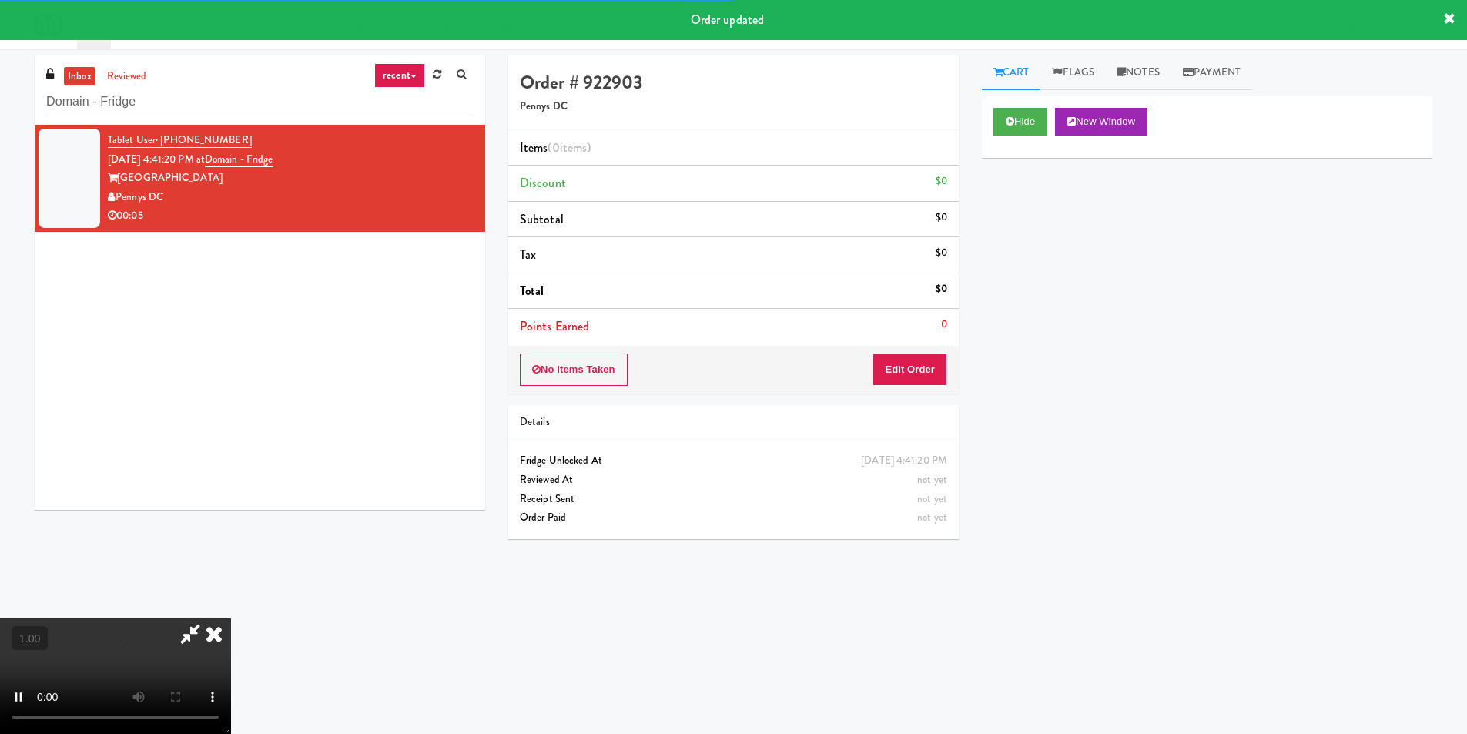
click at [1029, 257] on div "Hide New Window Primary Flag Clear Flag if unable to determine what was taken o…" at bounding box center [1207, 384] width 450 height 577
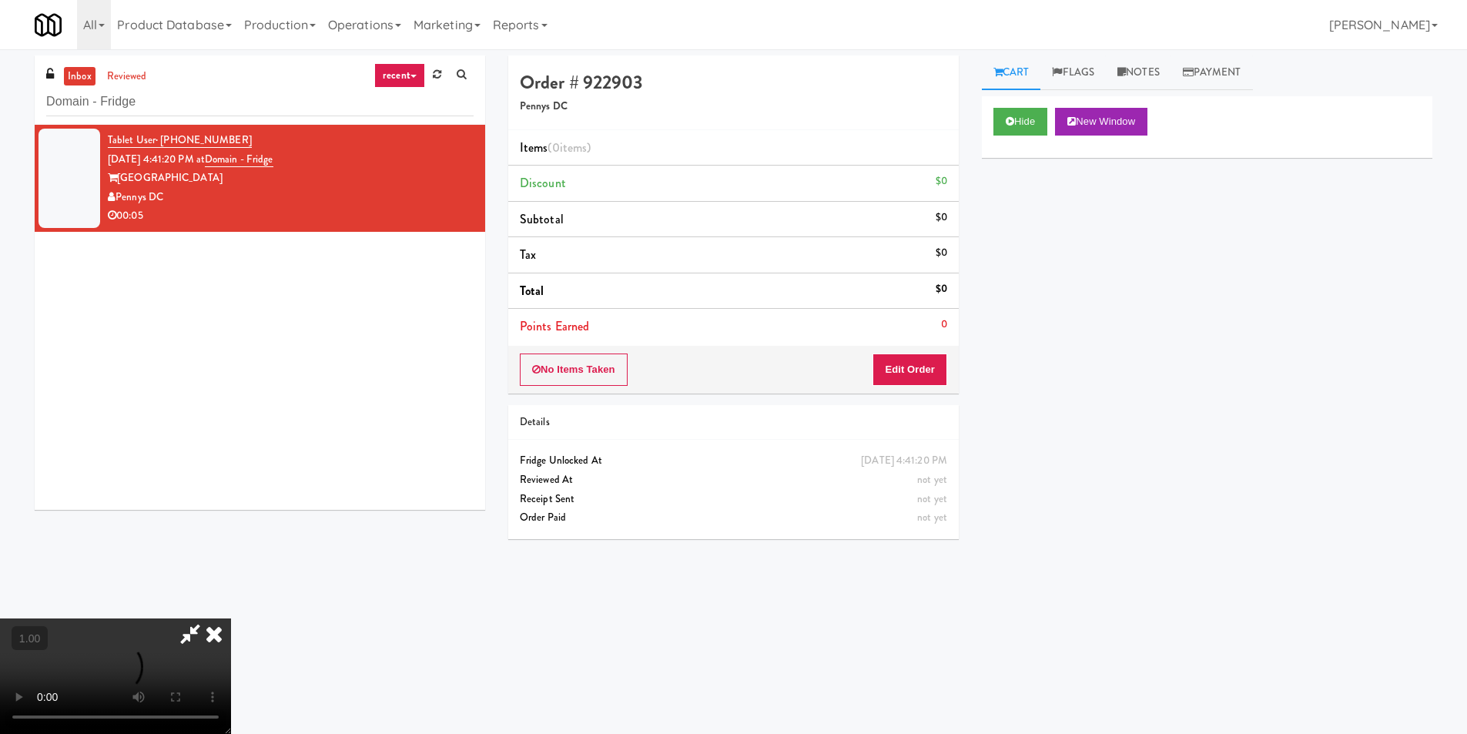
click at [1020, 372] on div "Hide New Window Primary Flag Clear Flag if unable to determine what was taken o…" at bounding box center [1207, 384] width 450 height 577
click at [231, 618] on video at bounding box center [115, 675] width 231 height 115
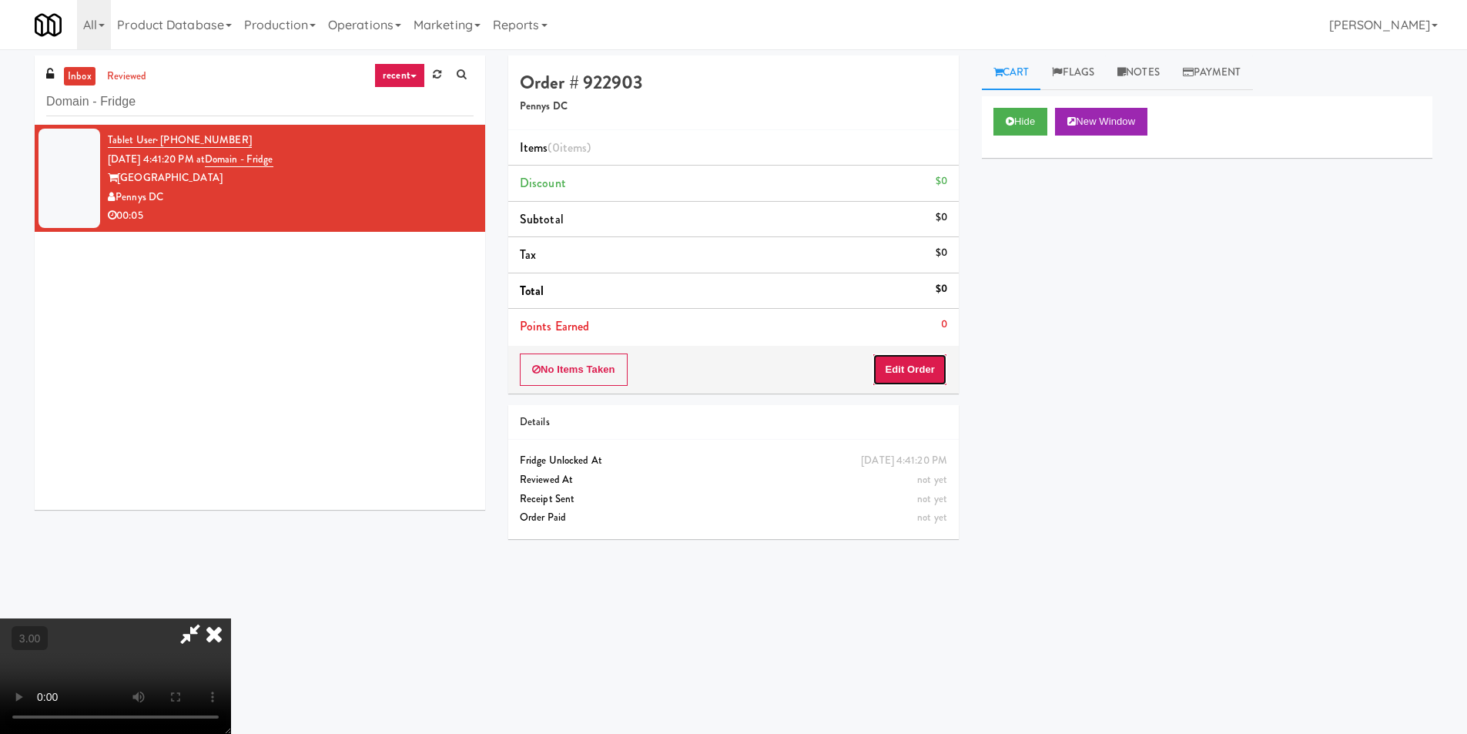
click at [915, 364] on button "Edit Order" at bounding box center [909, 369] width 75 height 32
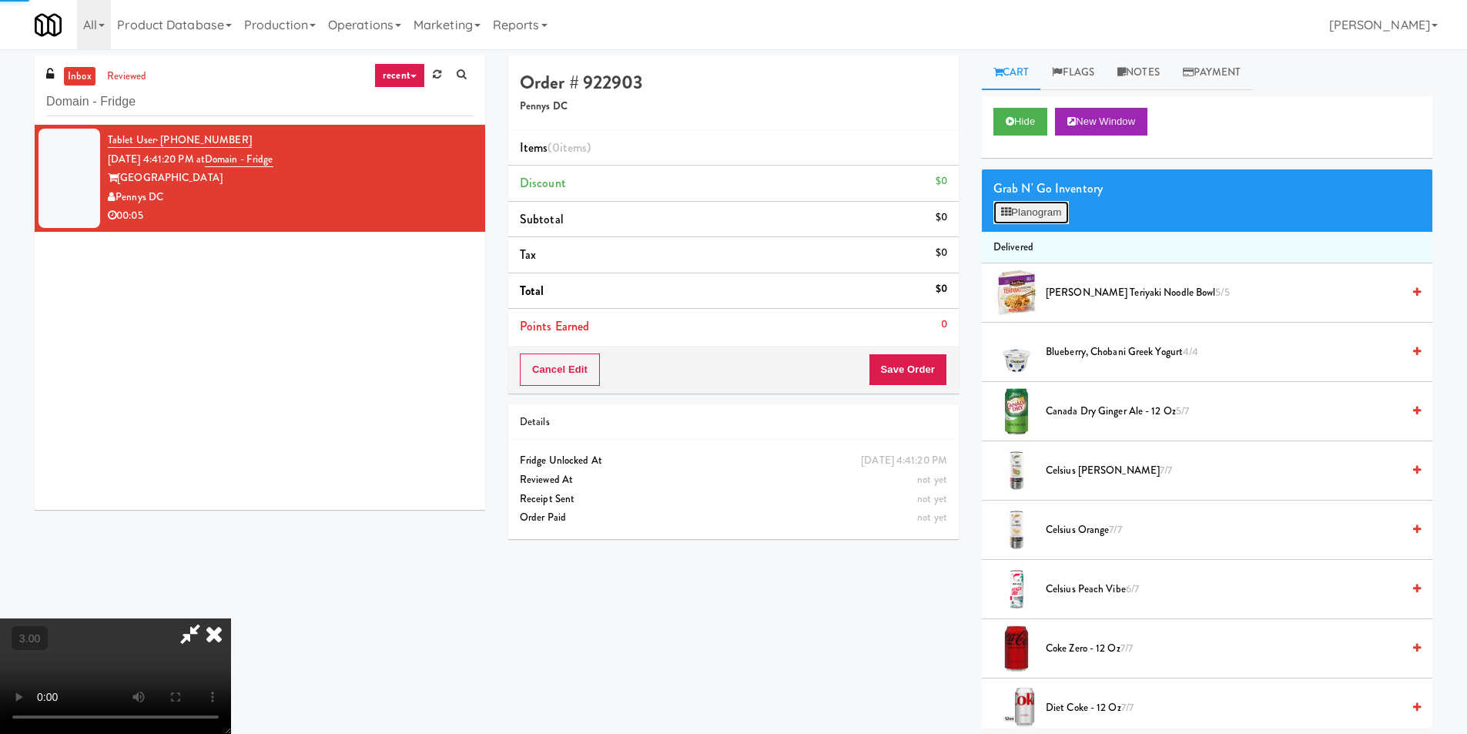
click at [1022, 206] on button "Planogram" at bounding box center [1030, 212] width 75 height 23
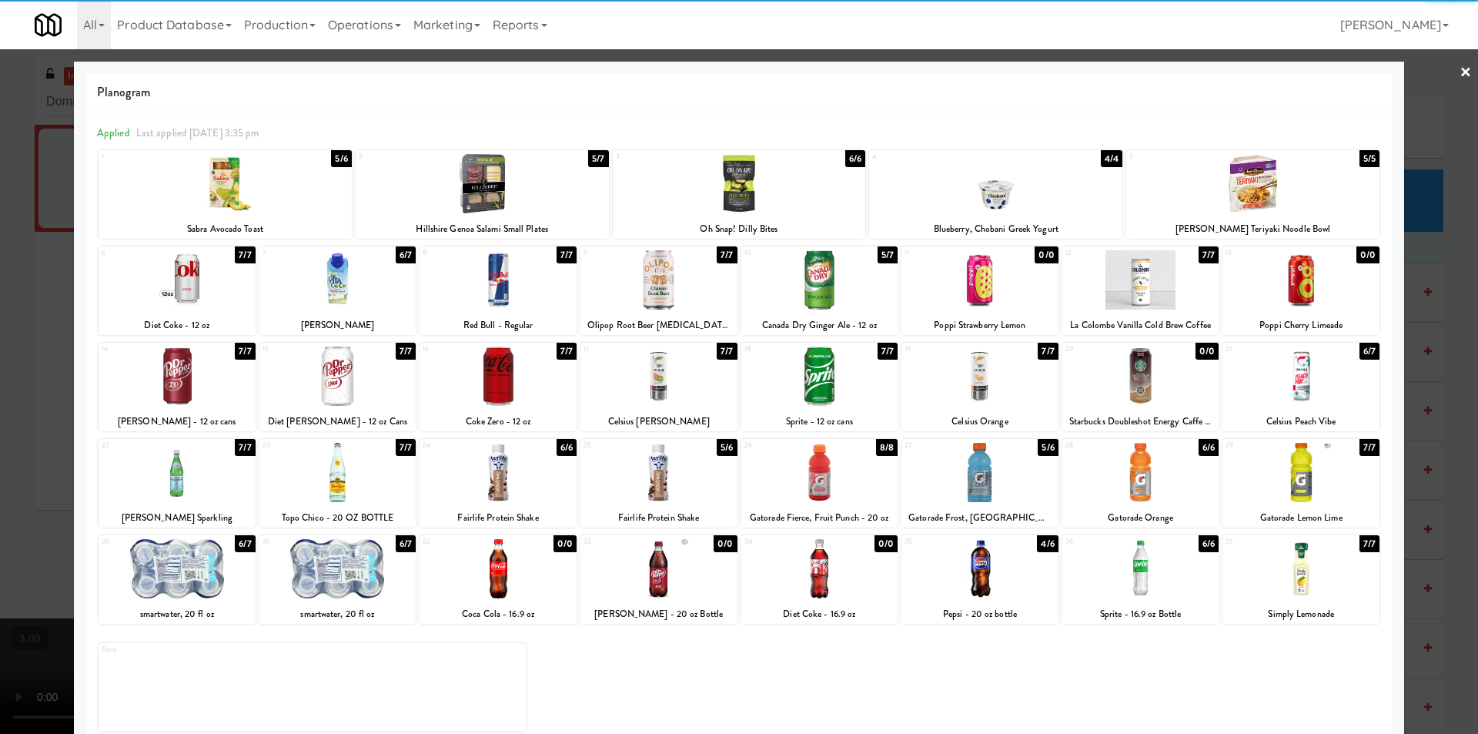
click at [374, 403] on div at bounding box center [337, 375] width 157 height 59
click at [1460, 65] on link "×" at bounding box center [1466, 73] width 12 height 48
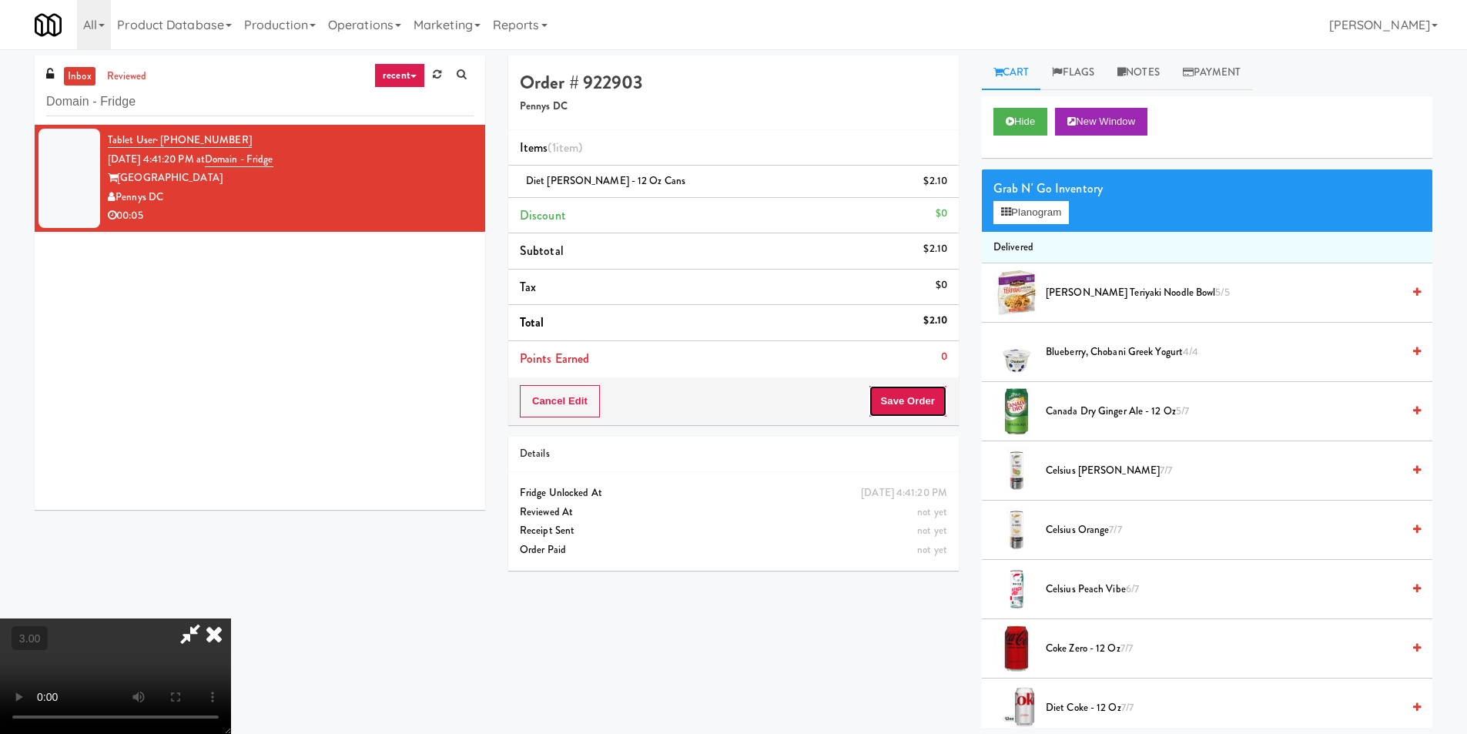
click at [932, 399] on button "Save Order" at bounding box center [907, 401] width 79 height 32
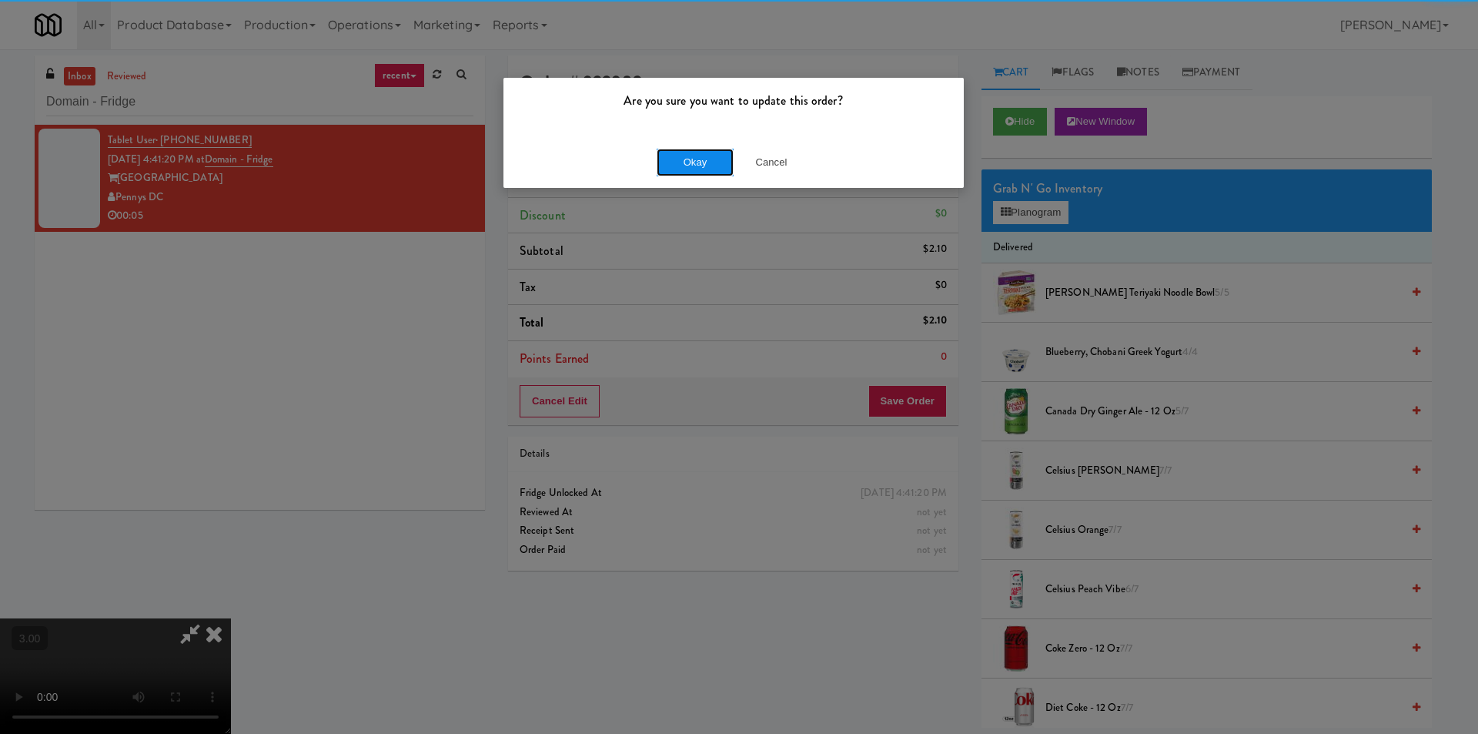
click at [729, 162] on button "Okay" at bounding box center [695, 163] width 77 height 28
